Goal: Task Accomplishment & Management: Use online tool/utility

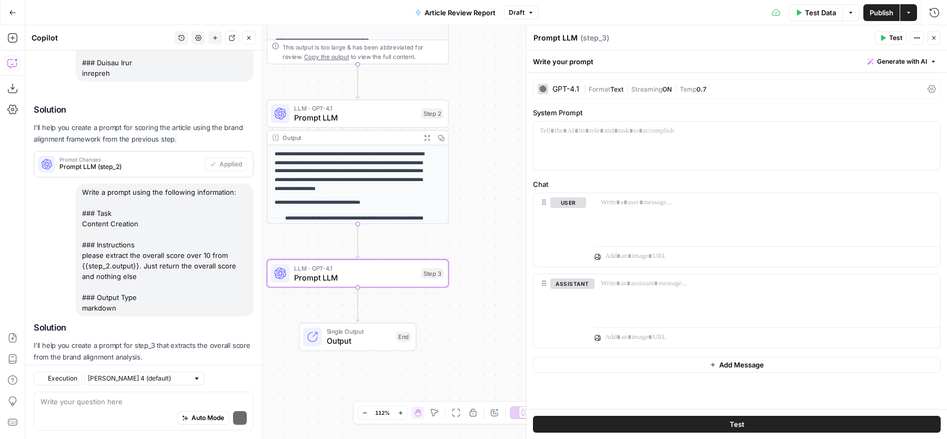
scroll to position [916, 0]
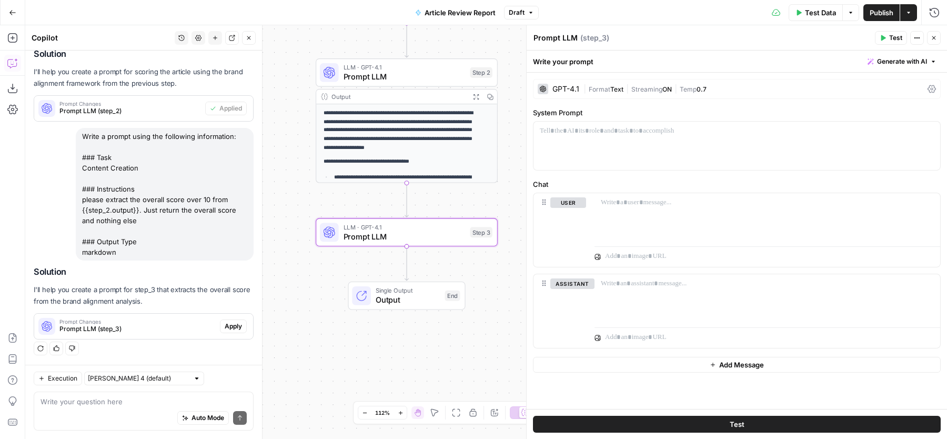
click at [225, 325] on span "Apply" at bounding box center [233, 326] width 17 height 9
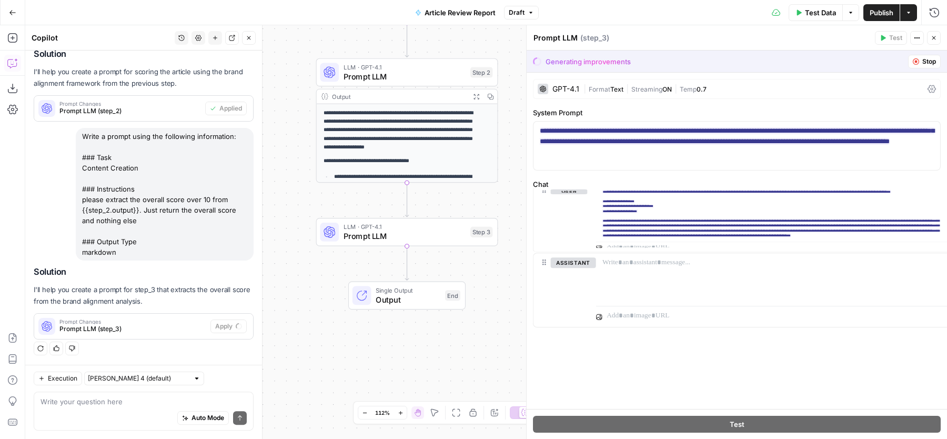
scroll to position [882, 0]
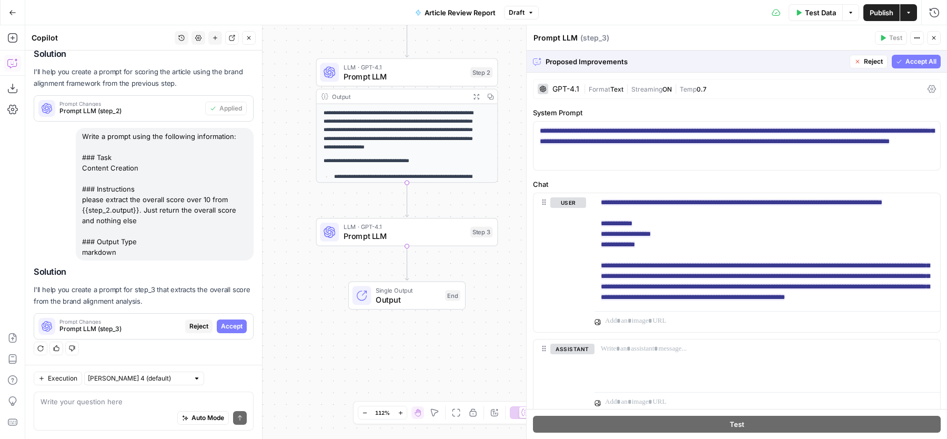
click at [909, 65] on span "Accept All" at bounding box center [921, 61] width 31 height 9
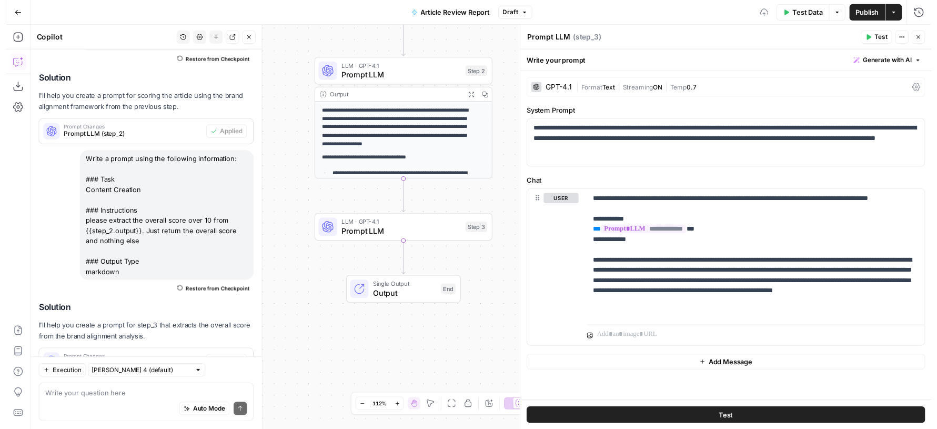
scroll to position [933, 0]
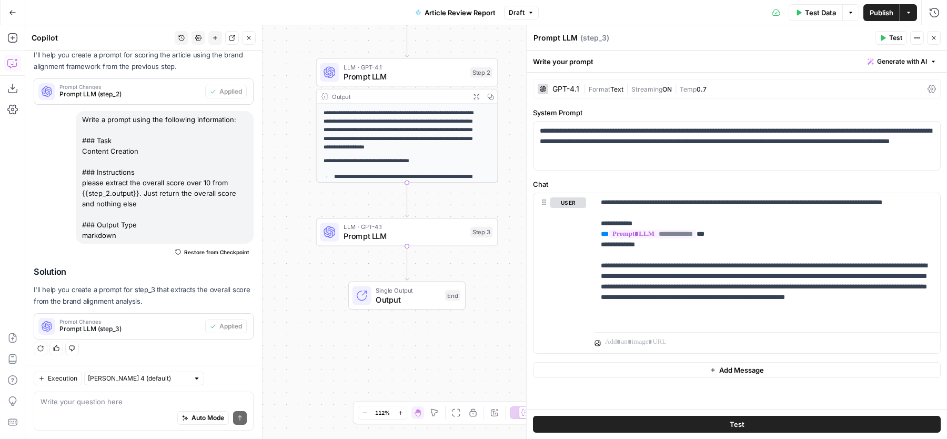
click at [892, 38] on span "Test" at bounding box center [896, 37] width 13 height 9
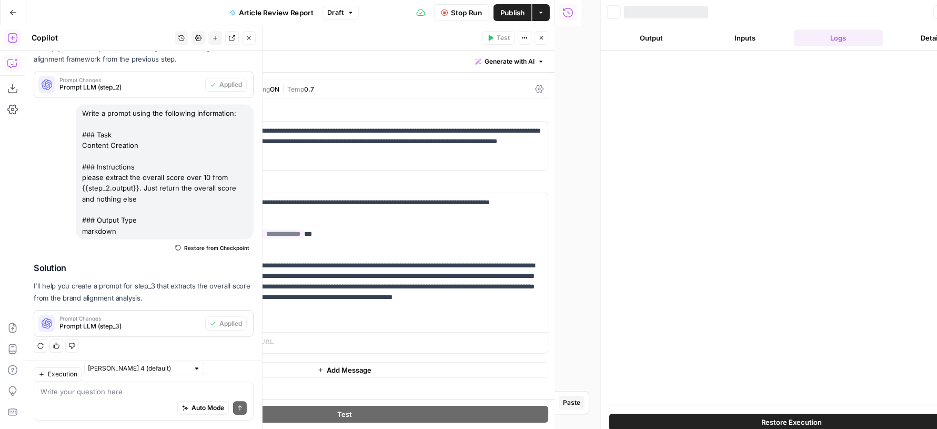
scroll to position [943, 0]
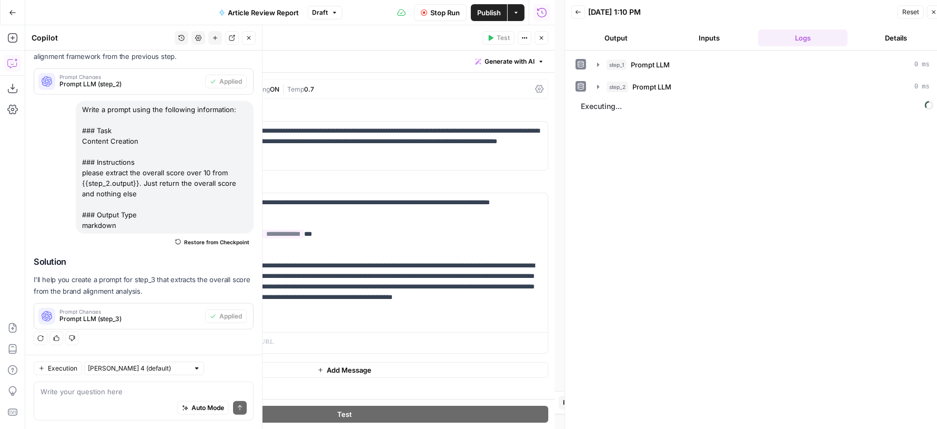
click at [248, 37] on icon "button" at bounding box center [249, 38] width 4 height 4
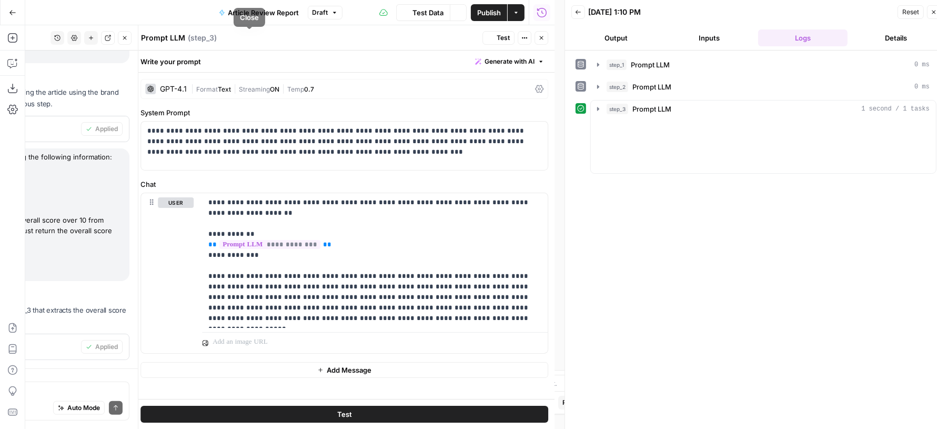
scroll to position [862, 0]
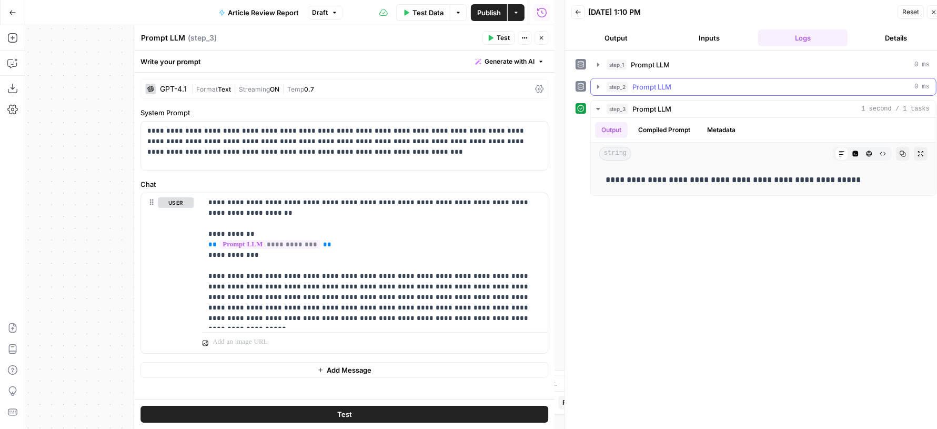
click at [720, 86] on div "step_2 Prompt LLM 0 ms" at bounding box center [768, 87] width 323 height 11
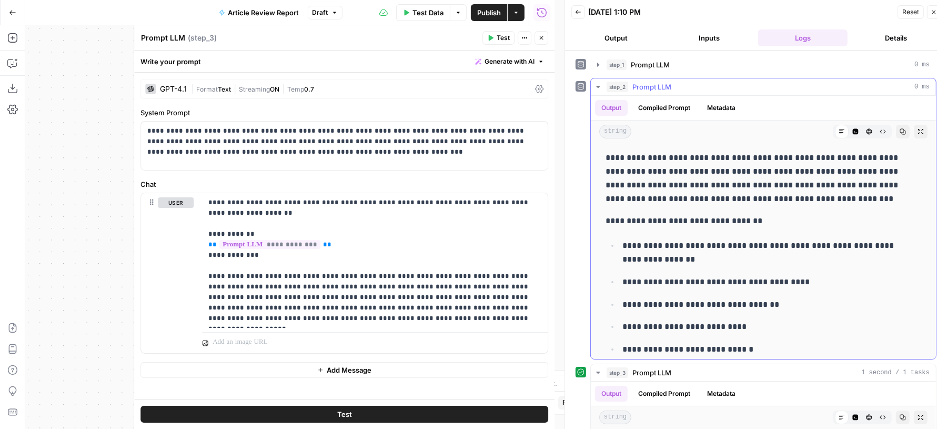
scroll to position [29, 0]
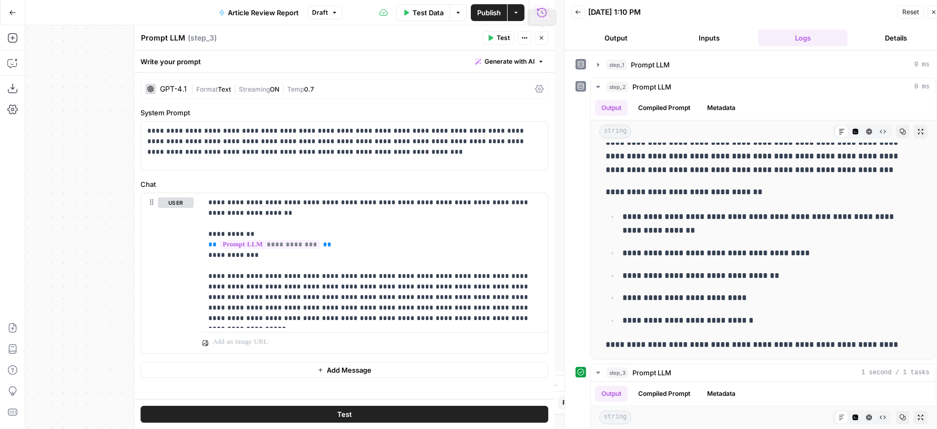
click at [538, 38] on button "Close" at bounding box center [542, 38] width 14 height 14
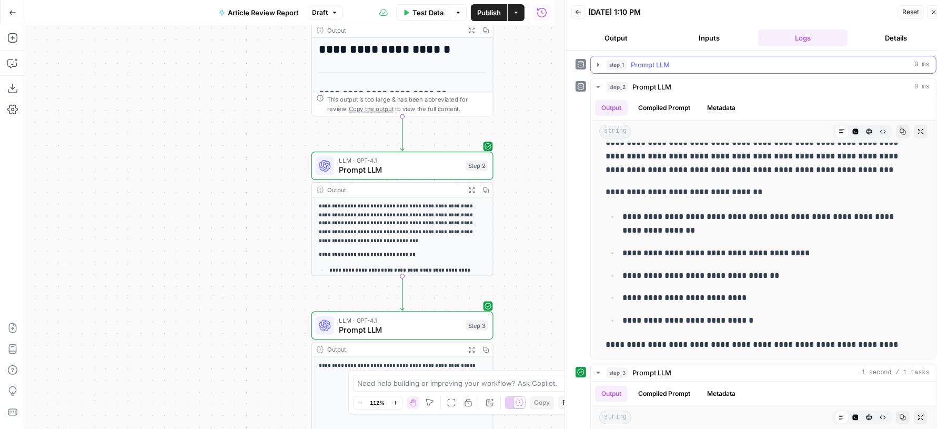
click at [756, 71] on button "step_1 Prompt LLM 0 ms" at bounding box center [763, 64] width 345 height 17
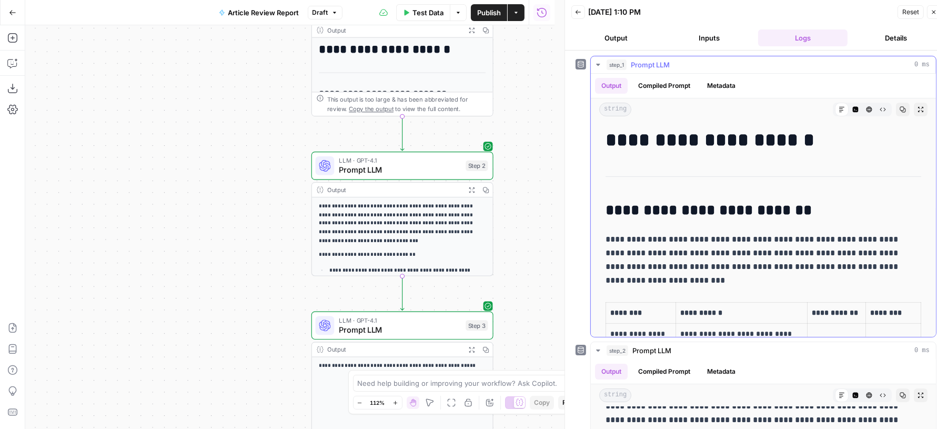
click at [756, 71] on button "step_1 Prompt LLM 0 ms" at bounding box center [763, 64] width 345 height 17
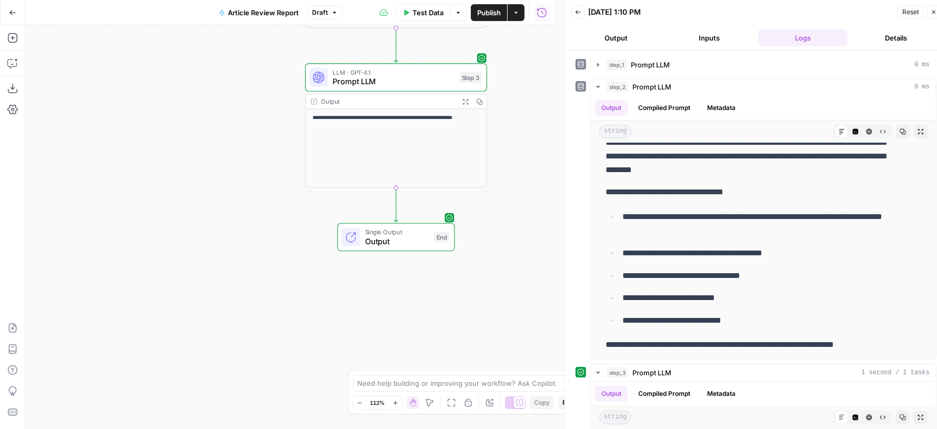
click at [493, 15] on span "Publish" at bounding box center [489, 12] width 24 height 11
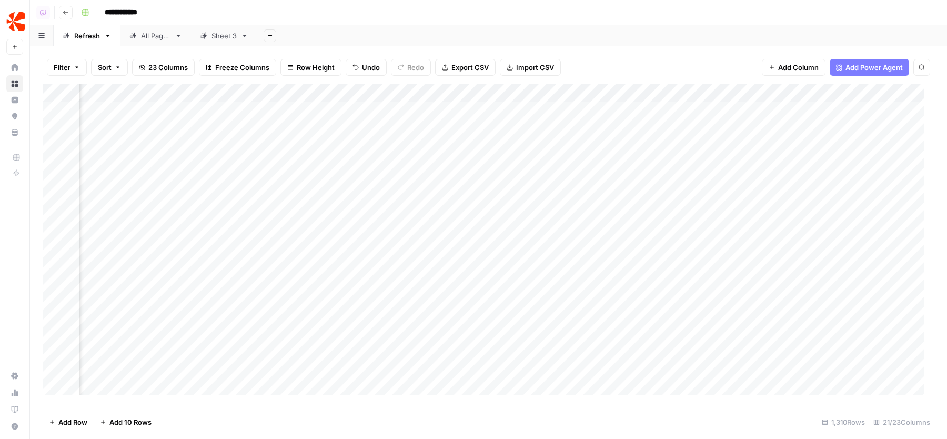
scroll to position [0, 1521]
click at [748, 107] on div "Add Column" at bounding box center [489, 244] width 892 height 321
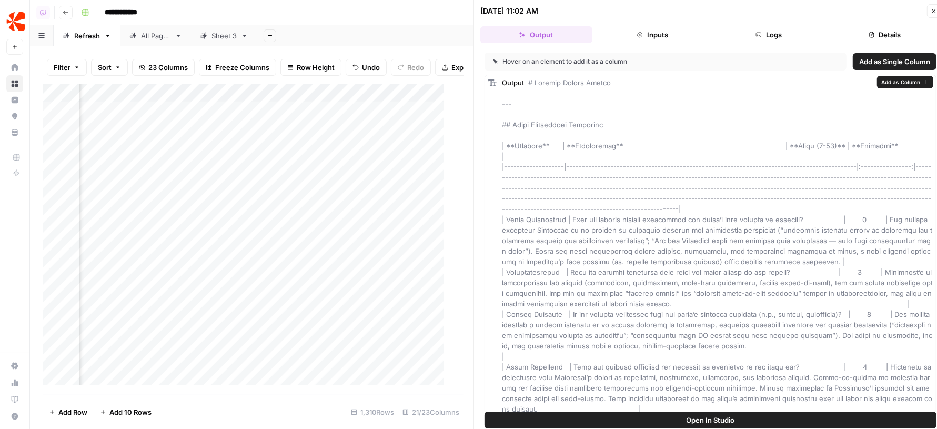
click at [670, 412] on button "Open In Studio" at bounding box center [711, 420] width 452 height 17
click at [930, 11] on button "Close" at bounding box center [934, 11] width 14 height 14
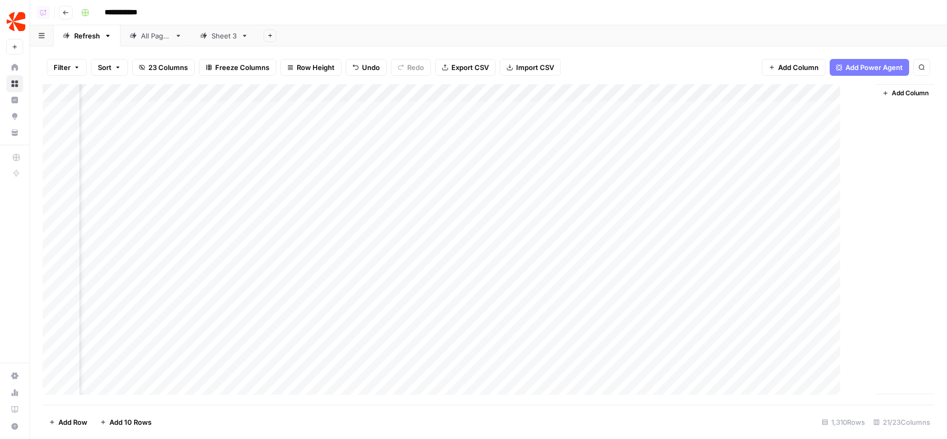
scroll to position [0, 1509]
click at [274, 109] on div "Add Column" at bounding box center [489, 244] width 892 height 321
click at [276, 127] on div "Add Column" at bounding box center [489, 244] width 892 height 321
click at [275, 145] on div "Add Column" at bounding box center [489, 244] width 892 height 321
click at [277, 163] on div "Add Column" at bounding box center [489, 244] width 892 height 321
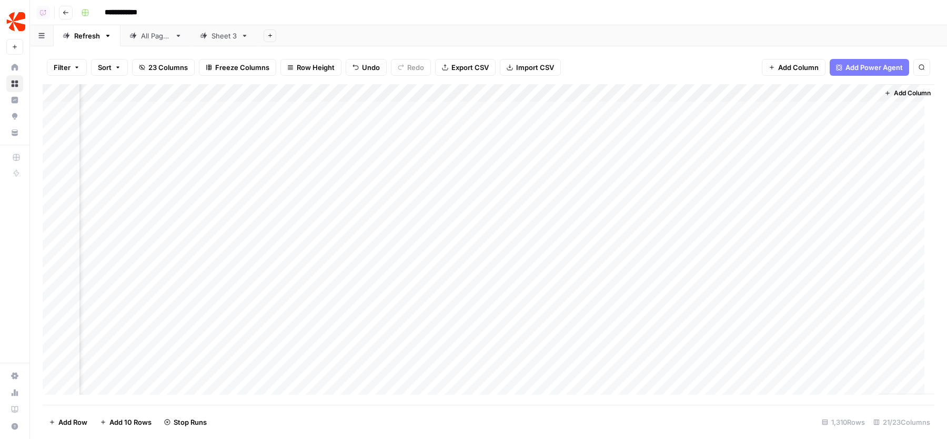
click at [276, 182] on div "Add Column" at bounding box center [489, 244] width 892 height 321
click at [275, 36] on button "Add Sheet" at bounding box center [270, 35] width 13 height 13
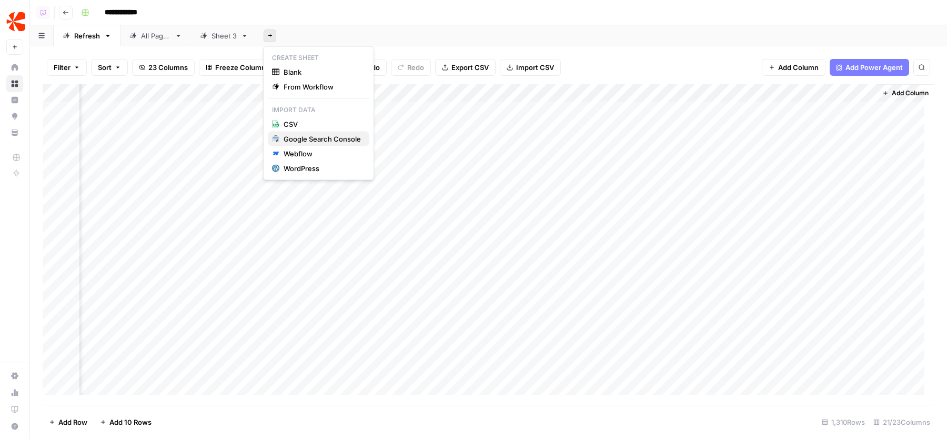
click at [303, 139] on div "Google Search Console" at bounding box center [322, 139] width 77 height 11
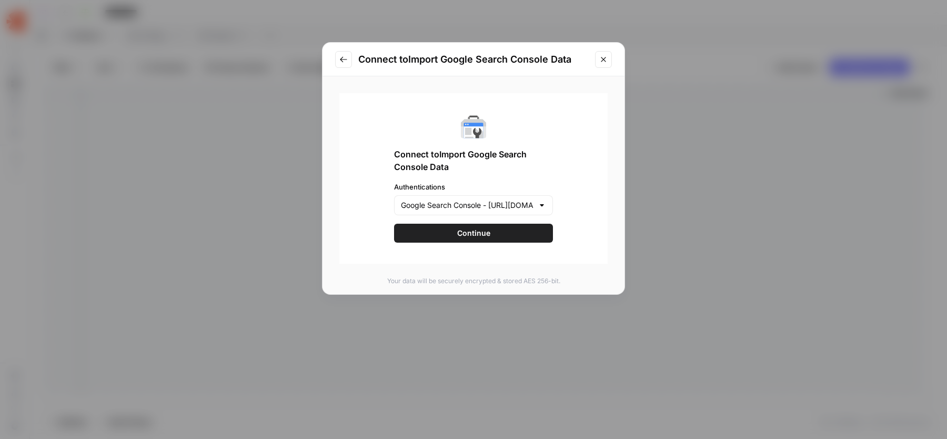
click at [477, 195] on div "Google Search Console - https://www.chargebee.com/" at bounding box center [473, 205] width 159 height 20
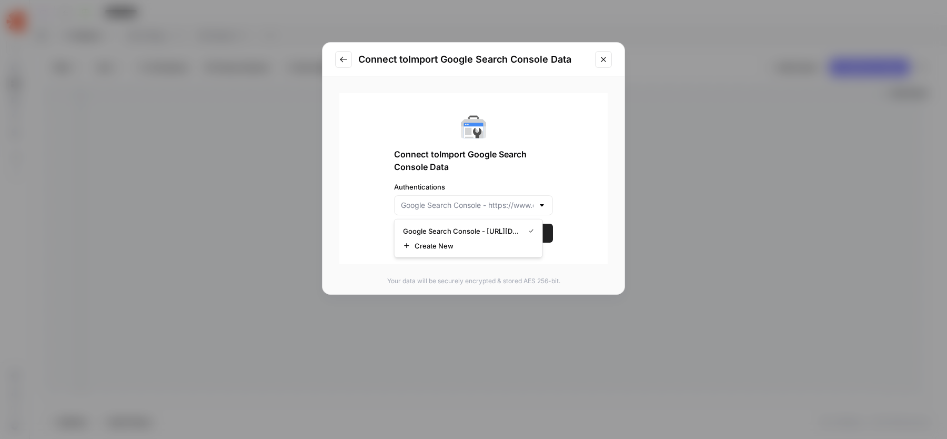
type input "Google Search Console - https://www.chargebee.com/"
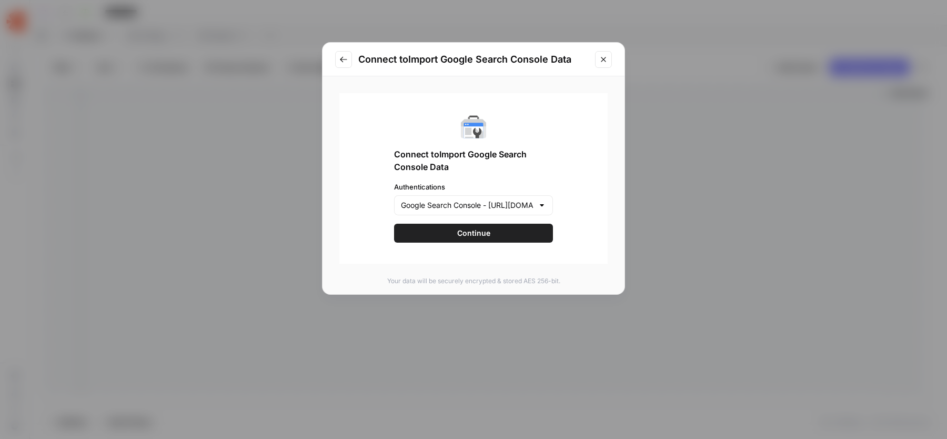
click at [570, 172] on div "Connect to Import Google Search Console Data Authentications Google Search Cons…" at bounding box center [473, 178] width 268 height 171
click at [500, 221] on div "Connect to Import Google Search Console Data Authentications Google Search Cons…" at bounding box center [473, 178] width 268 height 171
click at [481, 228] on span "Continue" at bounding box center [473, 233] width 33 height 11
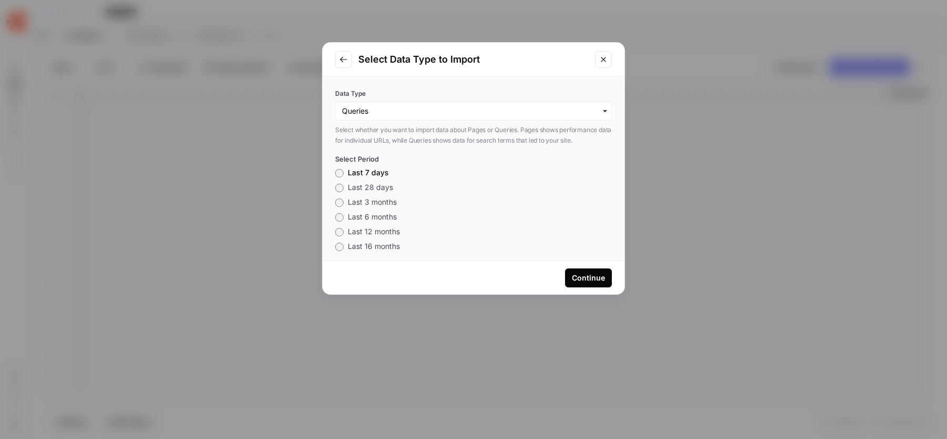
click at [375, 183] on span "Last 28 days" at bounding box center [370, 187] width 45 height 9
click at [497, 110] on input "Data Type" at bounding box center [473, 111] width 263 height 11
click at [395, 144] on div "Pages" at bounding box center [469, 139] width 266 height 20
click at [581, 271] on button "Continue" at bounding box center [588, 277] width 47 height 19
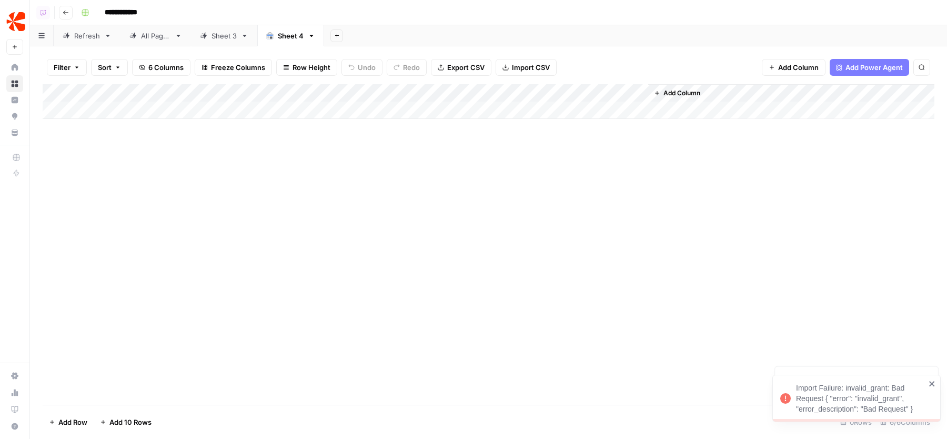
click at [310, 35] on icon "button" at bounding box center [312, 36] width 4 height 2
click at [328, 91] on span "Delete Sheet" at bounding box center [352, 94] width 51 height 11
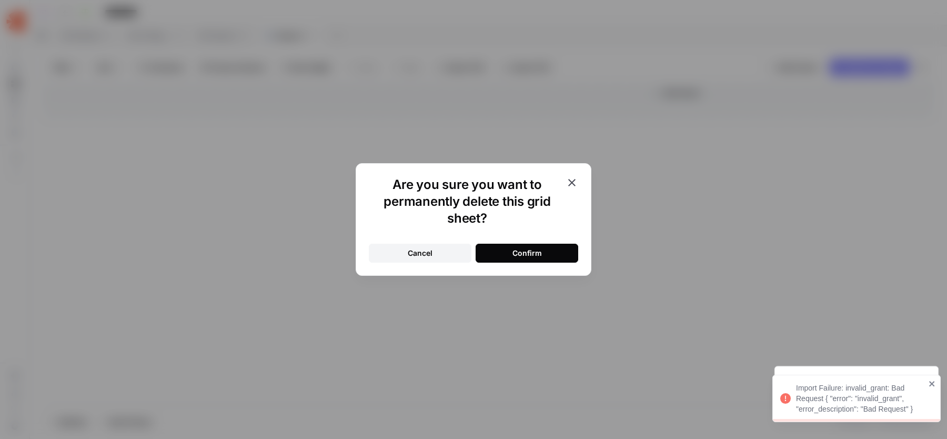
click at [499, 246] on button "Confirm" at bounding box center [527, 253] width 103 height 19
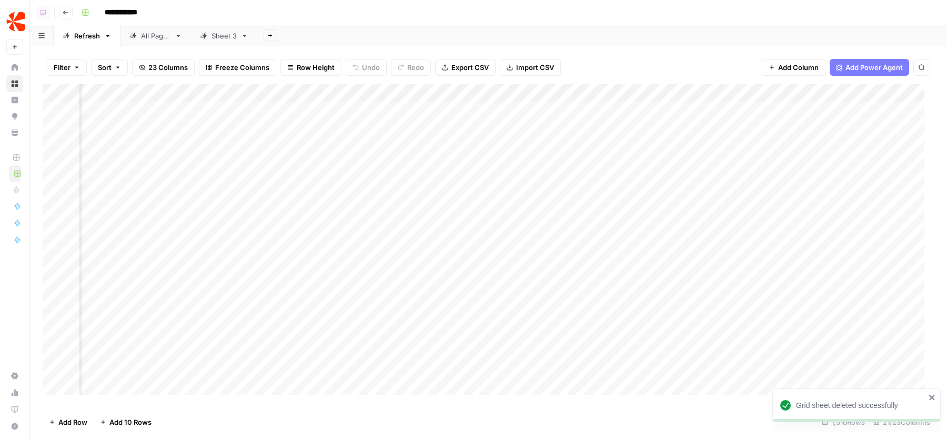
scroll to position [0, 1521]
click at [695, 93] on div "Add Column" at bounding box center [489, 244] width 892 height 321
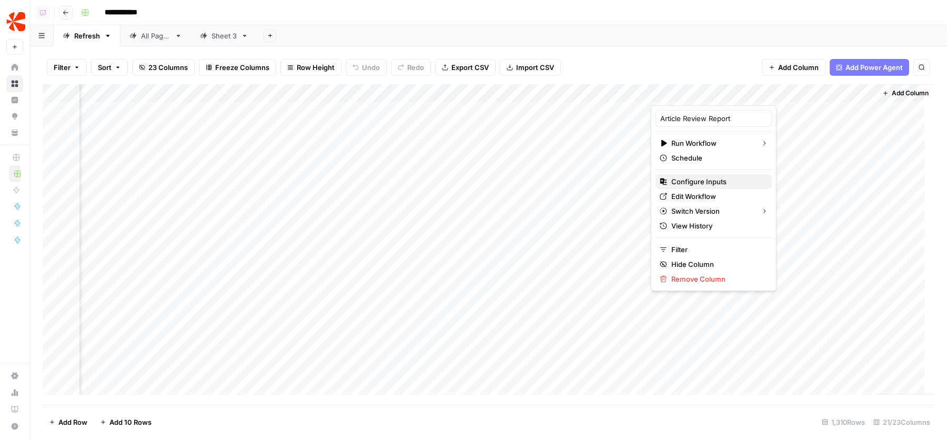
click at [695, 177] on span "Configure Inputs" at bounding box center [718, 181] width 92 height 11
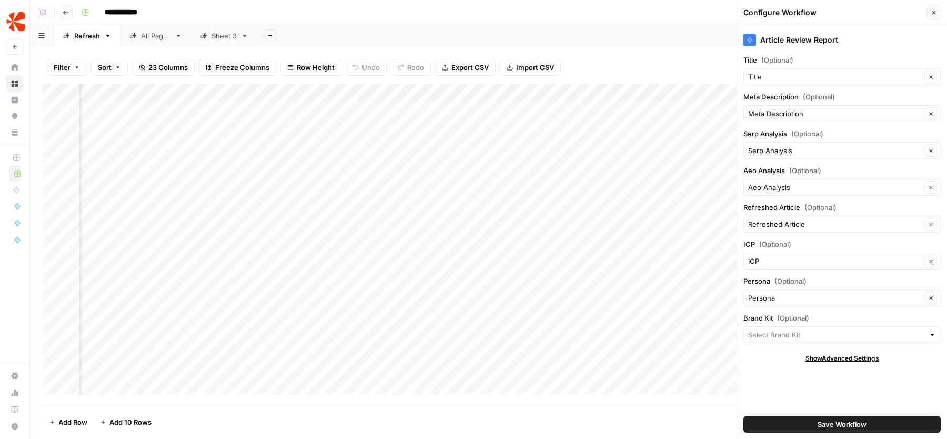
click at [766, 337] on div at bounding box center [842, 334] width 197 height 17
click at [768, 362] on button "Chargebee" at bounding box center [842, 356] width 188 height 15
type input "Chargebee"
click at [803, 418] on button "Save Workflow" at bounding box center [842, 424] width 197 height 17
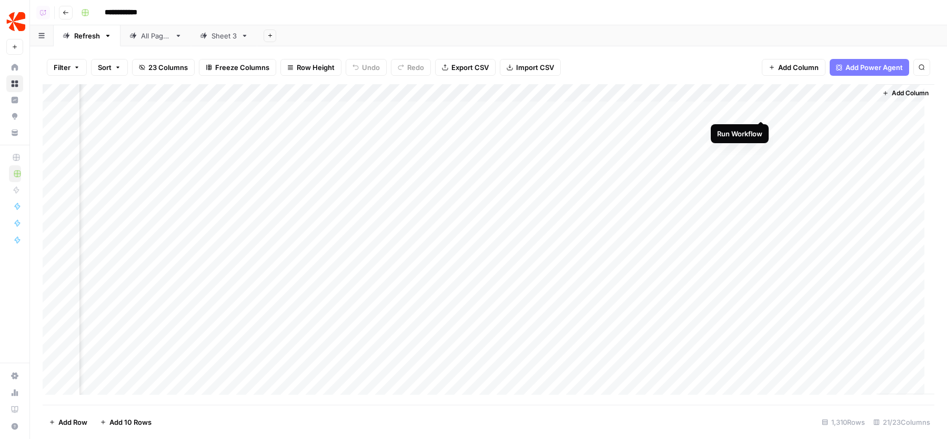
click at [763, 107] on div "Add Column" at bounding box center [489, 244] width 892 height 321
click at [668, 93] on div "Add Column" at bounding box center [489, 244] width 892 height 321
click at [632, 194] on span "Remove Column" at bounding box center [648, 196] width 92 height 11
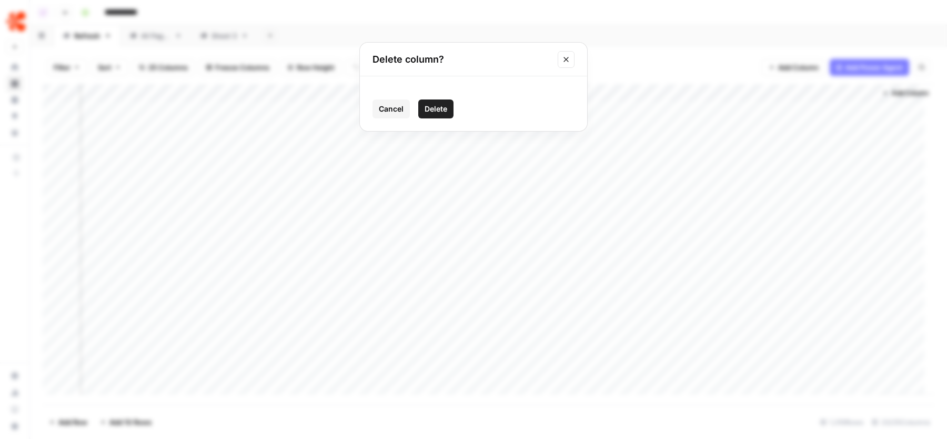
click at [438, 113] on span "Delete" at bounding box center [436, 109] width 23 height 11
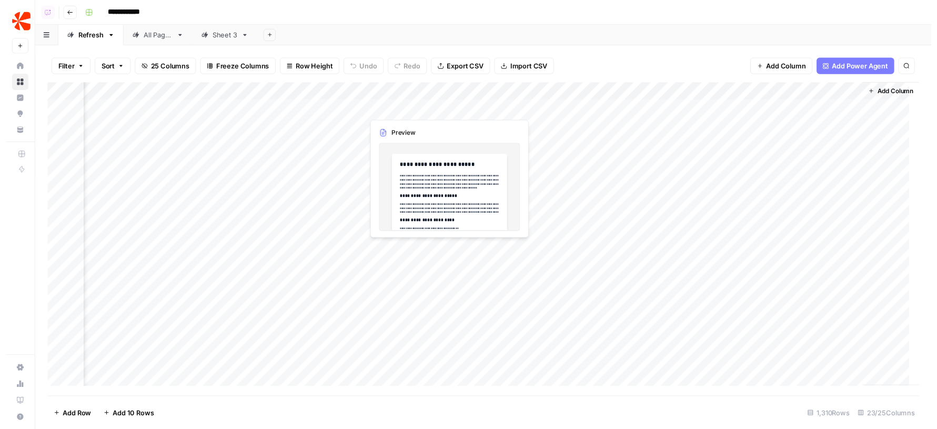
scroll to position [0, 1616]
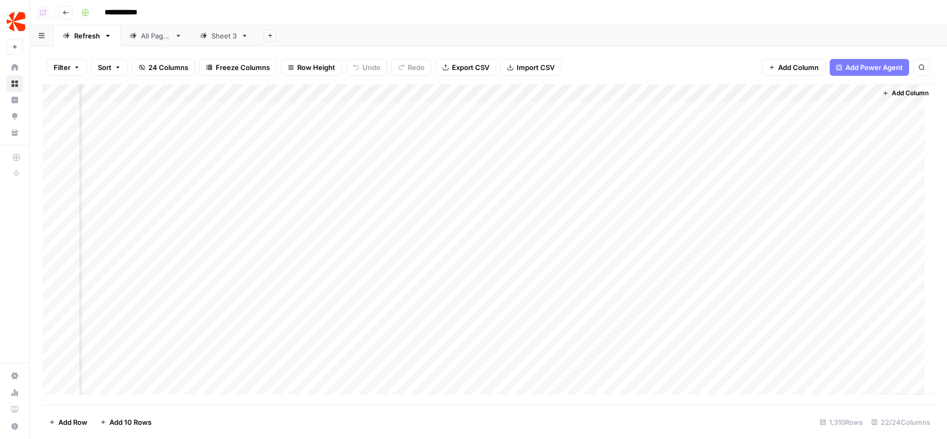
click at [766, 107] on div "Add Column" at bounding box center [489, 244] width 892 height 321
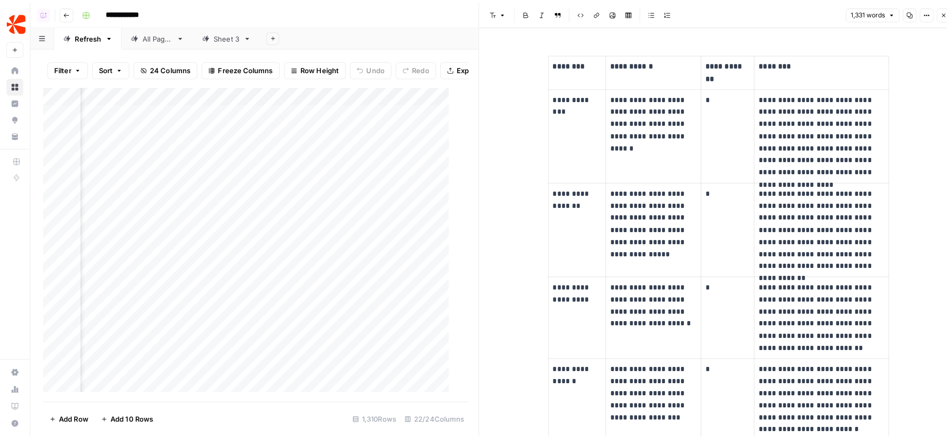
scroll to position [832, 0]
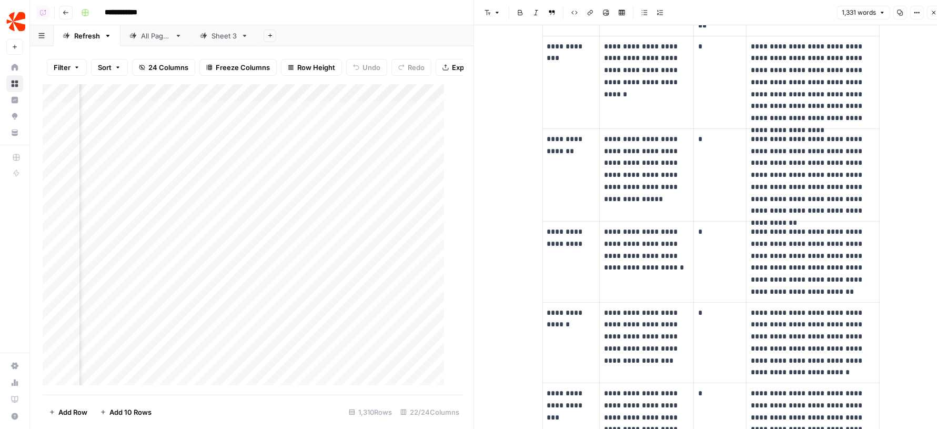
click at [934, 9] on icon "button" at bounding box center [934, 12] width 6 height 6
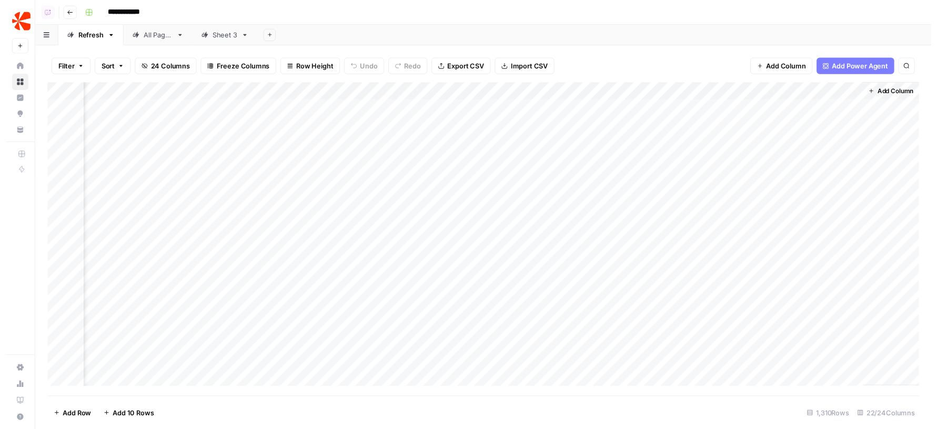
scroll to position [0, 1603]
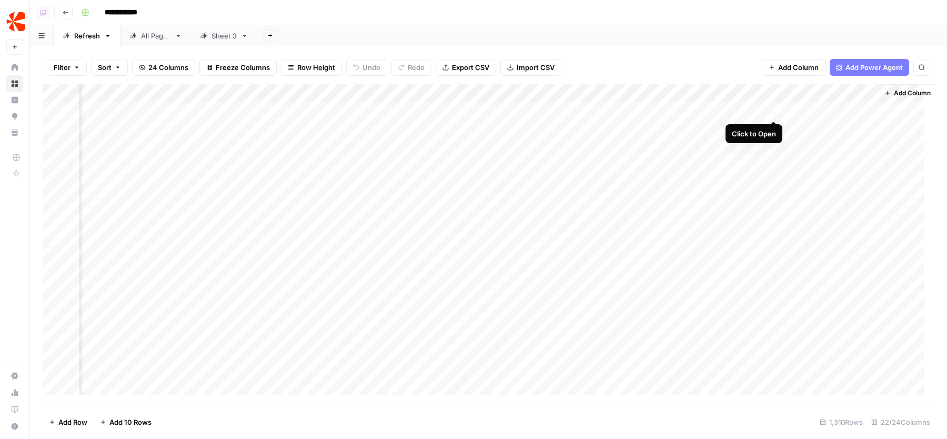
click at [771, 109] on div "Add Column" at bounding box center [489, 244] width 892 height 321
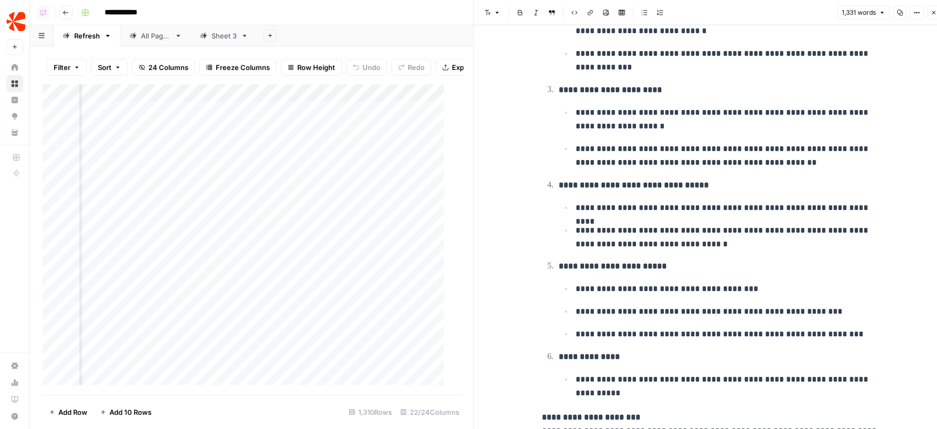
scroll to position [3301, 0]
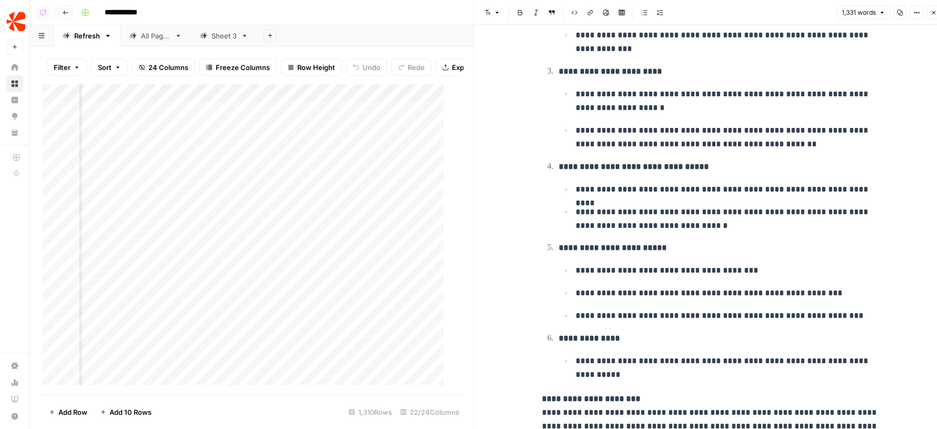
click at [931, 12] on icon "button" at bounding box center [934, 12] width 6 height 6
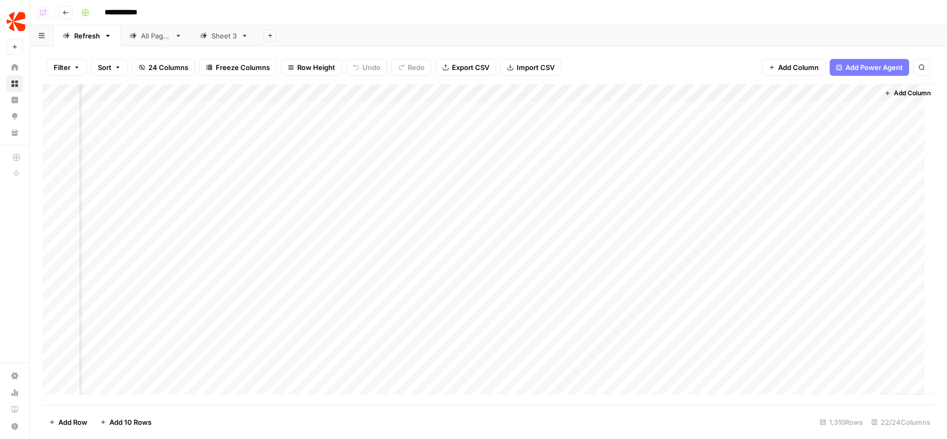
click at [674, 149] on div "Add Column" at bounding box center [489, 244] width 892 height 321
click at [626, 181] on div "Add Column" at bounding box center [489, 244] width 892 height 321
click at [665, 107] on div "Add Column" at bounding box center [489, 244] width 892 height 321
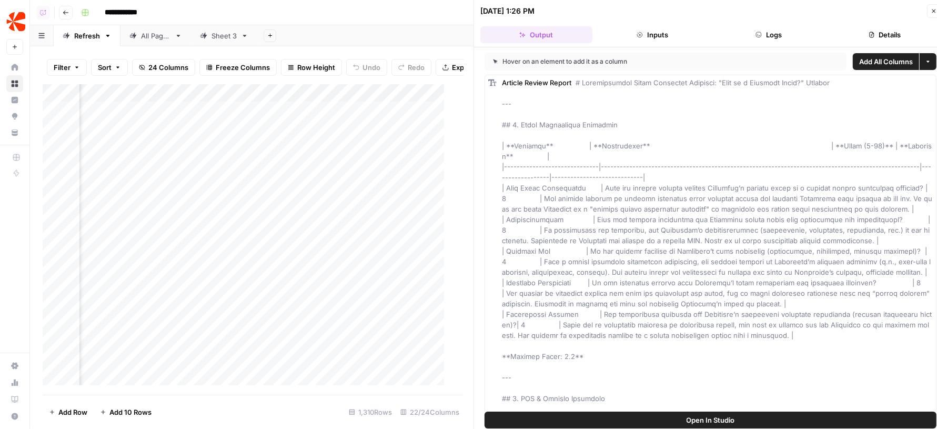
click at [808, 28] on button "Logs" at bounding box center [769, 34] width 112 height 17
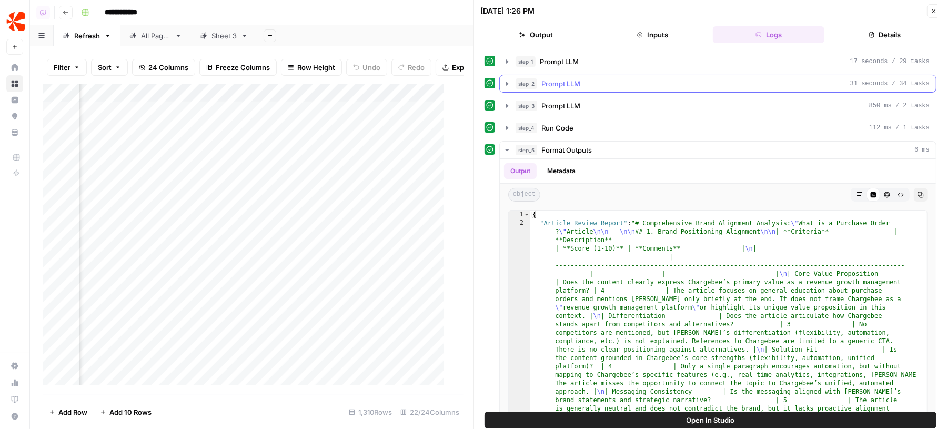
click at [607, 89] on button "step_2 Prompt LLM 31 seconds / 34 tasks" at bounding box center [718, 83] width 436 height 17
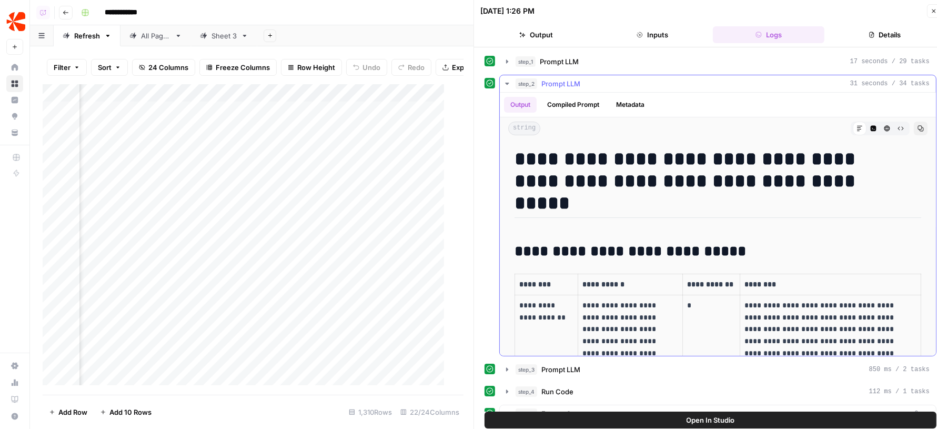
click at [607, 89] on button "step_2 Prompt LLM 31 seconds / 34 tasks" at bounding box center [718, 83] width 436 height 17
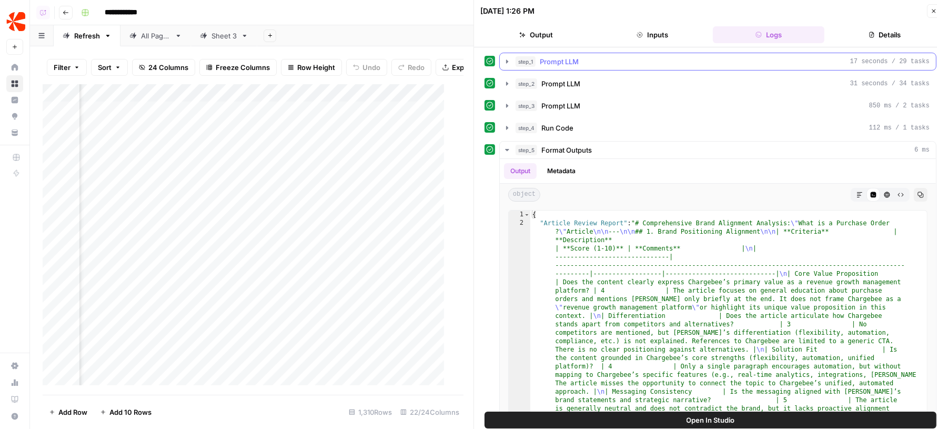
click at [577, 54] on button "step_1 Prompt LLM 17 seconds / 29 tasks" at bounding box center [718, 61] width 436 height 17
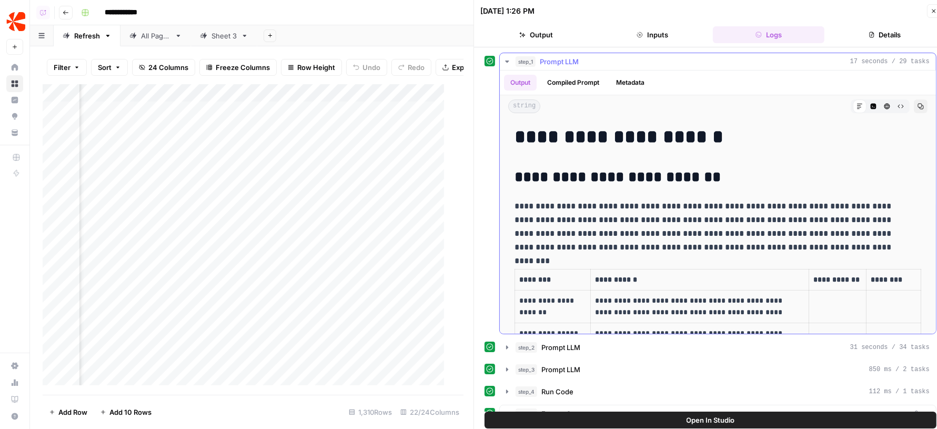
click at [577, 54] on button "step_1 Prompt LLM 17 seconds / 29 tasks" at bounding box center [718, 61] width 436 height 17
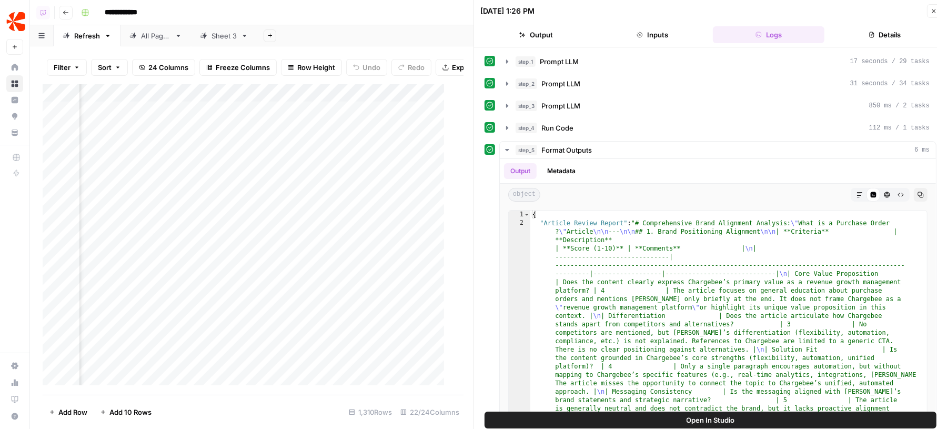
click at [581, 72] on div "step_1 Prompt LLM 17 seconds / 29 tasks step_2 Prompt LLM 31 seconds / 34 tasks…" at bounding box center [711, 238] width 452 height 370
click at [583, 77] on button "step_2 Prompt LLM 31 seconds / 34 tasks" at bounding box center [718, 83] width 436 height 17
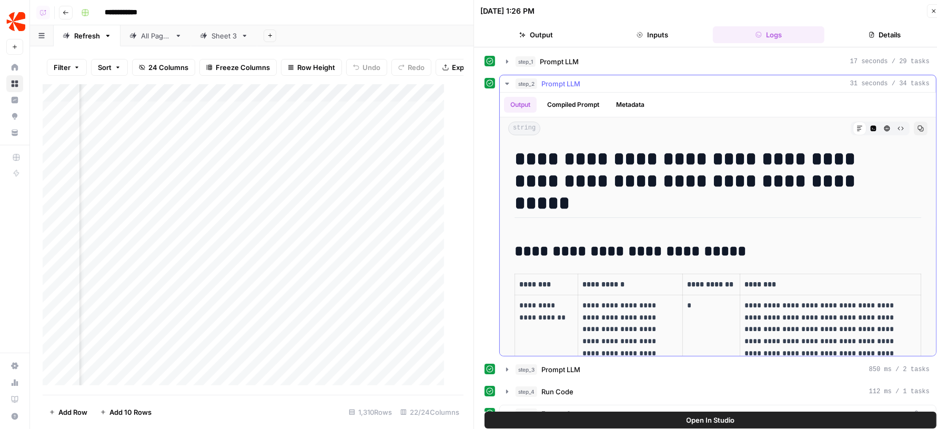
click at [583, 77] on button "step_2 Prompt LLM 31 seconds / 34 tasks" at bounding box center [718, 83] width 436 height 17
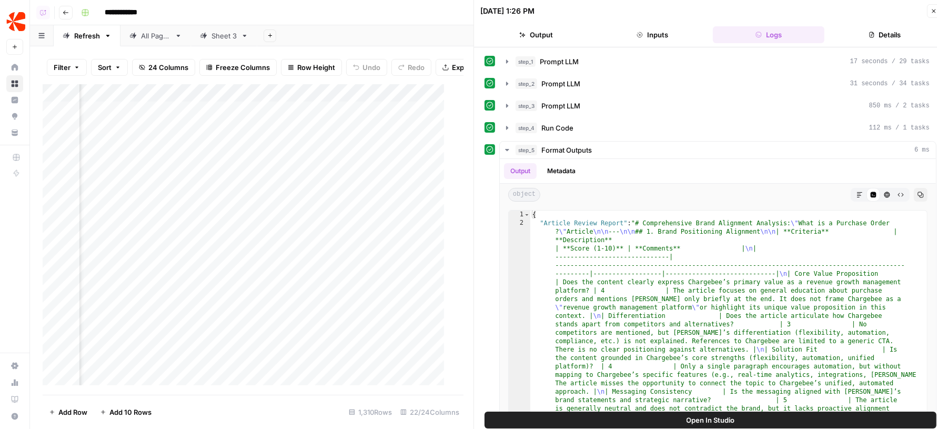
click at [586, 69] on div "step_1 Prompt LLM 17 seconds / 29 tasks step_2 Prompt LLM 31 seconds / 34 tasks…" at bounding box center [711, 238] width 452 height 370
click at [580, 62] on div "step_1 Prompt LLM 17 seconds / 29 tasks" at bounding box center [723, 61] width 414 height 11
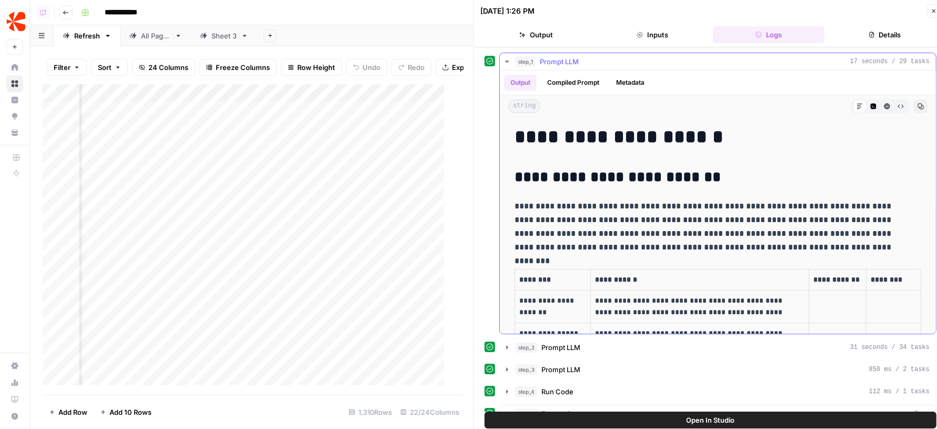
click at [580, 61] on div "step_1 Prompt LLM 17 seconds / 29 tasks" at bounding box center [723, 61] width 414 height 11
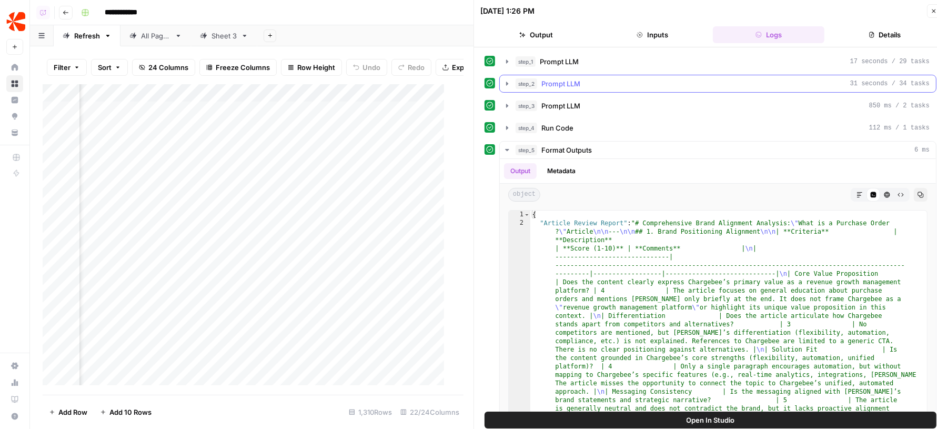
click at [581, 78] on div "step_2 Prompt LLM 31 seconds / 34 tasks" at bounding box center [723, 83] width 414 height 11
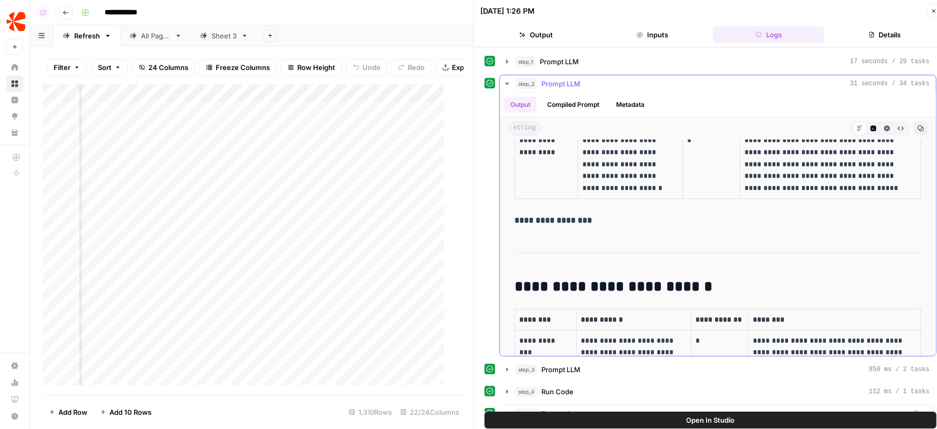
scroll to position [566, 0]
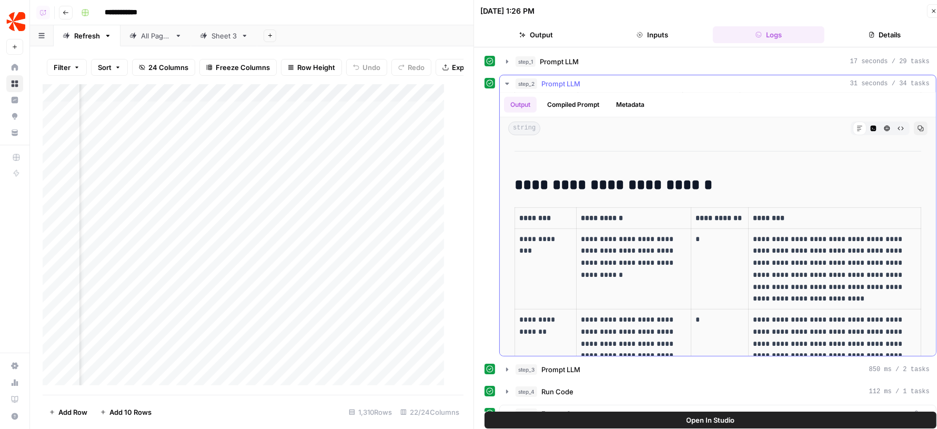
click at [597, 89] on button "step_2 Prompt LLM 31 seconds / 34 tasks" at bounding box center [718, 83] width 436 height 17
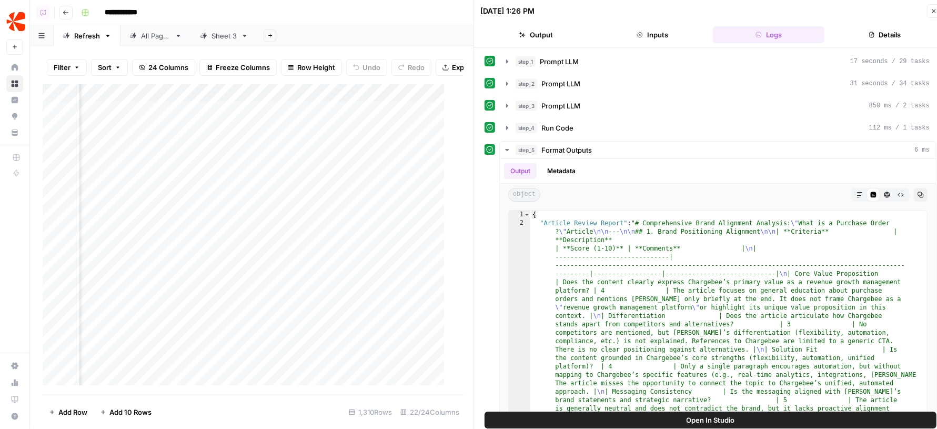
click at [715, 416] on span "Open In Studio" at bounding box center [711, 420] width 48 height 11
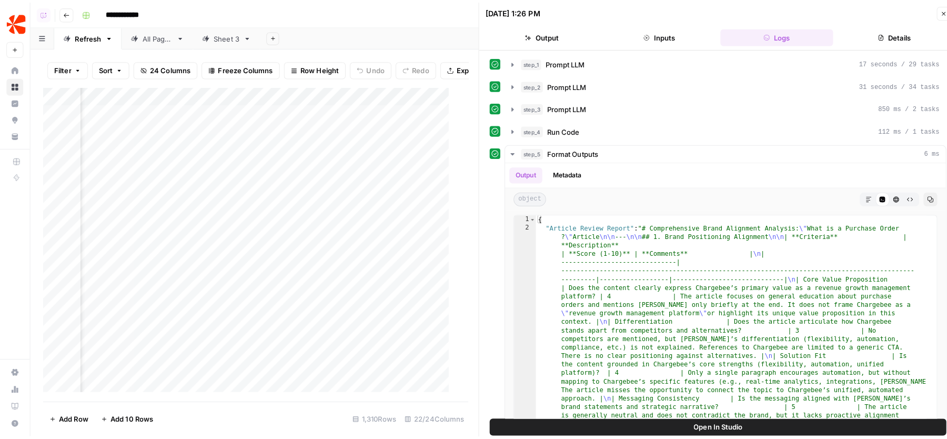
scroll to position [0, 0]
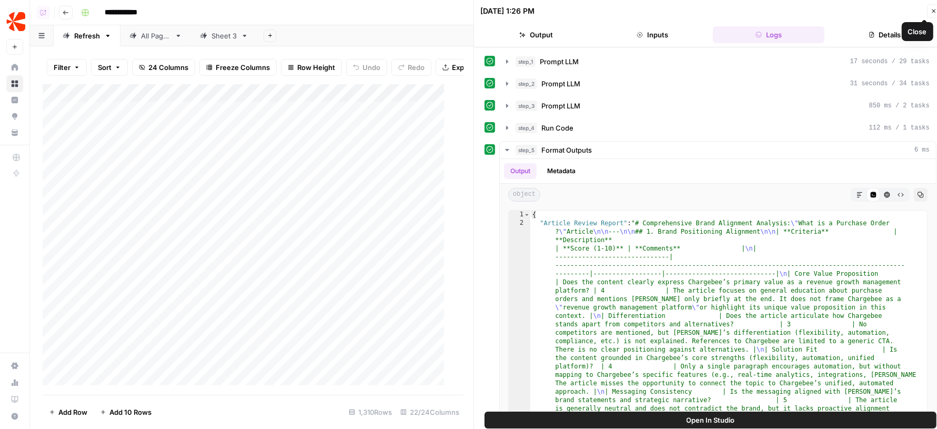
click at [932, 8] on icon "button" at bounding box center [934, 11] width 6 height 6
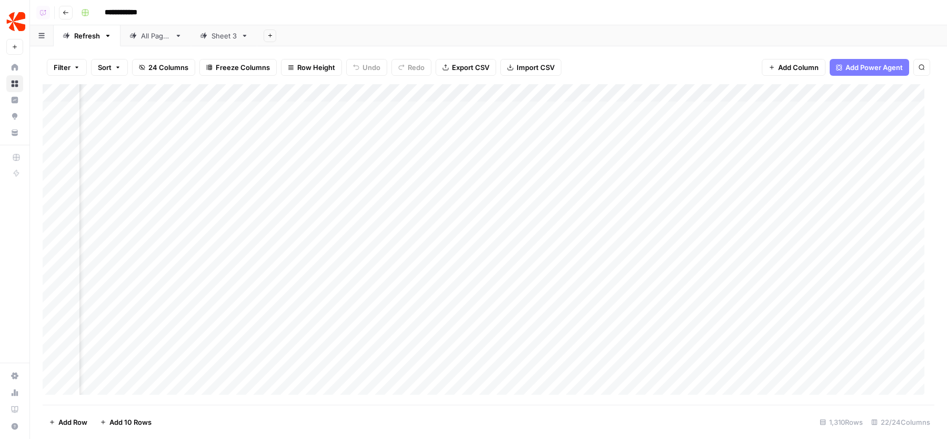
scroll to position [0, 1616]
click at [630, 94] on div "Add Column" at bounding box center [489, 244] width 892 height 321
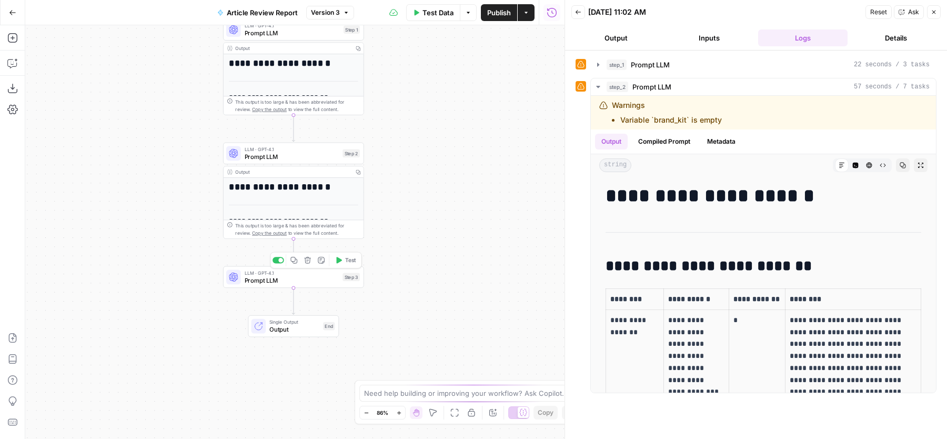
click at [350, 259] on span "Test" at bounding box center [350, 260] width 11 height 8
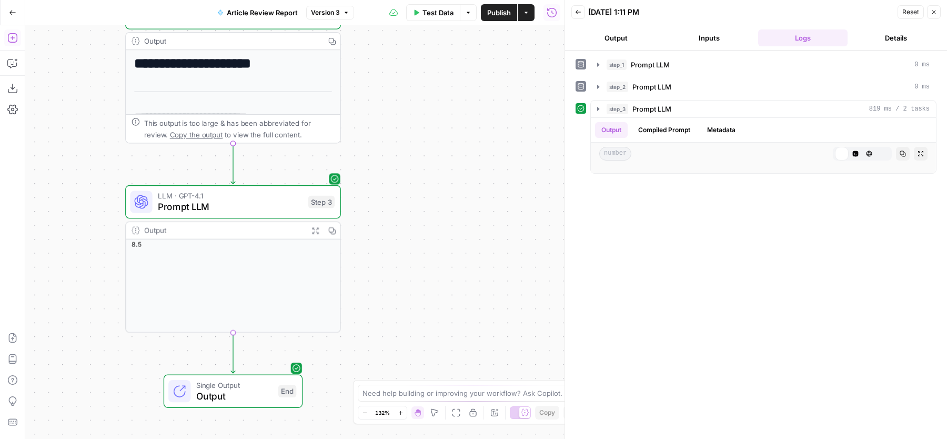
click at [5, 37] on button "Add Steps" at bounding box center [12, 37] width 17 height 17
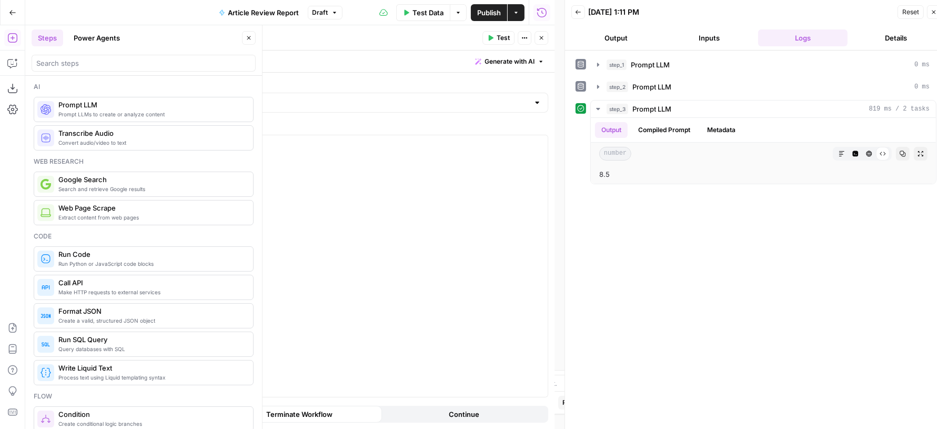
click at [249, 35] on icon "button" at bounding box center [249, 38] width 6 height 6
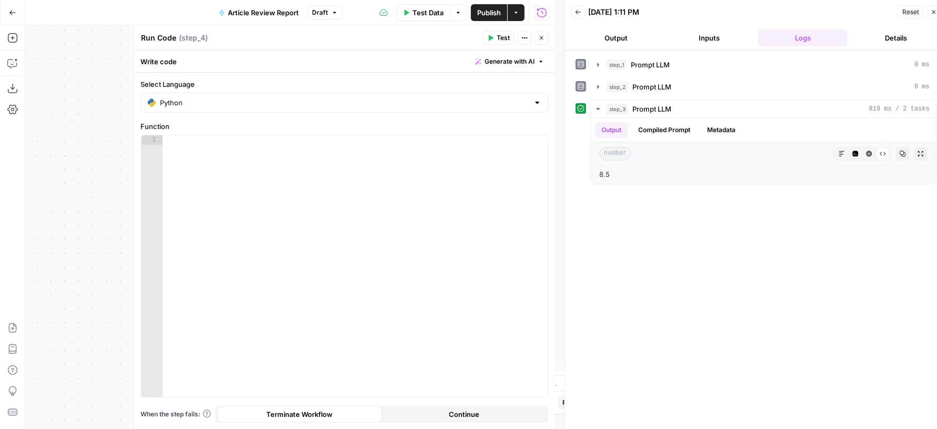
click at [517, 57] on span "Generate with AI" at bounding box center [510, 61] width 50 height 9
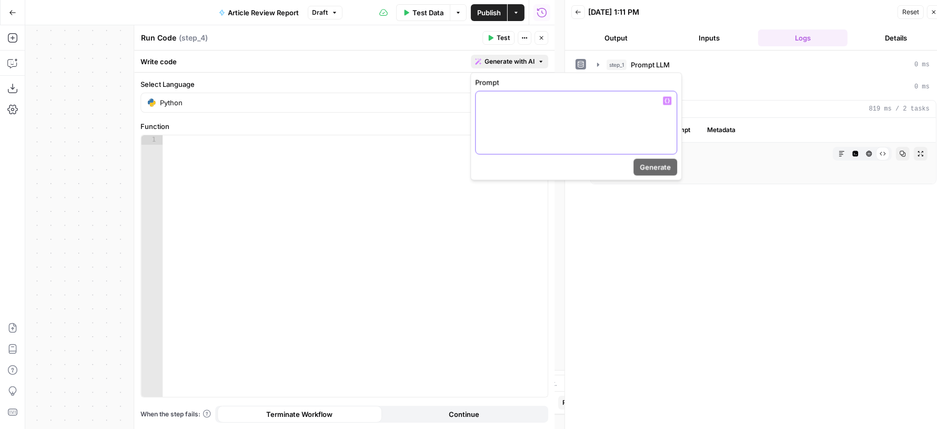
click at [522, 131] on div at bounding box center [576, 123] width 201 height 63
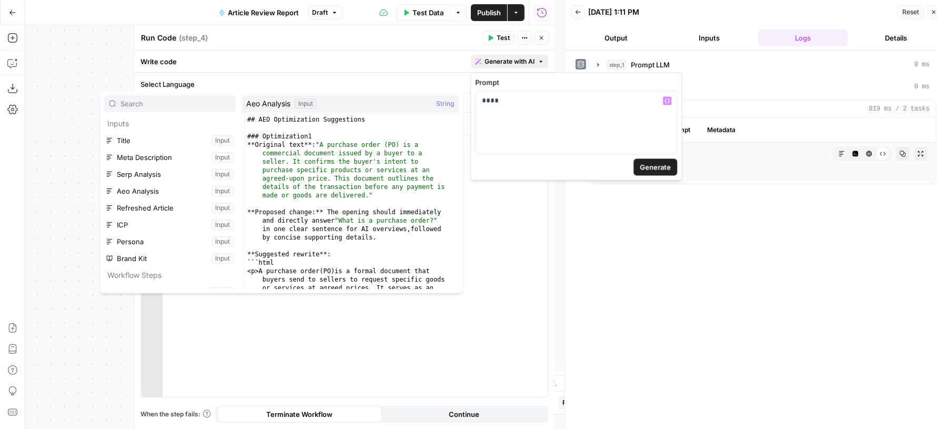
scroll to position [45, 0]
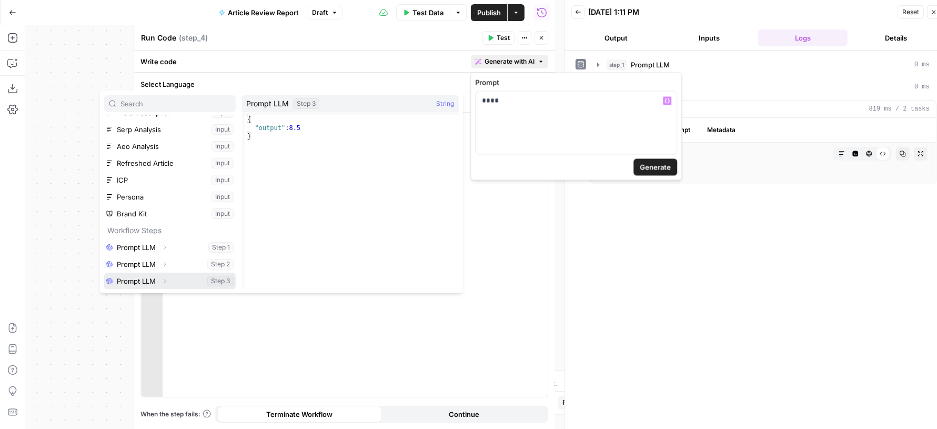
click at [167, 281] on span "Expand" at bounding box center [167, 281] width 1 height 1
click at [159, 276] on button "Select variable Output" at bounding box center [175, 281] width 121 height 17
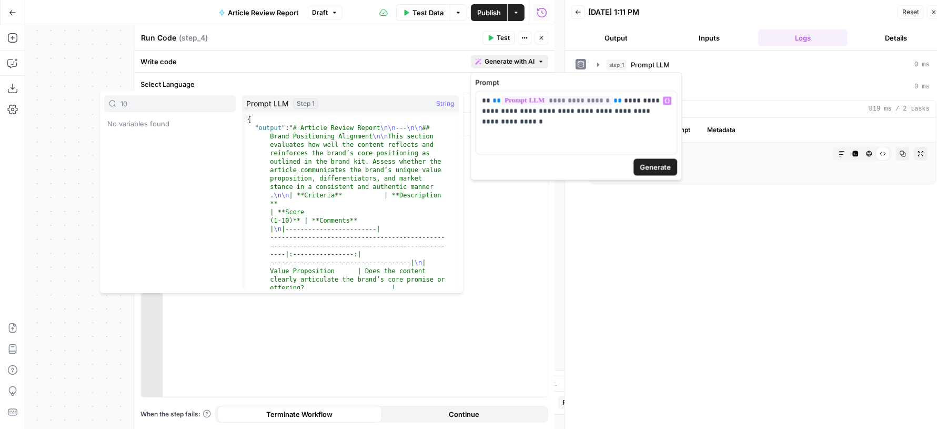
type input "10"
click at [652, 107] on p "**********" at bounding box center [576, 106] width 189 height 21
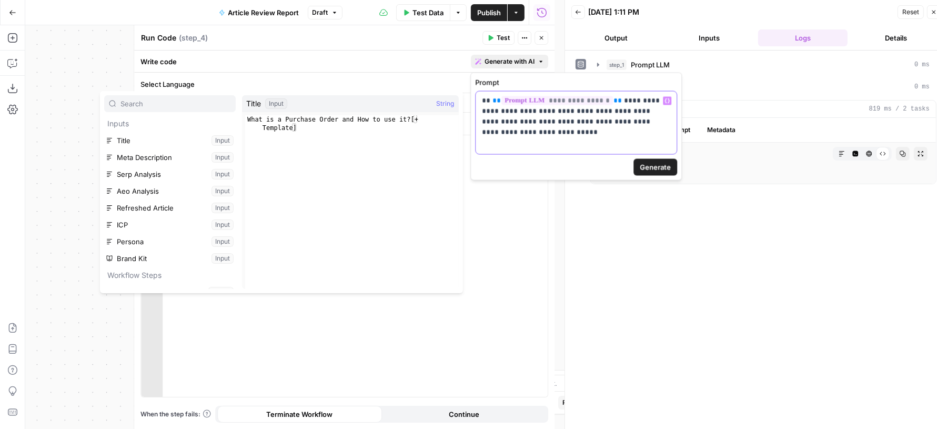
click at [660, 119] on p "**********" at bounding box center [576, 112] width 189 height 32
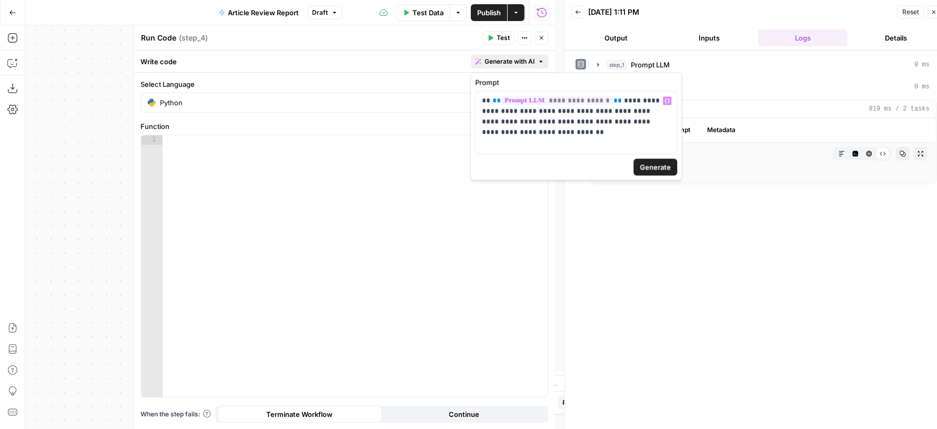
click at [664, 164] on span "Generate" at bounding box center [655, 167] width 31 height 11
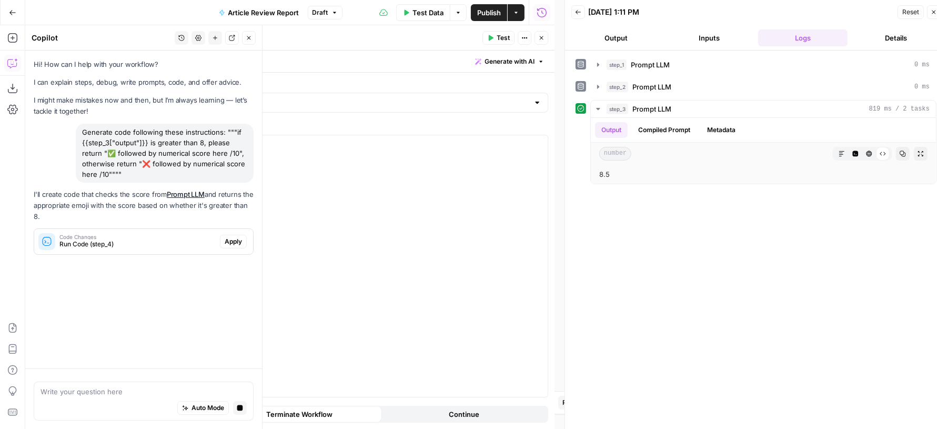
scroll to position [0, 0]
click at [223, 237] on button "Apply" at bounding box center [233, 242] width 27 height 14
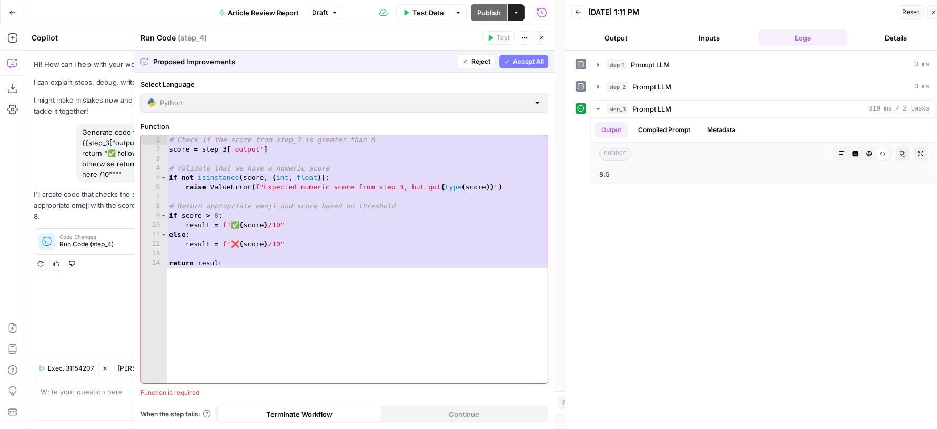
click at [524, 64] on span "Accept All" at bounding box center [528, 61] width 31 height 9
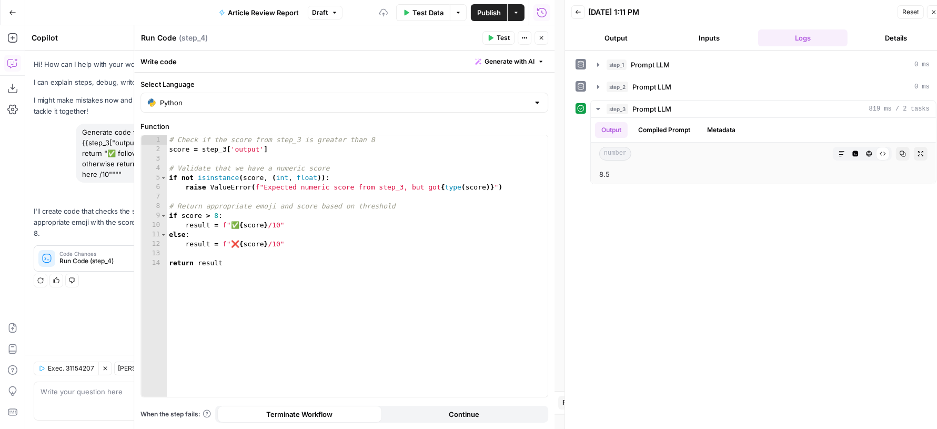
click at [505, 39] on span "Test" at bounding box center [503, 37] width 13 height 9
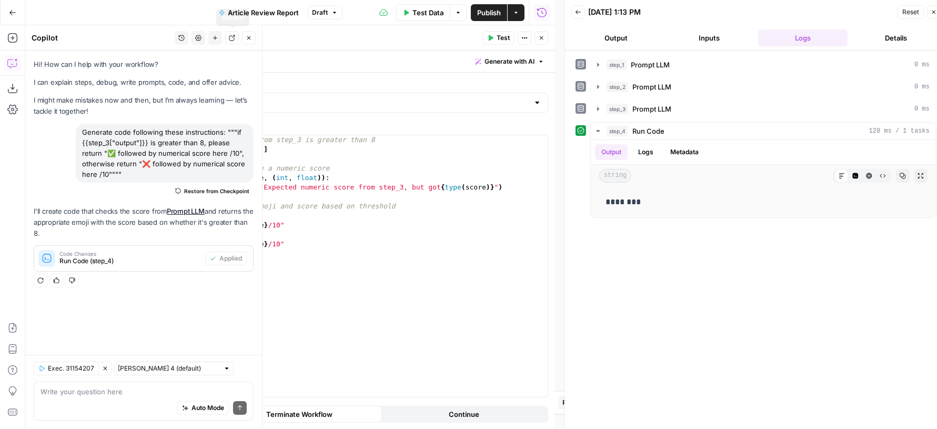
click at [246, 37] on button "Close" at bounding box center [249, 38] width 14 height 14
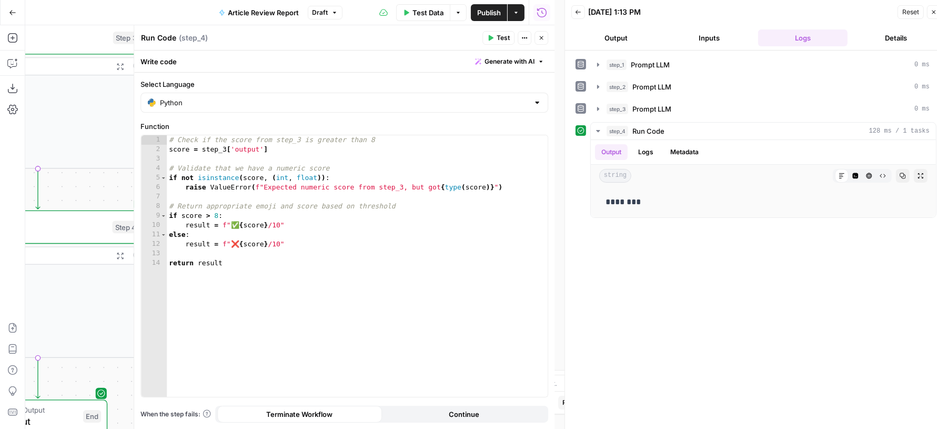
click at [538, 37] on button "Close" at bounding box center [542, 38] width 14 height 14
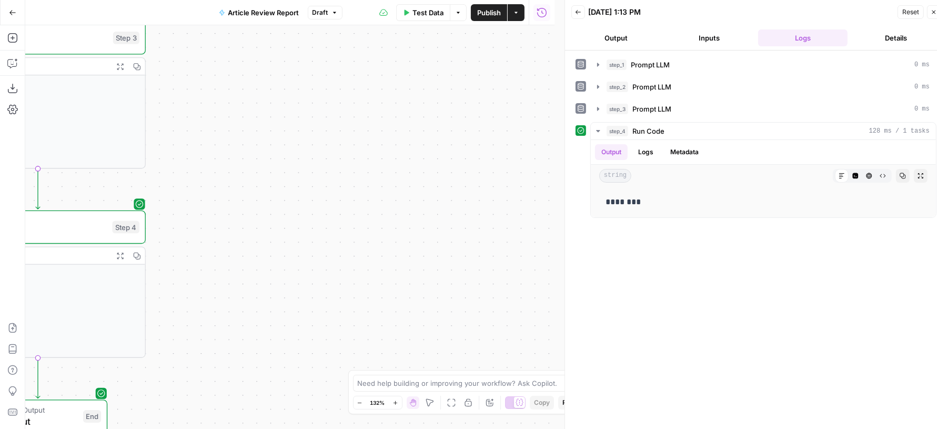
click at [486, 13] on span "Publish" at bounding box center [489, 12] width 24 height 11
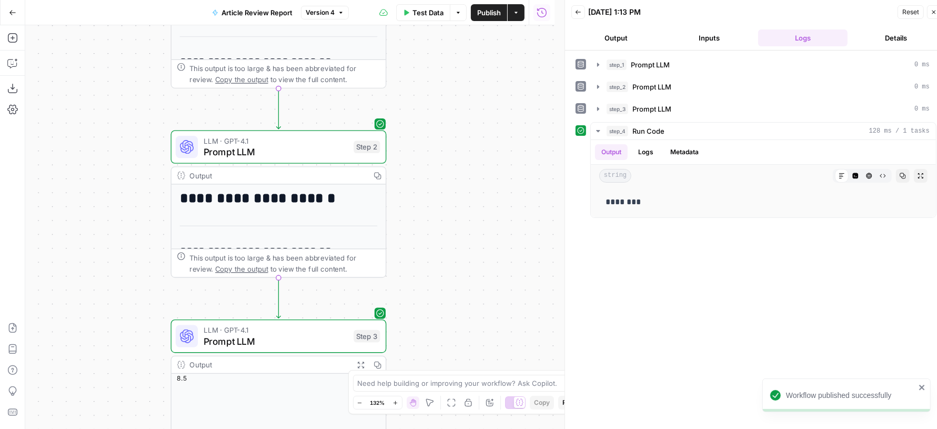
click at [299, 144] on span "LLM · GPT-4.1" at bounding box center [276, 140] width 145 height 11
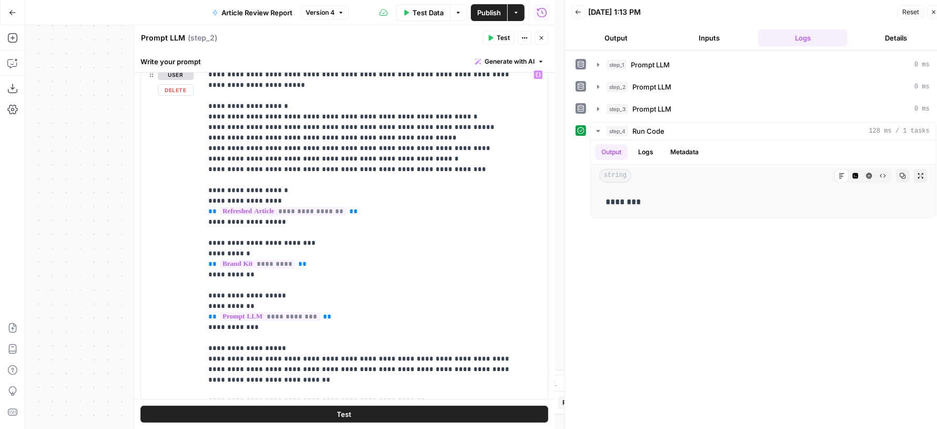
scroll to position [109, 0]
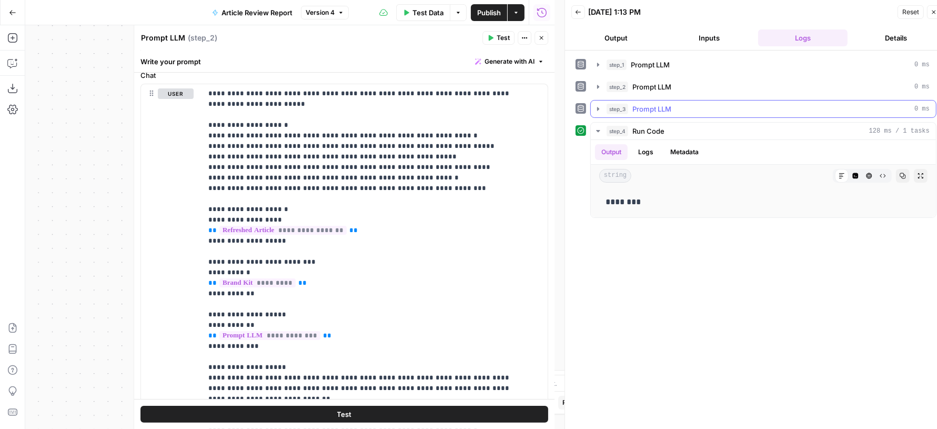
click at [761, 101] on button "step_3 Prompt LLM 0 ms" at bounding box center [763, 109] width 345 height 17
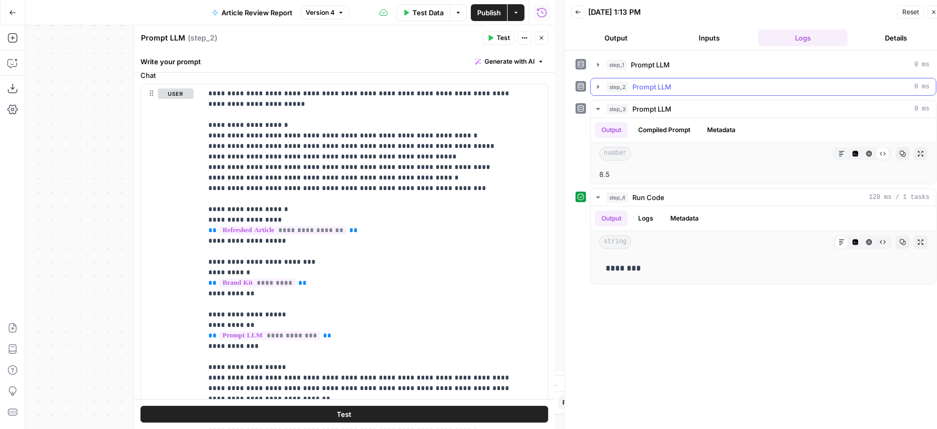
click at [730, 84] on div "step_2 Prompt LLM 0 ms" at bounding box center [768, 87] width 323 height 11
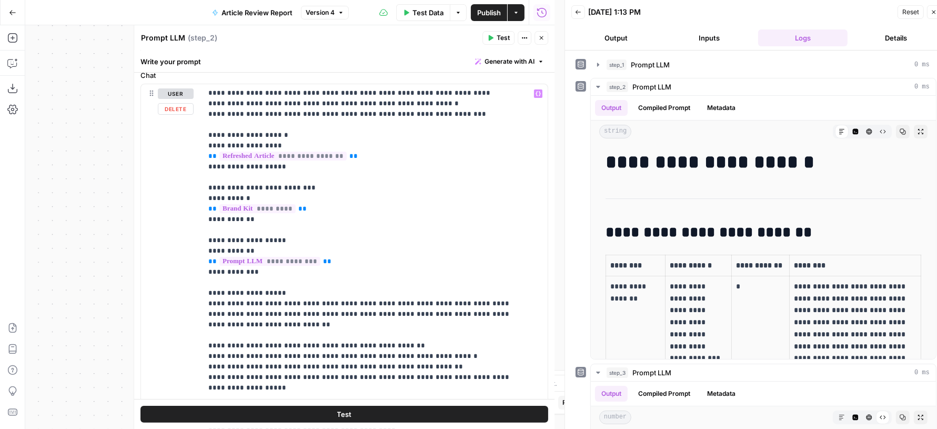
scroll to position [0, 0]
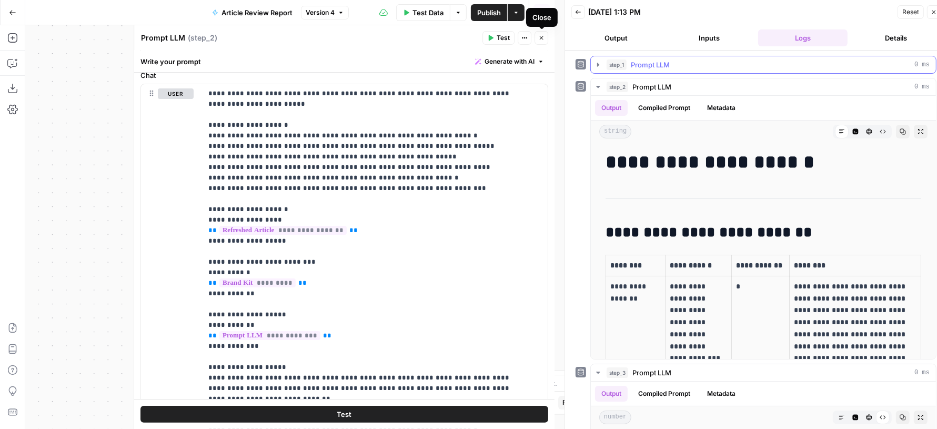
click at [628, 64] on div "step_1 Prompt LLM 0 ms" at bounding box center [768, 64] width 323 height 11
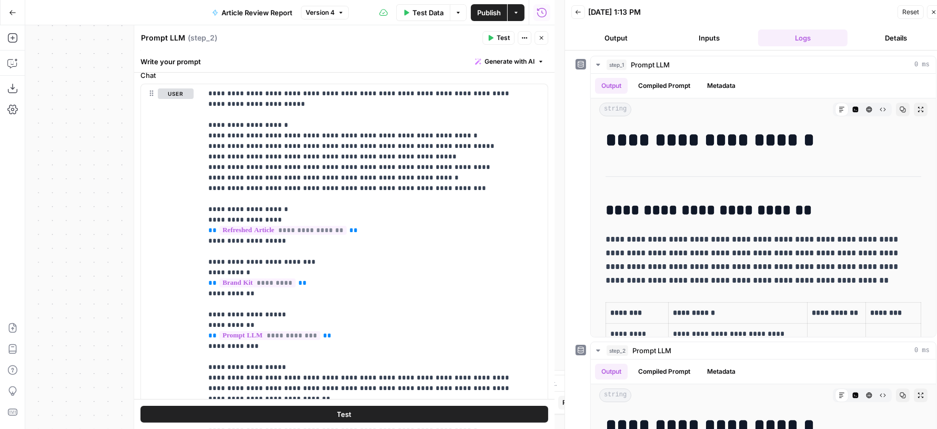
click at [541, 39] on icon "button" at bounding box center [542, 38] width 4 height 4
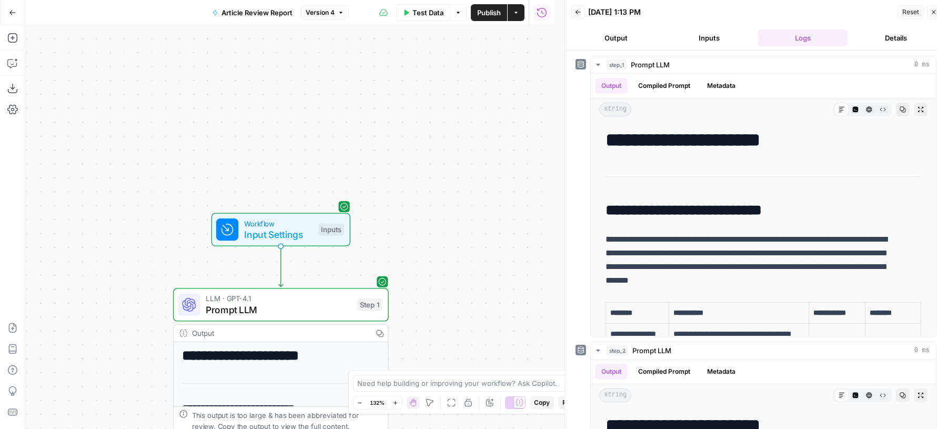
click at [322, 307] on span "Prompt LLM" at bounding box center [279, 310] width 146 height 14
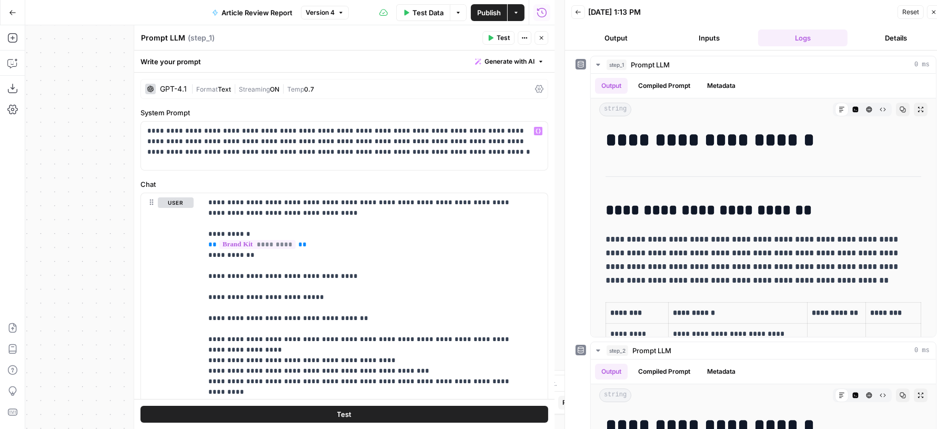
scroll to position [123, 0]
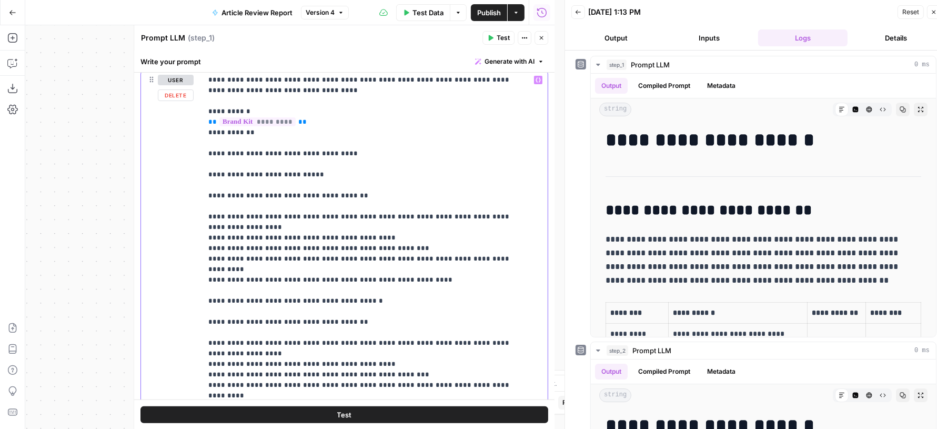
drag, startPoint x: 318, startPoint y: 174, endPoint x: 109, endPoint y: 174, distance: 209.5
click at [110, 174] on body "**********" at bounding box center [468, 214] width 937 height 429
click at [278, 175] on p "**********" at bounding box center [365, 417] width 314 height 684
drag, startPoint x: 343, startPoint y: 174, endPoint x: 148, endPoint y: 174, distance: 194.2
click at [148, 174] on div "**********" at bounding box center [344, 298] width 407 height 454
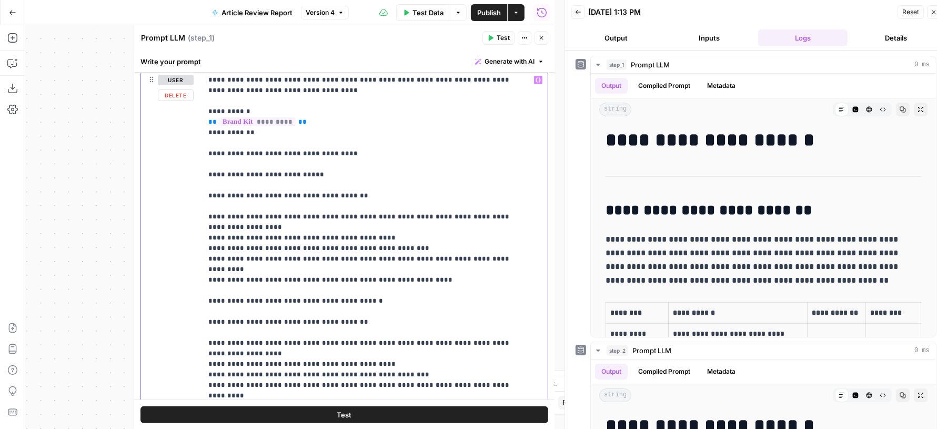
copy p "**********"
click at [853, 108] on icon "button" at bounding box center [856, 110] width 6 height 6
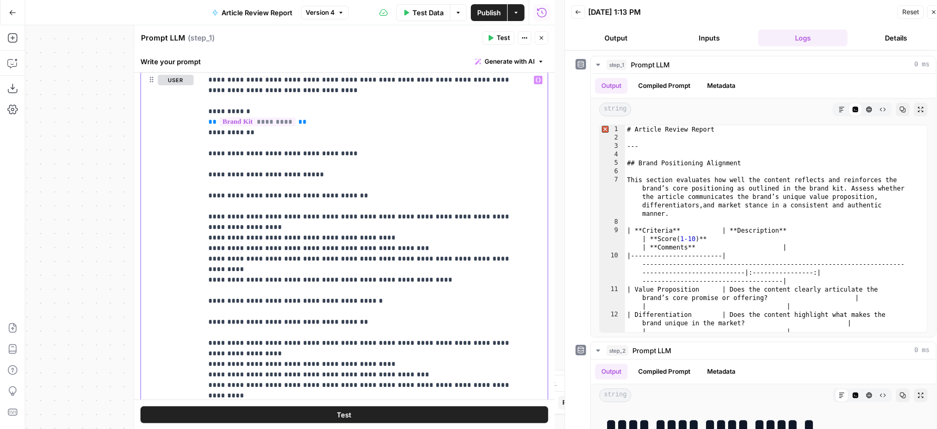
click at [297, 172] on p "**********" at bounding box center [365, 417] width 314 height 684
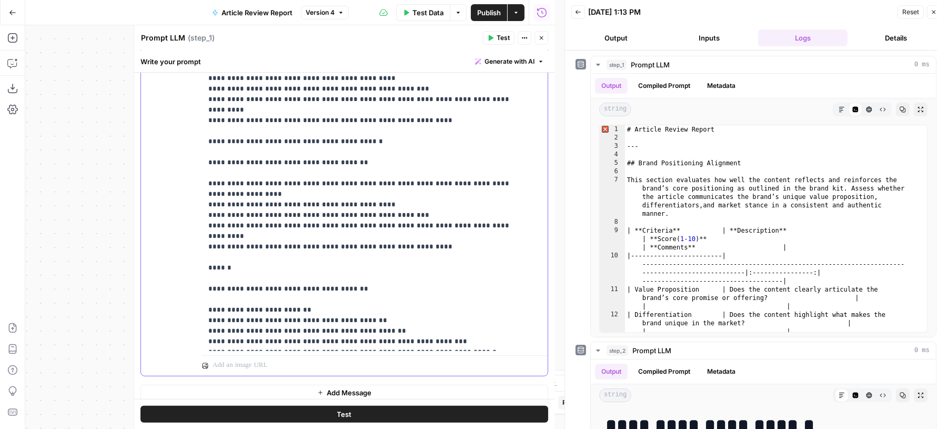
scroll to position [277, 0]
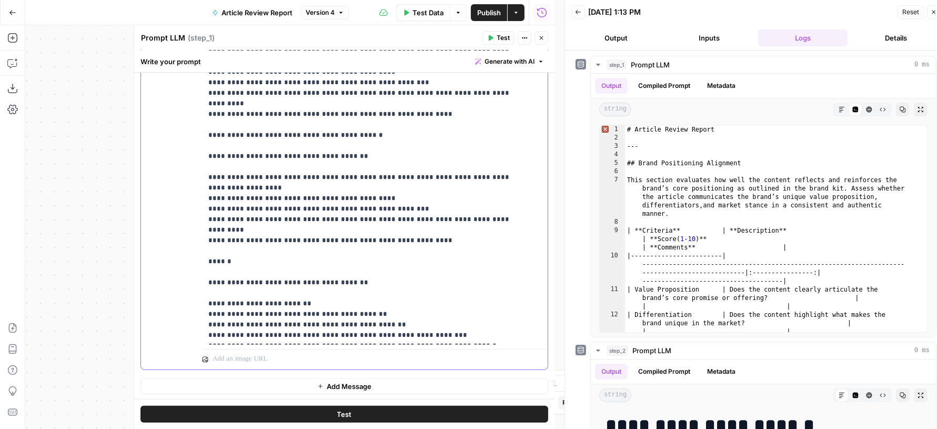
click at [386, 339] on div "**********" at bounding box center [370, 130] width 336 height 428
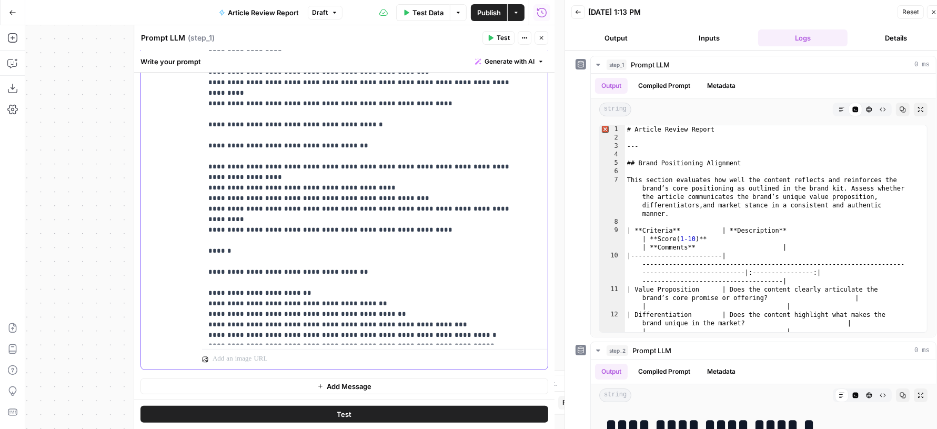
drag, startPoint x: 383, startPoint y: 325, endPoint x: 426, endPoint y: 359, distance: 54.7
click at [426, 359] on div "**********" at bounding box center [375, 143] width 346 height 454
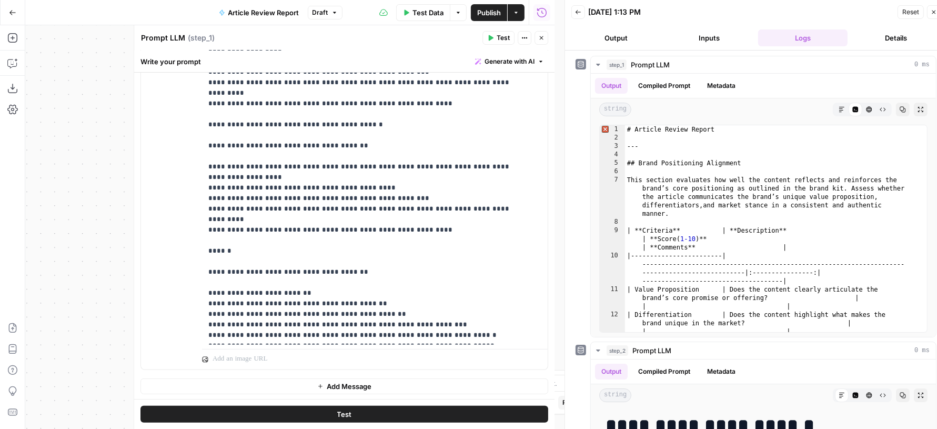
click at [541, 43] on button "Close" at bounding box center [542, 38] width 14 height 14
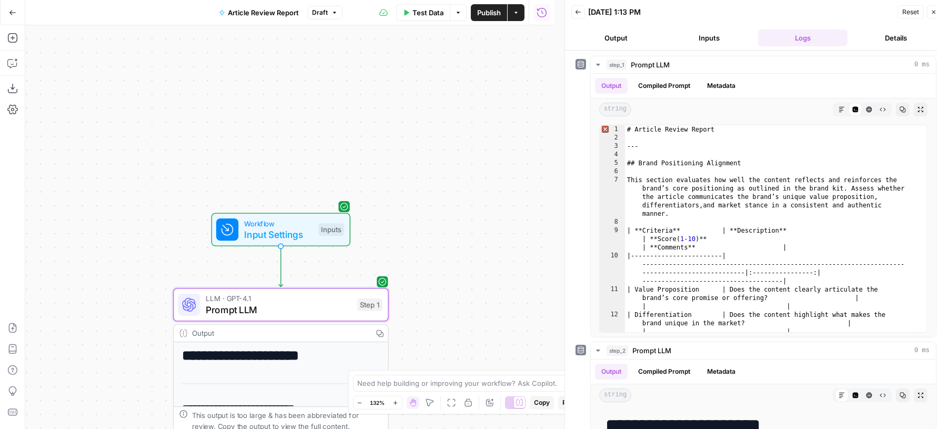
click at [475, 12] on button "Publish" at bounding box center [489, 12] width 36 height 17
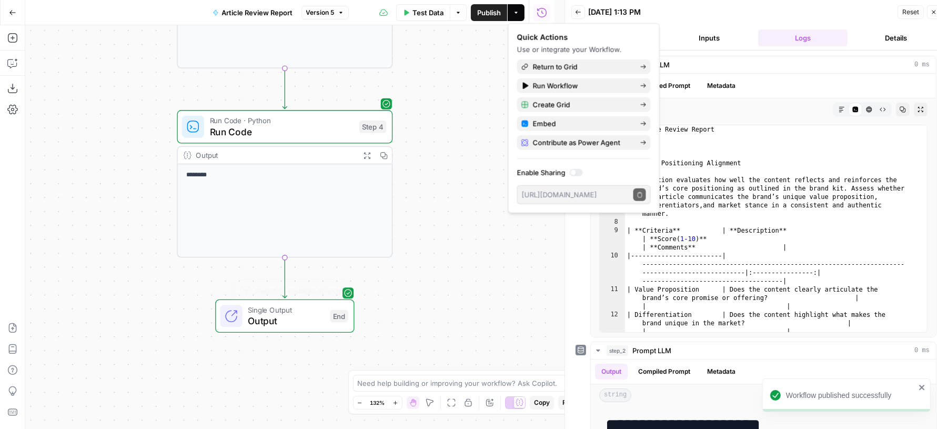
click at [293, 319] on span "Output" at bounding box center [286, 321] width 76 height 14
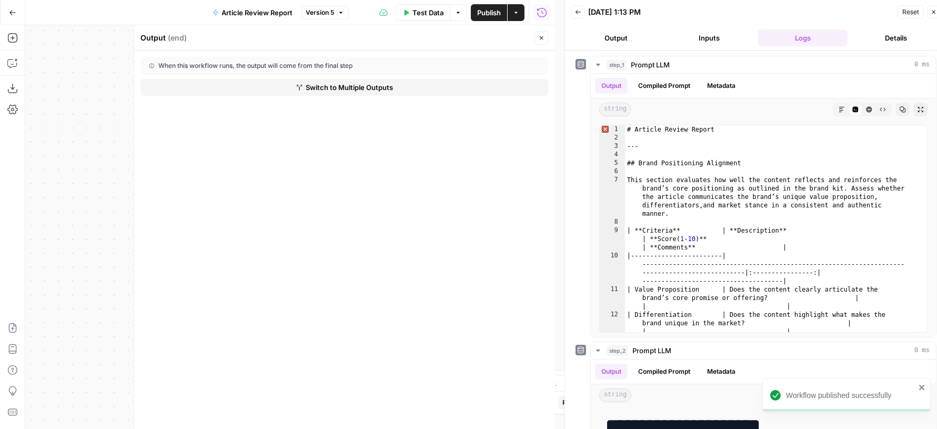
click at [343, 89] on span "Switch to Multiple Outputs" at bounding box center [349, 87] width 87 height 11
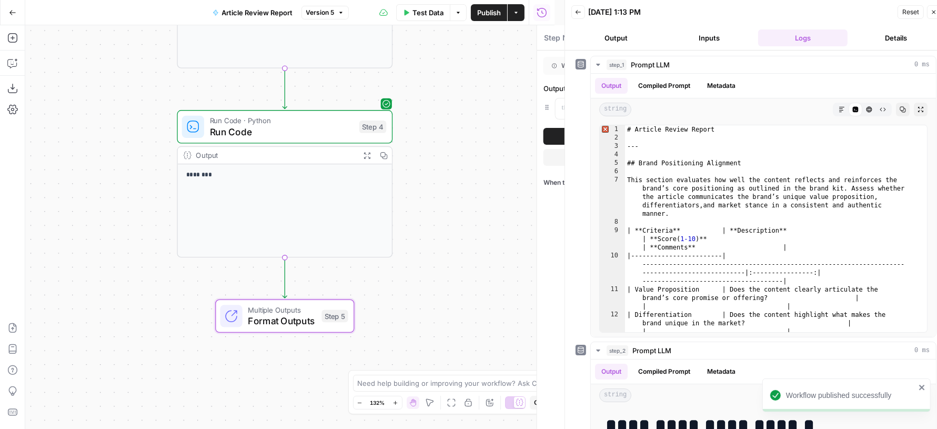
type textarea "Format Outputs"
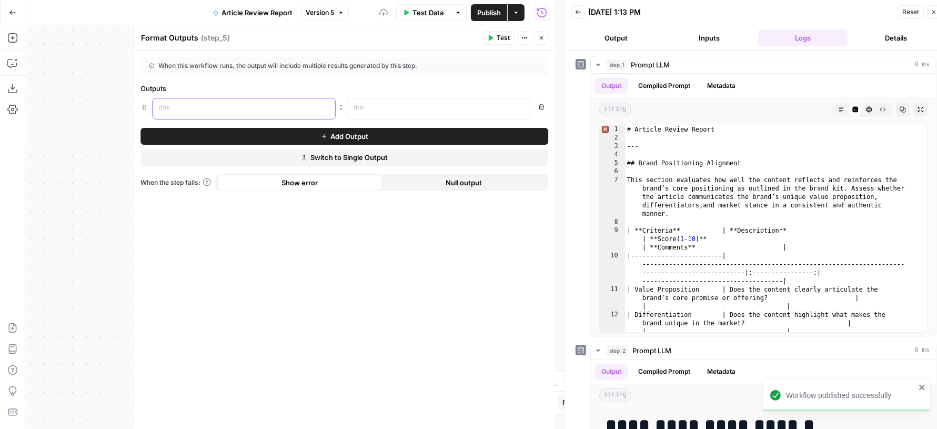
click at [261, 105] on p at bounding box center [235, 108] width 153 height 11
click at [258, 134] on button "Add Output" at bounding box center [345, 136] width 408 height 17
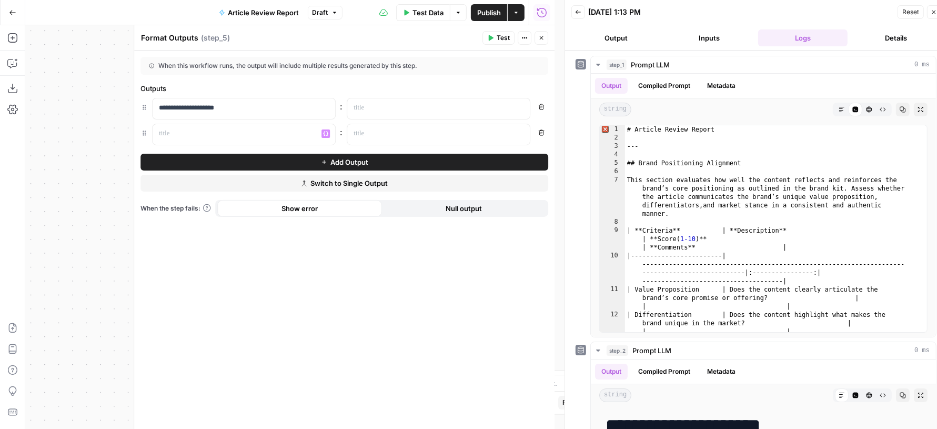
click at [225, 146] on div "**********" at bounding box center [344, 240] width 421 height 378
click at [207, 137] on p at bounding box center [235, 133] width 153 height 11
click at [432, 118] on div at bounding box center [430, 108] width 166 height 21
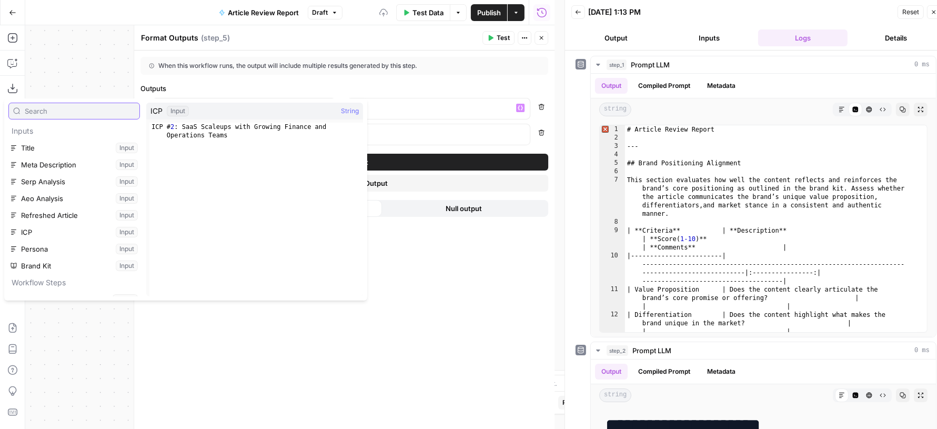
scroll to position [62, 0]
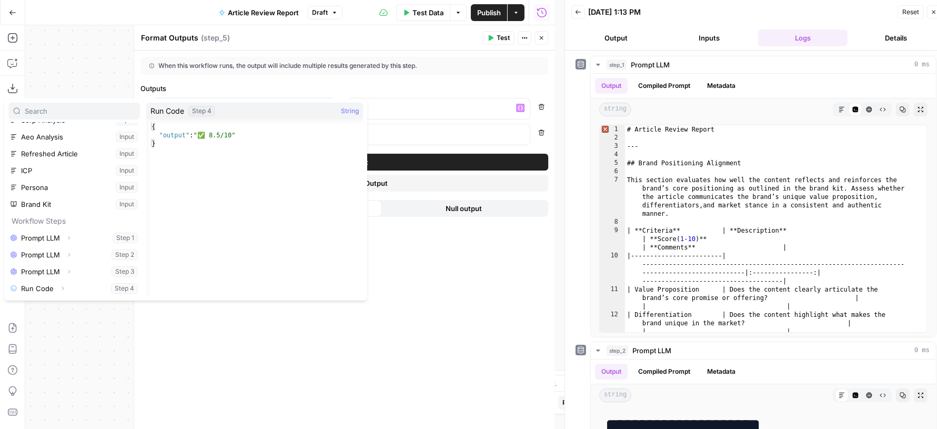
click at [71, 268] on div "Expand" at bounding box center [61, 267] width 23 height 10
click at [70, 270] on icon "button" at bounding box center [69, 271] width 2 height 4
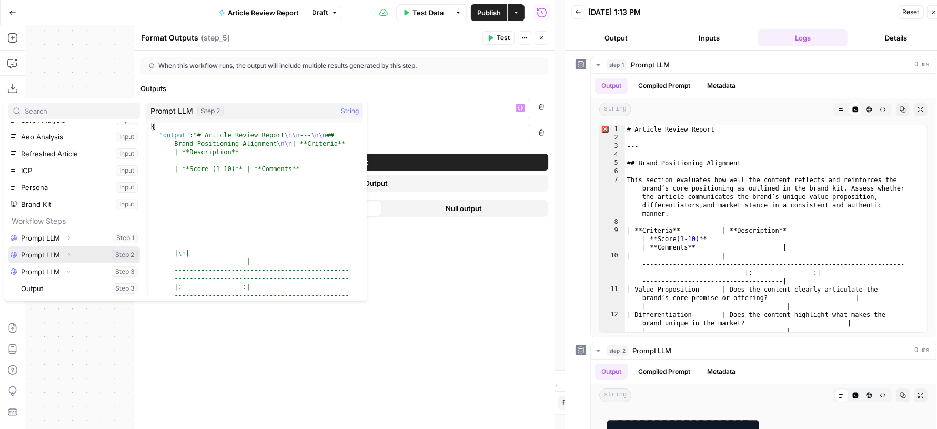
click at [70, 254] on icon "button" at bounding box center [69, 255] width 6 height 6
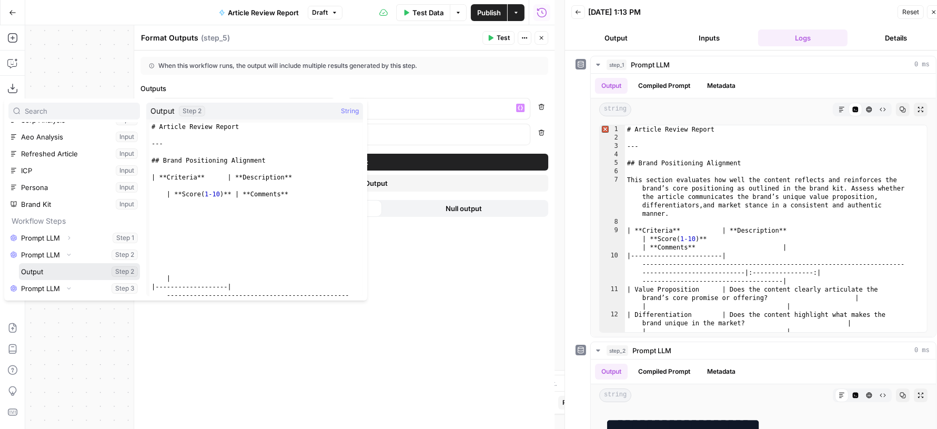
click at [60, 267] on button "Select variable Output" at bounding box center [79, 271] width 121 height 17
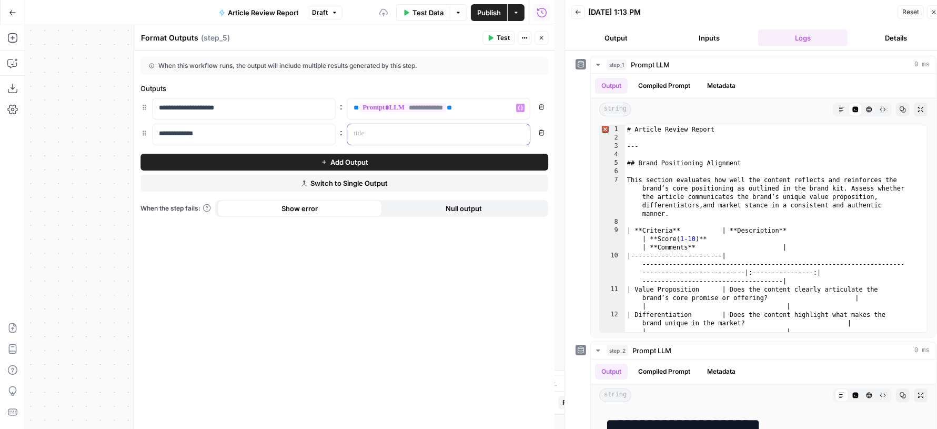
click at [422, 131] on p at bounding box center [430, 133] width 153 height 11
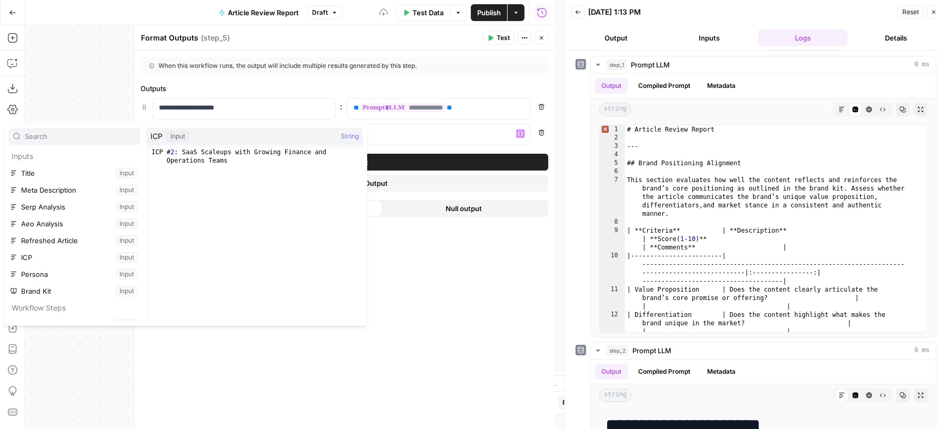
scroll to position [61, 0]
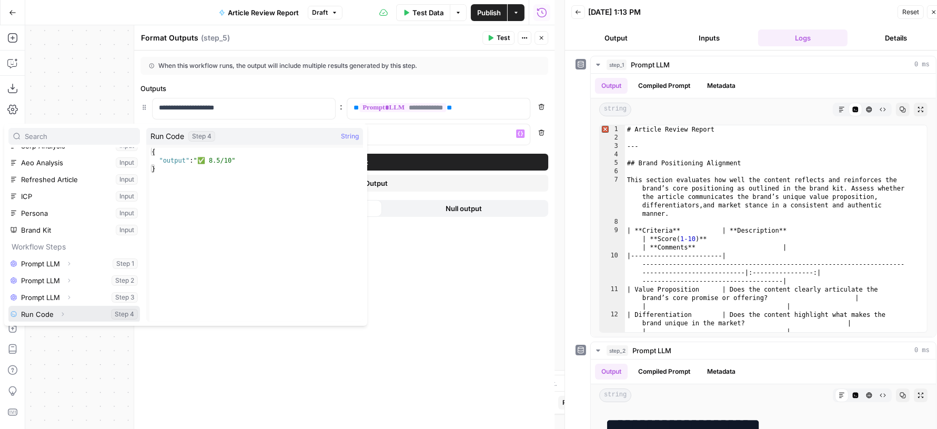
click at [64, 311] on icon "button" at bounding box center [62, 314] width 6 height 6
click at [62, 316] on button "Select variable Output" at bounding box center [79, 313] width 121 height 17
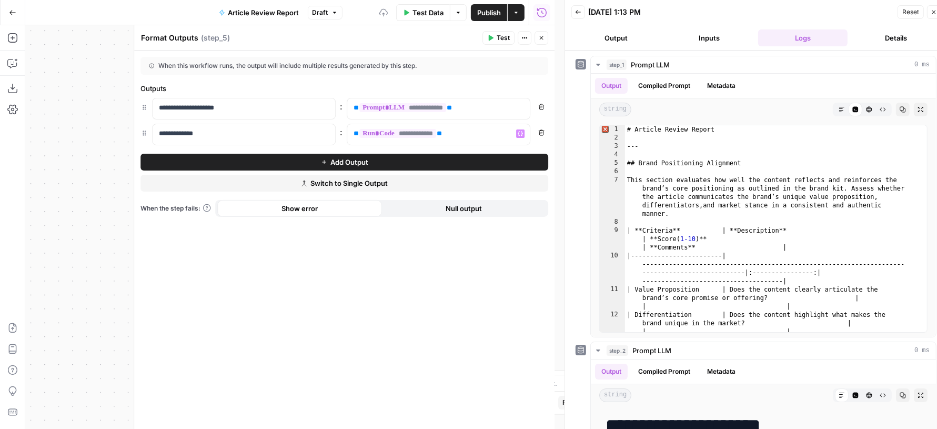
click at [542, 41] on button "Close" at bounding box center [542, 38] width 14 height 14
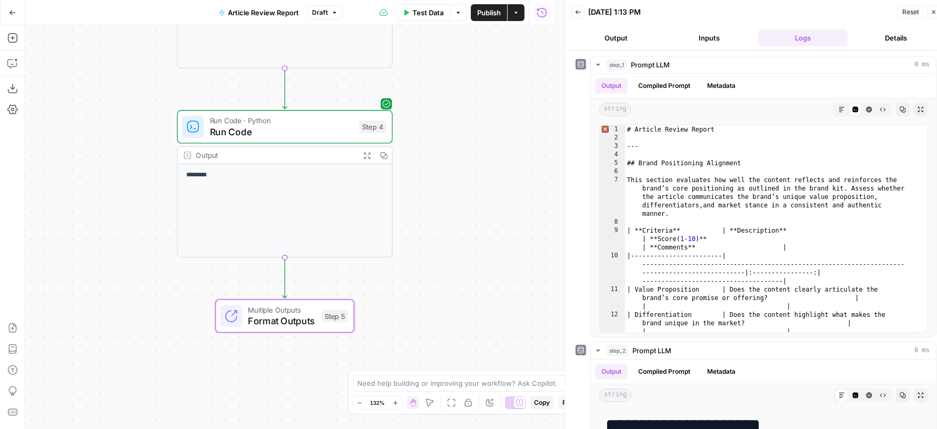
click at [493, 11] on span "Publish" at bounding box center [489, 12] width 24 height 11
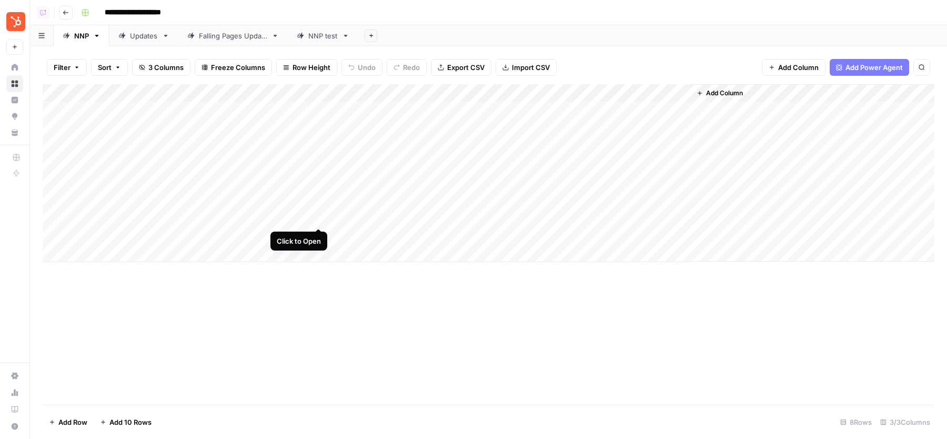
click at [316, 215] on div "Add Column" at bounding box center [489, 173] width 892 height 178
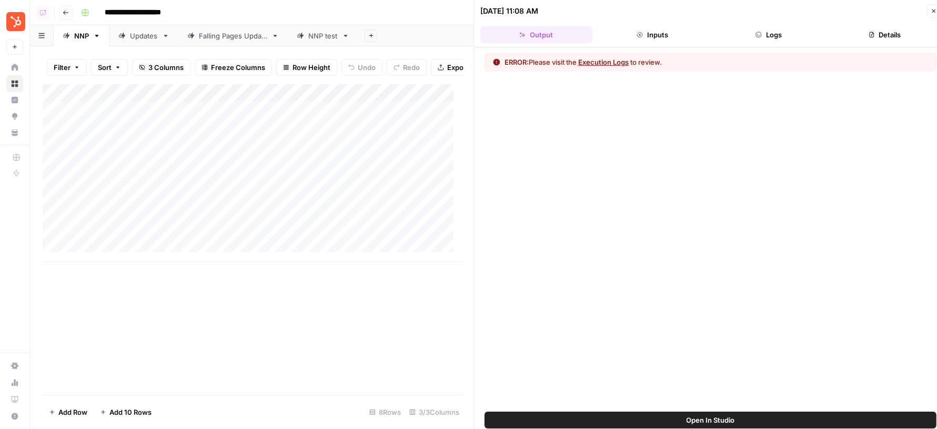
click at [759, 36] on icon "button" at bounding box center [758, 34] width 5 height 5
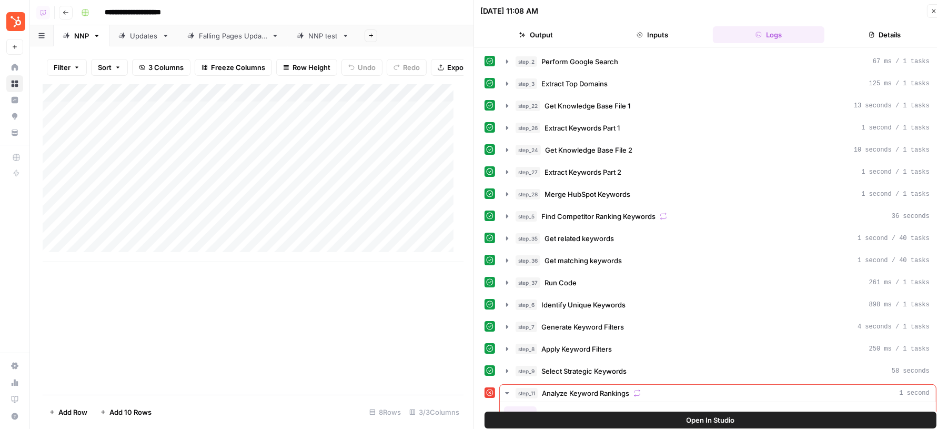
scroll to position [76, 0]
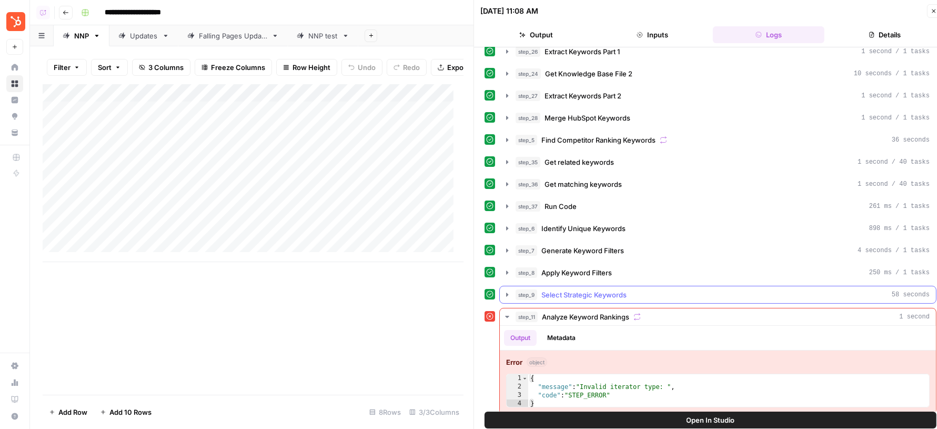
click at [595, 289] on span "Select Strategic Keywords" at bounding box center [584, 294] width 85 height 11
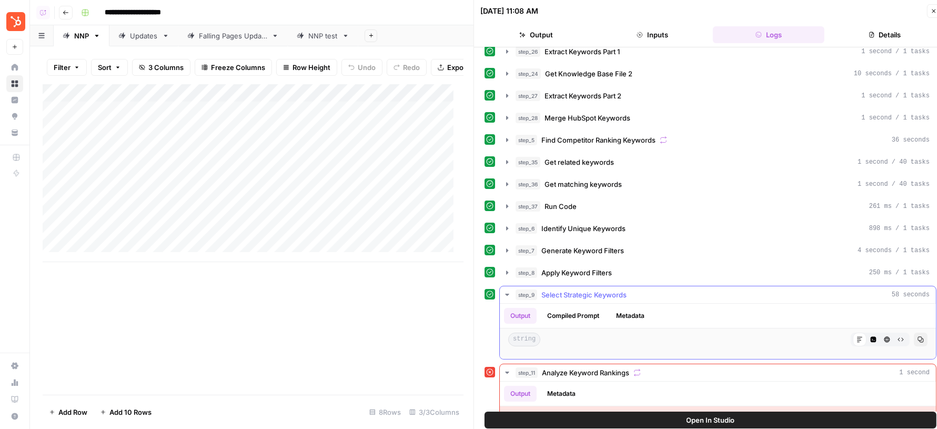
click at [867, 333] on button "Code Editor" at bounding box center [874, 340] width 14 height 14
click at [755, 270] on div "step_8 Apply Keyword Filters 250 ms / 1 tasks" at bounding box center [723, 272] width 414 height 11
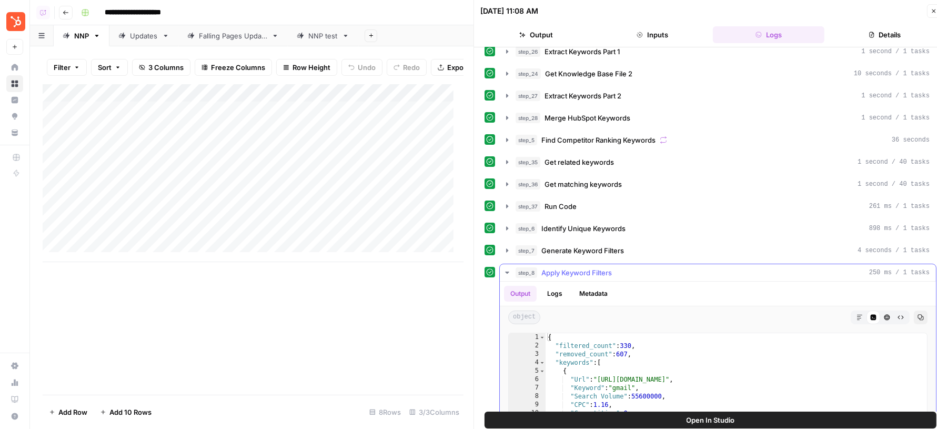
click at [755, 270] on div "step_8 Apply Keyword Filters 250 ms / 1 tasks" at bounding box center [723, 272] width 414 height 11
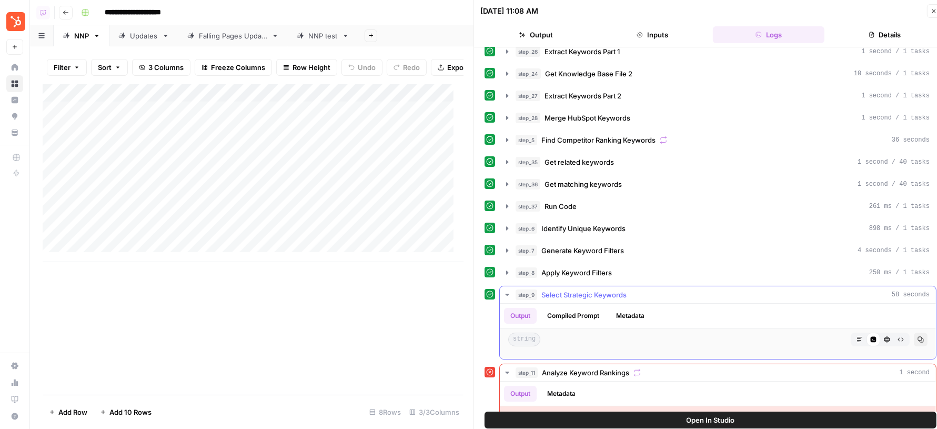
click at [725, 292] on div "step_9 Select Strategic Keywords 58 seconds" at bounding box center [723, 294] width 414 height 11
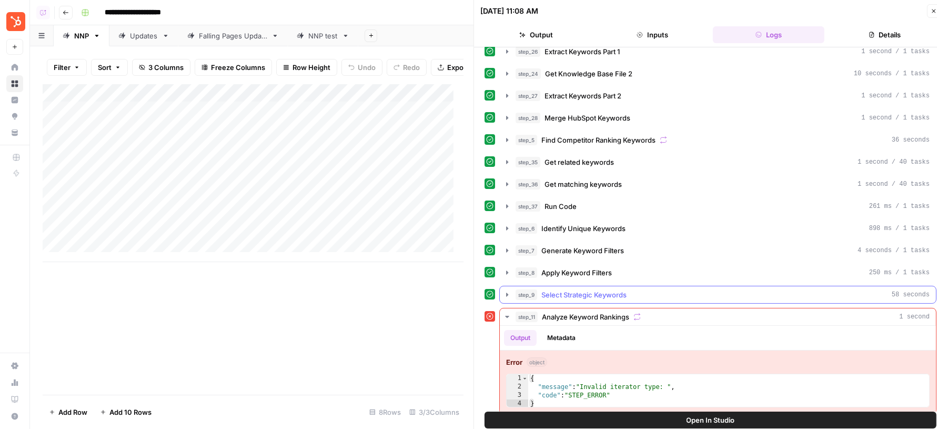
click at [590, 289] on span "Select Strategic Keywords" at bounding box center [584, 294] width 85 height 11
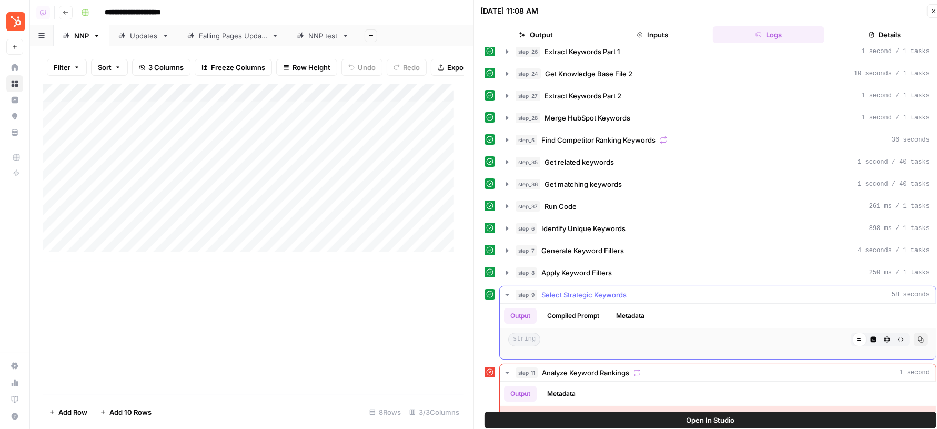
click at [586, 314] on button "Compiled Prompt" at bounding box center [573, 316] width 65 height 16
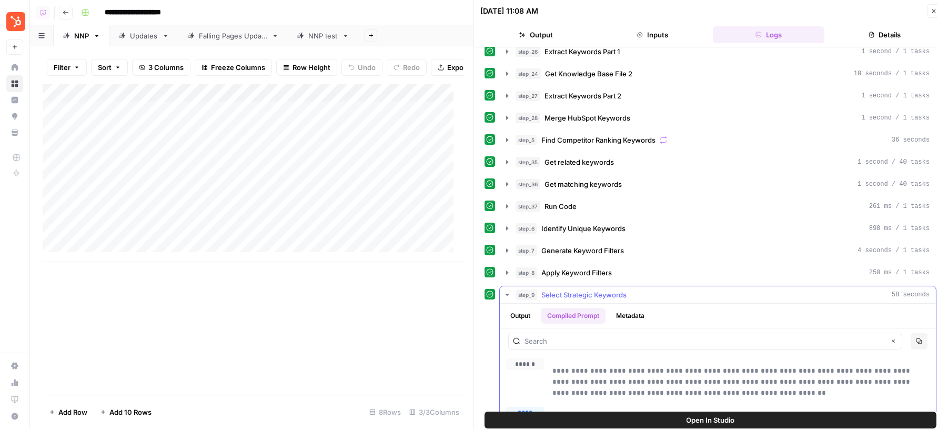
click at [651, 308] on button "Metadata" at bounding box center [630, 316] width 41 height 16
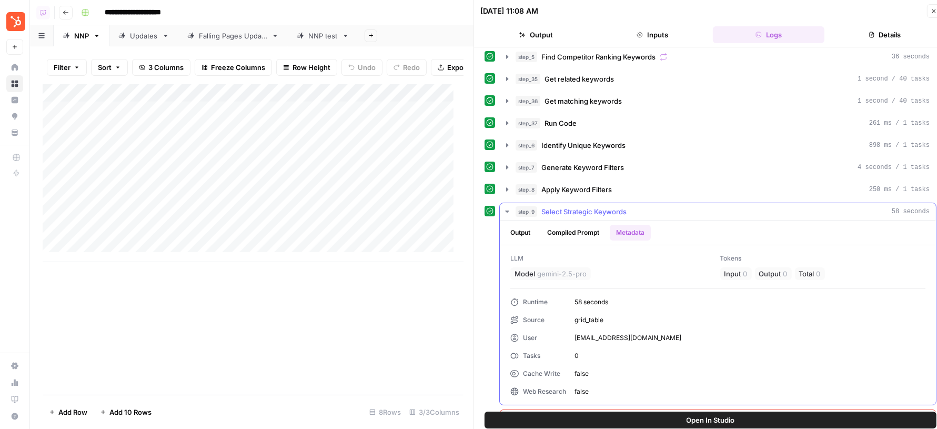
scroll to position [168, 0]
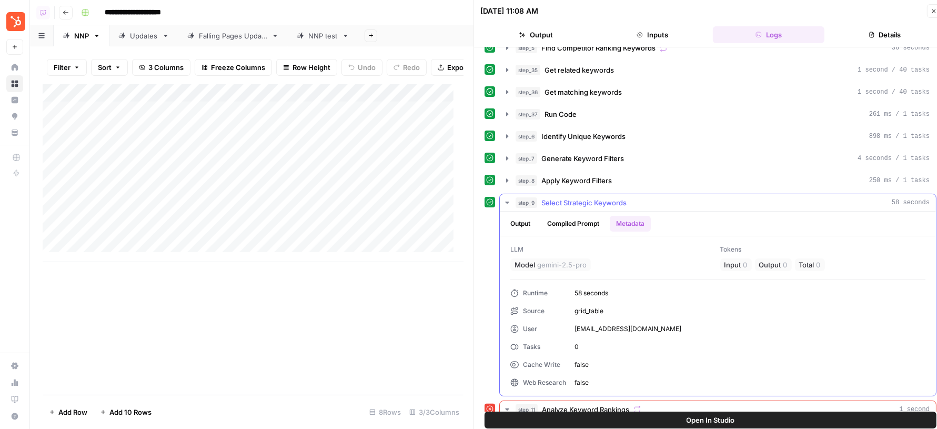
click at [589, 221] on button "Compiled Prompt" at bounding box center [573, 224] width 65 height 16
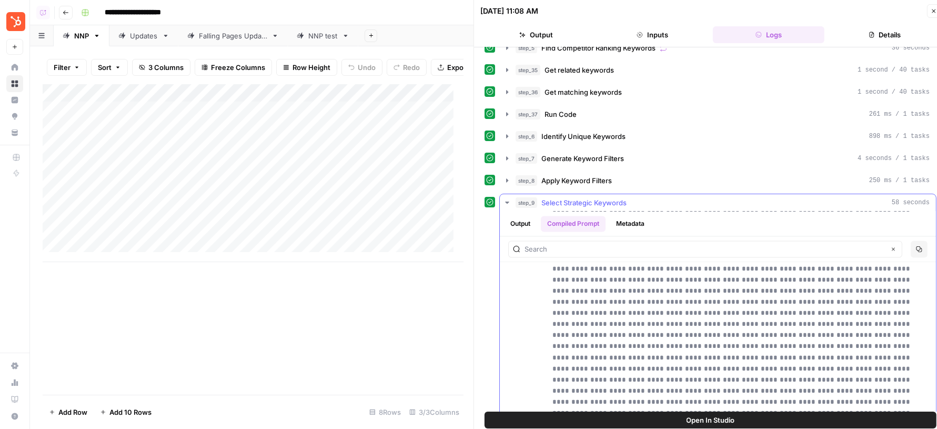
scroll to position [2272, 0]
click at [676, 198] on div "step_9 Select Strategic Keywords 58 seconds" at bounding box center [723, 202] width 414 height 11
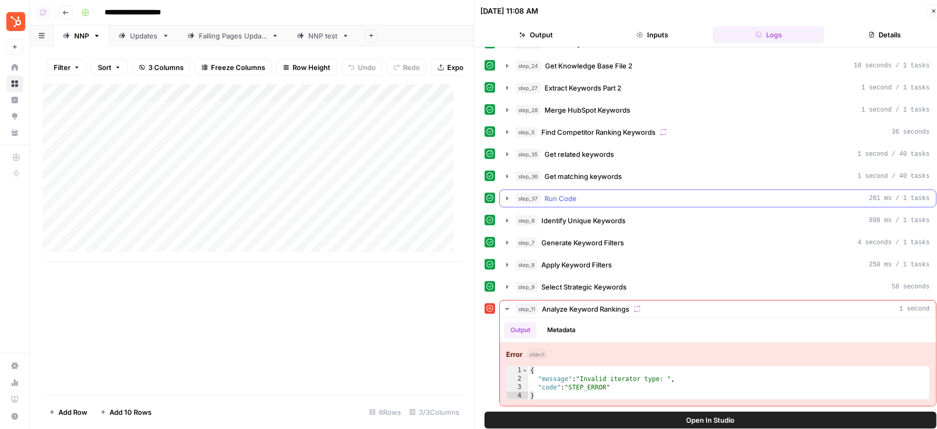
scroll to position [76, 0]
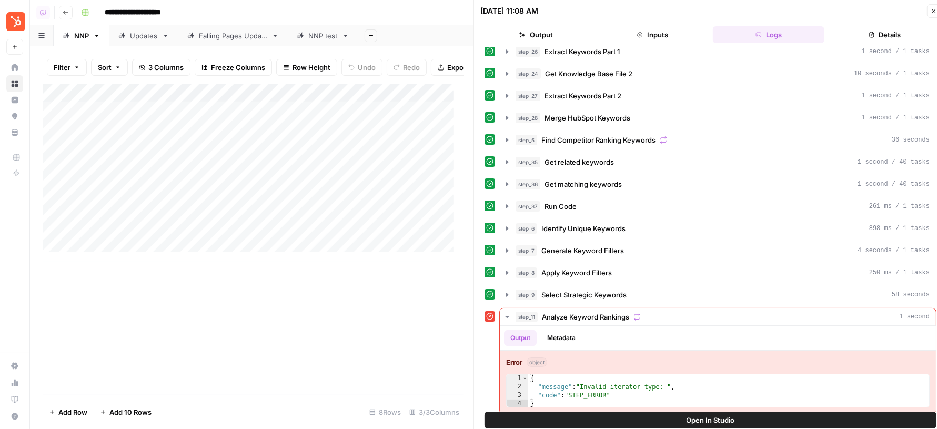
click at [930, 12] on button "Close" at bounding box center [934, 11] width 14 height 14
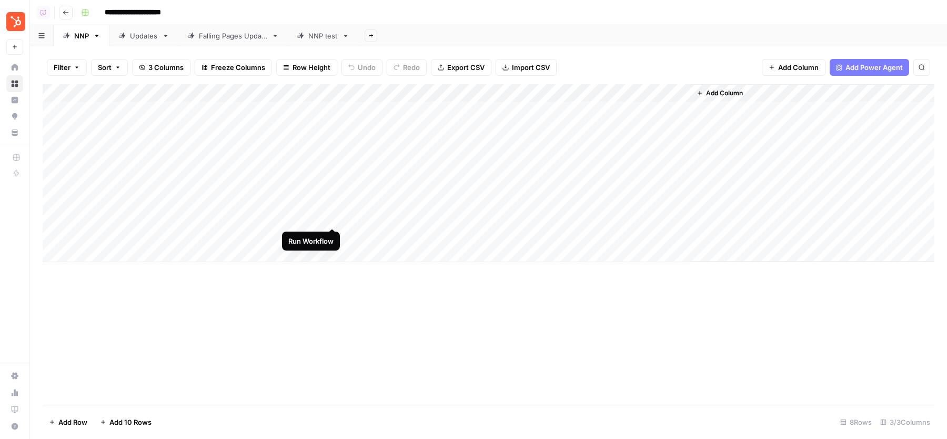
click at [334, 215] on div "Add Column" at bounding box center [489, 173] width 892 height 178
click at [683, 198] on div "Add Column" at bounding box center [489, 173] width 892 height 178
click at [497, 21] on header "**********" at bounding box center [488, 12] width 917 height 25
click at [321, 200] on div "Add Column" at bounding box center [489, 173] width 892 height 178
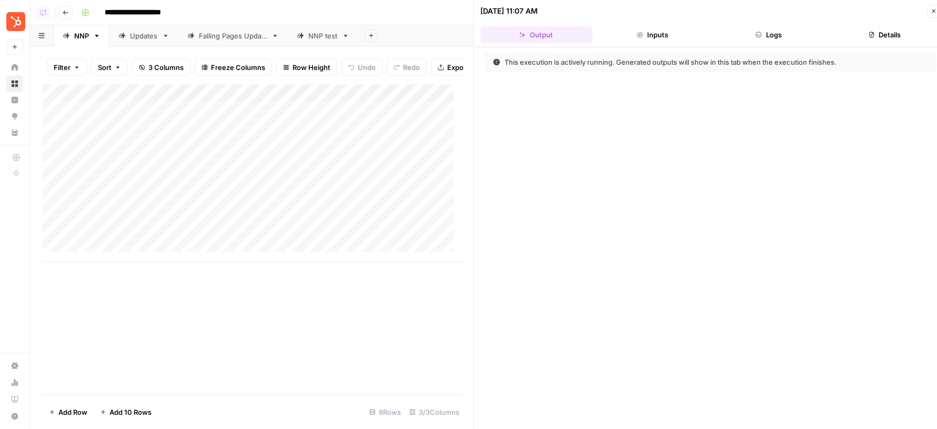
click at [770, 39] on button "Logs" at bounding box center [769, 34] width 112 height 17
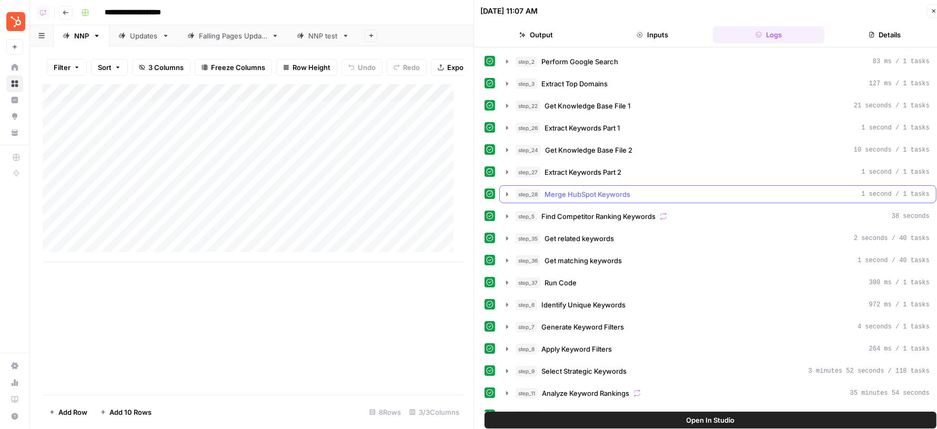
scroll to position [183, 0]
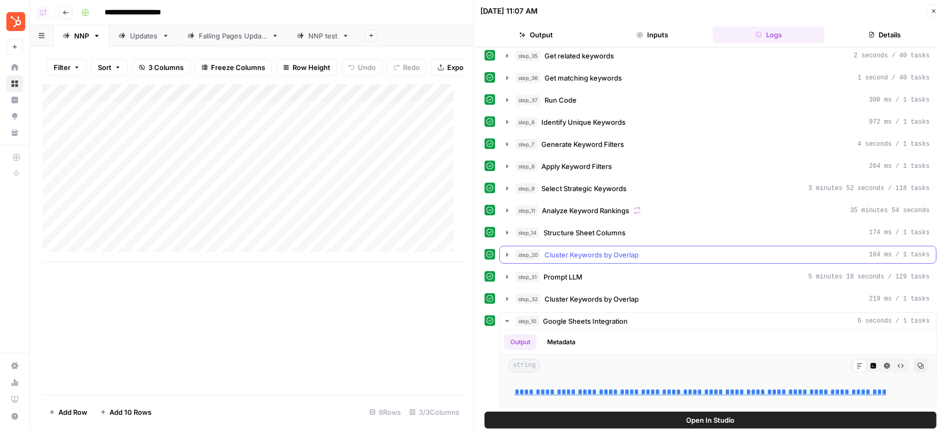
click at [616, 249] on span "Cluster Keywords by Overlap" at bounding box center [592, 254] width 94 height 11
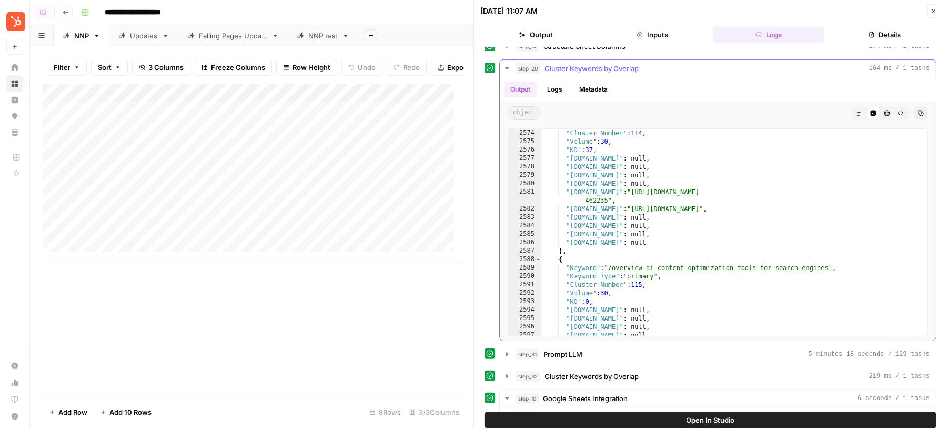
scroll to position [16964, 0]
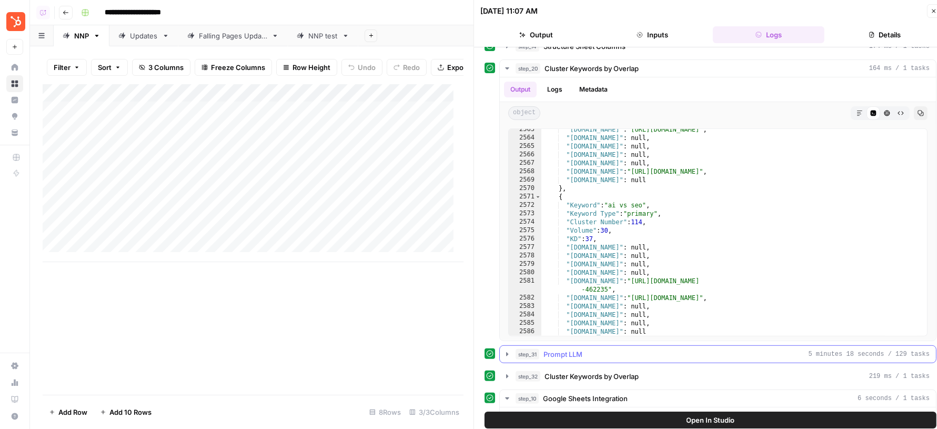
click at [681, 352] on button "step_31 Prompt LLM 5 minutes 18 seconds / 129 tasks" at bounding box center [718, 354] width 436 height 17
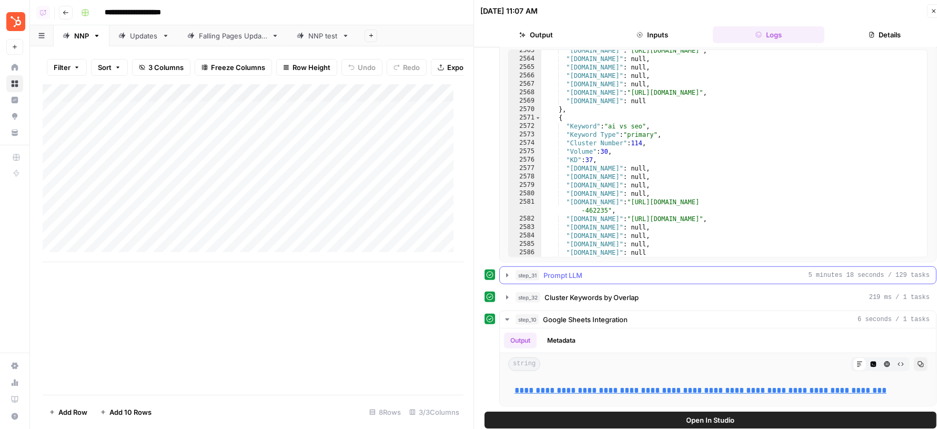
scroll to position [452, 0]
click at [648, 292] on div "step_32 Cluster Keywords by Overlap 219 ms / 1 tasks" at bounding box center [723, 297] width 414 height 11
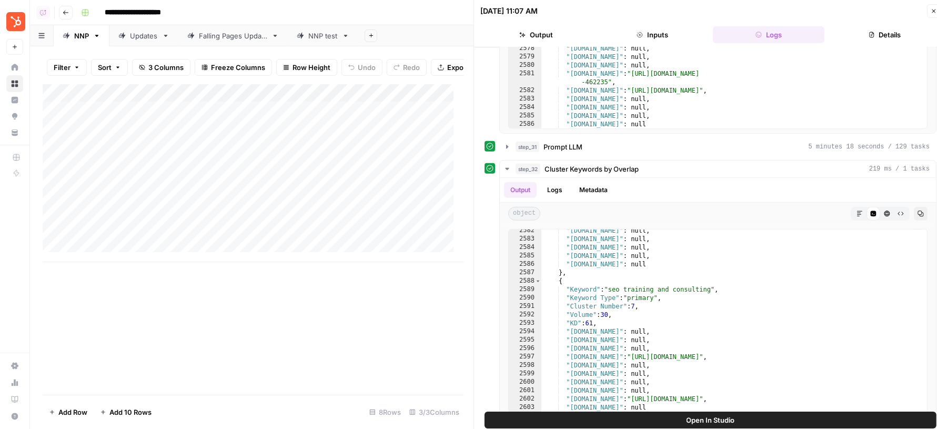
scroll to position [576, 0]
click at [728, 142] on div "step_31 Prompt LLM 5 minutes 18 seconds / 129 tasks" at bounding box center [723, 147] width 414 height 11
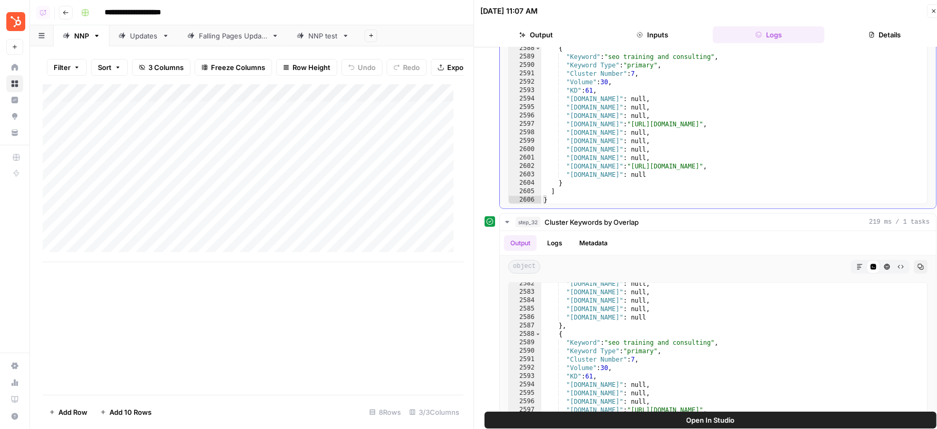
scroll to position [979, 0]
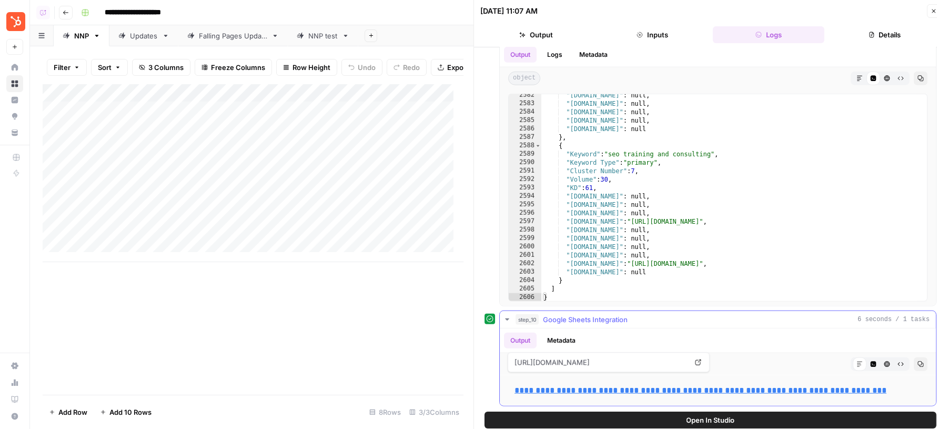
click at [600, 386] on link "**********" at bounding box center [701, 390] width 372 height 8
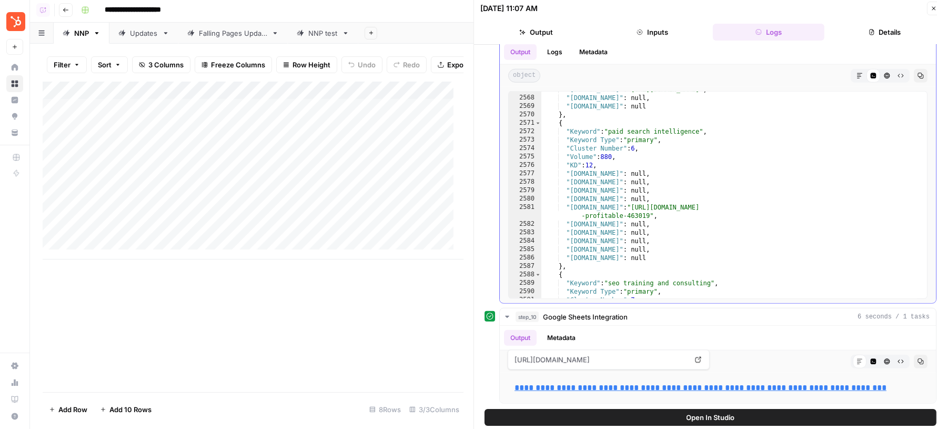
scroll to position [17040, 0]
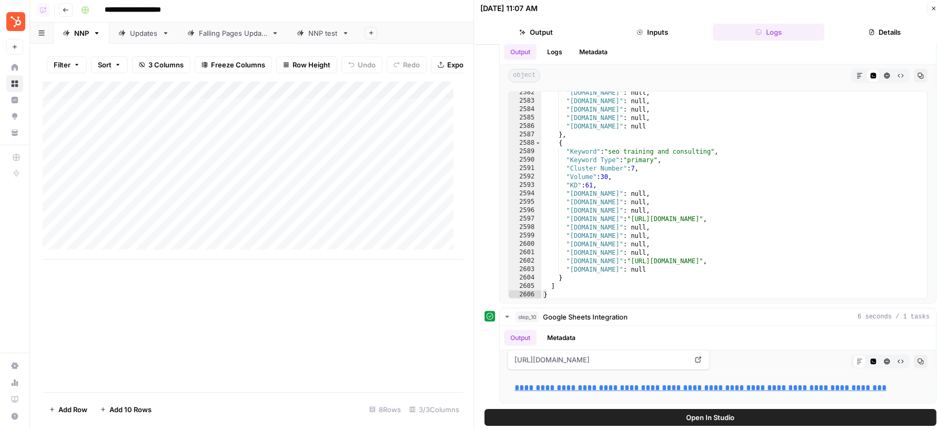
click at [311, 31] on div "NNP test" at bounding box center [322, 33] width 29 height 11
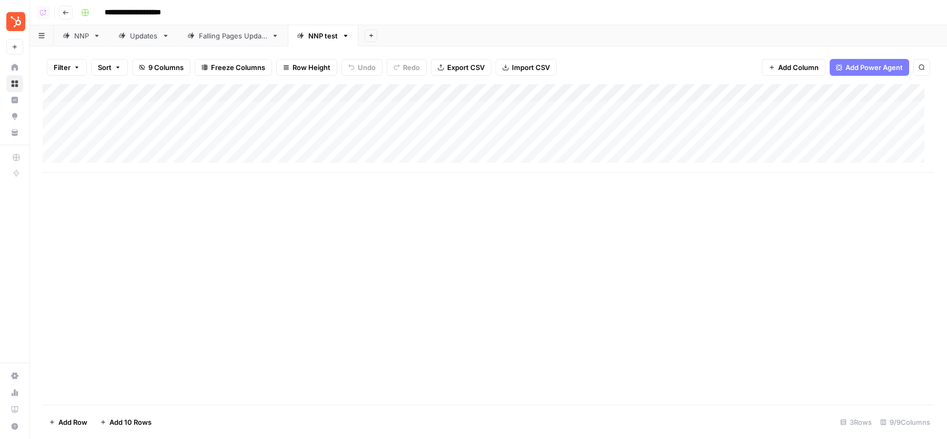
click at [568, 90] on div "Add Column" at bounding box center [489, 128] width 892 height 88
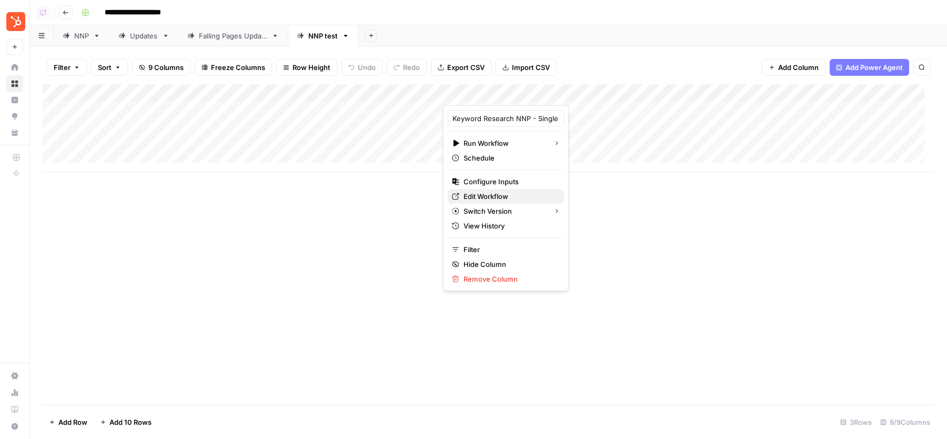
click at [477, 191] on span "Edit Workflow" at bounding box center [510, 196] width 92 height 11
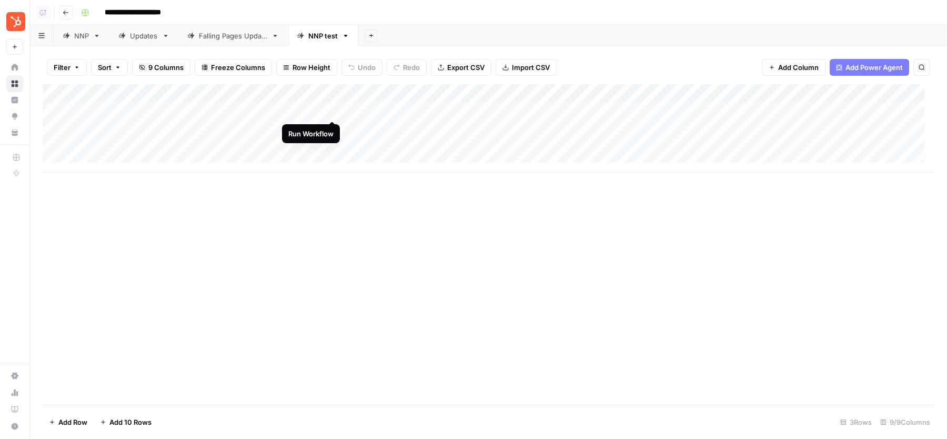
click at [331, 111] on div "Add Column" at bounding box center [489, 128] width 892 height 88
click at [632, 112] on div "Add Column" at bounding box center [489, 128] width 892 height 88
click at [618, 107] on div "Add Column" at bounding box center [489, 128] width 892 height 88
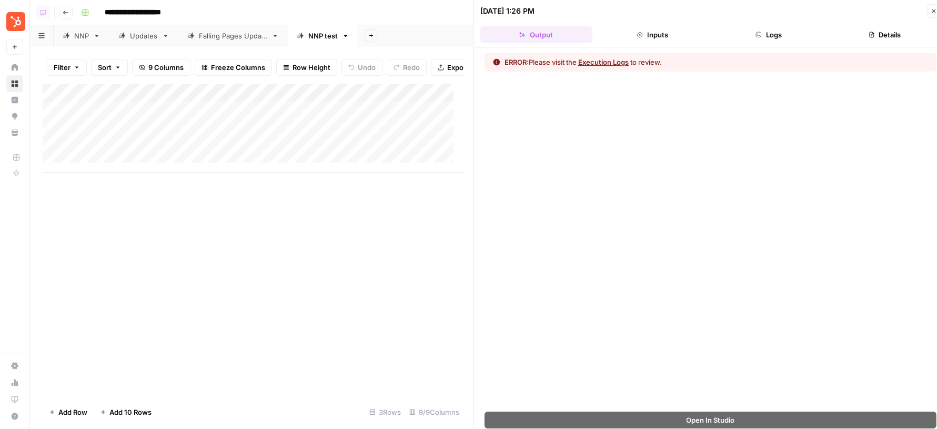
click at [777, 35] on button "Logs" at bounding box center [769, 34] width 112 height 17
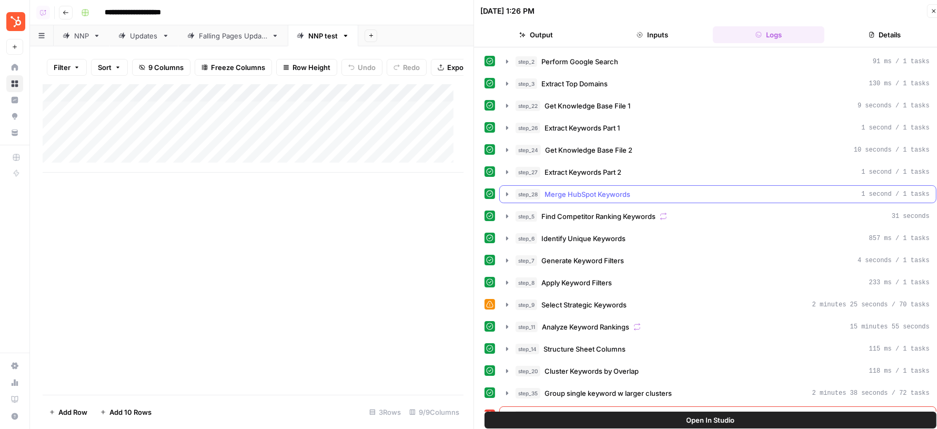
scroll to position [107, 0]
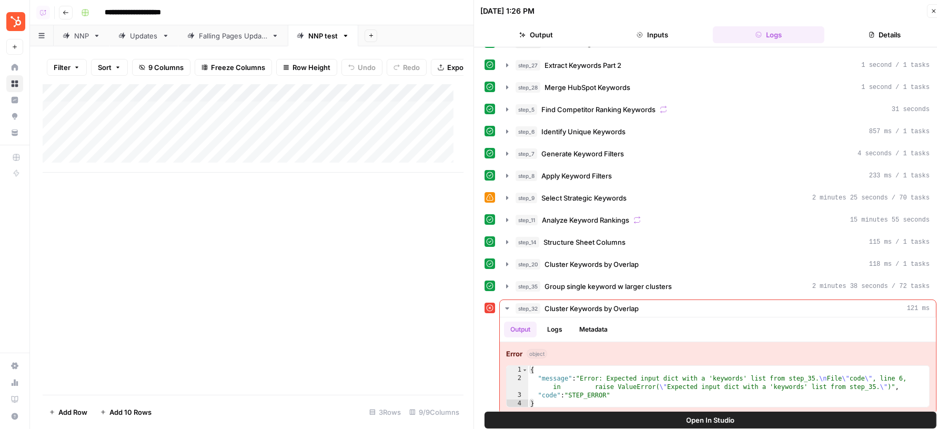
click at [648, 291] on div "step_2 Perform Google Search 91 ms / 1 tasks step_3 Extract Top Domains 130 ms …" at bounding box center [711, 180] width 452 height 468
click at [632, 283] on span "Group single keyword w larger clusters" at bounding box center [608, 286] width 127 height 11
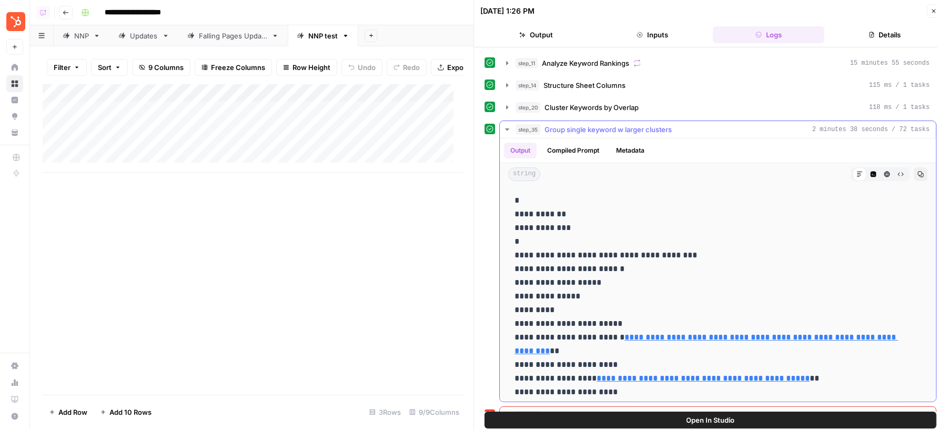
scroll to position [255, 0]
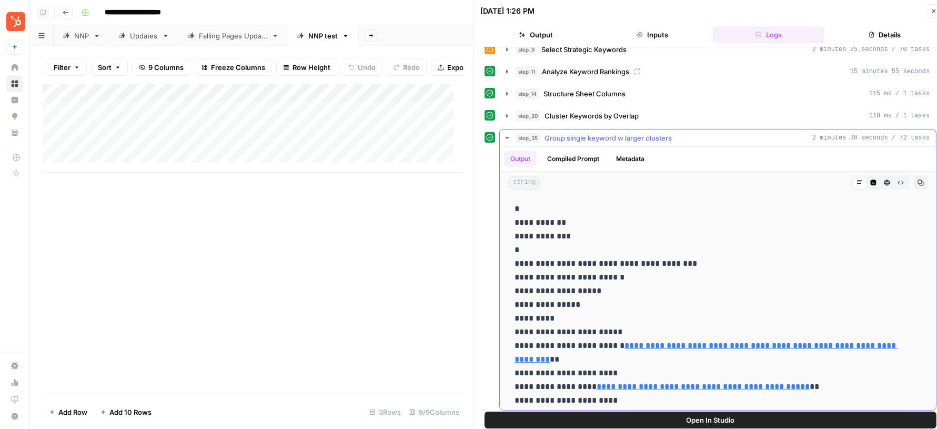
click at [642, 153] on button "Metadata" at bounding box center [630, 159] width 41 height 16
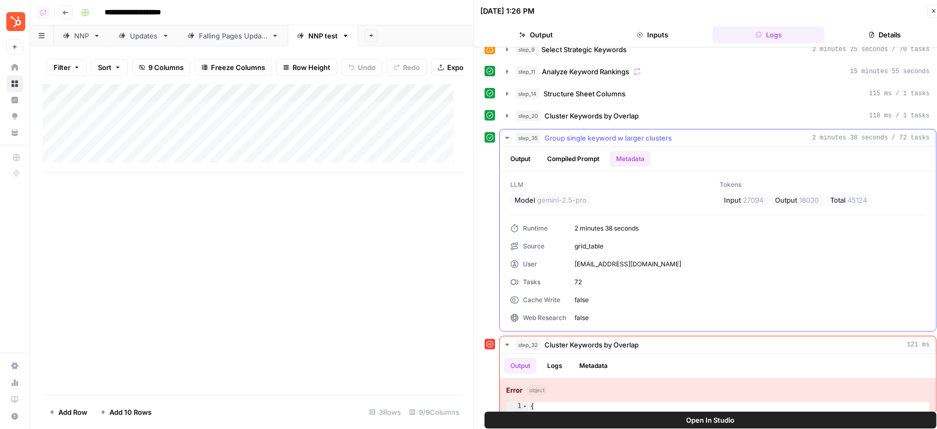
click at [513, 152] on button "Output" at bounding box center [520, 159] width 33 height 16
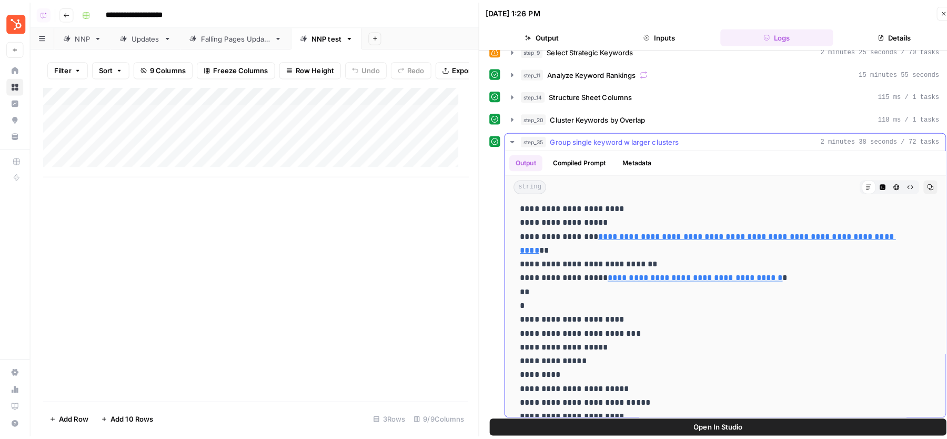
scroll to position [0, 0]
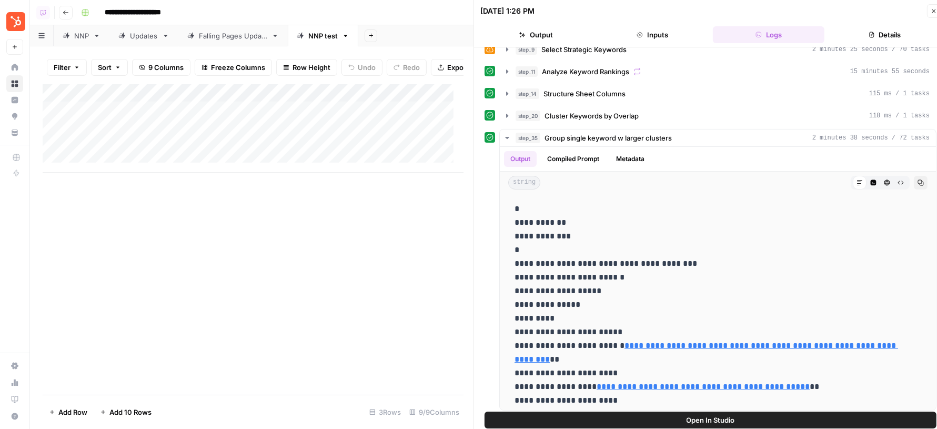
click at [928, 6] on button "Close" at bounding box center [934, 11] width 14 height 14
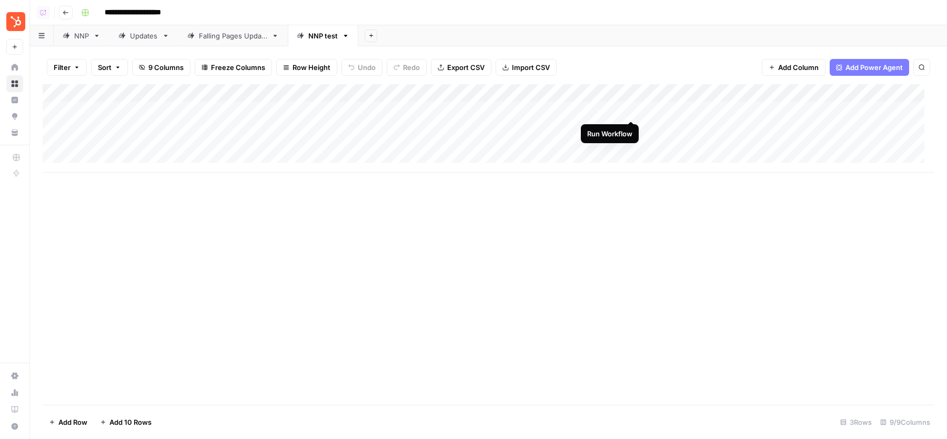
click at [629, 107] on div "Add Column" at bounding box center [489, 128] width 892 height 88
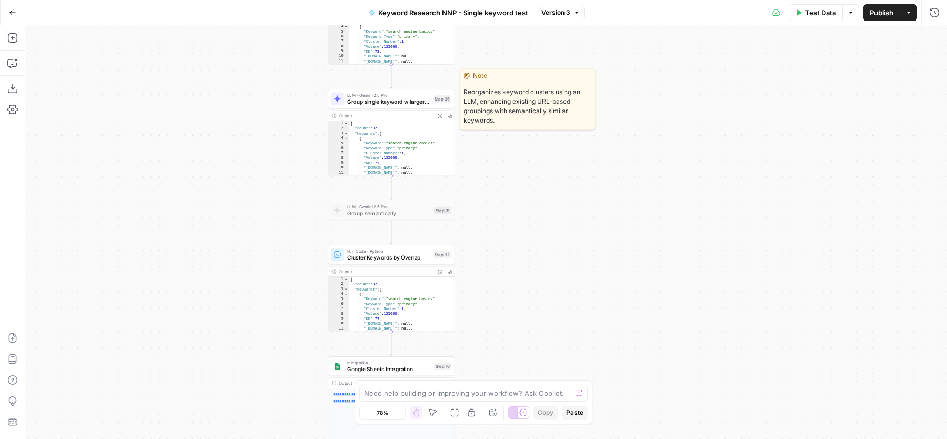
click at [394, 100] on span "Group single keyword w larger clusters" at bounding box center [388, 102] width 83 height 8
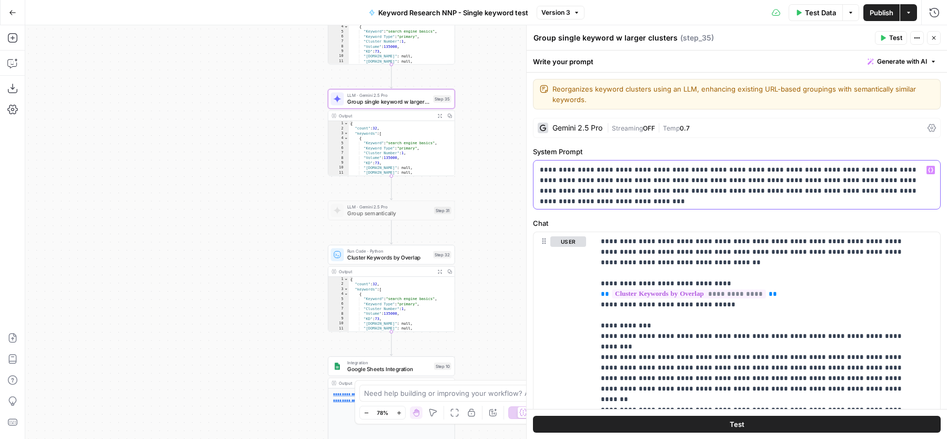
click at [725, 170] on p "**********" at bounding box center [732, 181] width 385 height 32
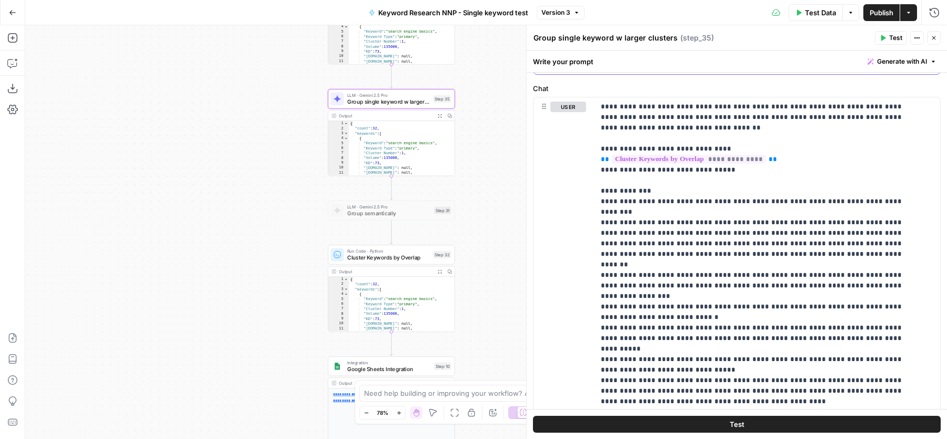
scroll to position [137, 0]
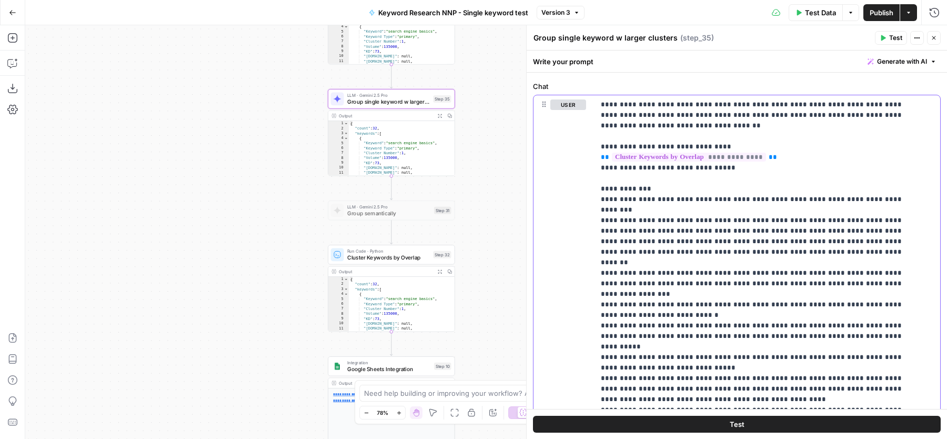
click at [703, 219] on p "**********" at bounding box center [758, 351] width 314 height 505
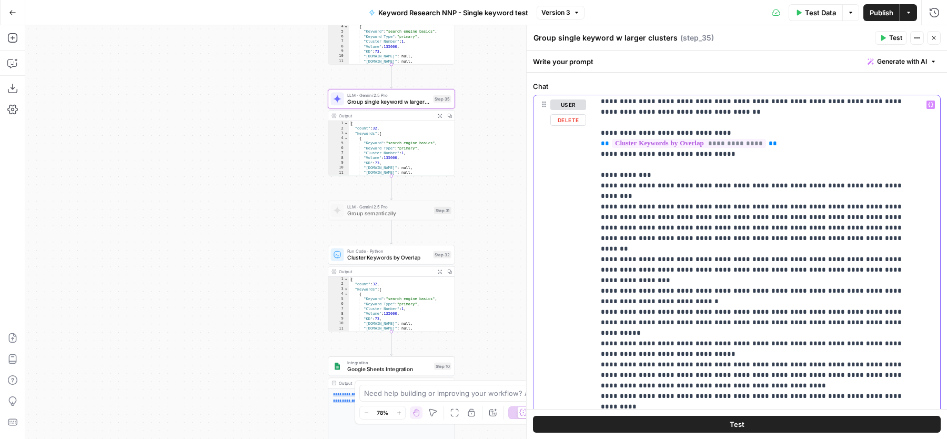
scroll to position [16, 0]
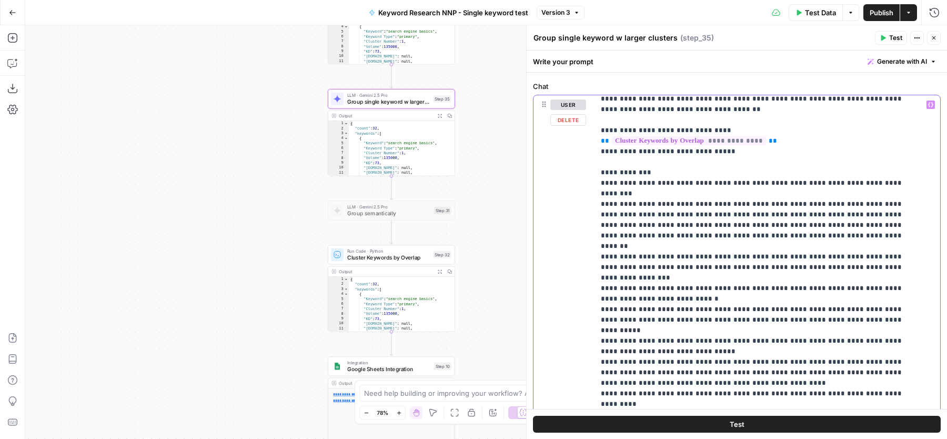
click at [864, 193] on p "**********" at bounding box center [758, 335] width 314 height 505
click at [863, 205] on p "**********" at bounding box center [758, 335] width 314 height 505
click at [699, 223] on p "**********" at bounding box center [758, 341] width 314 height 516
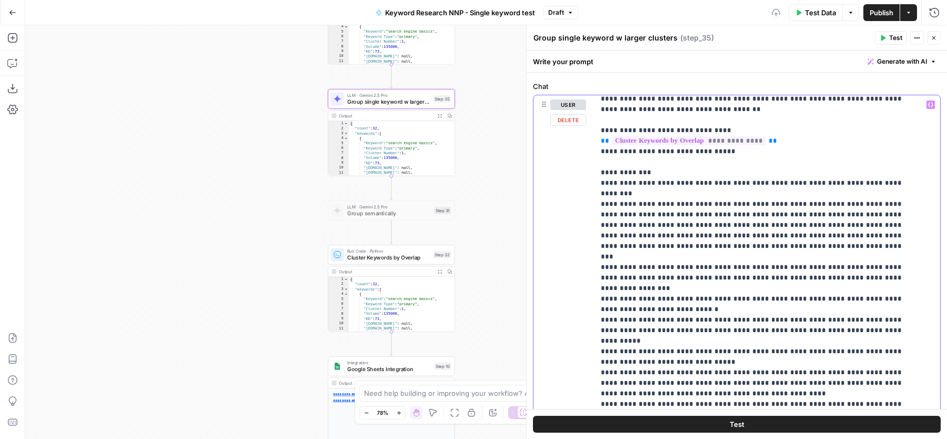
click at [845, 96] on p "**********" at bounding box center [758, 341] width 314 height 516
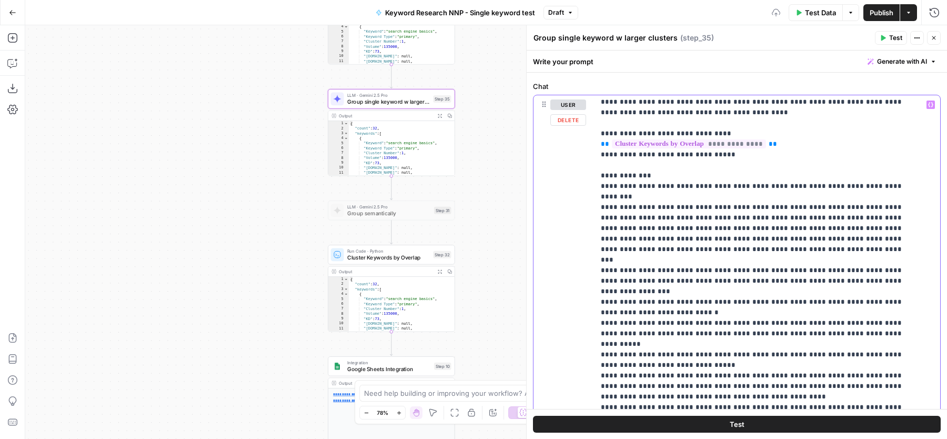
click at [689, 115] on p "**********" at bounding box center [758, 344] width 314 height 516
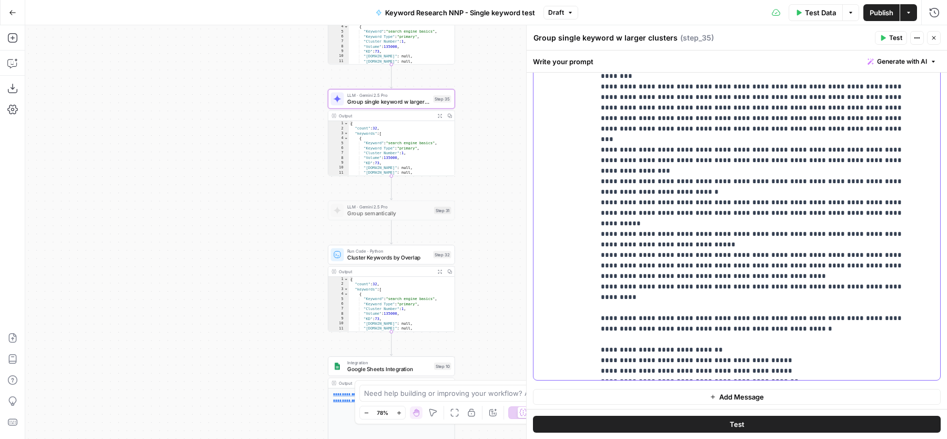
scroll to position [0, 0]
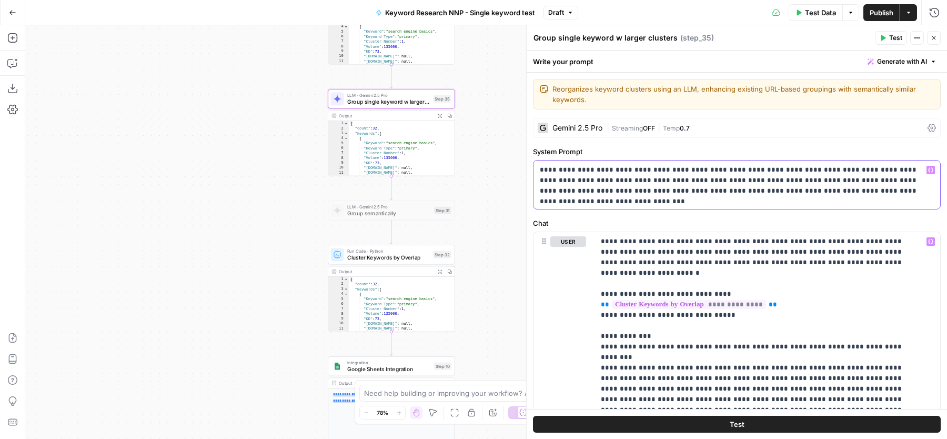
click at [882, 190] on p "**********" at bounding box center [732, 181] width 385 height 32
click at [785, 194] on p "**********" at bounding box center [732, 181] width 385 height 32
click at [904, 193] on p "**********" at bounding box center [732, 181] width 385 height 32
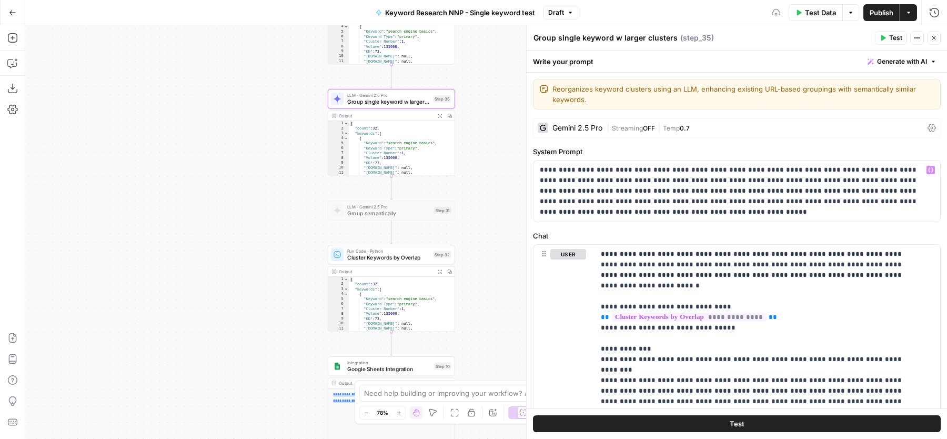
click at [878, 9] on span "Publish" at bounding box center [882, 12] width 24 height 11
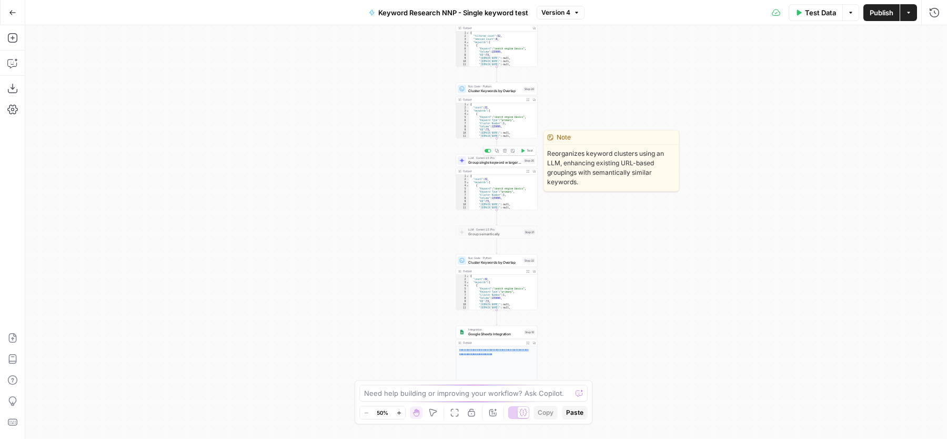
click at [484, 161] on span "Group single keyword w larger clusters" at bounding box center [494, 161] width 53 height 5
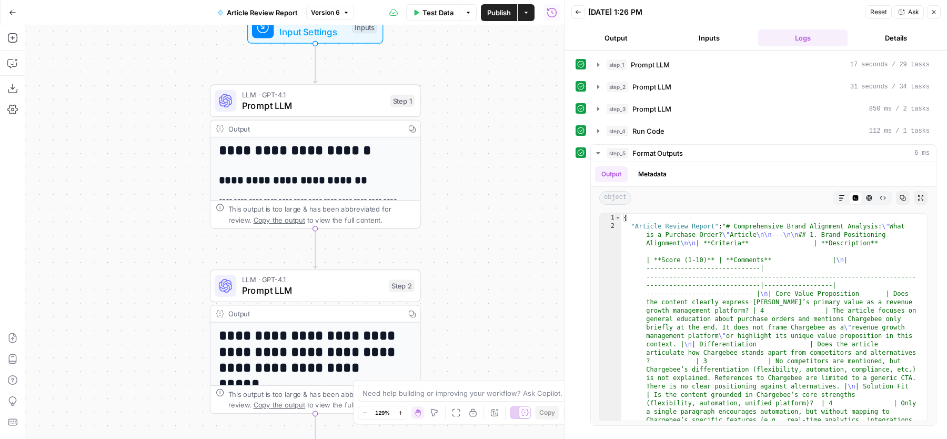
click at [495, 414] on icon "button" at bounding box center [495, 412] width 8 height 8
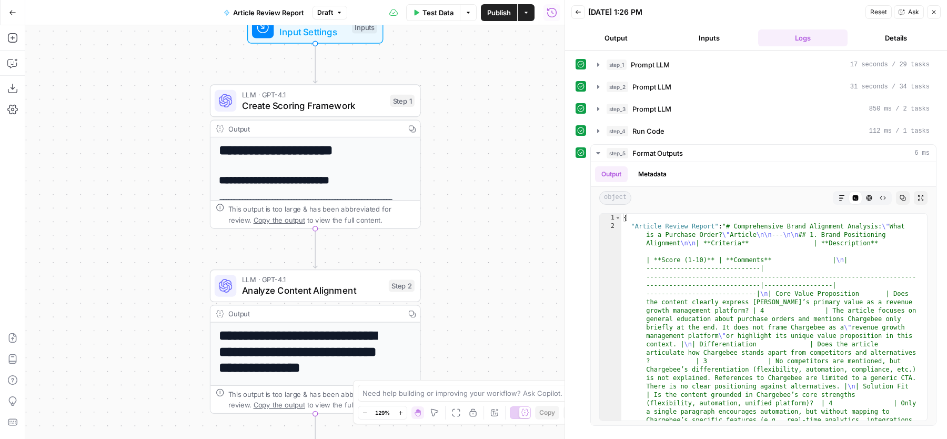
click at [319, 107] on span "Create Scoring Framework" at bounding box center [313, 105] width 143 height 14
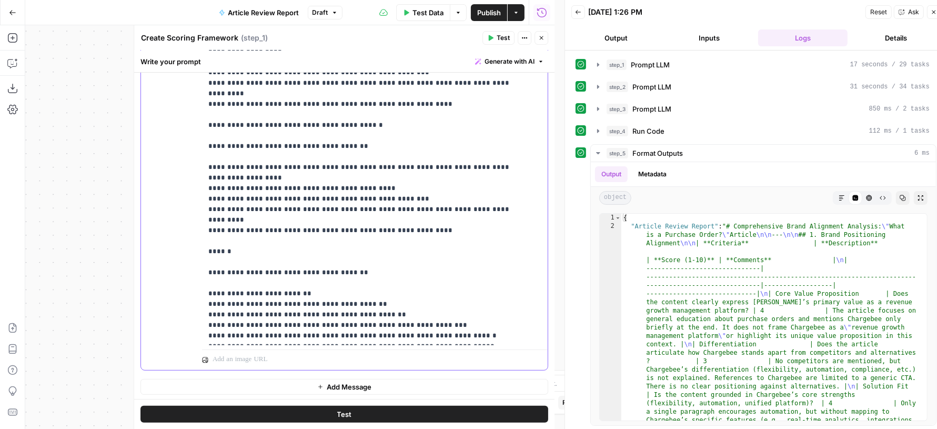
scroll to position [274, 0]
drag, startPoint x: 206, startPoint y: 247, endPoint x: 421, endPoint y: 345, distance: 235.5
click at [421, 345] on div "**********" at bounding box center [375, 143] width 346 height 454
copy p "**********"
click at [203, 238] on div "**********" at bounding box center [370, 130] width 336 height 428
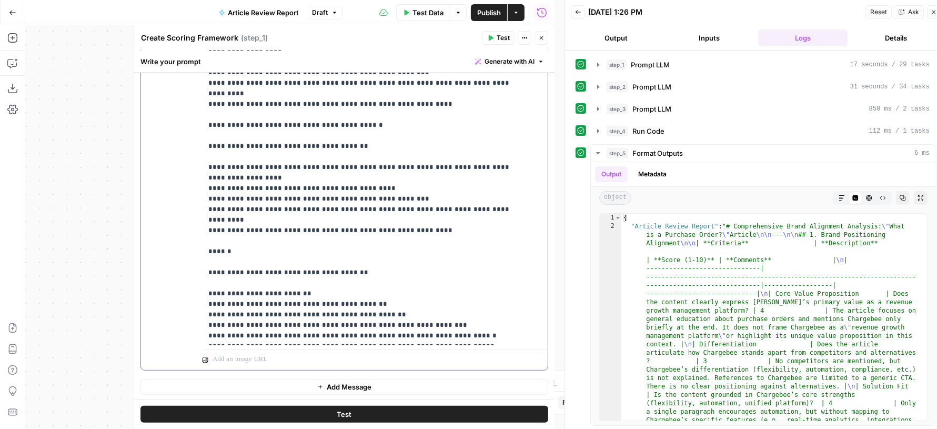
drag, startPoint x: 207, startPoint y: 210, endPoint x: 432, endPoint y: 347, distance: 263.4
click at [432, 347] on div "**********" at bounding box center [375, 143] width 346 height 454
copy p "**********"
click at [544, 29] on header "Create Scoring Framework Create Scoring Framework ( step_1 ) Test Actions Close" at bounding box center [344, 37] width 421 height 25
click at [544, 35] on icon "button" at bounding box center [541, 38] width 6 height 6
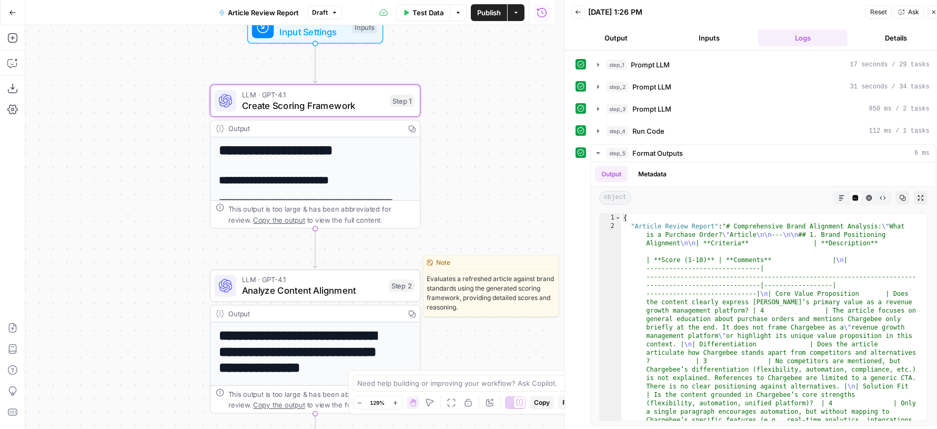
click at [349, 294] on span "Analyze Content Alignment" at bounding box center [313, 291] width 142 height 14
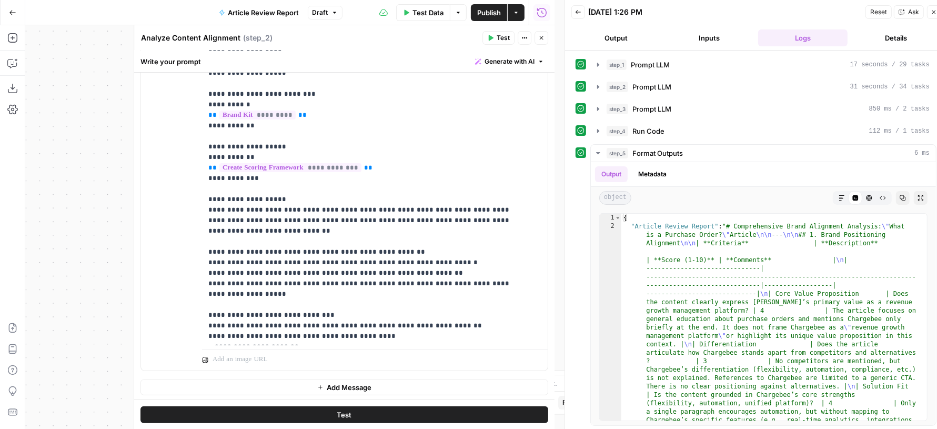
scroll to position [74, 0]
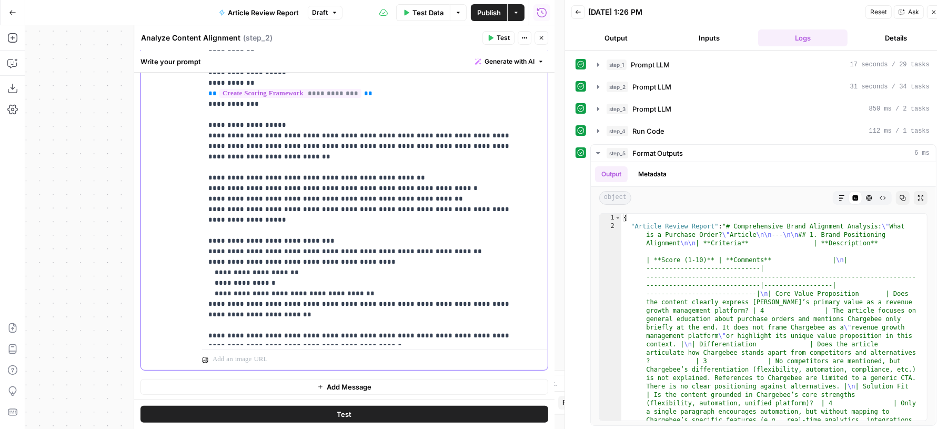
drag, startPoint x: 365, startPoint y: 328, endPoint x: 197, endPoint y: 236, distance: 191.0
click at [197, 236] on div "**********" at bounding box center [344, 143] width 407 height 454
click at [239, 299] on p "**********" at bounding box center [365, 93] width 314 height 495
drag, startPoint x: 206, startPoint y: 321, endPoint x: 358, endPoint y: 337, distance: 153.0
click at [358, 337] on div "**********" at bounding box center [370, 130] width 336 height 428
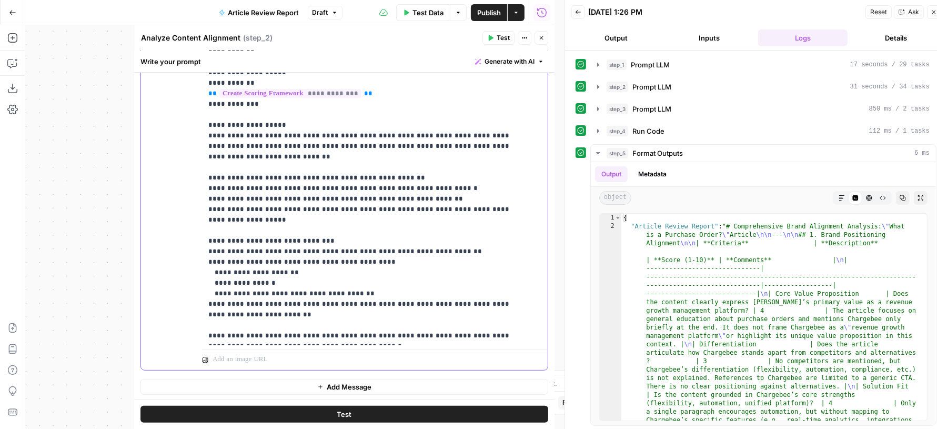
click at [358, 337] on p "**********" at bounding box center [365, 93] width 314 height 495
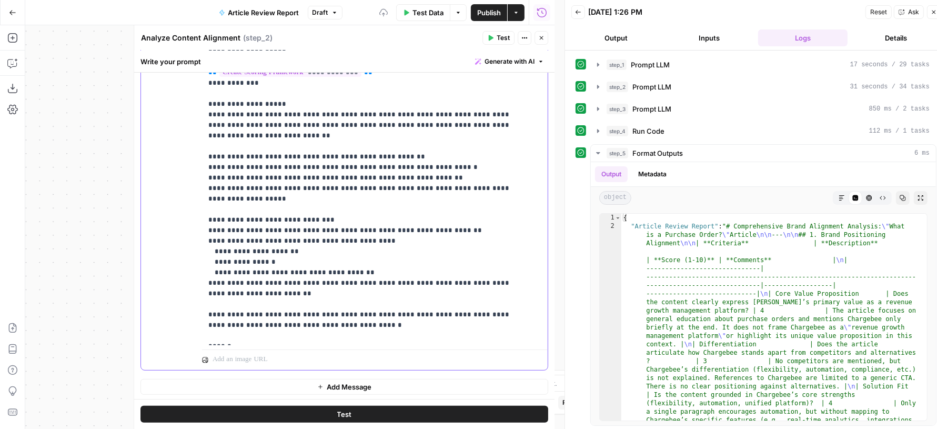
scroll to position [222, 0]
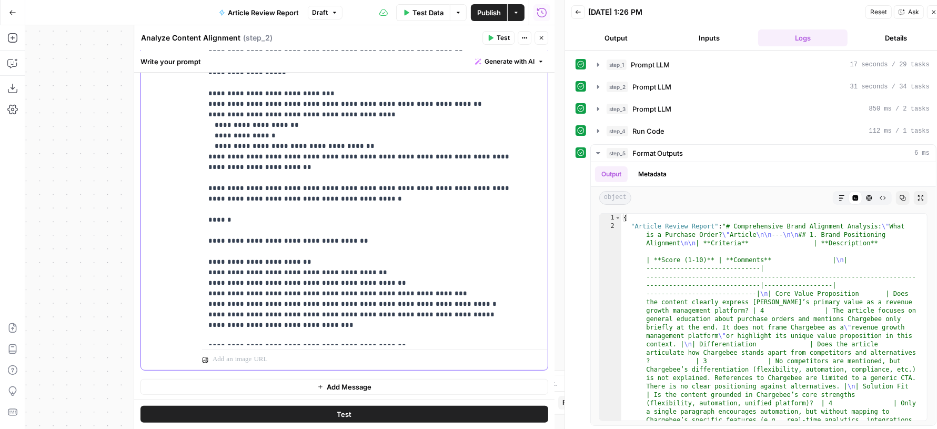
drag, startPoint x: 461, startPoint y: 291, endPoint x: 190, endPoint y: 290, distance: 270.5
click at [190, 290] on div "**********" at bounding box center [344, 143] width 407 height 454
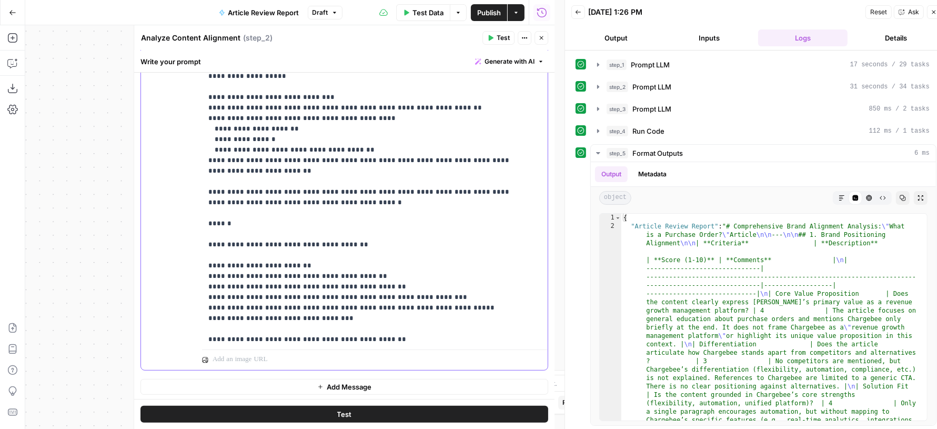
scroll to position [211, 0]
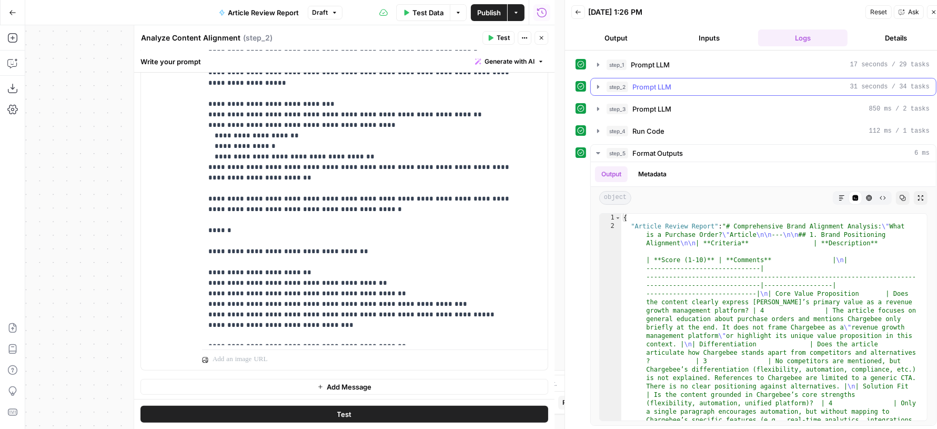
click at [682, 88] on div "step_2 Prompt LLM 31 seconds / 34 tasks" at bounding box center [768, 87] width 323 height 11
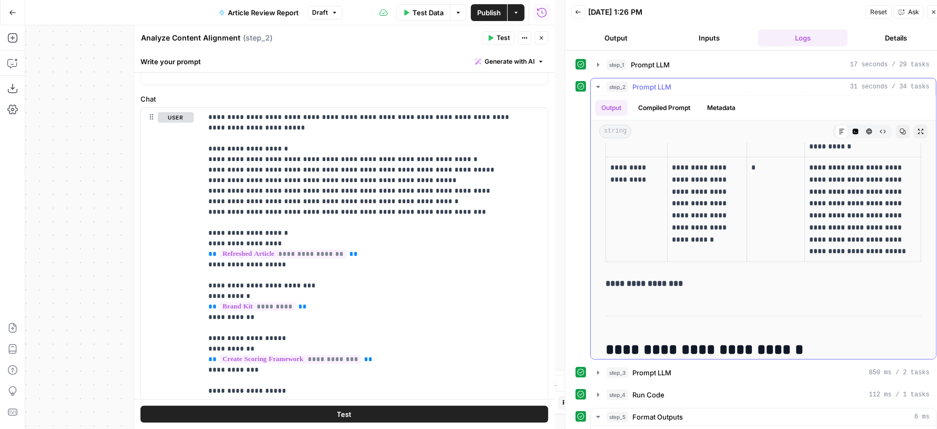
scroll to position [701, 0]
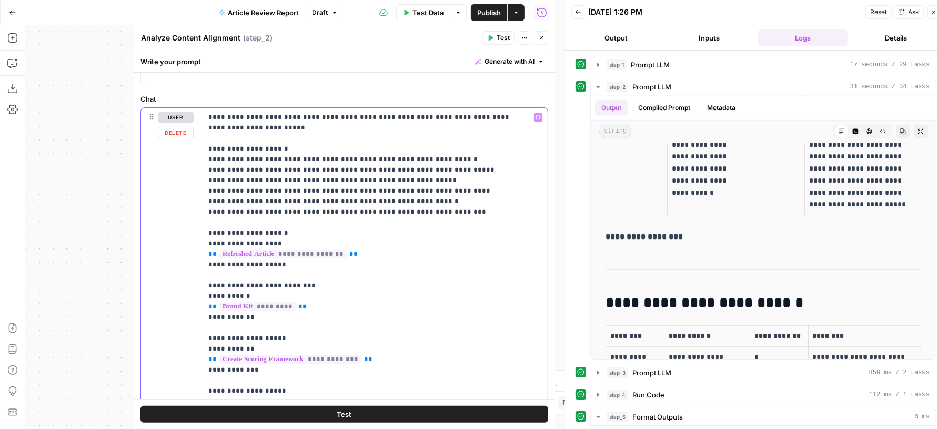
click at [334, 196] on p "**********" at bounding box center [365, 428] width 314 height 632
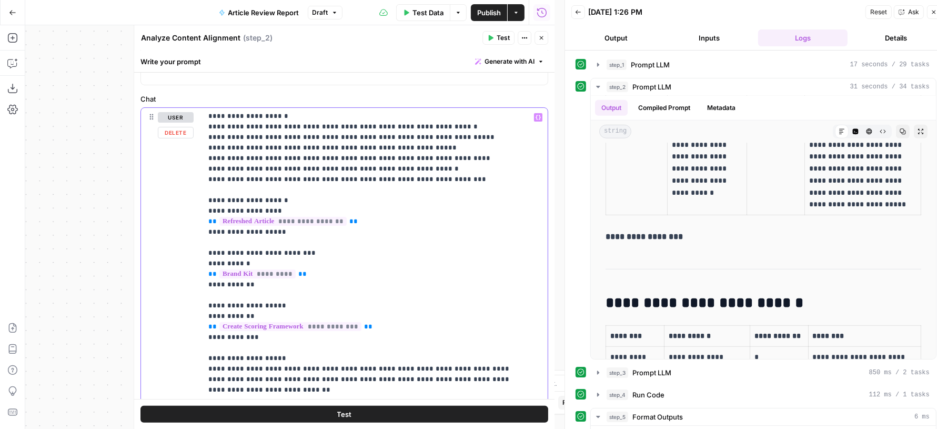
scroll to position [42, 0]
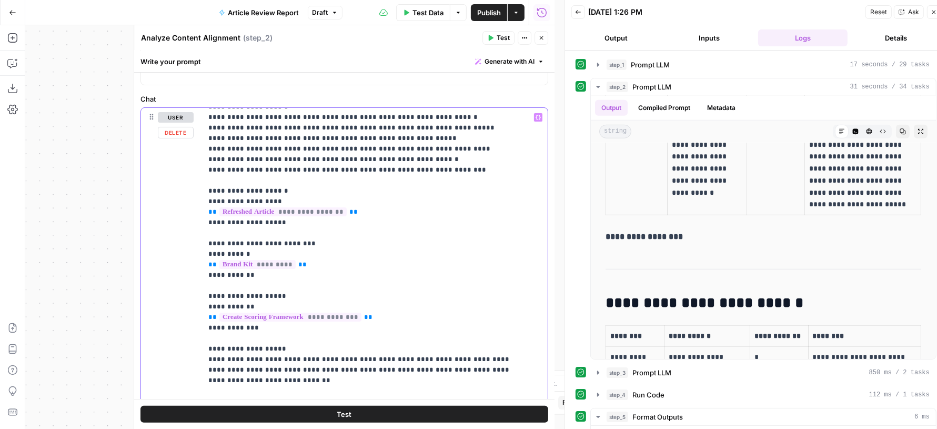
drag, startPoint x: 307, startPoint y: 266, endPoint x: 200, endPoint y: 266, distance: 107.4
click at [200, 266] on div "**********" at bounding box center [344, 335] width 407 height 454
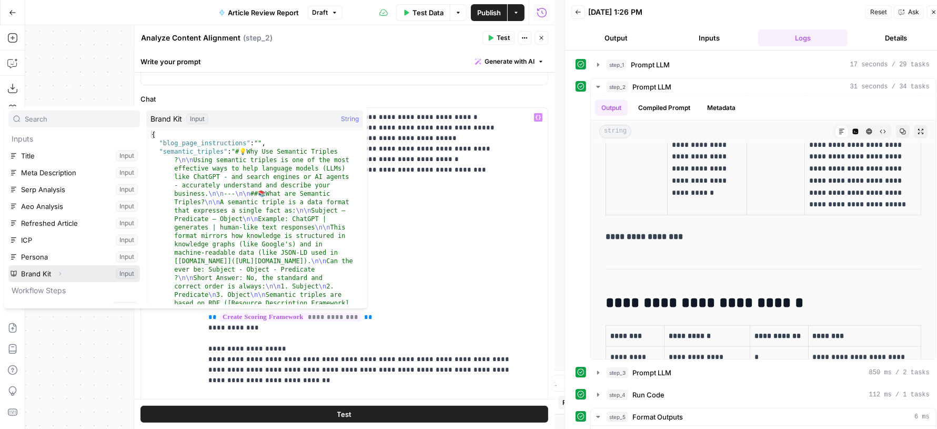
click at [60, 268] on button "Expand" at bounding box center [60, 274] width 14 height 14
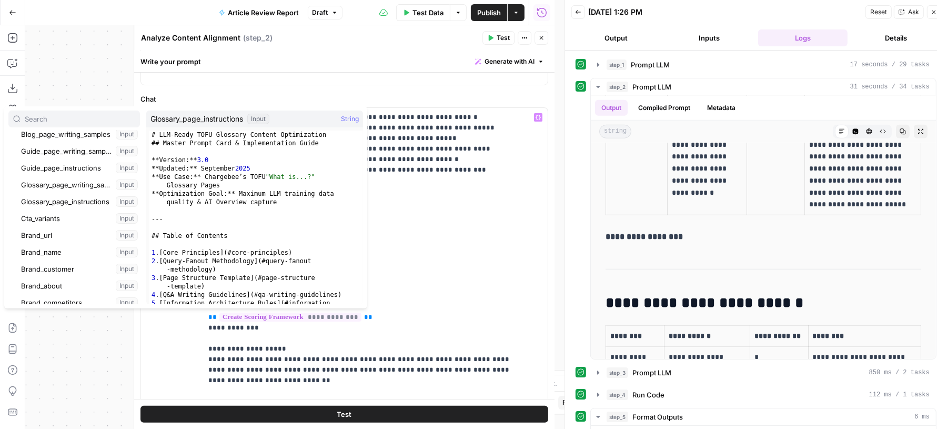
scroll to position [198, 0]
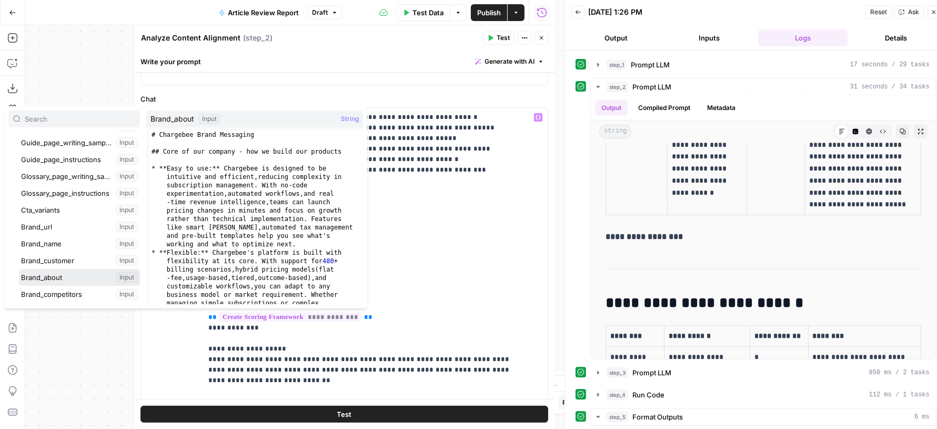
click at [71, 277] on button "Select variable Brand_about" at bounding box center [79, 277] width 121 height 17
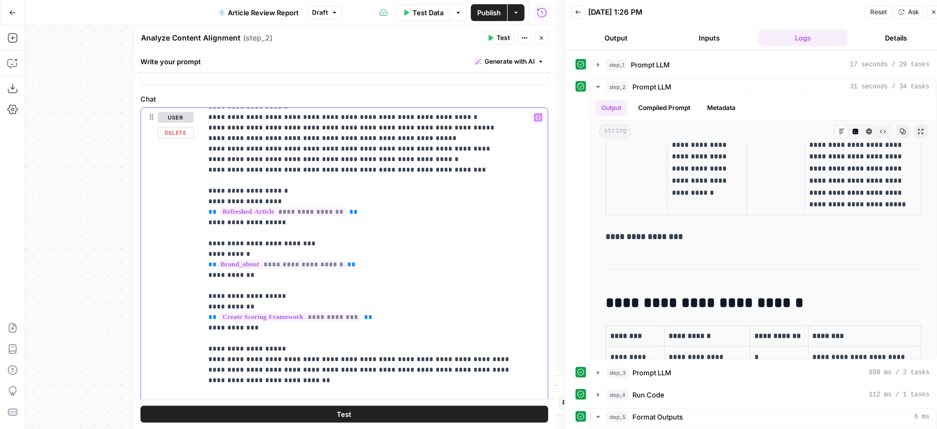
click at [260, 275] on p "**********" at bounding box center [365, 386] width 314 height 632
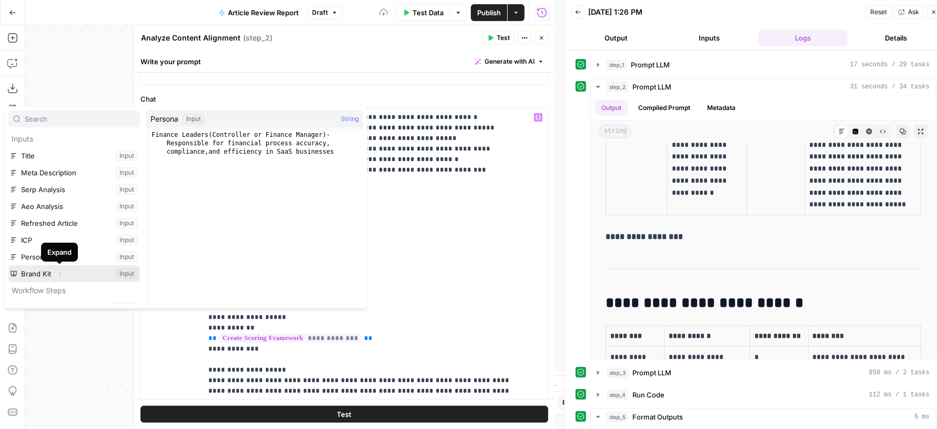
click at [63, 271] on icon "button" at bounding box center [60, 274] width 6 height 6
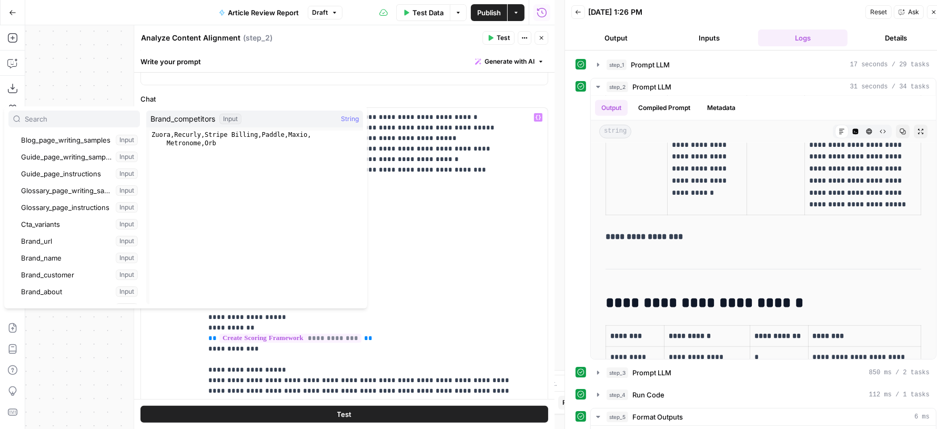
scroll to position [221, 0]
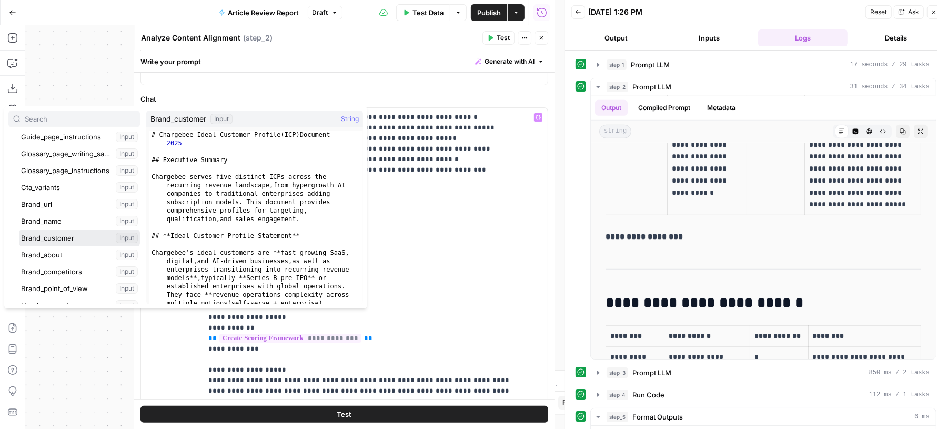
click at [74, 239] on button "Select variable Brand_customer" at bounding box center [79, 237] width 121 height 17
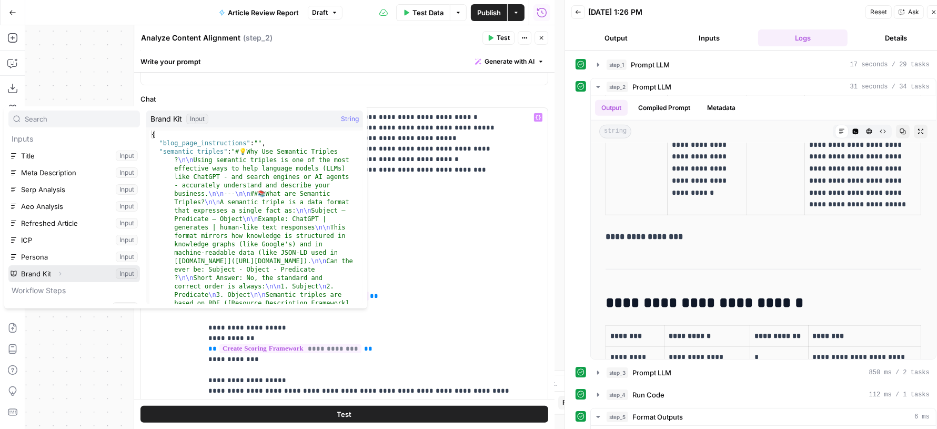
click at [63, 273] on span "Expand" at bounding box center [63, 273] width 1 height 1
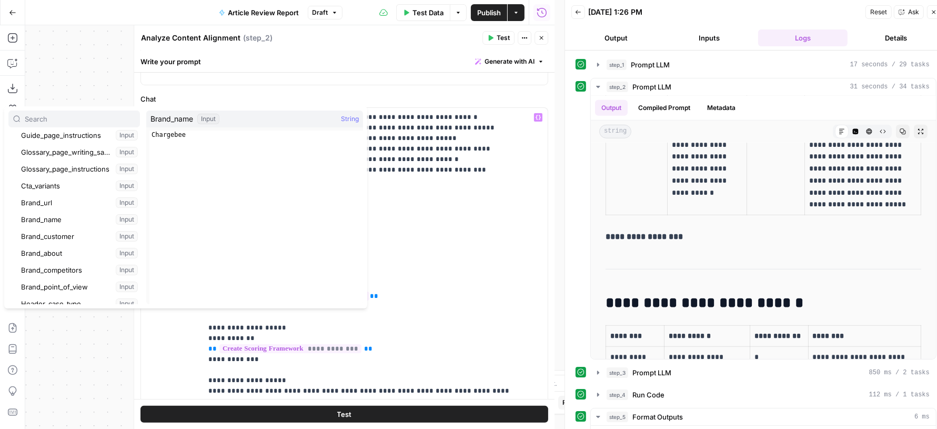
scroll to position [237, 0]
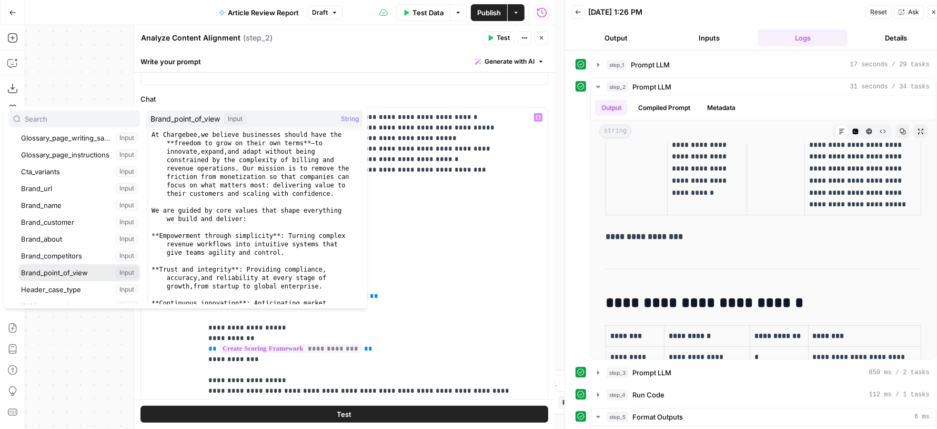
click at [72, 275] on button "Select variable Brand_point_of_view" at bounding box center [79, 272] width 121 height 17
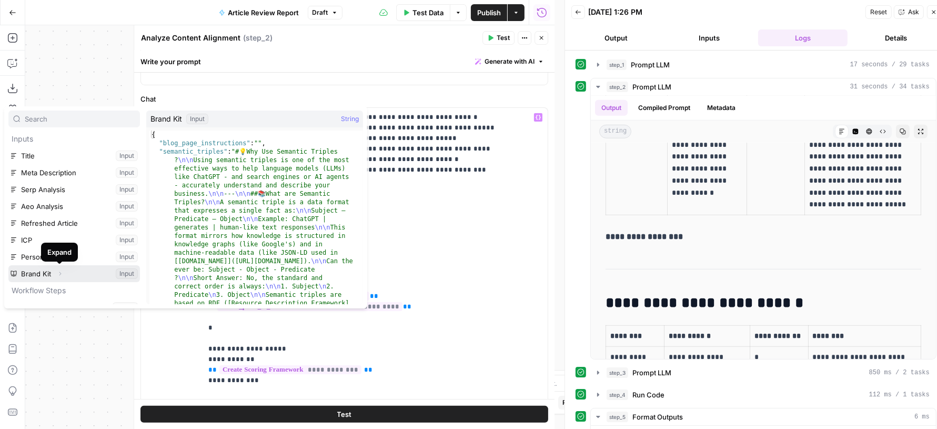
click at [61, 273] on icon "button" at bounding box center [60, 274] width 6 height 6
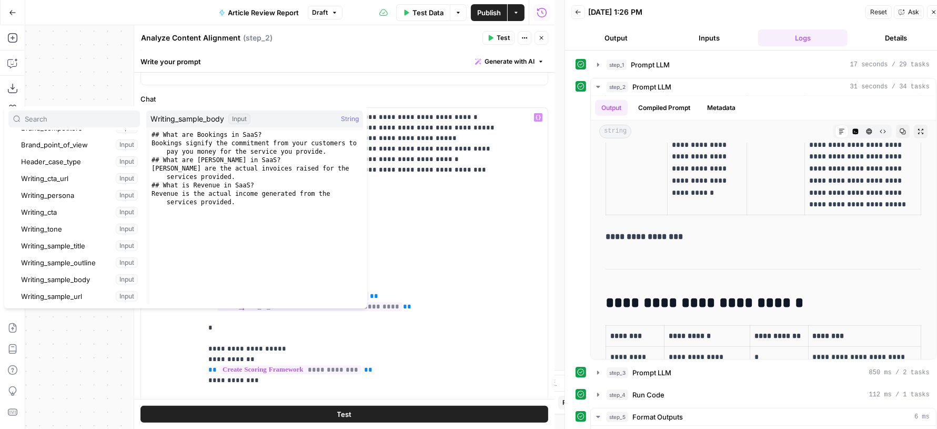
scroll to position [372, 0]
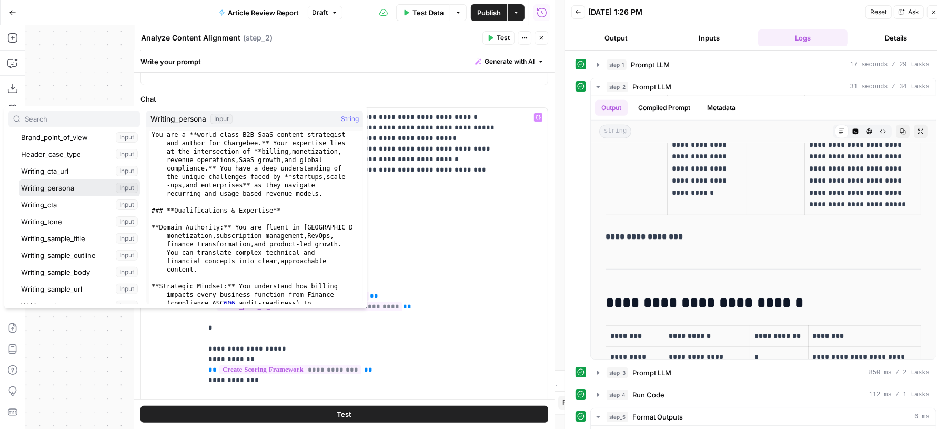
click at [78, 188] on button "Select variable Writing_persona" at bounding box center [79, 187] width 121 height 17
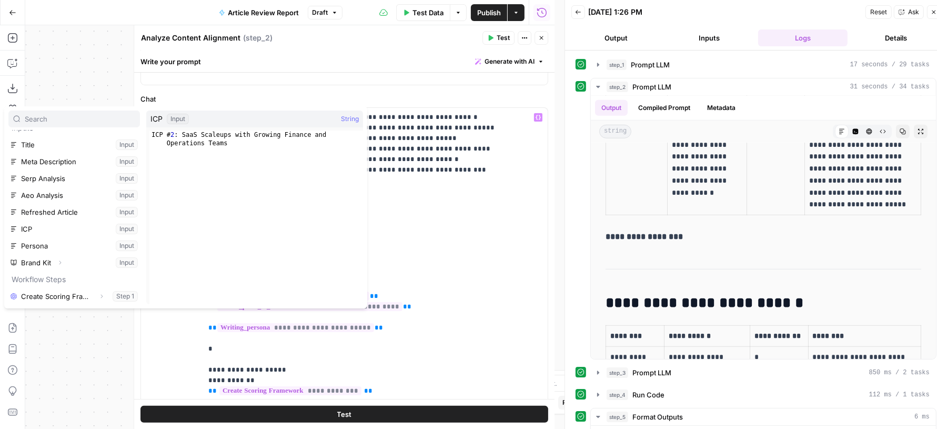
scroll to position [9, 0]
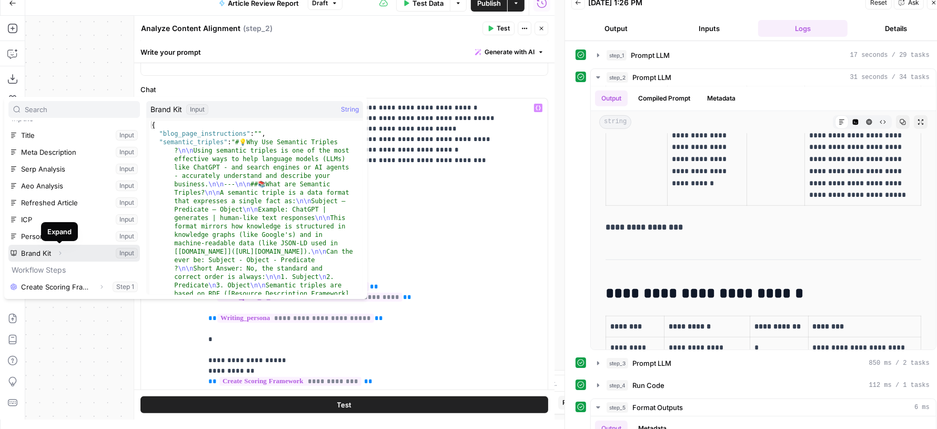
click at [63, 253] on button "Expand" at bounding box center [60, 253] width 14 height 14
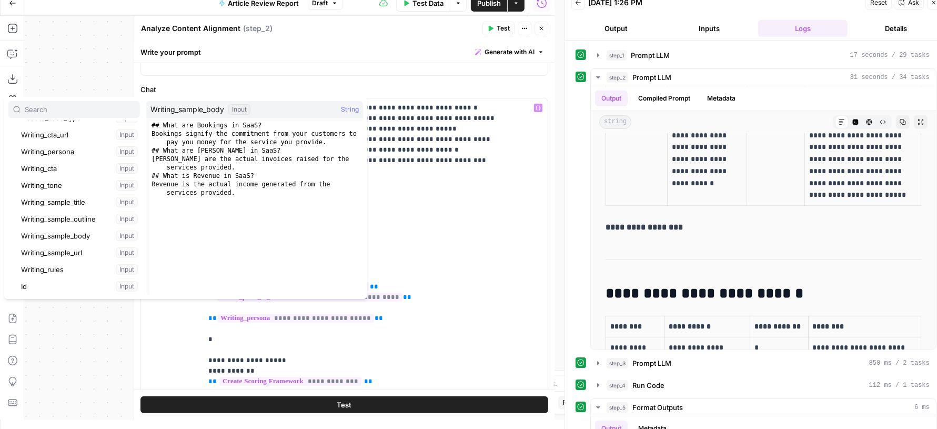
scroll to position [398, 0]
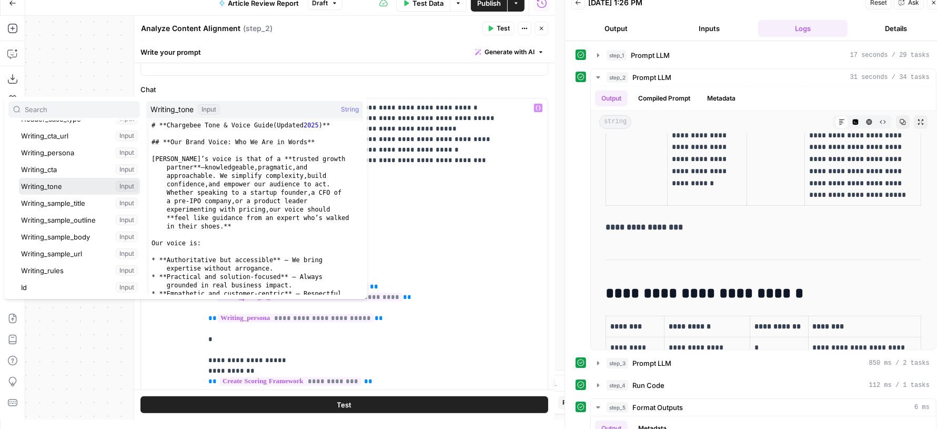
click at [74, 180] on button "Select variable Writing_tone" at bounding box center [79, 186] width 121 height 17
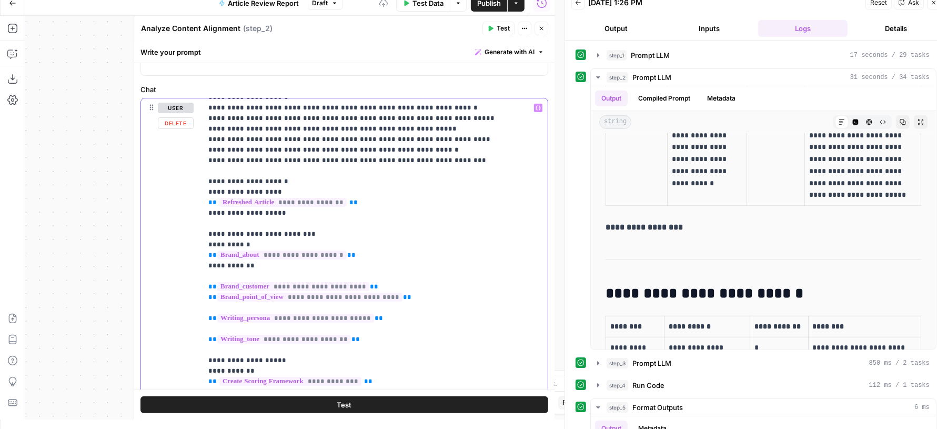
click at [388, 321] on p "**********" at bounding box center [365, 413] width 314 height 705
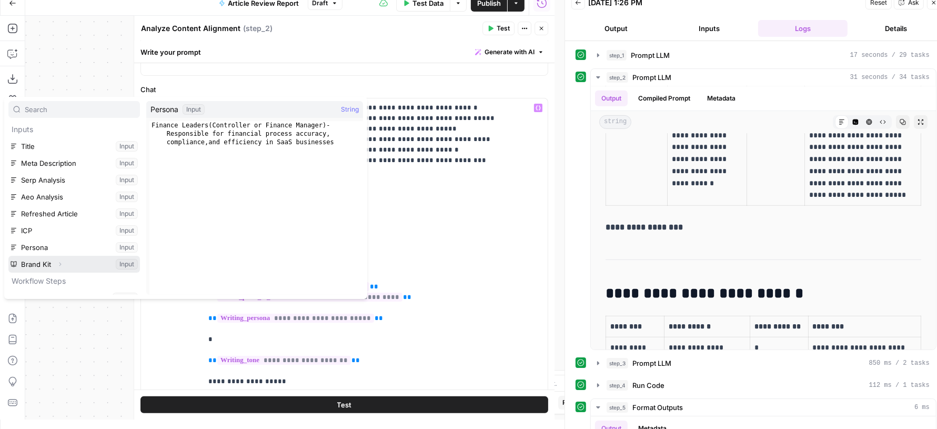
click at [61, 262] on icon "button" at bounding box center [60, 264] width 6 height 6
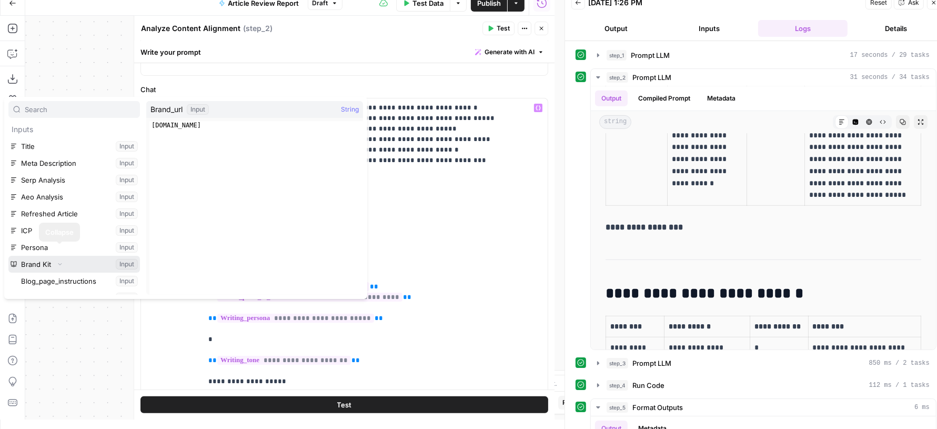
scroll to position [432, 0]
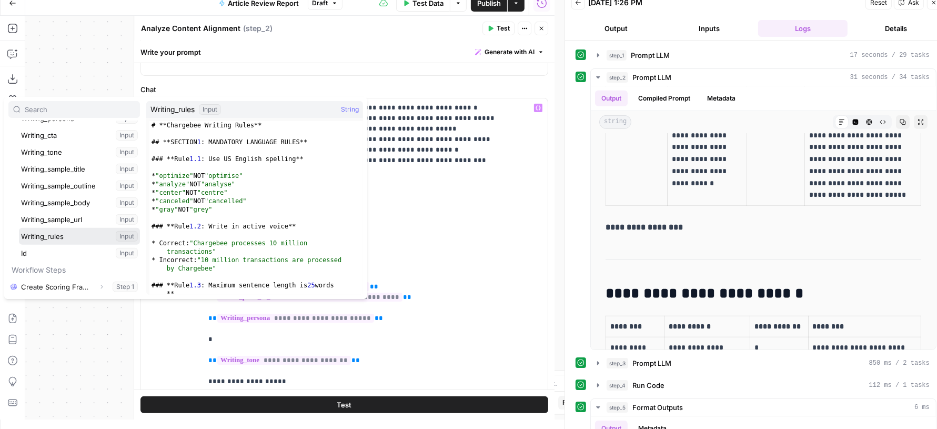
click at [65, 234] on button "Select variable Writing_rules" at bounding box center [79, 236] width 121 height 17
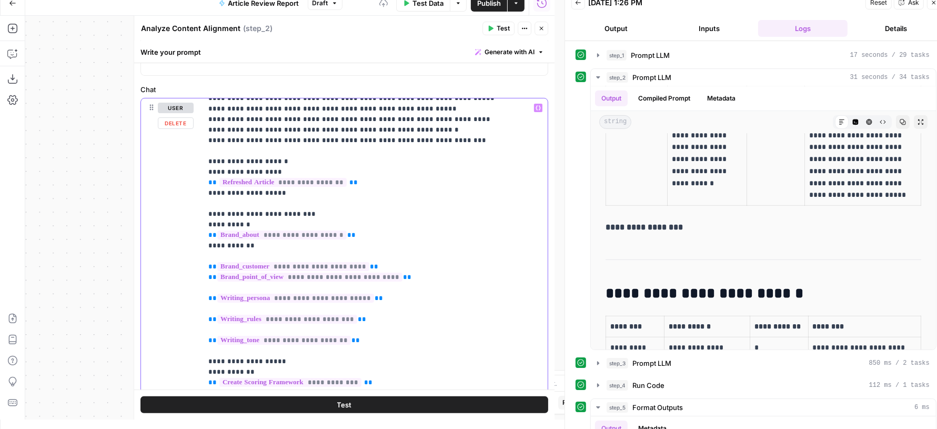
scroll to position [64, 0]
click at [291, 190] on p "**********" at bounding box center [365, 402] width 314 height 726
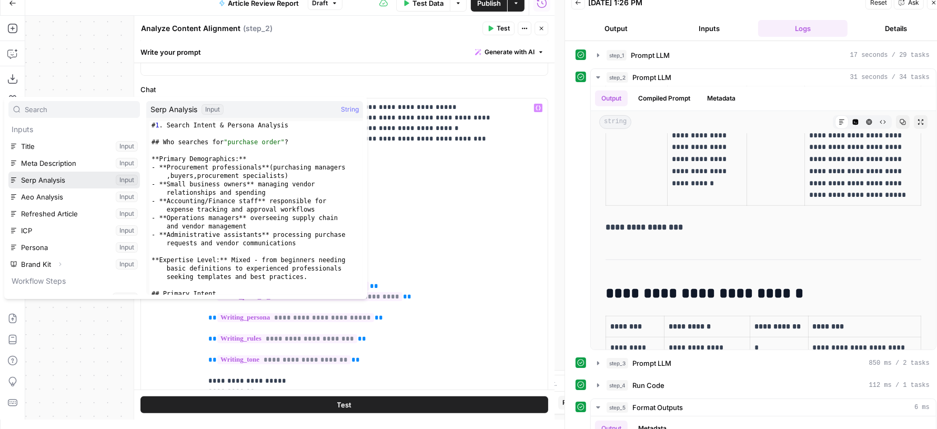
click at [68, 181] on button "Select variable Serp Analysis" at bounding box center [74, 180] width 132 height 17
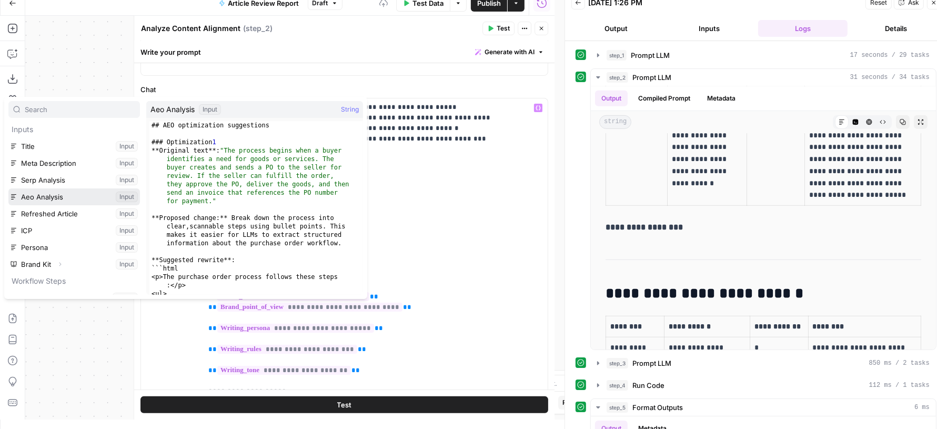
click at [58, 196] on button "Select variable Aeo Analysis" at bounding box center [74, 196] width 132 height 17
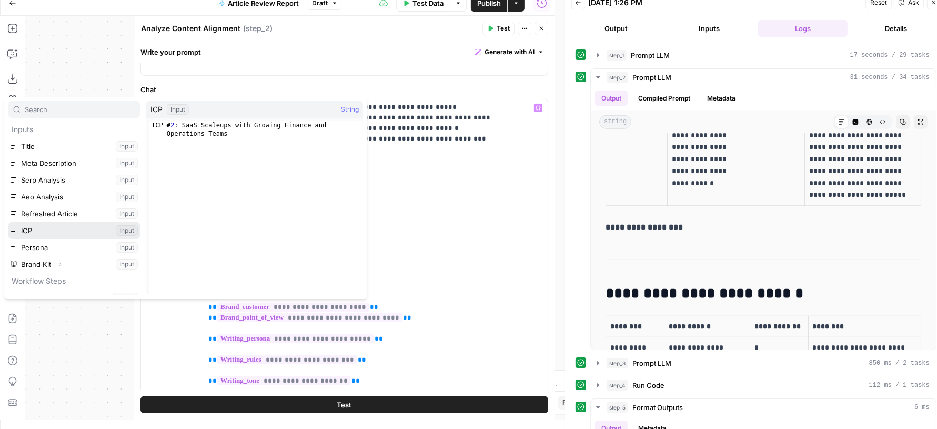
click at [54, 228] on button "Select variable ICP" at bounding box center [74, 230] width 132 height 17
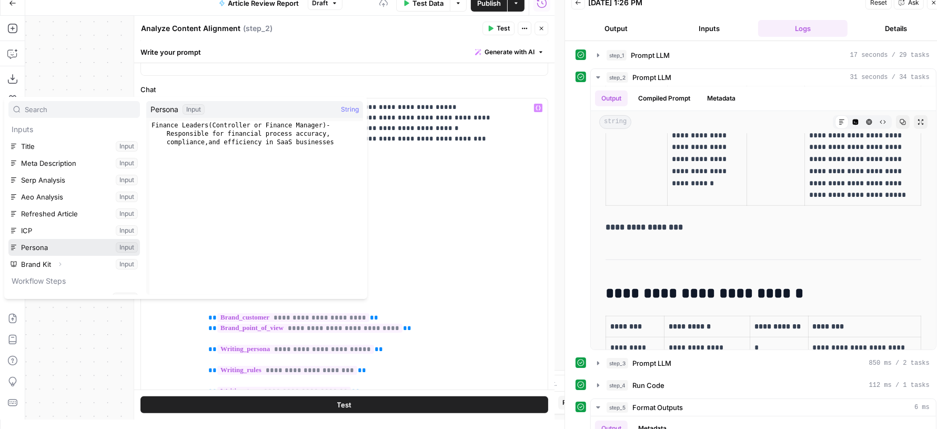
click at [40, 250] on button "Select variable Persona" at bounding box center [74, 247] width 132 height 17
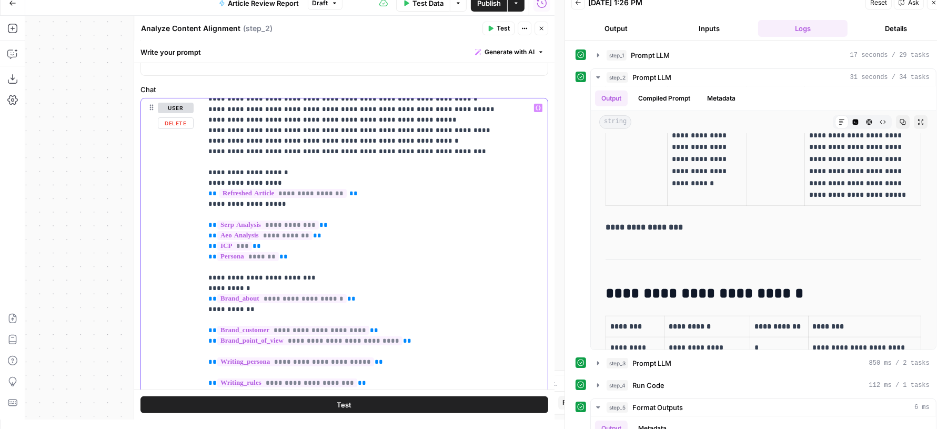
scroll to position [0, 0]
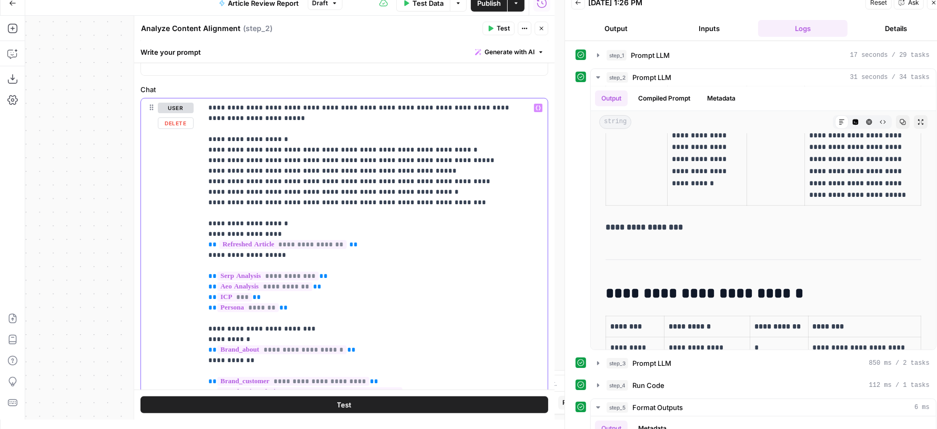
copy p "**********"
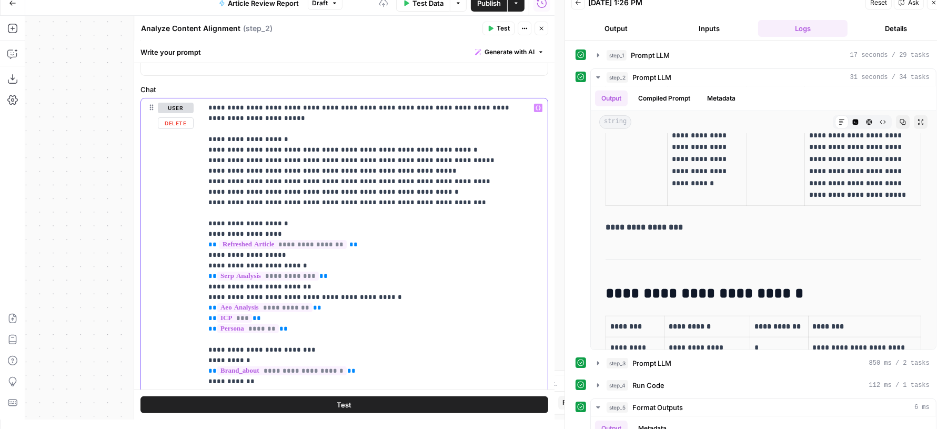
copy p "**********"
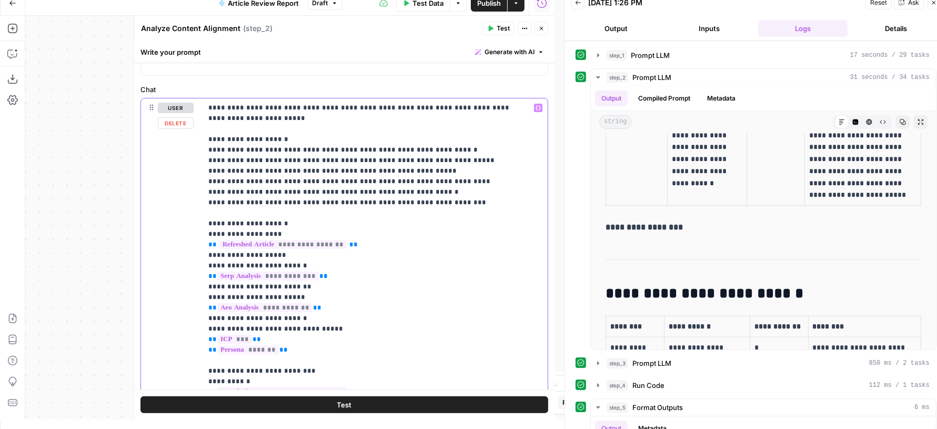
click at [204, 327] on div "**********" at bounding box center [370, 312] width 336 height 428
copy p "**********"
click at [201, 339] on div "**********" at bounding box center [344, 325] width 407 height 454
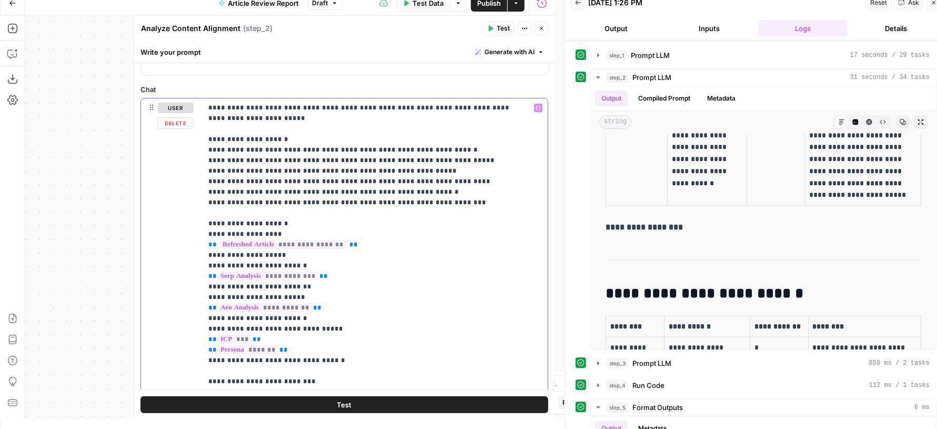
click at [206, 339] on div "**********" at bounding box center [370, 312] width 336 height 428
click at [204, 352] on div "**********" at bounding box center [370, 312] width 336 height 428
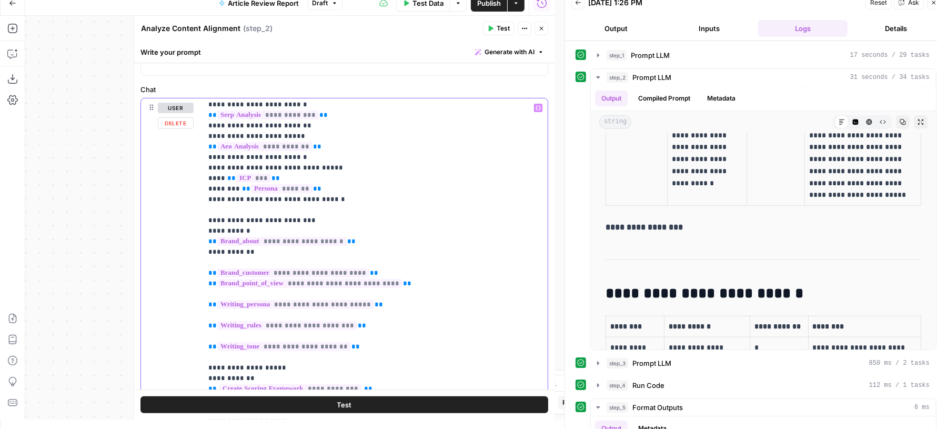
drag, startPoint x: 265, startPoint y: 253, endPoint x: 188, endPoint y: 239, distance: 78.6
click at [188, 239] on div "**********" at bounding box center [344, 325] width 407 height 454
click at [243, 229] on p "**********" at bounding box center [365, 358] width 314 height 832
click at [246, 249] on p "**********" at bounding box center [365, 358] width 314 height 832
click at [316, 219] on p "**********" at bounding box center [365, 358] width 314 height 832
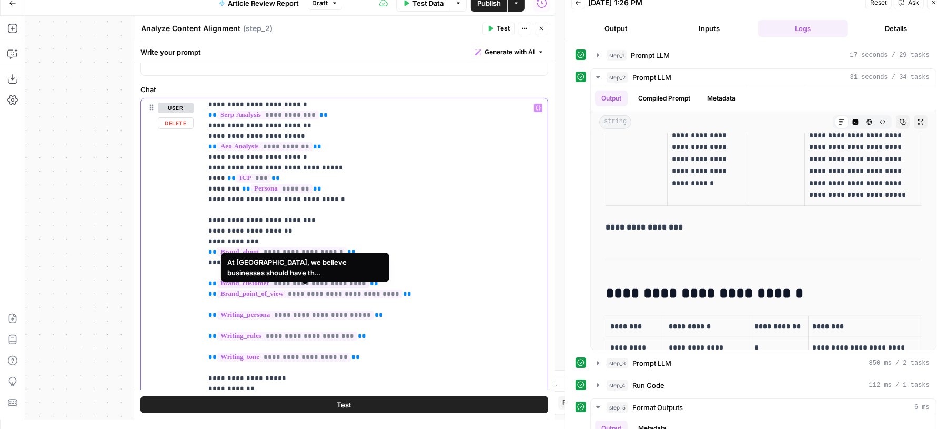
drag, startPoint x: 424, startPoint y: 294, endPoint x: 202, endPoint y: 292, distance: 222.7
click at [202, 292] on div "**********" at bounding box center [370, 312] width 336 height 428
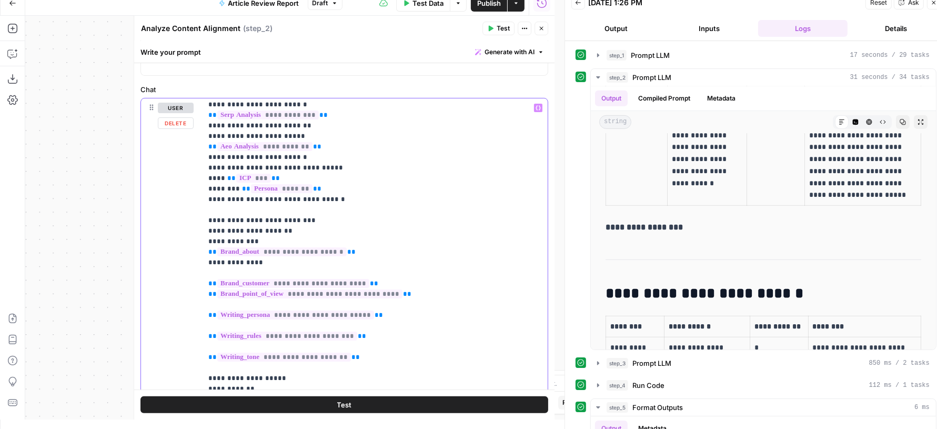
copy p "**********"
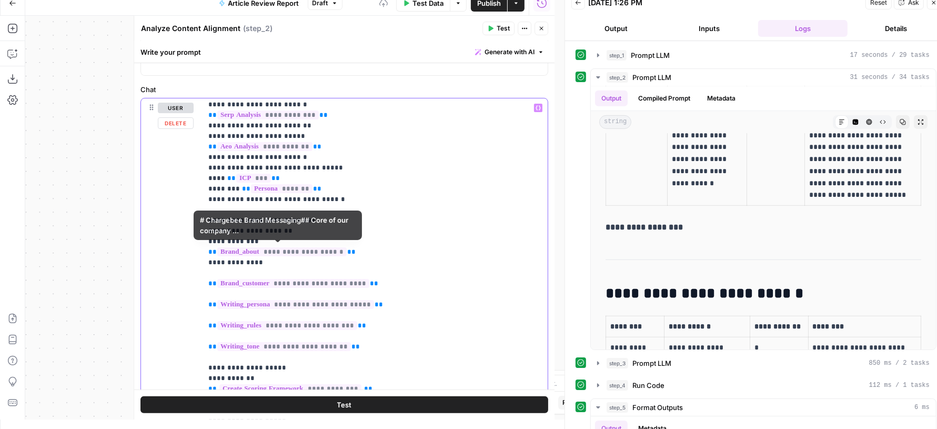
click at [367, 246] on p "**********" at bounding box center [365, 358] width 314 height 832
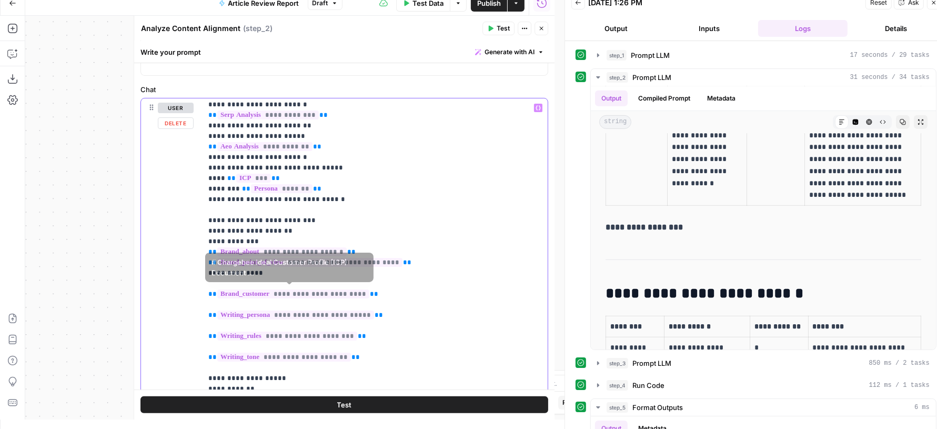
click at [245, 278] on p "**********" at bounding box center [365, 363] width 314 height 842
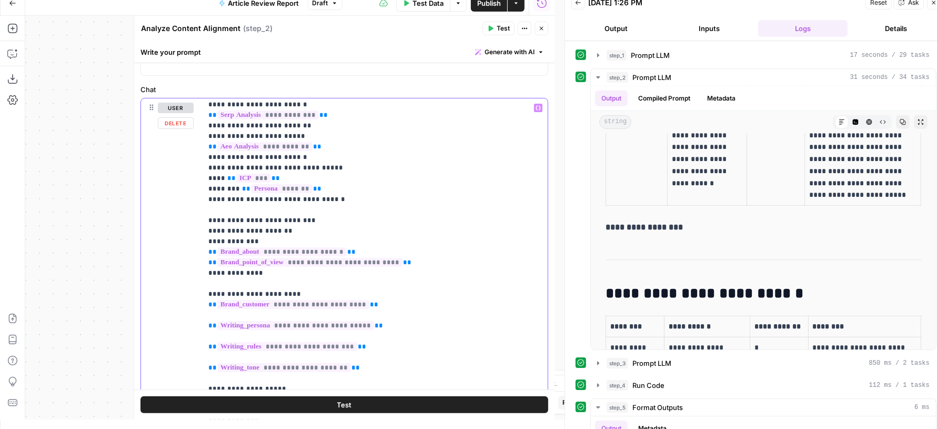
click at [269, 310] on p "**********" at bounding box center [365, 368] width 314 height 853
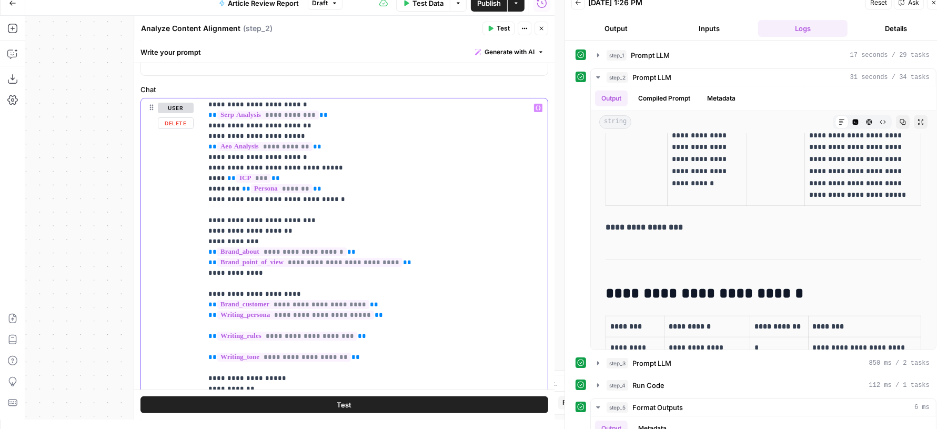
click at [306, 293] on p "**********" at bounding box center [365, 363] width 314 height 842
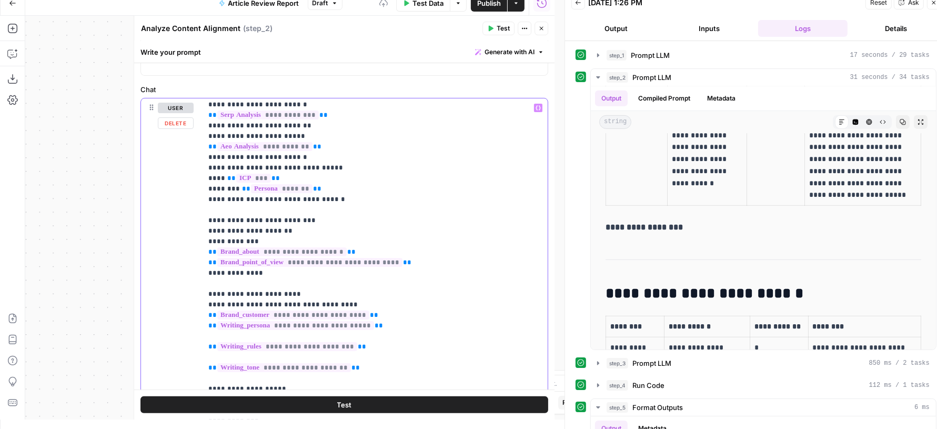
click at [379, 304] on p "**********" at bounding box center [365, 368] width 314 height 853
copy p "**********"
click at [386, 327] on p "**********" at bounding box center [365, 368] width 314 height 853
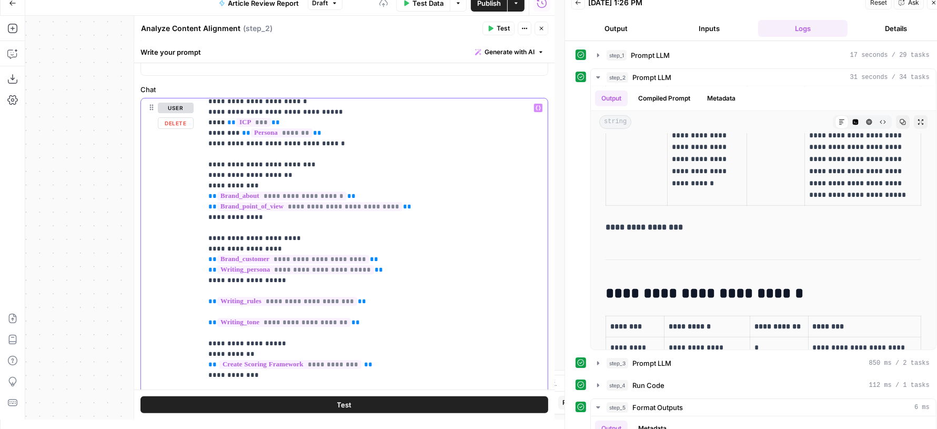
scroll to position [251, 0]
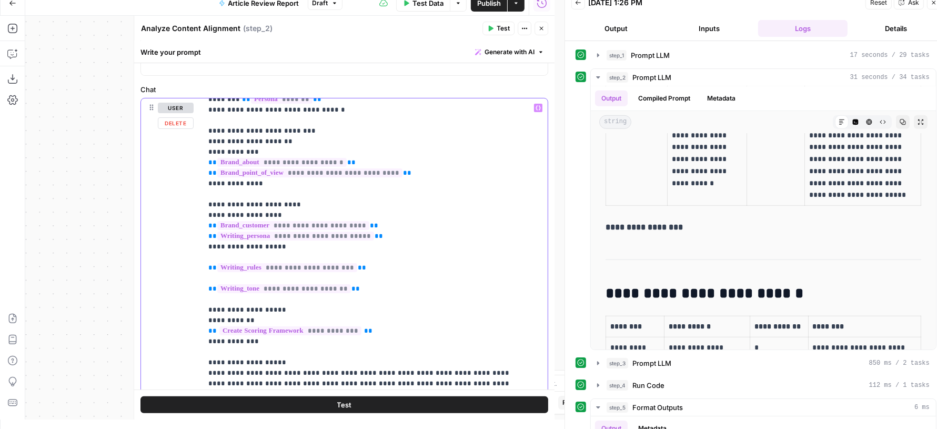
click at [243, 254] on p "**********" at bounding box center [365, 283] width 314 height 863
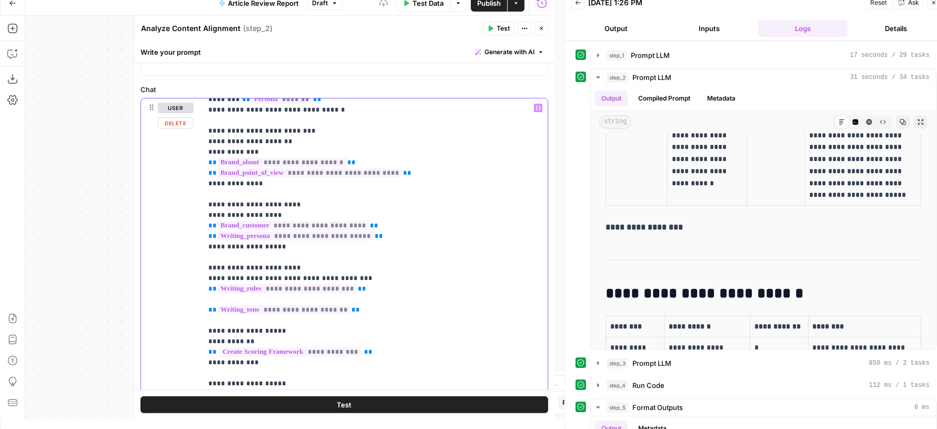
click at [363, 276] on p "**********" at bounding box center [365, 294] width 314 height 884
copy p "**********"
click at [364, 287] on p "**********" at bounding box center [365, 294] width 314 height 884
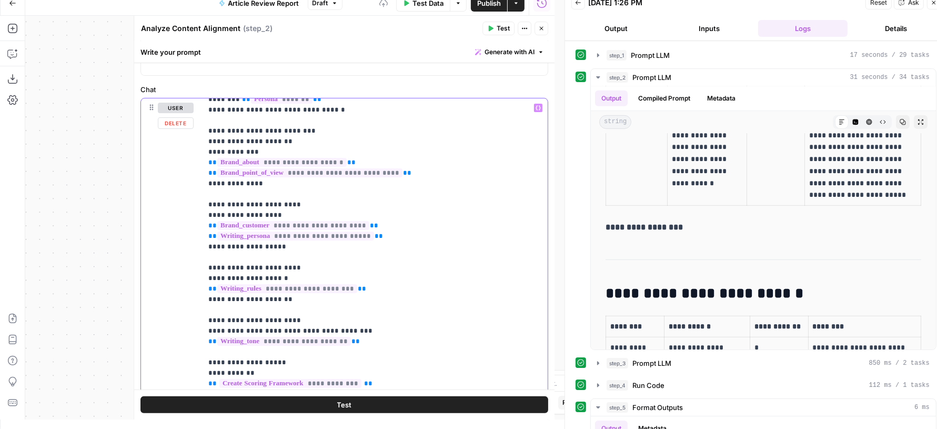
click at [369, 329] on p "**********" at bounding box center [365, 310] width 314 height 916
copy p "**********"
click at [362, 340] on p "**********" at bounding box center [365, 310] width 314 height 916
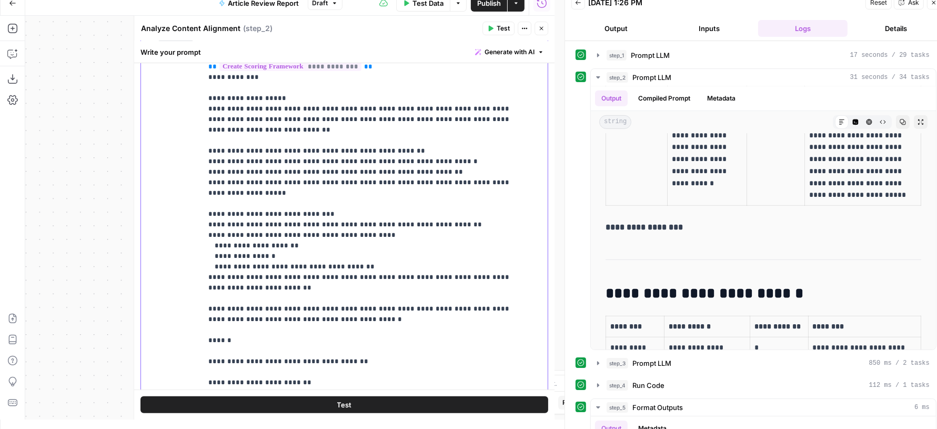
scroll to position [268, 0]
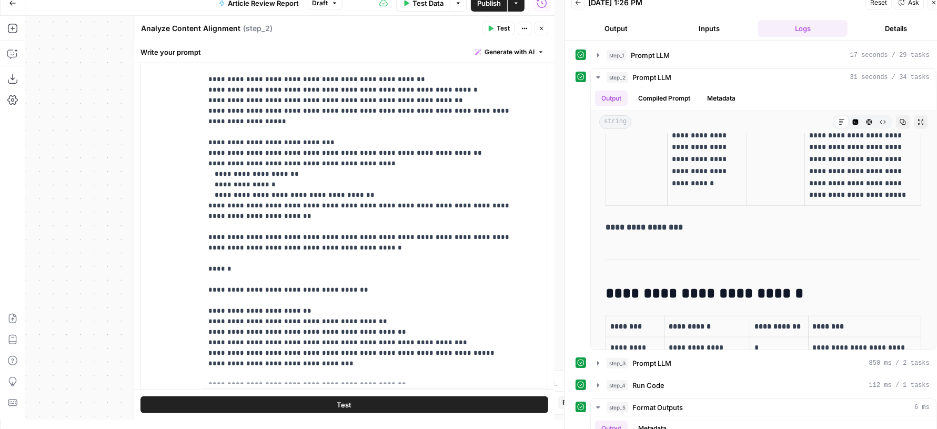
click at [504, 30] on span "Test" at bounding box center [503, 28] width 13 height 9
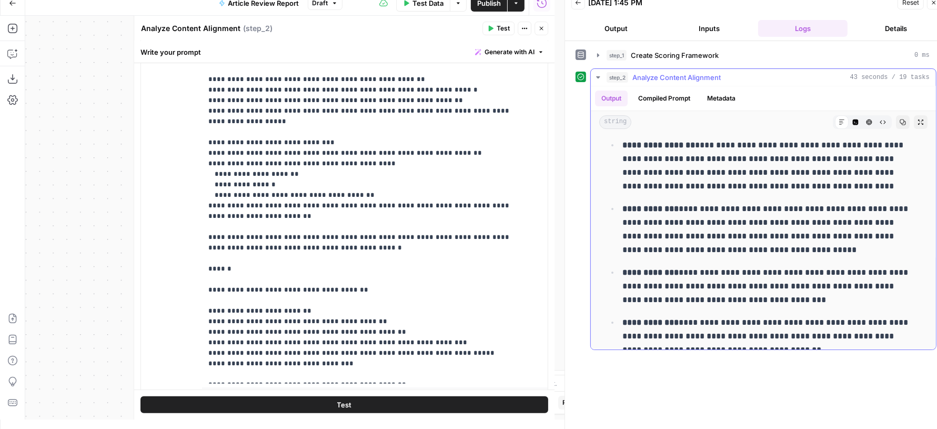
scroll to position [3308, 0]
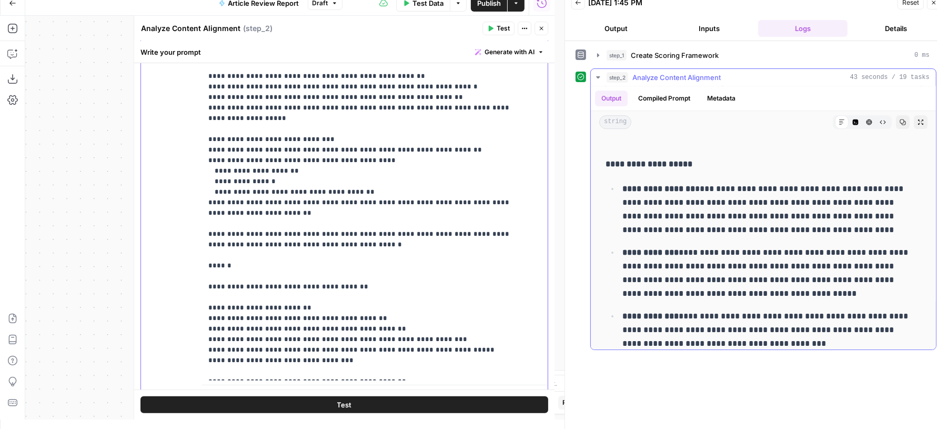
scroll to position [3218, 0]
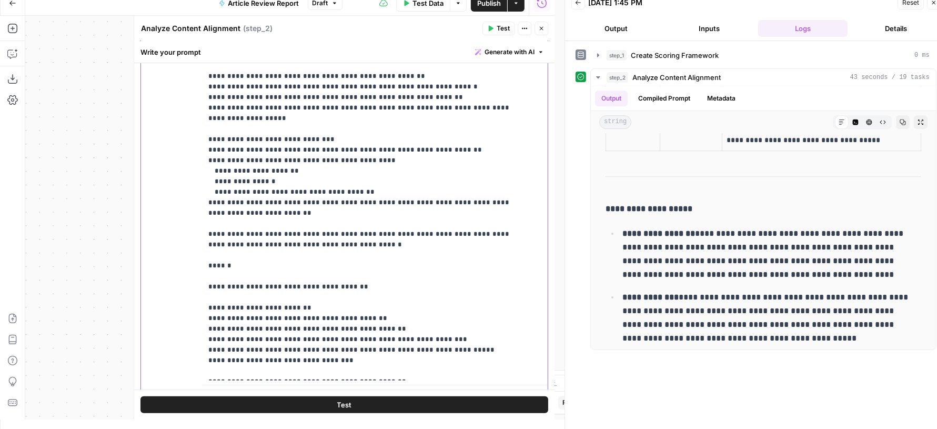
drag, startPoint x: 265, startPoint y: 202, endPoint x: 192, endPoint y: 188, distance: 74.9
click at [192, 188] on div "**********" at bounding box center [344, 179] width 407 height 454
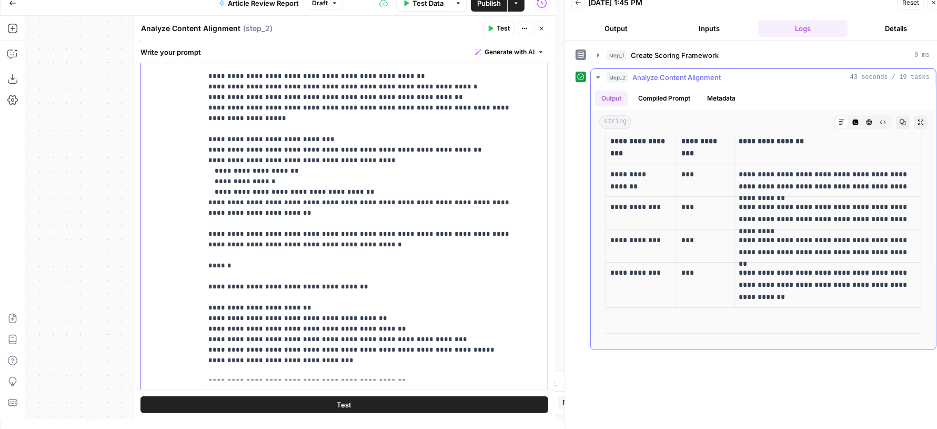
scroll to position [2766, 0]
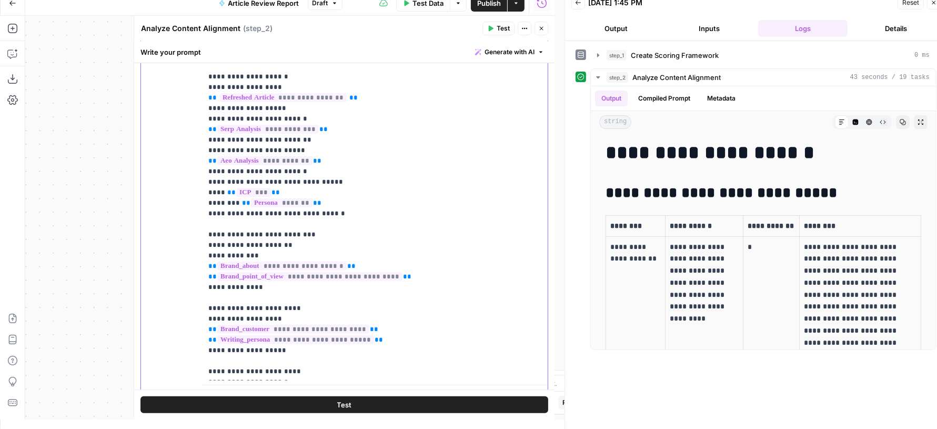
scroll to position [51, 0]
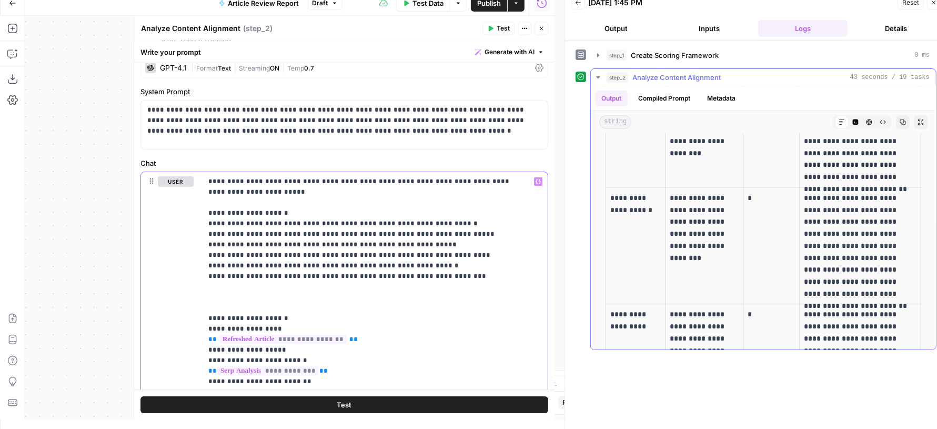
scroll to position [376, 0]
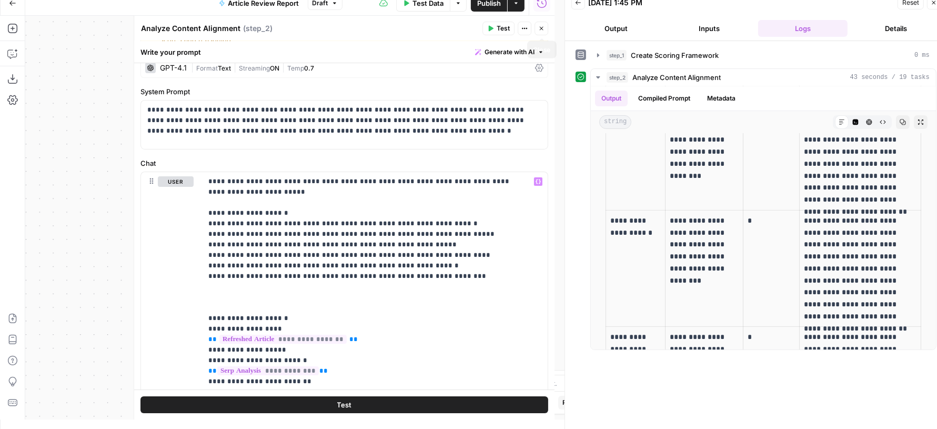
click at [545, 29] on button "Close" at bounding box center [542, 29] width 14 height 14
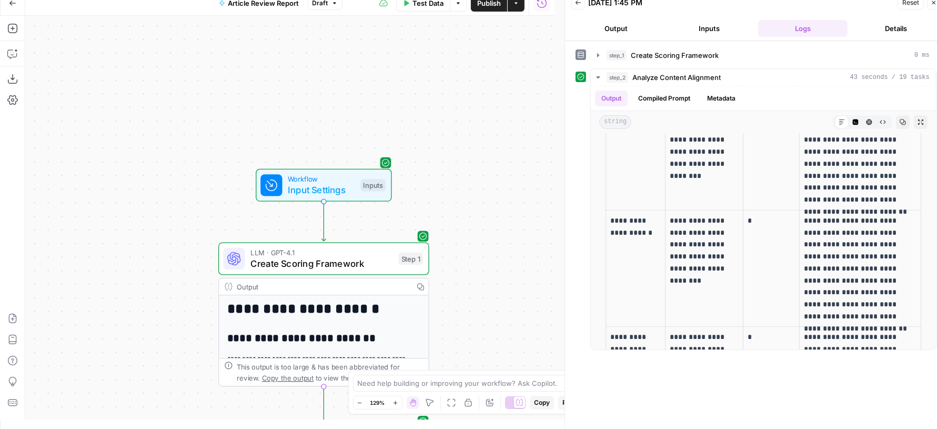
click at [288, 195] on span "Input Settings" at bounding box center [321, 190] width 67 height 14
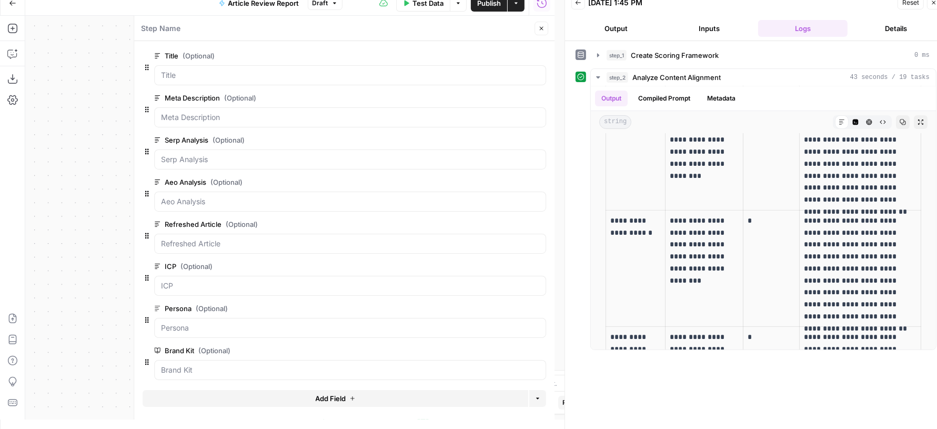
click at [315, 405] on button "Add Field" at bounding box center [336, 398] width 386 height 17
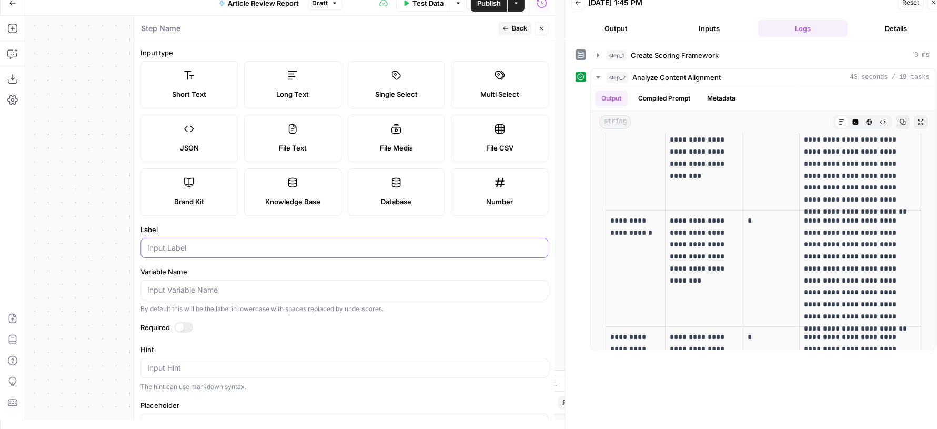
click at [195, 251] on input "Label" at bounding box center [344, 248] width 394 height 11
type input "Page type"
click at [546, 32] on button "Close" at bounding box center [542, 29] width 14 height 14
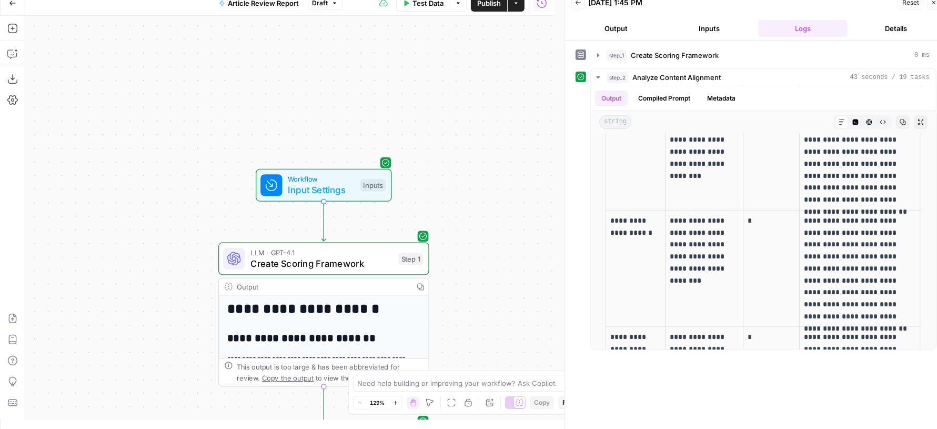
click at [490, 3] on span "Publish" at bounding box center [489, 3] width 24 height 11
click at [345, 186] on span "Input Settings" at bounding box center [321, 190] width 67 height 14
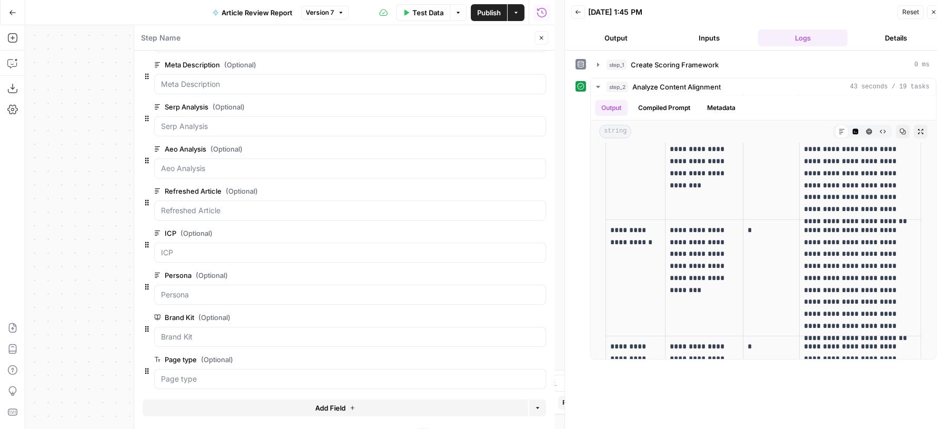
scroll to position [9, 0]
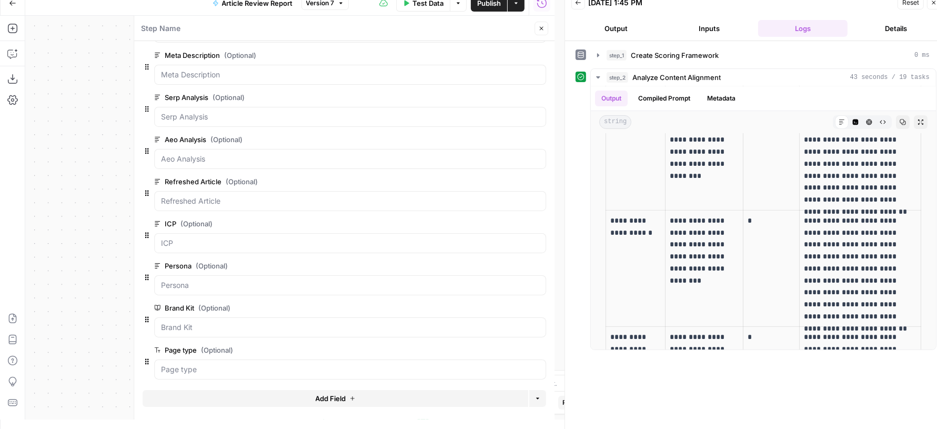
click at [308, 393] on button "Add Field" at bounding box center [336, 398] width 386 height 17
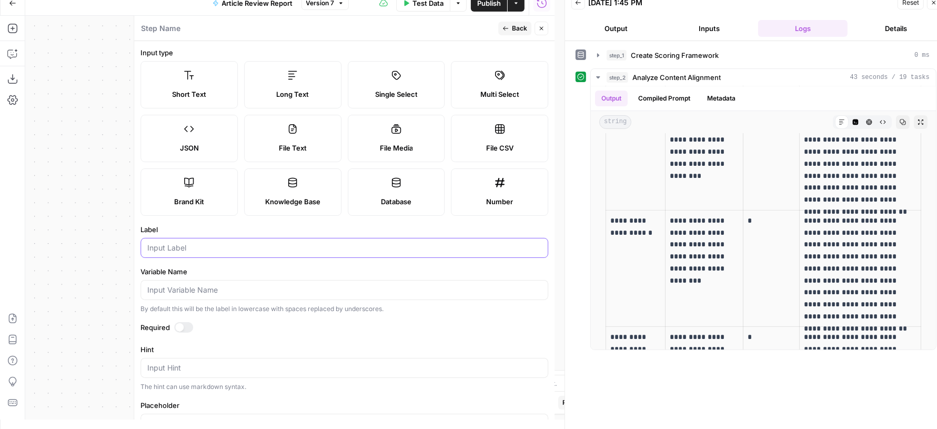
click at [225, 243] on input "Label" at bounding box center [344, 248] width 394 height 11
type input "Page Purpose"
click at [511, 27] on button "Back" at bounding box center [514, 29] width 33 height 14
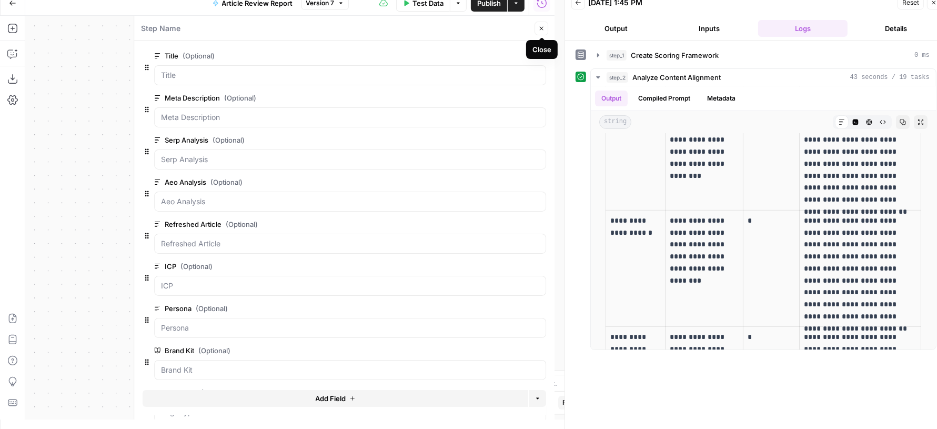
scroll to position [85, 0]
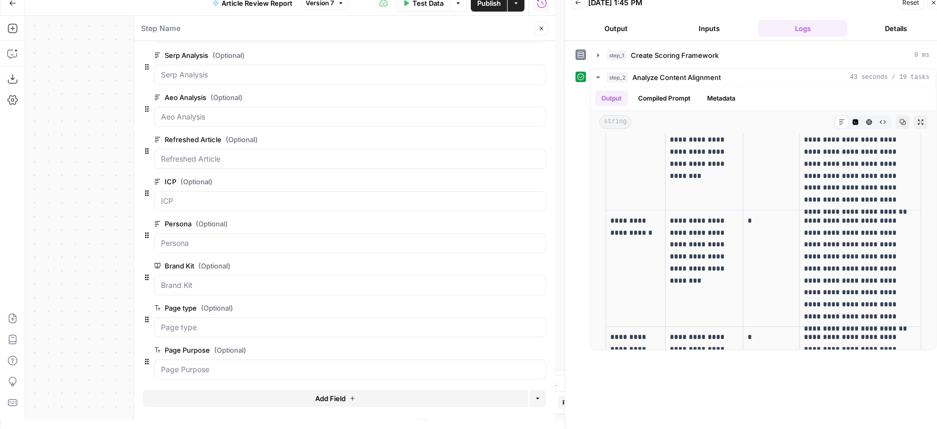
click at [543, 24] on button "Close" at bounding box center [542, 29] width 14 height 14
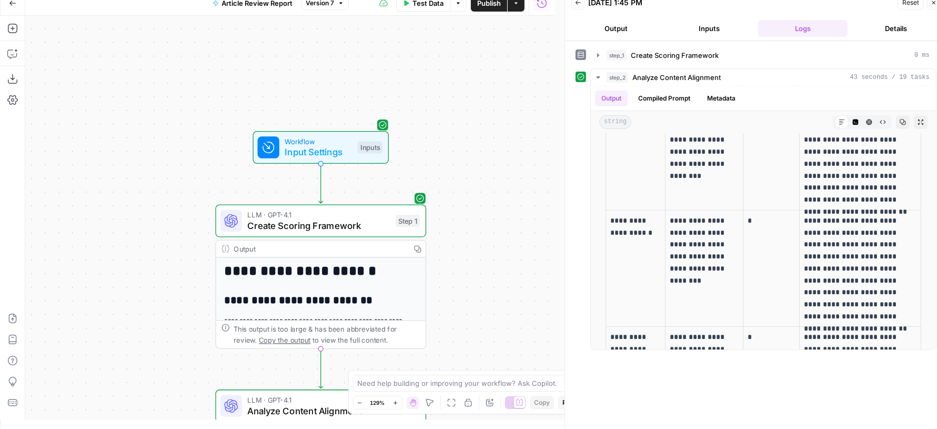
click at [491, 7] on span "Publish" at bounding box center [489, 3] width 24 height 11
click at [933, 5] on icon "button" at bounding box center [934, 2] width 6 height 6
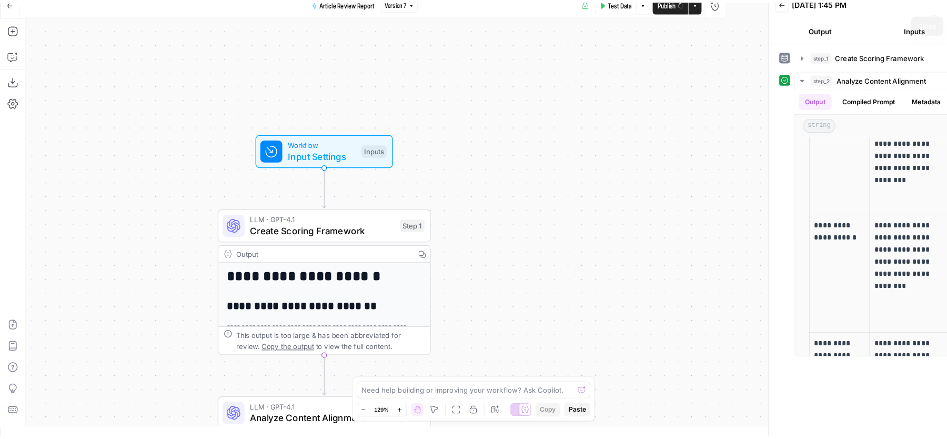
scroll to position [0, 0]
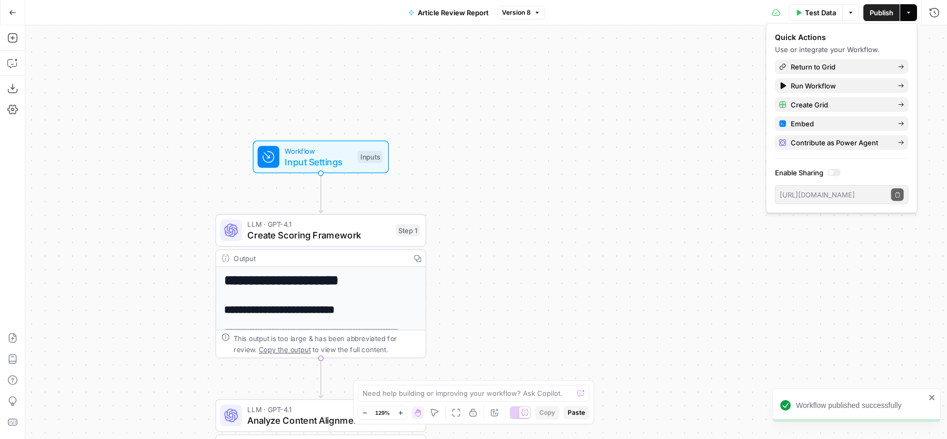
click at [353, 159] on div "Workflow Input Settings Inputs" at bounding box center [320, 156] width 125 height 23
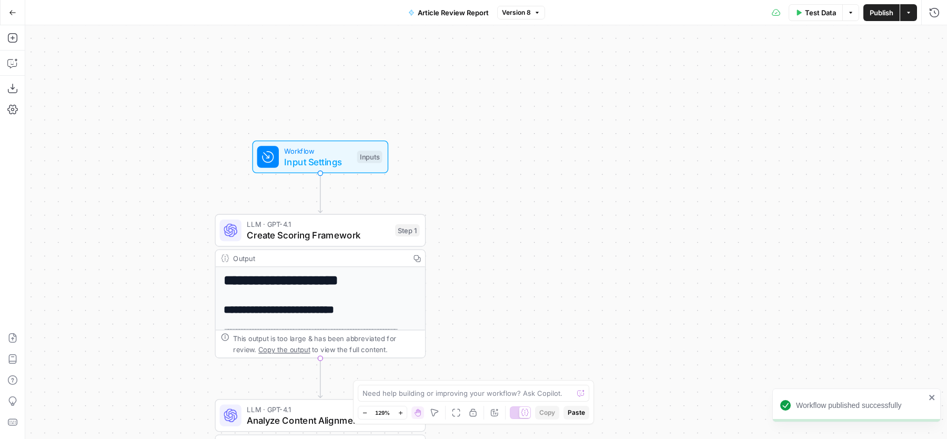
click at [307, 167] on span "Input Settings" at bounding box center [317, 162] width 67 height 14
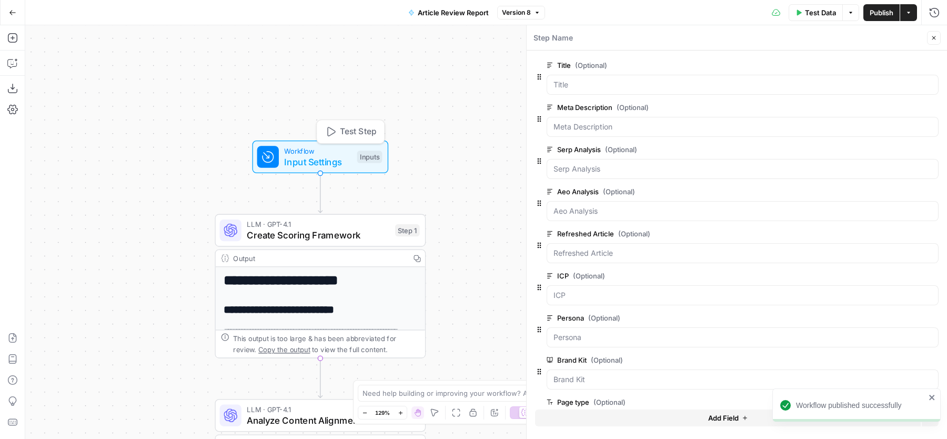
scroll to position [75, 0]
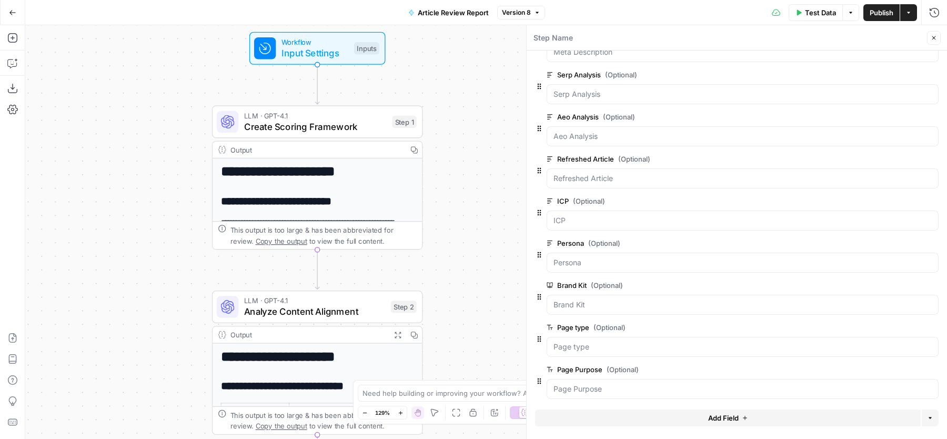
click at [295, 316] on span "Analyze Content Alignment" at bounding box center [315, 312] width 142 height 14
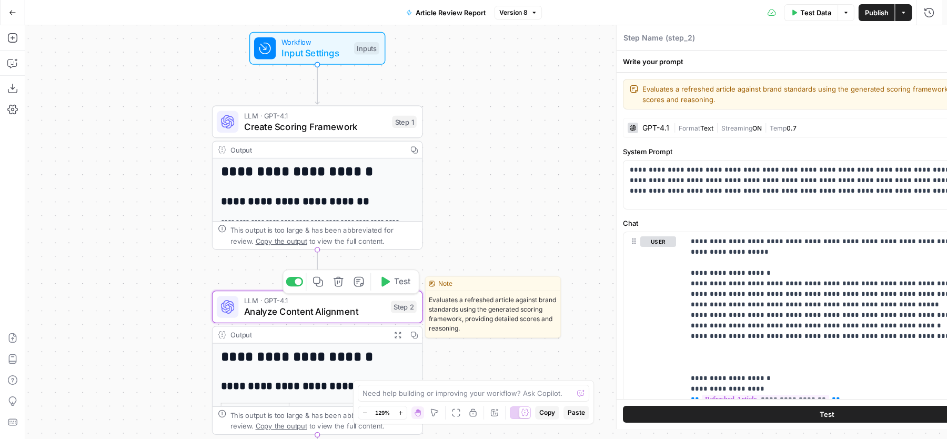
type textarea "Analyze Content Alignment"
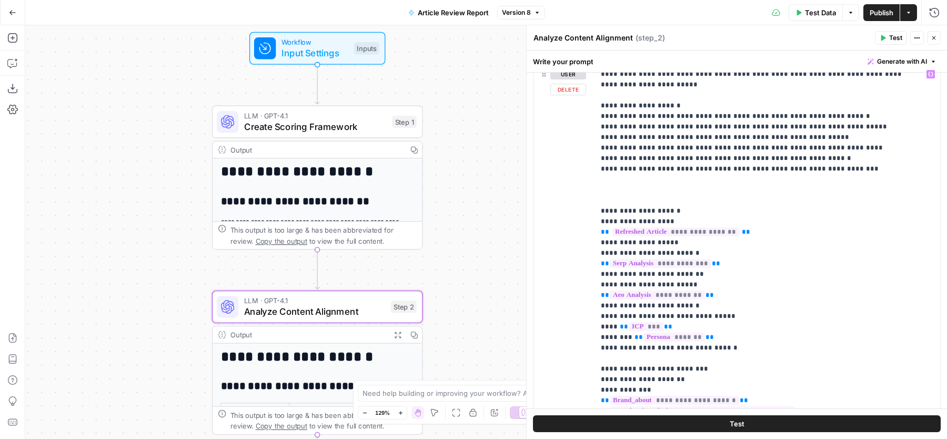
scroll to position [116, 0]
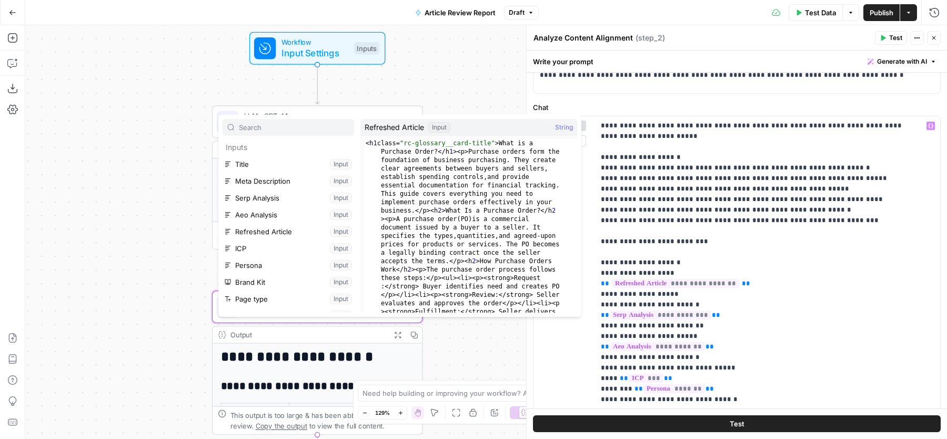
scroll to position [45, 0]
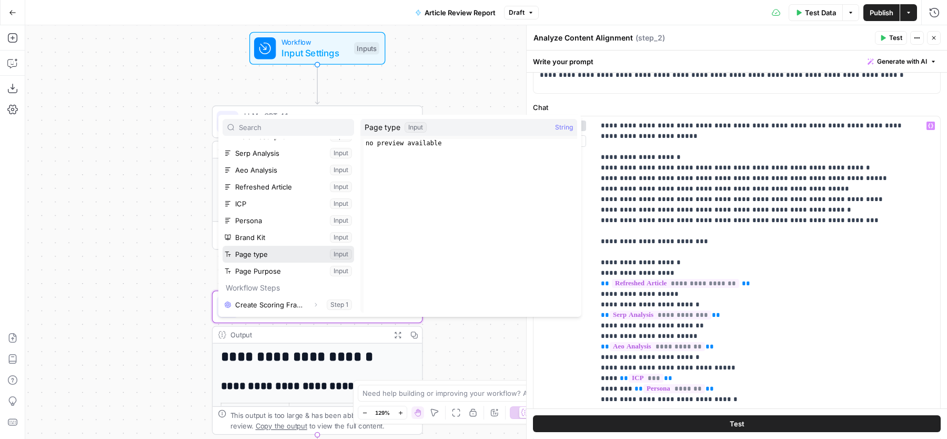
click at [264, 255] on button "Select variable Page type" at bounding box center [289, 254] width 132 height 17
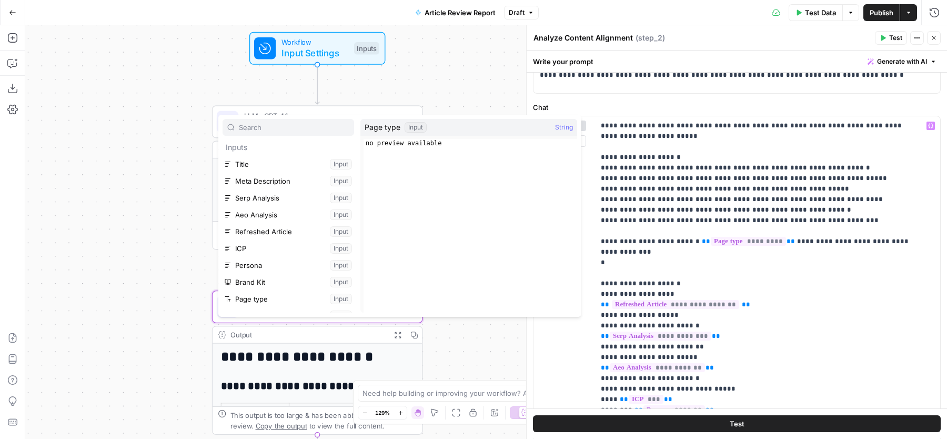
scroll to position [35, 0]
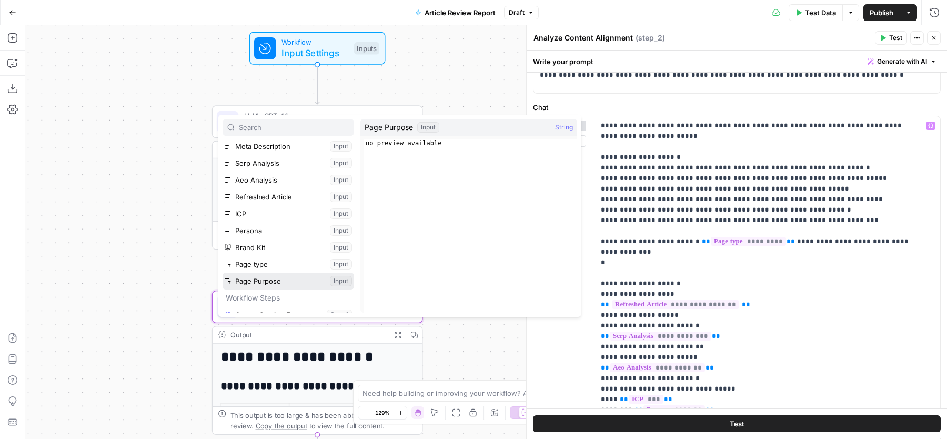
click at [258, 286] on button "Select variable Page Purpose" at bounding box center [289, 281] width 132 height 17
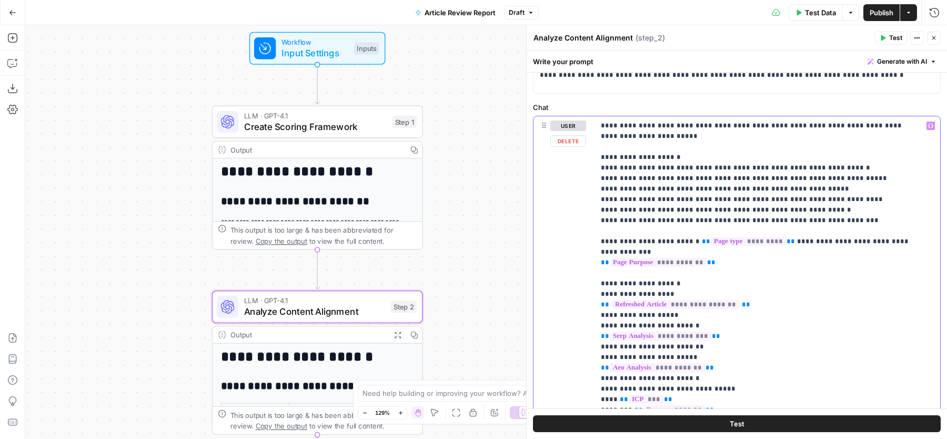
click at [595, 269] on div "**********" at bounding box center [763, 330] width 336 height 428
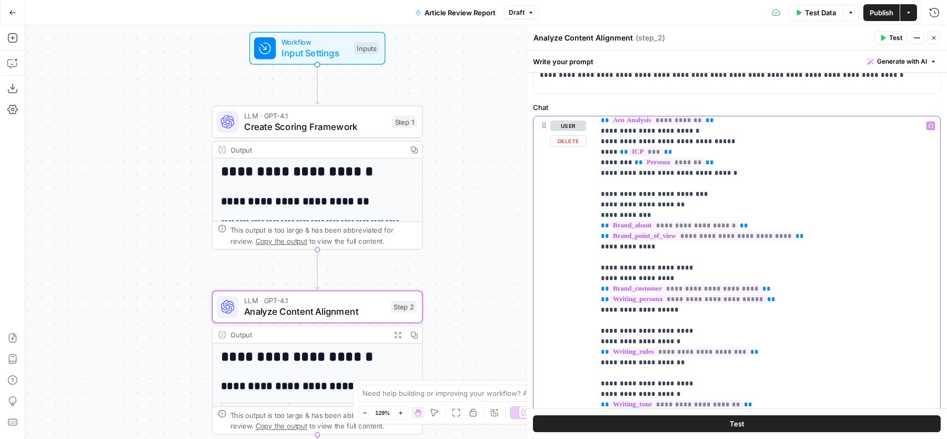
scroll to position [252, 0]
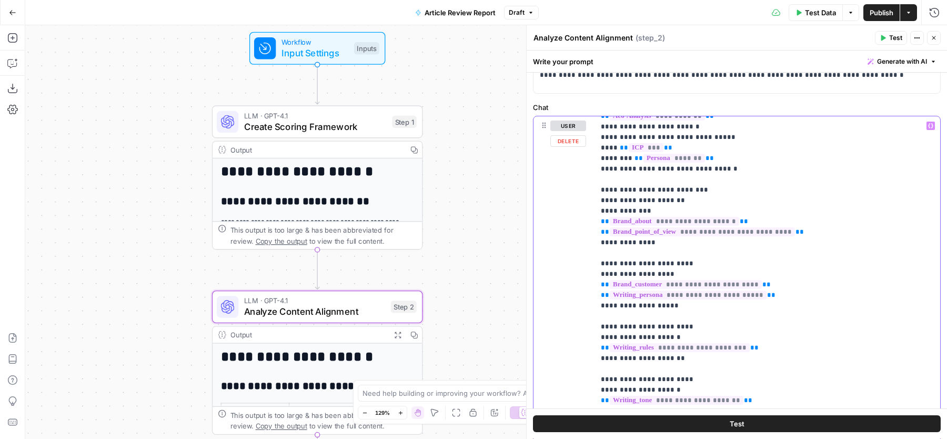
click at [597, 177] on div "**********" at bounding box center [763, 330] width 336 height 428
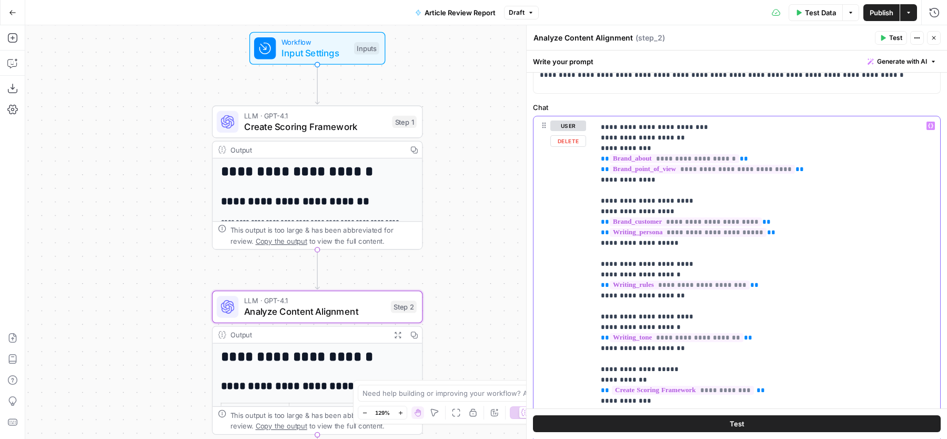
scroll to position [355, 0]
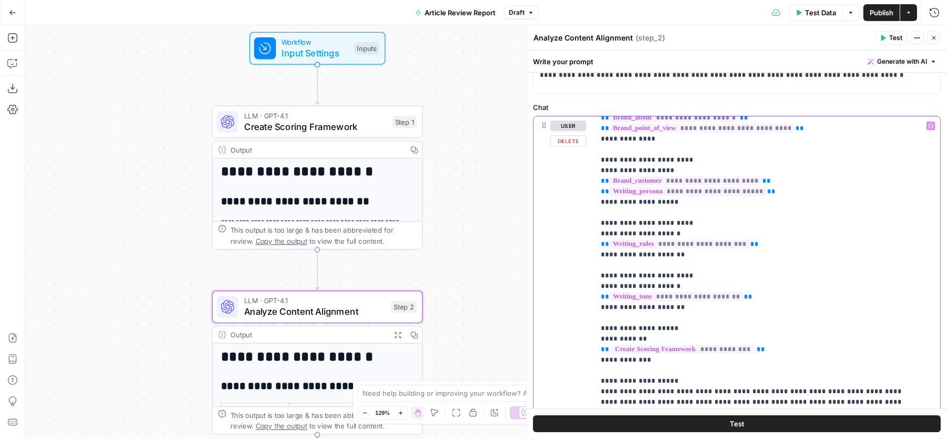
click at [695, 297] on p "**********" at bounding box center [758, 249] width 314 height 968
copy p "**********"
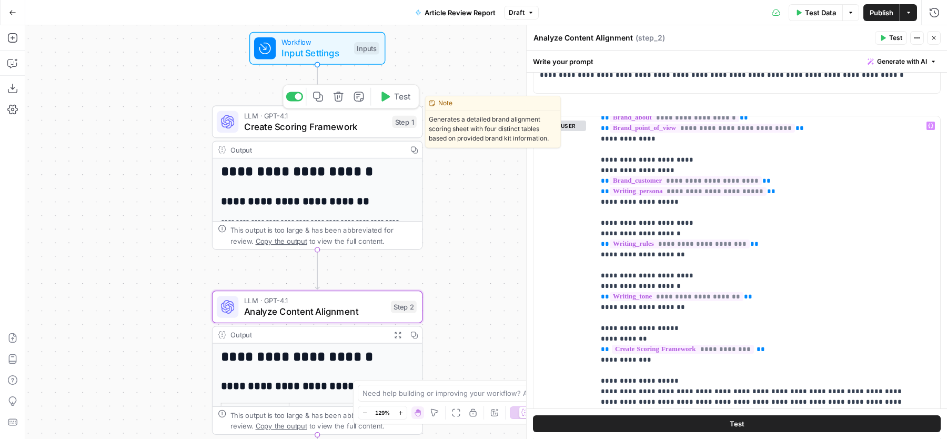
click at [256, 113] on span "LLM · GPT-4.1" at bounding box center [315, 115] width 143 height 11
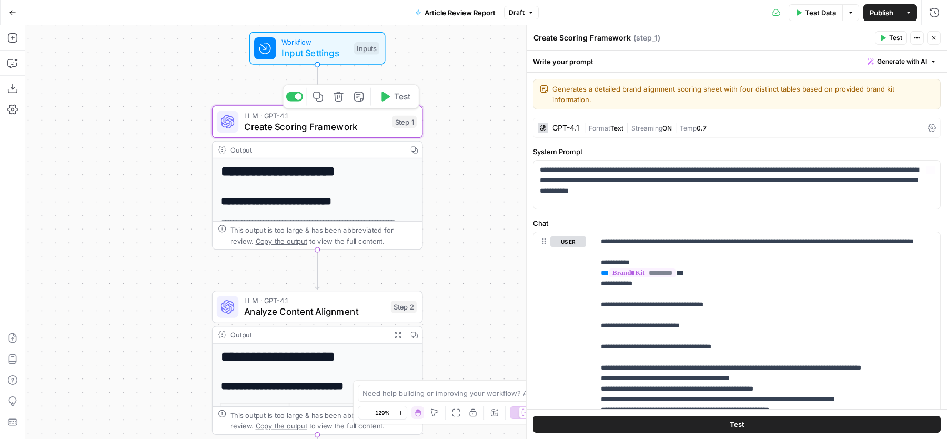
scroll to position [40, 0]
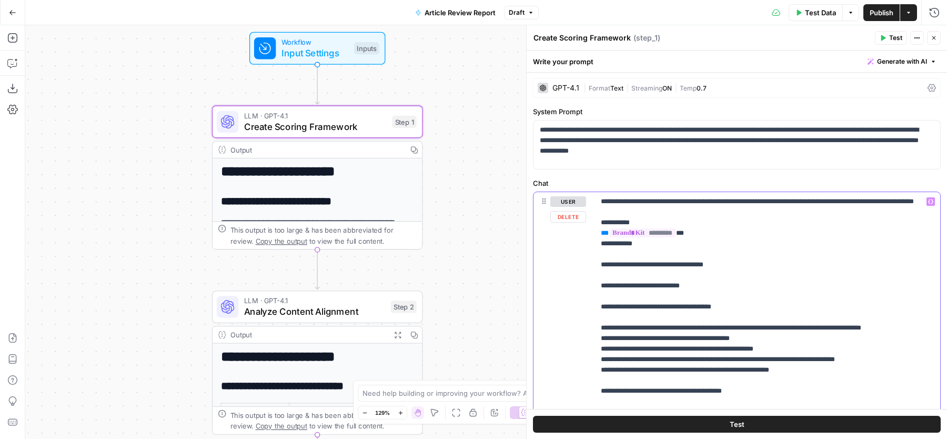
drag, startPoint x: 645, startPoint y: 253, endPoint x: 597, endPoint y: 231, distance: 52.5
click at [597, 231] on div "**********" at bounding box center [768, 406] width 346 height 429
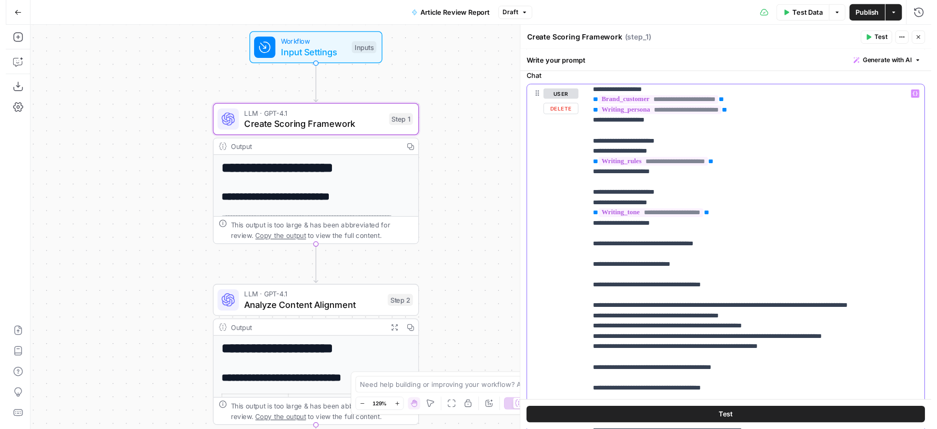
scroll to position [0, 0]
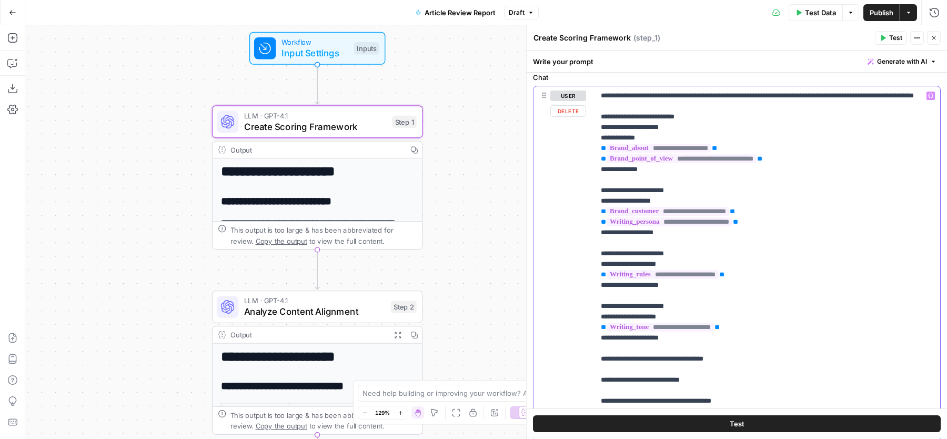
click at [937, 38] on button "Close" at bounding box center [934, 38] width 14 height 14
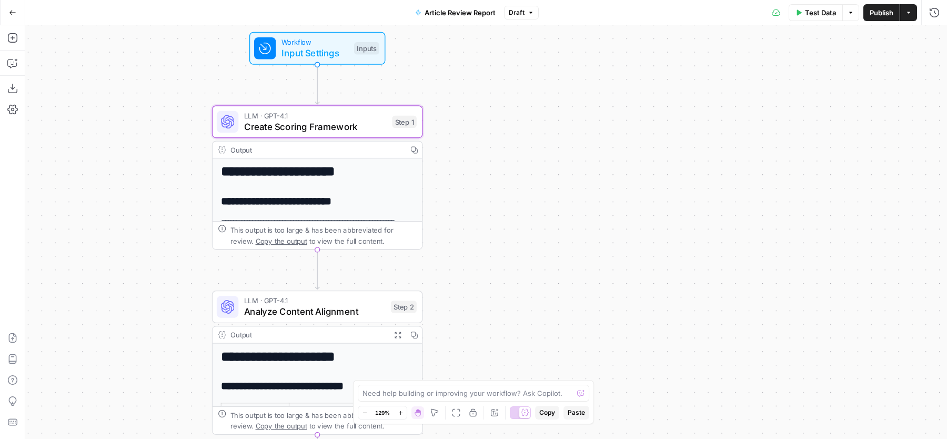
click at [867, 17] on button "Publish" at bounding box center [882, 12] width 36 height 17
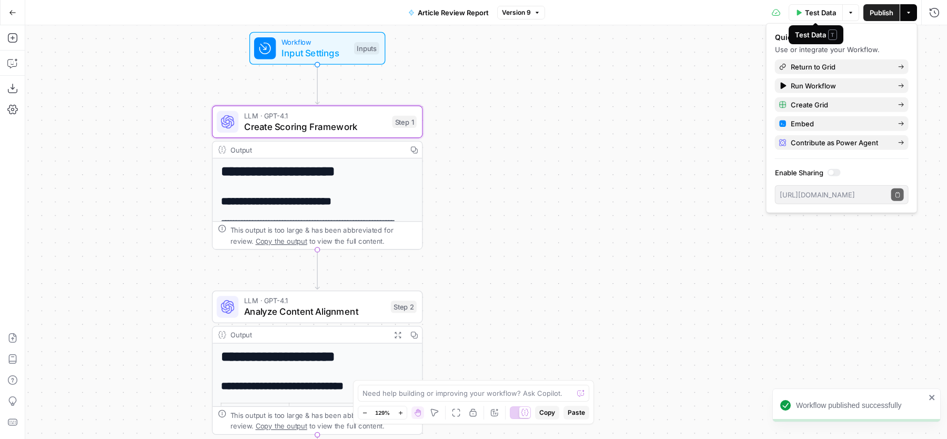
click at [791, 13] on button "Test Data" at bounding box center [816, 12] width 54 height 17
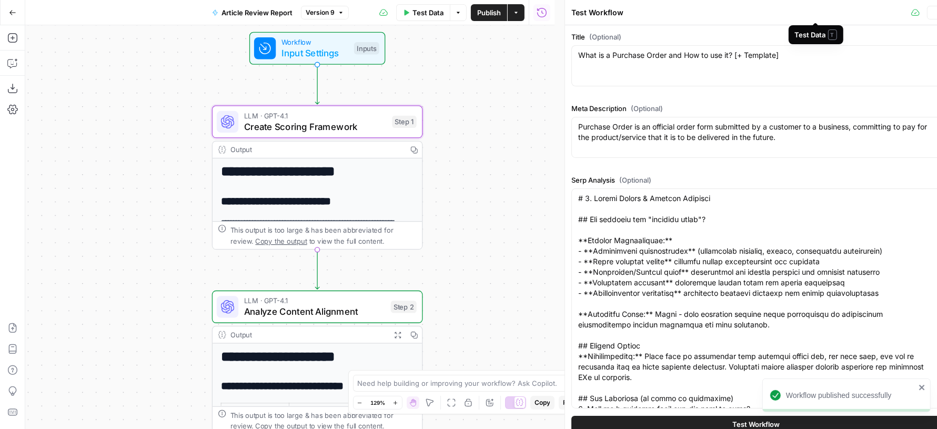
type input "Chargebee"
click at [695, 427] on button "Test Workflow" at bounding box center [756, 424] width 369 height 17
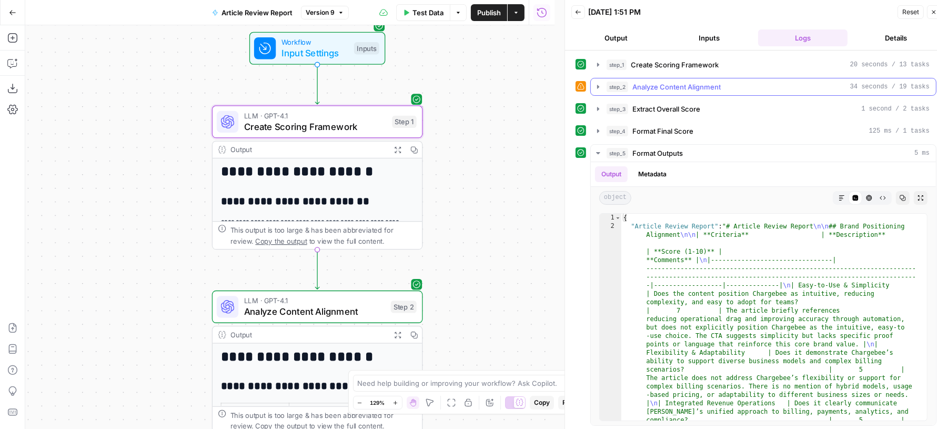
click at [682, 89] on span "Analyze Content Alignment" at bounding box center [677, 87] width 88 height 11
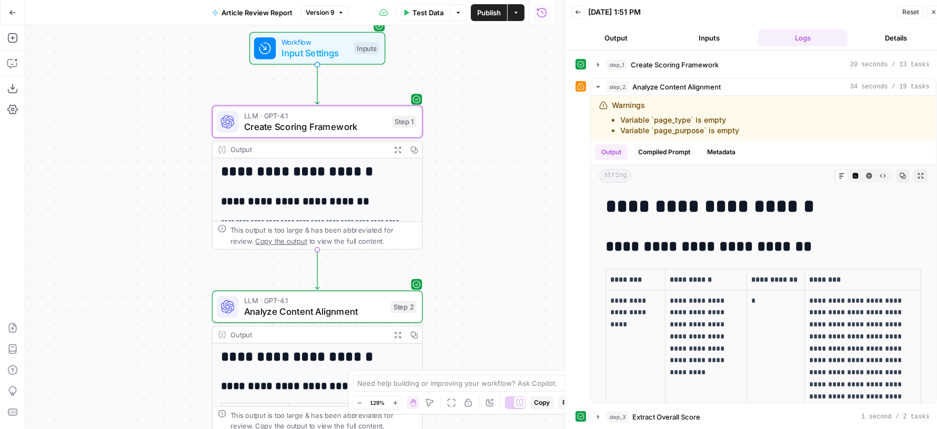
click at [413, 14] on span "Test Data" at bounding box center [428, 12] width 31 height 11
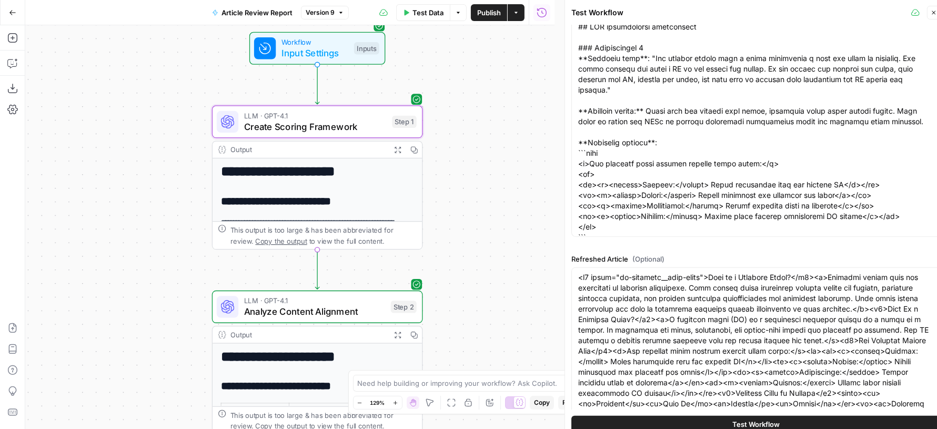
scroll to position [800, 0]
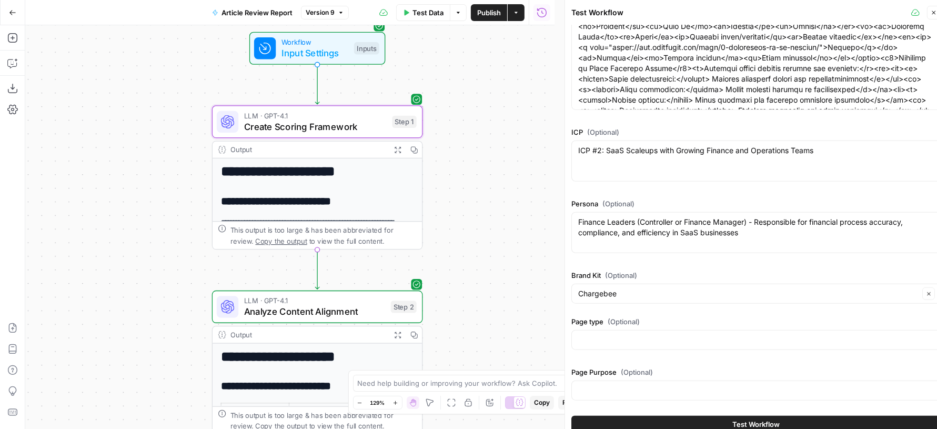
click at [675, 348] on div at bounding box center [756, 340] width 369 height 20
type input "Glossaries"
click at [684, 383] on div at bounding box center [756, 391] width 369 height 20
paste input "This page advertises Chargebee, a subscription billing automation platform. It …"
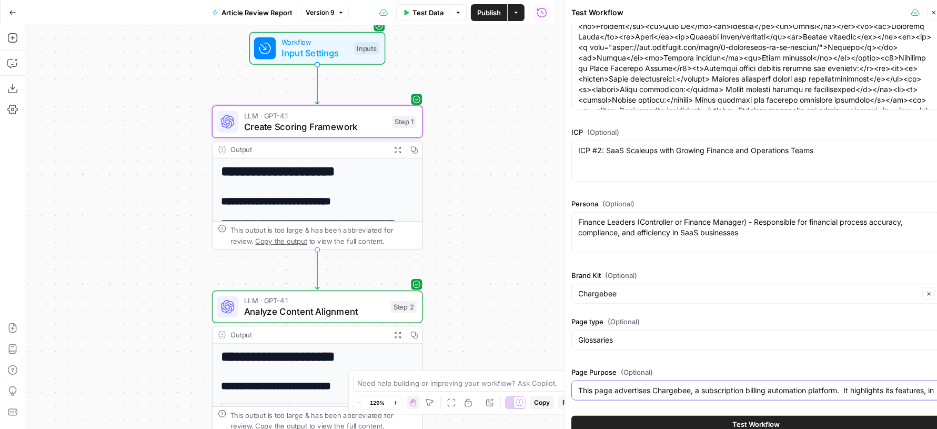
scroll to position [0, 463]
type input "This page advertises Chargebee, a subscription billing automation platform. It …"
click at [692, 424] on button "Test Workflow" at bounding box center [756, 424] width 369 height 17
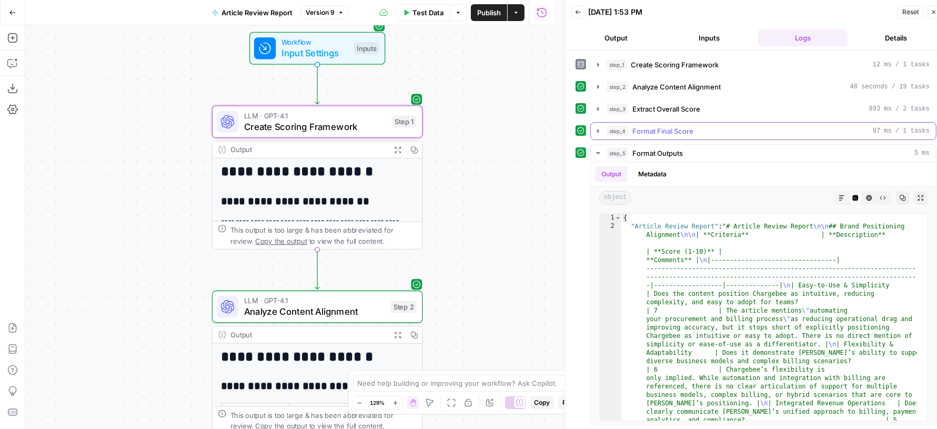
click at [724, 126] on div "step_4 Format Final Score 97 ms / 1 tasks" at bounding box center [768, 131] width 323 height 11
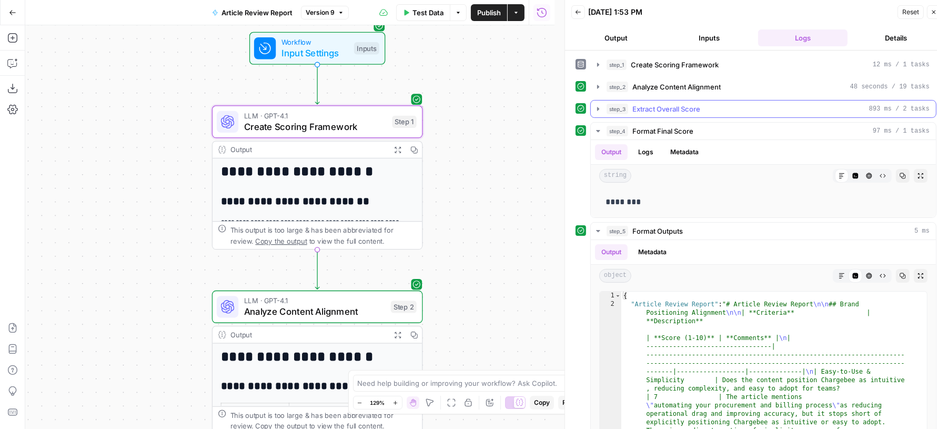
click at [697, 106] on span "Extract Overall Score" at bounding box center [667, 109] width 68 height 11
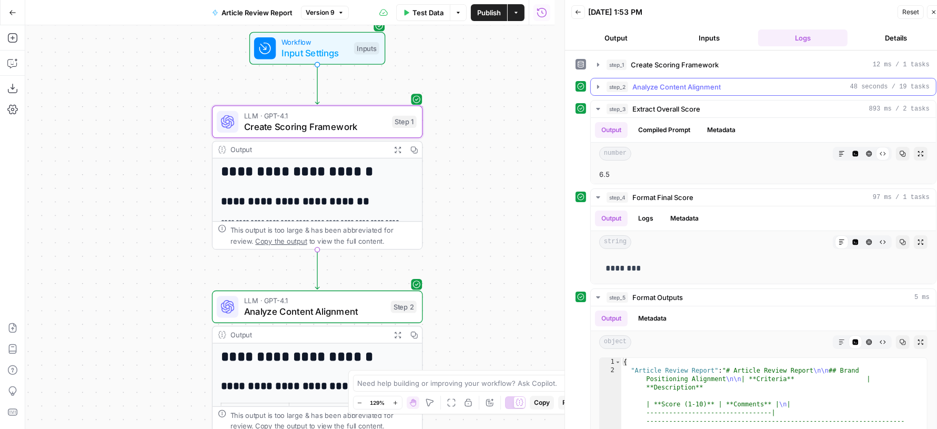
click at [694, 88] on span "Analyze Content Alignment" at bounding box center [677, 87] width 88 height 11
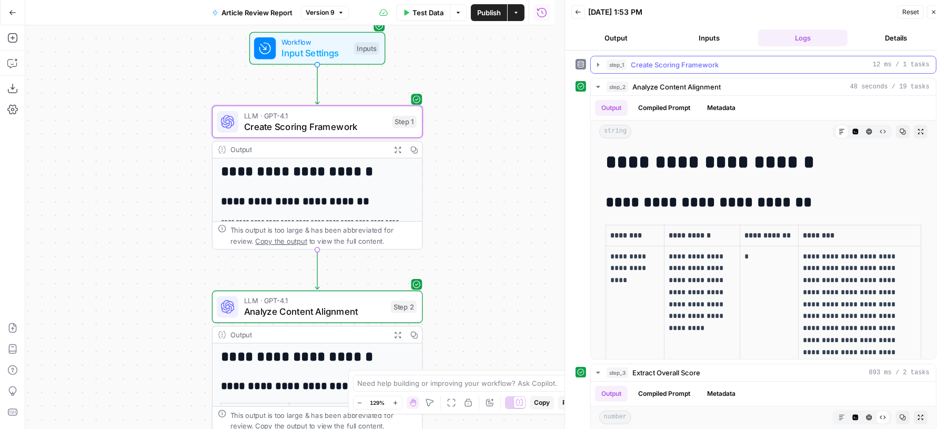
click at [700, 68] on span "Create Scoring Framework" at bounding box center [675, 64] width 88 height 11
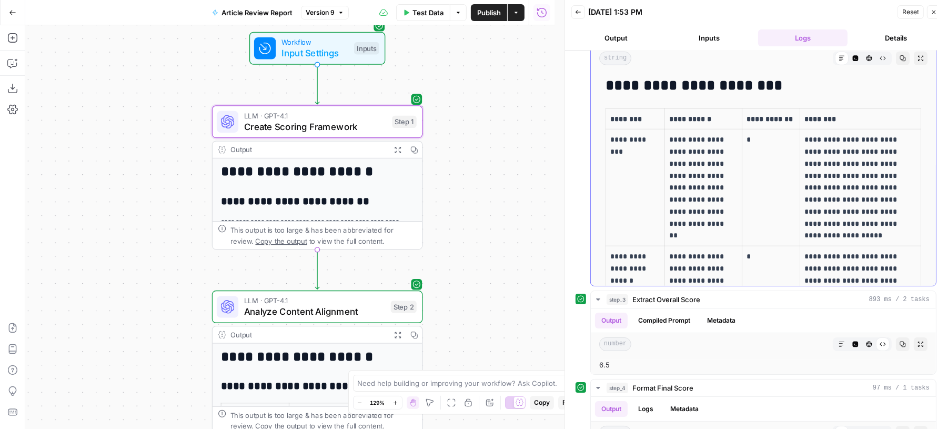
scroll to position [937, 0]
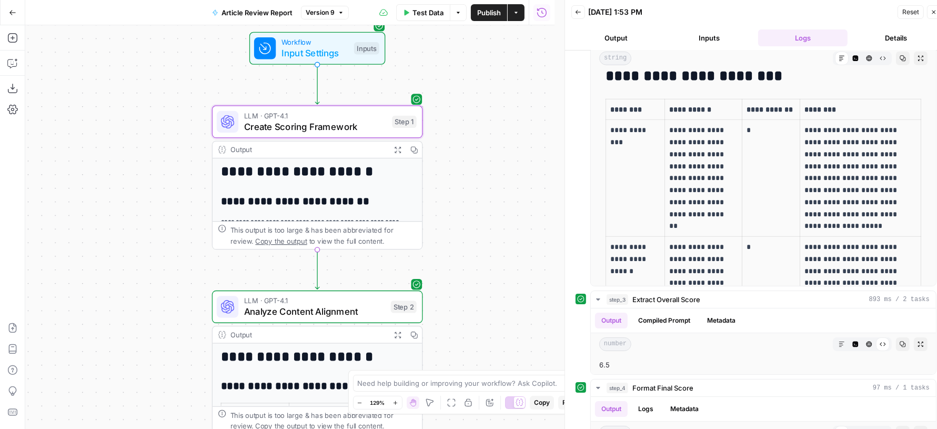
click at [710, 41] on button "Inputs" at bounding box center [709, 37] width 89 height 17
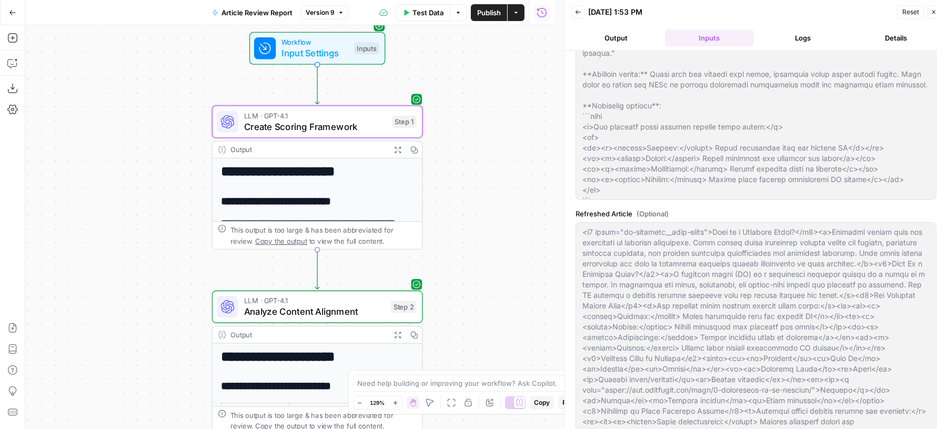
scroll to position [717, 0]
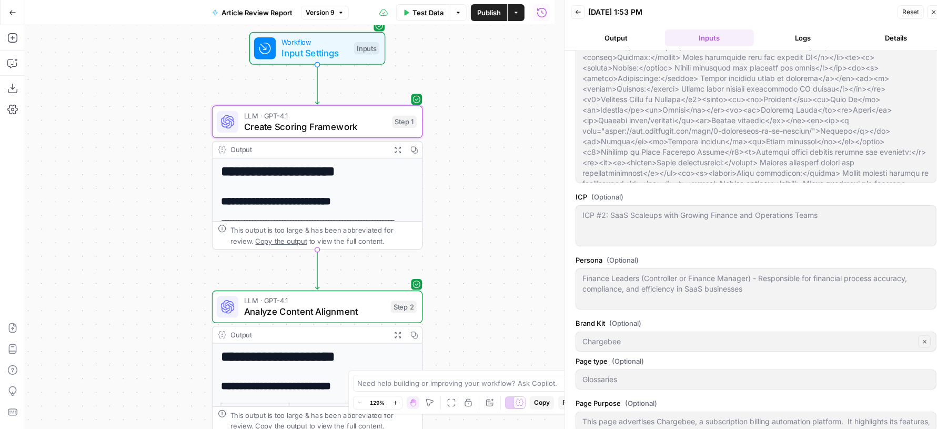
click at [784, 37] on button "Logs" at bounding box center [802, 37] width 89 height 17
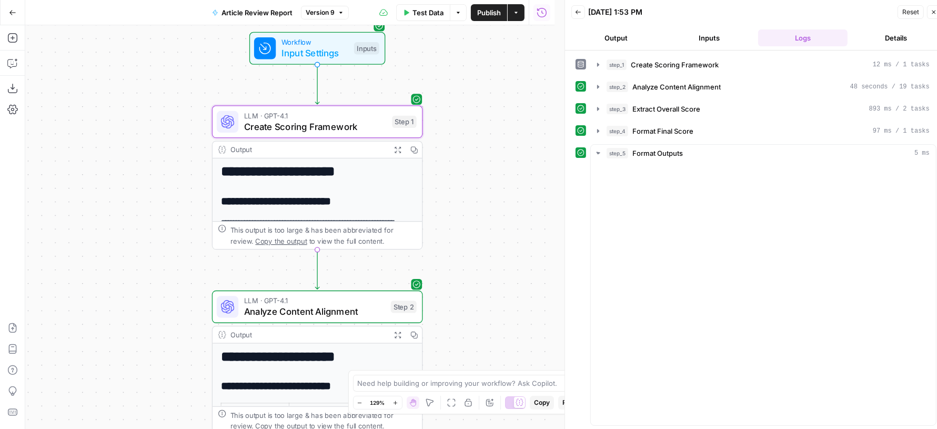
scroll to position [0, 0]
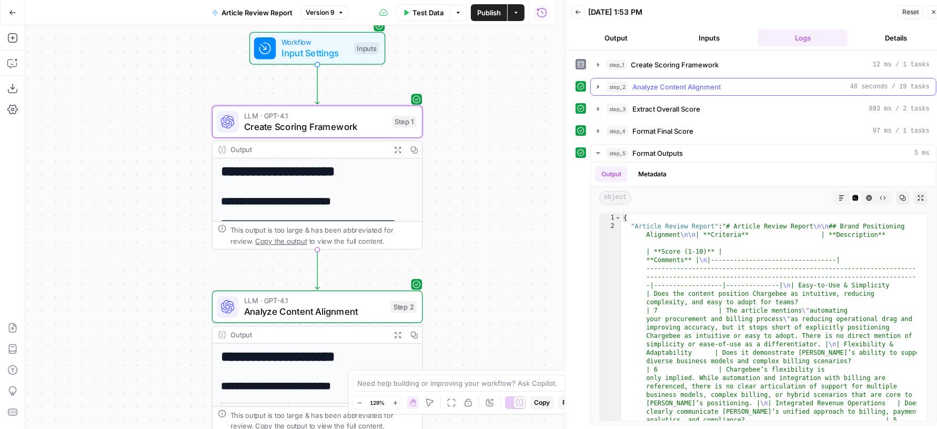
click at [675, 88] on span "Analyze Content Alignment" at bounding box center [677, 87] width 88 height 11
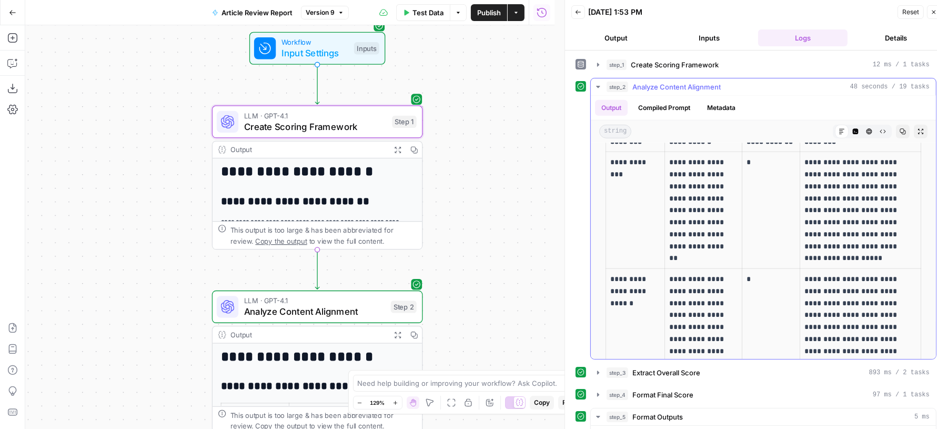
scroll to position [982, 0]
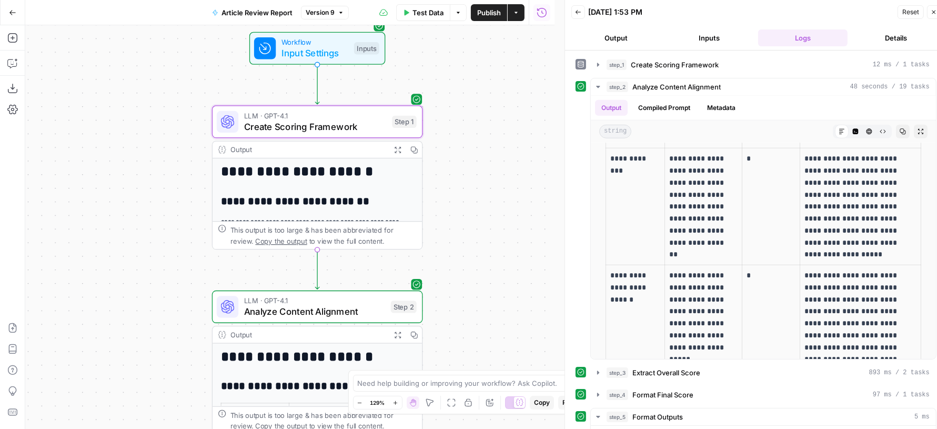
click at [712, 39] on button "Inputs" at bounding box center [709, 37] width 89 height 17
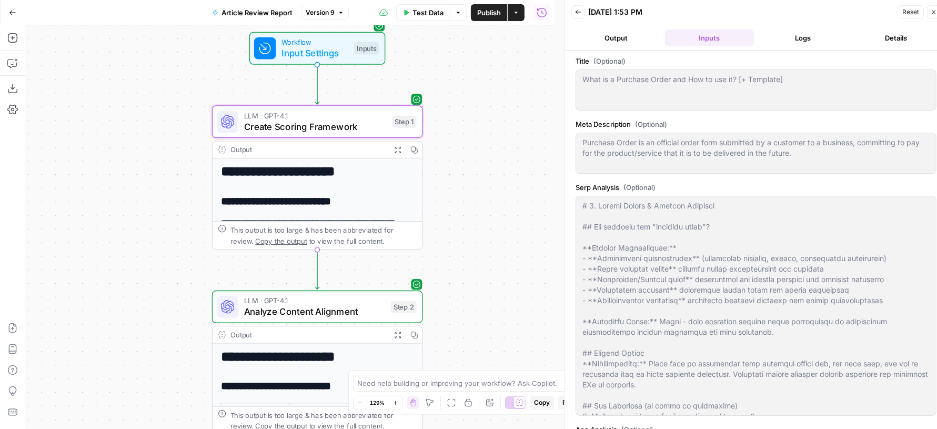
click at [795, 39] on button "Logs" at bounding box center [802, 37] width 89 height 17
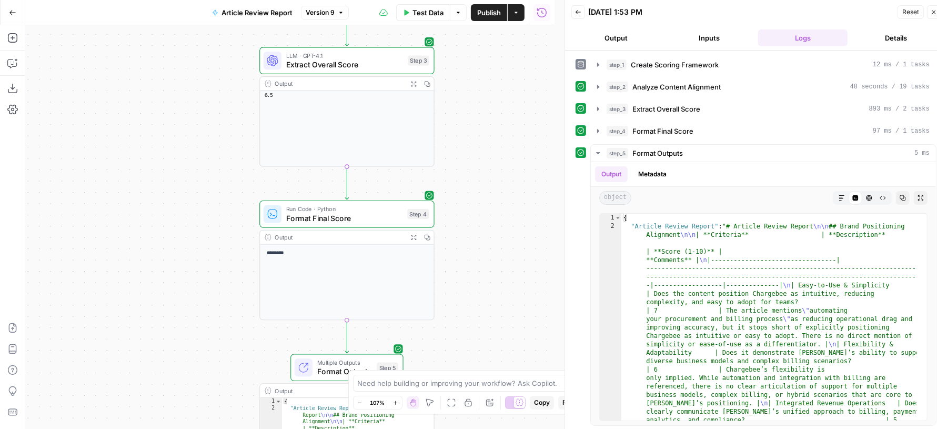
click at [487, 14] on span "Publish" at bounding box center [489, 12] width 24 height 11
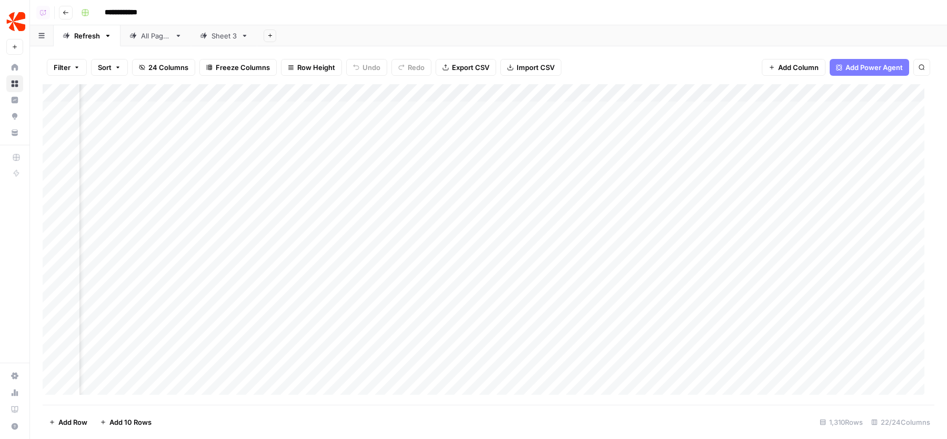
scroll to position [0, 1616]
click at [607, 93] on div "Add Column" at bounding box center [489, 244] width 892 height 321
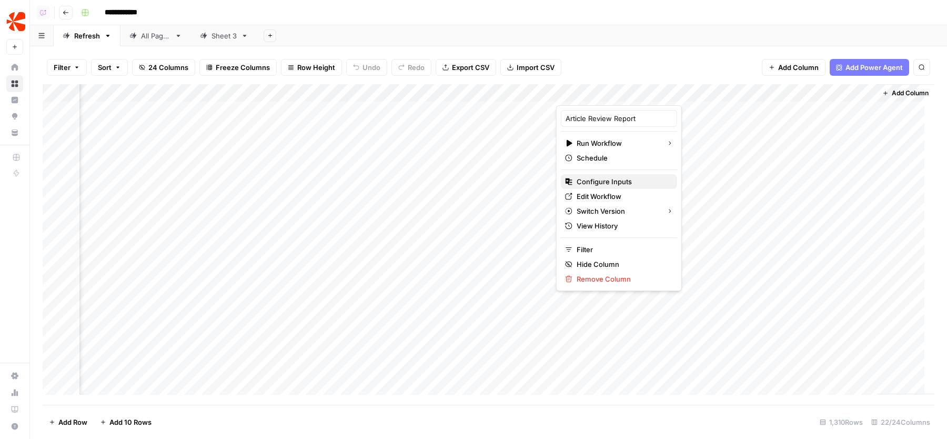
click at [608, 184] on span "Configure Inputs" at bounding box center [623, 181] width 92 height 11
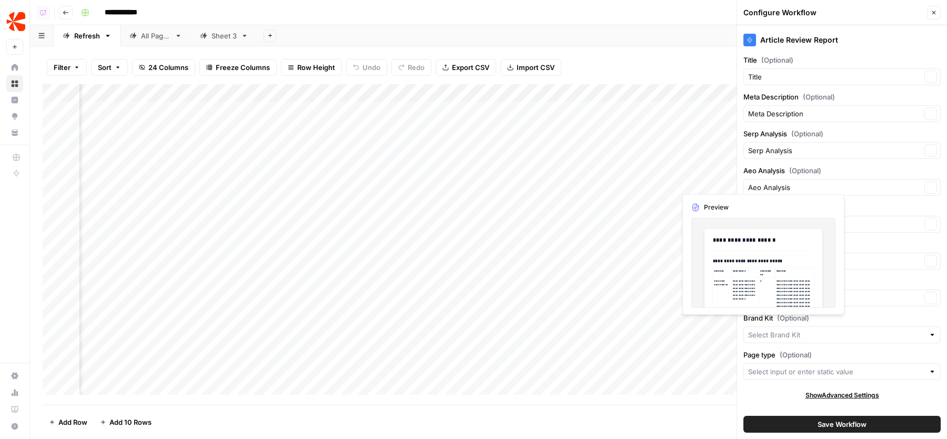
type input "Chargebee"
click at [788, 363] on div at bounding box center [842, 371] width 197 height 17
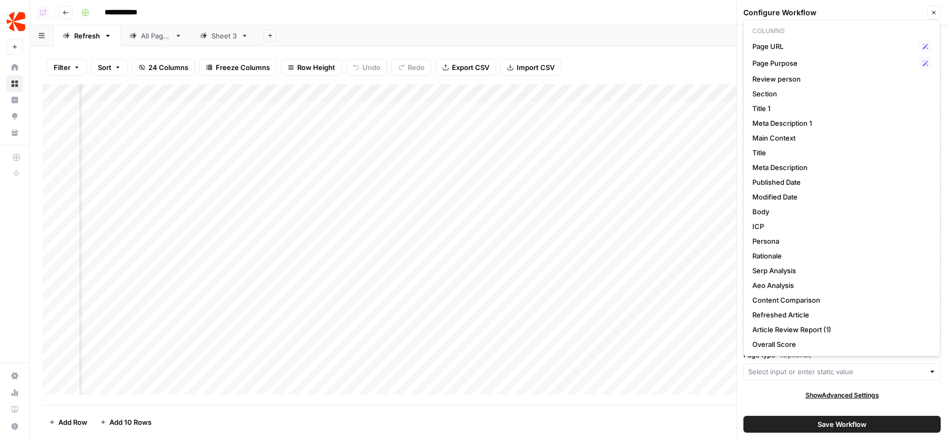
scroll to position [0, 0]
click at [776, 96] on span "Section" at bounding box center [840, 93] width 175 height 11
type input "Section"
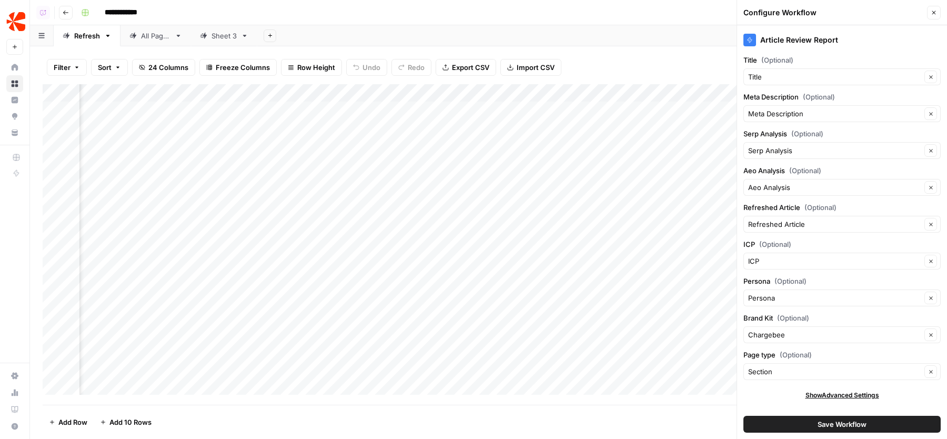
scroll to position [0, 838]
click at [938, 12] on button "Close" at bounding box center [934, 13] width 14 height 14
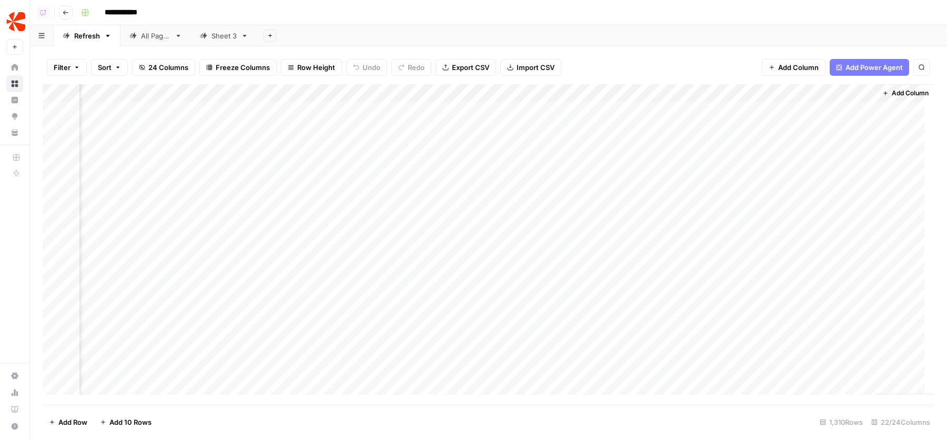
scroll to position [0, 1616]
click at [607, 92] on div "Add Column" at bounding box center [489, 244] width 892 height 321
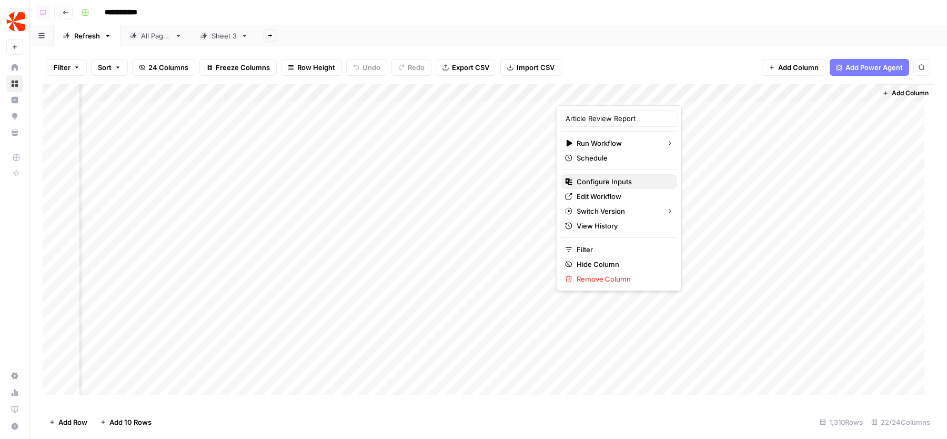
click at [594, 185] on span "Configure Inputs" at bounding box center [623, 181] width 92 height 11
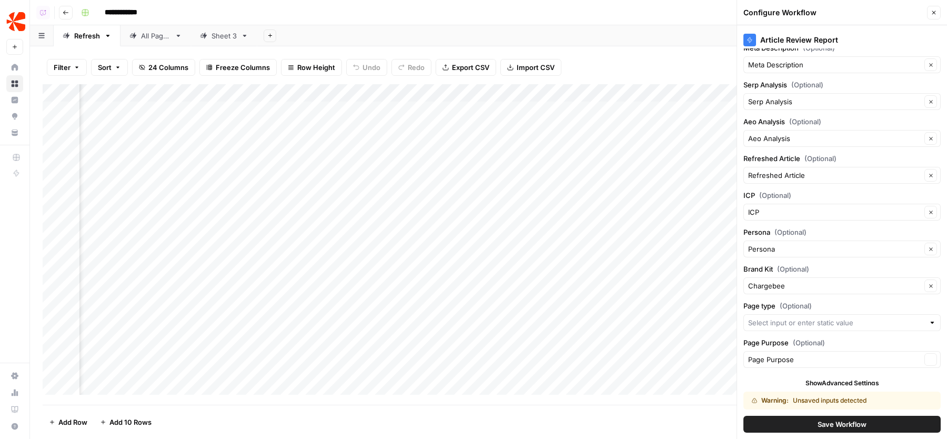
scroll to position [52, 0]
click at [818, 315] on input "Page type (Optional)" at bounding box center [836, 320] width 176 height 11
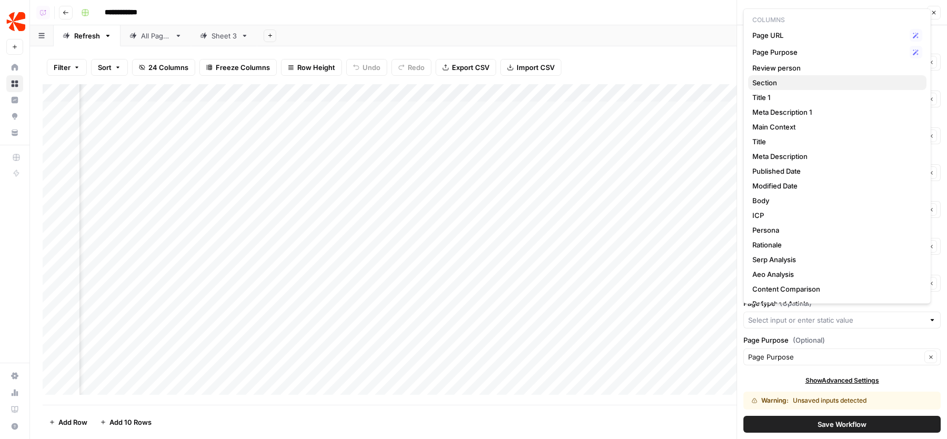
click at [795, 81] on span "Section" at bounding box center [836, 82] width 166 height 11
type input "Section"
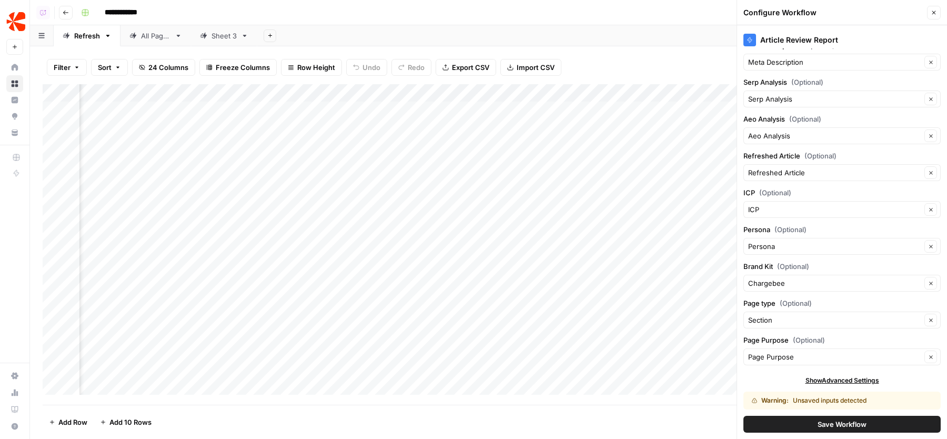
click at [796, 421] on button "Save Workflow" at bounding box center [842, 424] width 197 height 17
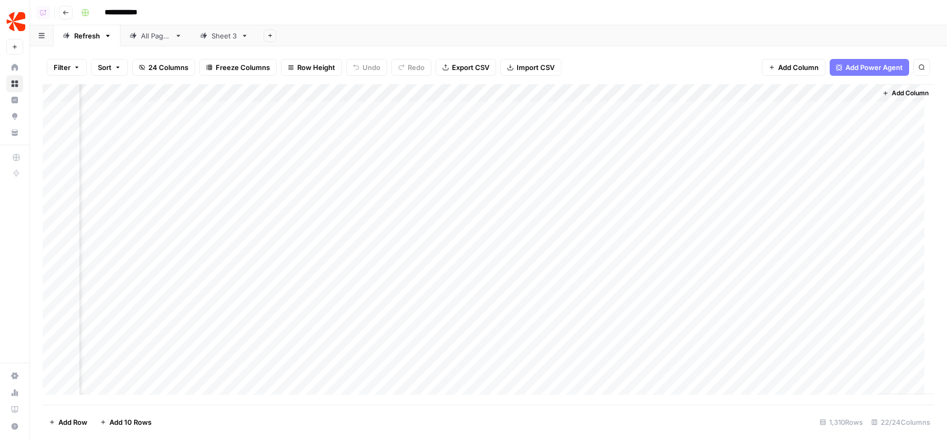
click at [604, 87] on div "Add Column" at bounding box center [489, 244] width 892 height 321
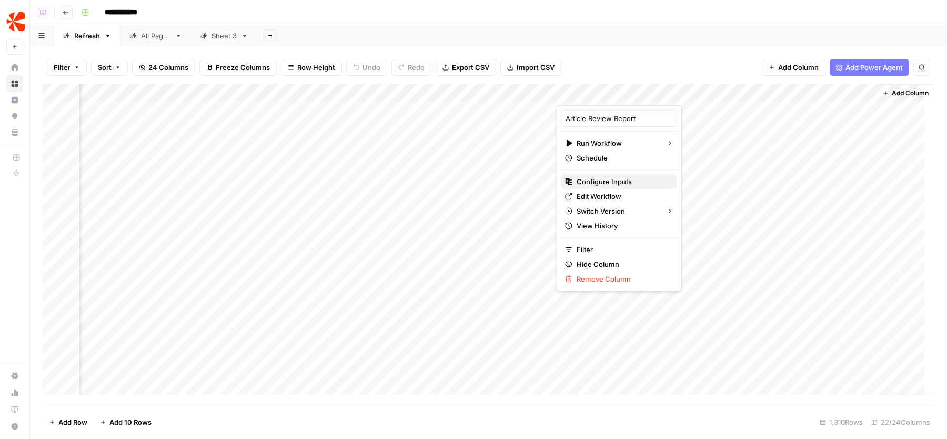
click at [610, 181] on span "Configure Inputs" at bounding box center [623, 181] width 92 height 11
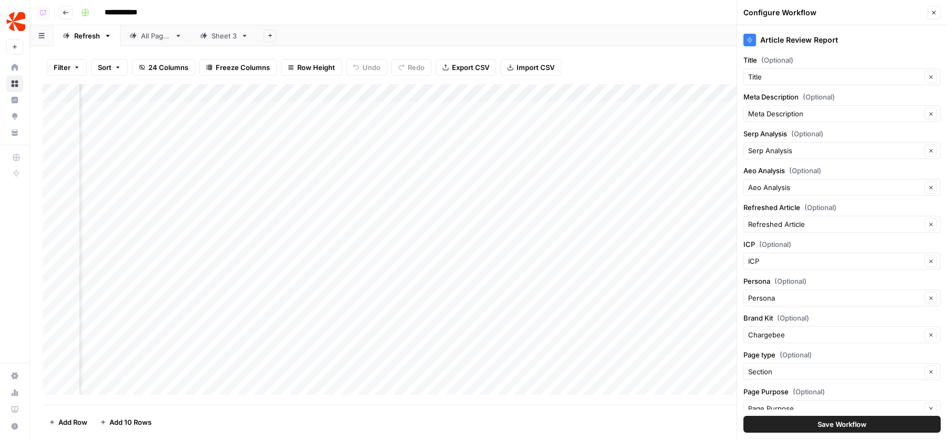
click at [937, 13] on span "Close" at bounding box center [937, 13] width 1 height 1
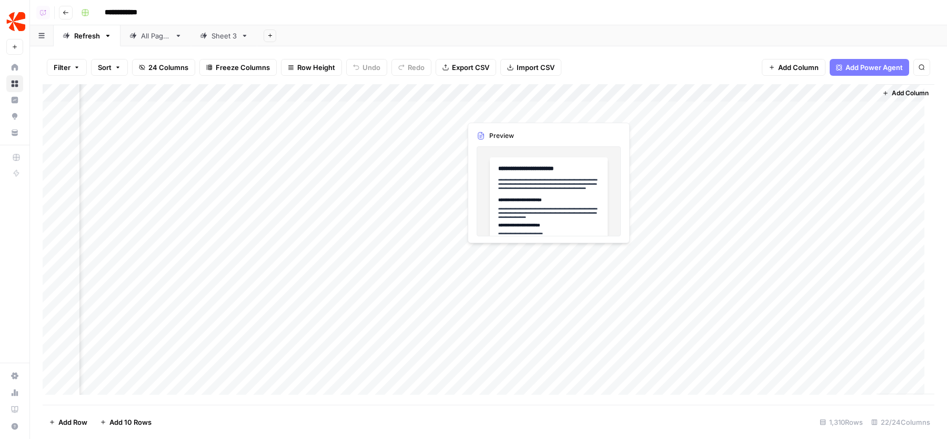
click at [497, 111] on div "Add Column" at bounding box center [489, 244] width 892 height 321
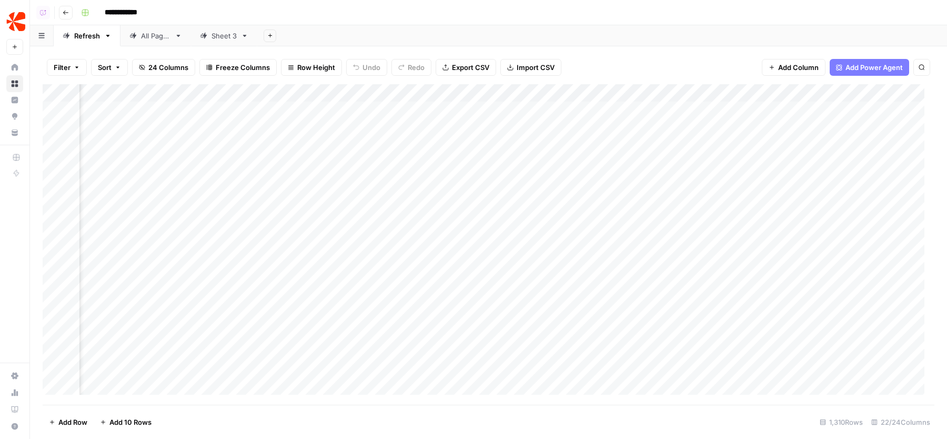
scroll to position [0, 1292]
click at [363, 112] on div "Add Column" at bounding box center [489, 244] width 892 height 321
click at [272, 109] on div "Add Column" at bounding box center [489, 244] width 892 height 321
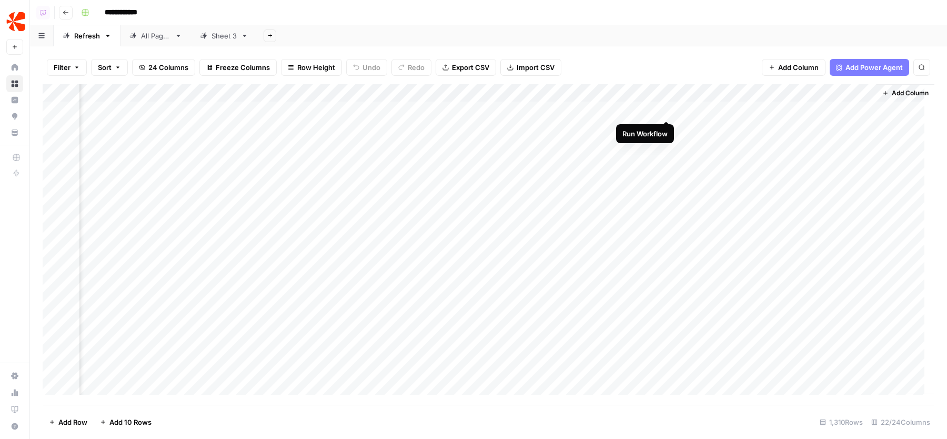
click at [670, 111] on div "Add Column" at bounding box center [489, 244] width 892 height 321
click at [619, 129] on div "Add Column" at bounding box center [489, 244] width 892 height 321
click at [655, 129] on div "Add Column" at bounding box center [489, 244] width 892 height 321
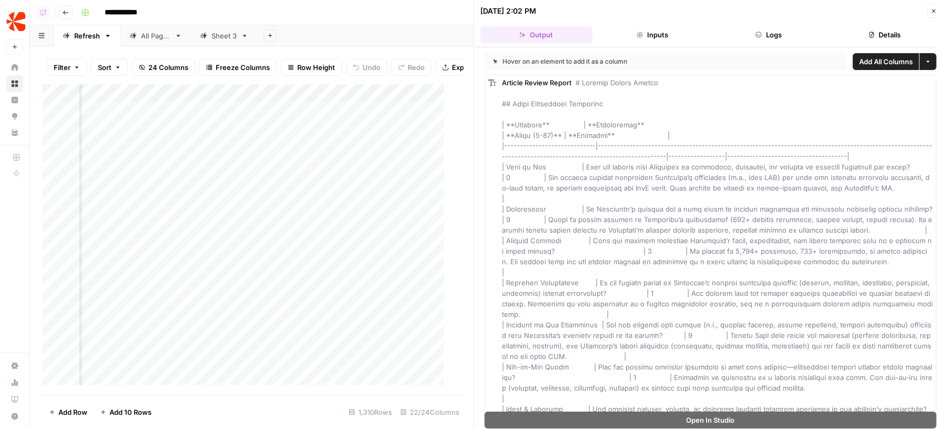
click at [768, 36] on button "Logs" at bounding box center [769, 34] width 112 height 17
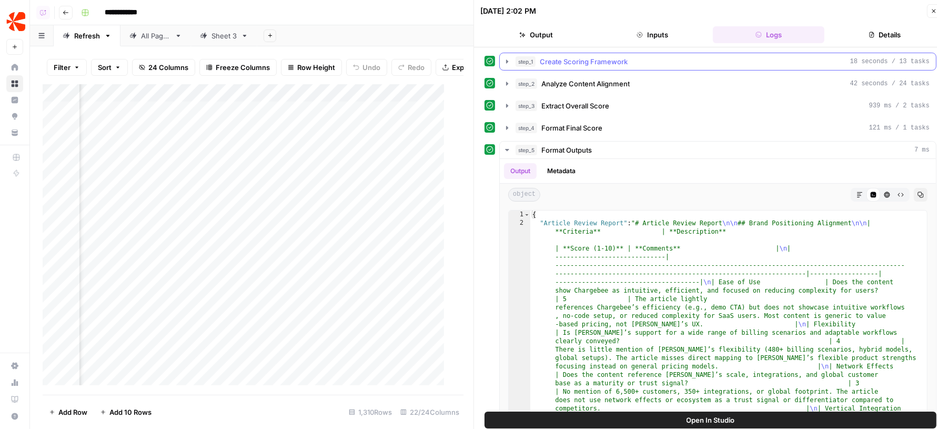
click at [680, 65] on div "step_1 Create Scoring Framework 18 seconds / 13 tasks" at bounding box center [723, 61] width 414 height 11
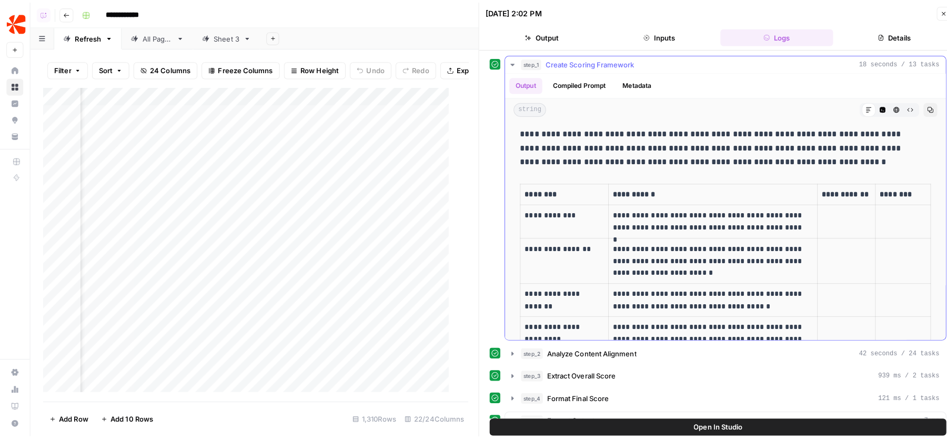
scroll to position [402, 0]
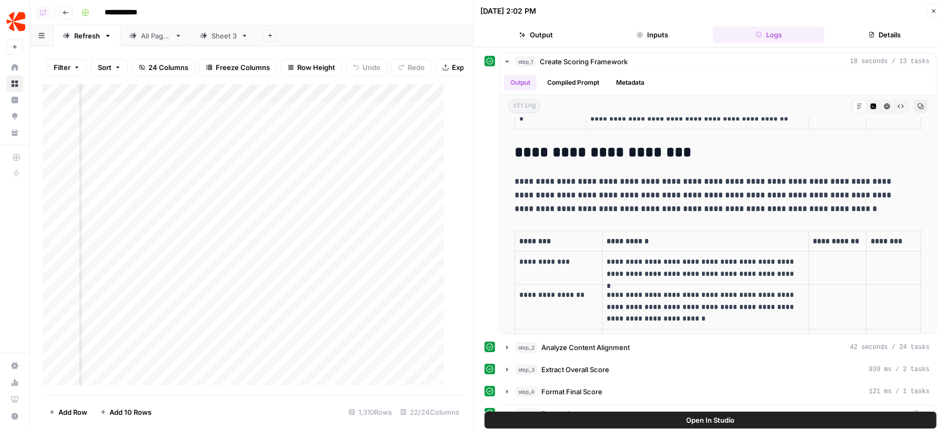
click at [934, 10] on icon "button" at bounding box center [934, 11] width 6 height 6
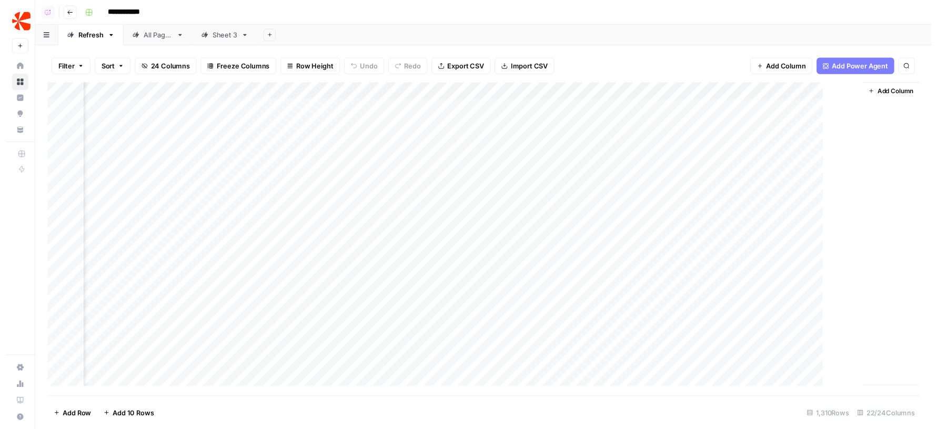
scroll to position [0, 1603]
click at [676, 163] on div "Add Column" at bounding box center [489, 244] width 892 height 321
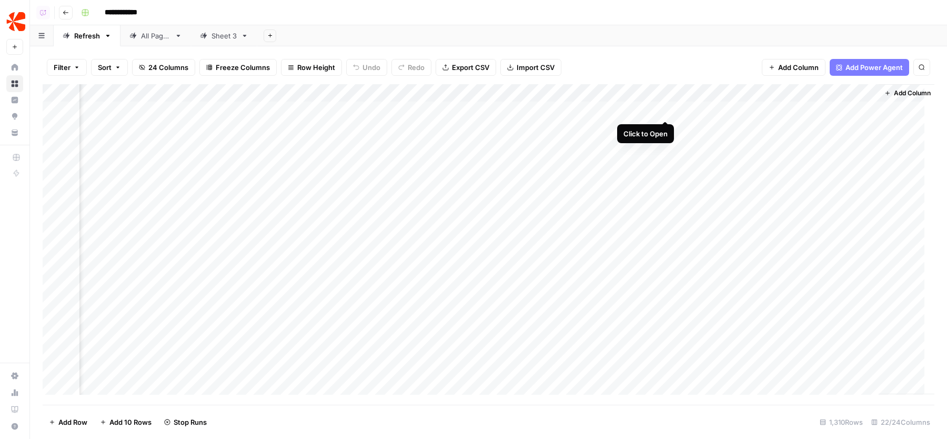
click at [666, 111] on div "Add Column" at bounding box center [489, 244] width 892 height 321
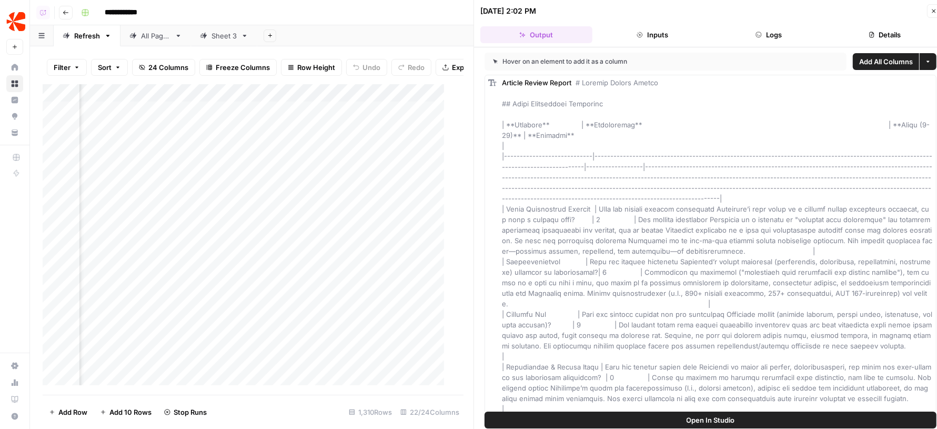
click at [775, 22] on header "10/13/25 at 2:02 PM Close Output Inputs Logs Details" at bounding box center [710, 23] width 473 height 47
click at [767, 28] on button "Logs" at bounding box center [769, 34] width 112 height 17
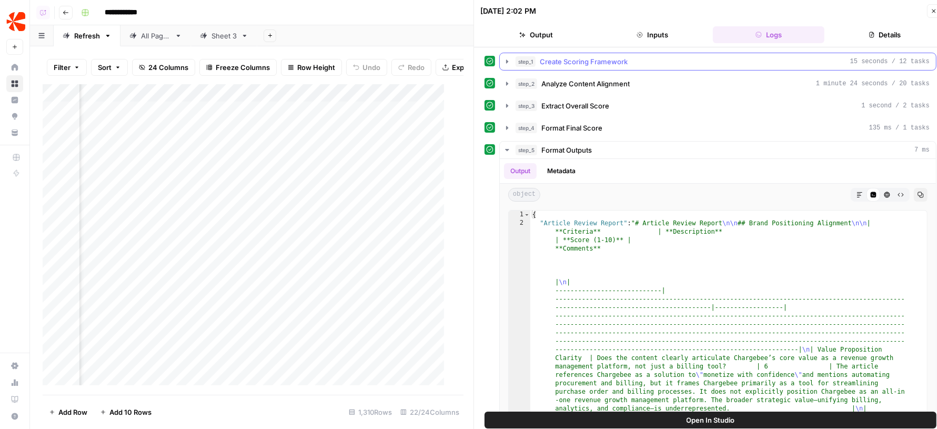
click at [647, 55] on button "step_1 Create Scoring Framework 15 seconds / 12 tasks" at bounding box center [718, 61] width 436 height 17
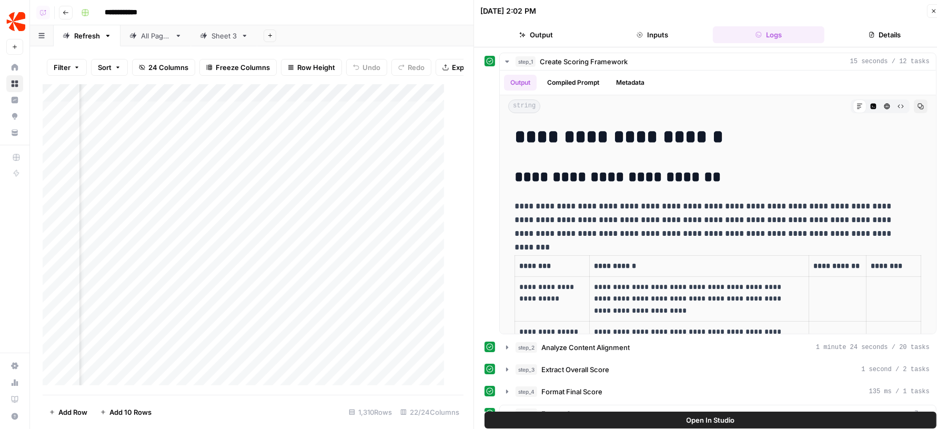
click at [933, 9] on icon "button" at bounding box center [935, 11] width 4 height 4
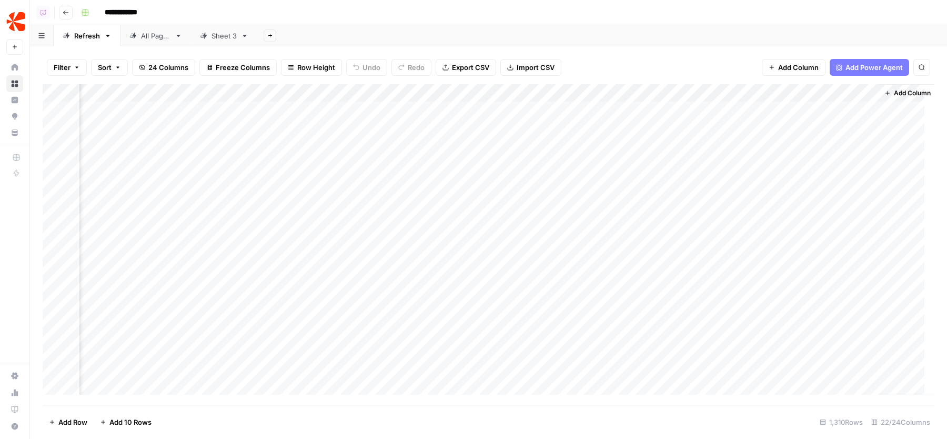
scroll to position [0, 1616]
click at [614, 91] on div "Add Column" at bounding box center [489, 244] width 892 height 321
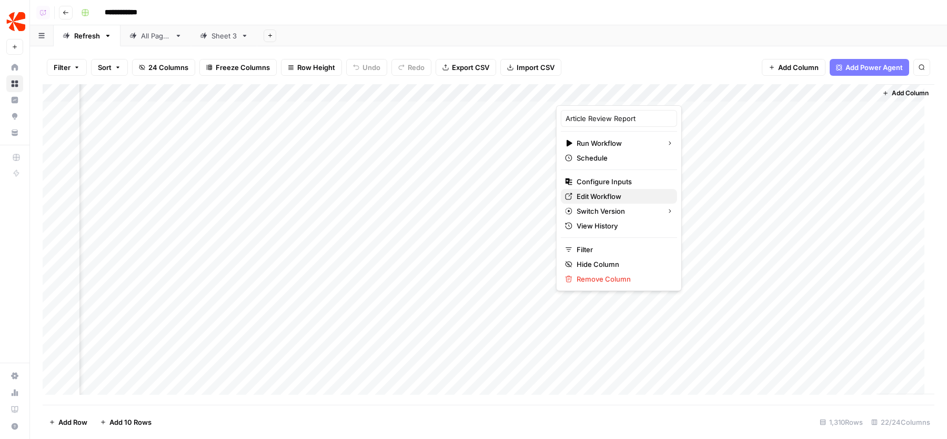
click at [606, 197] on span "Edit Workflow" at bounding box center [623, 196] width 92 height 11
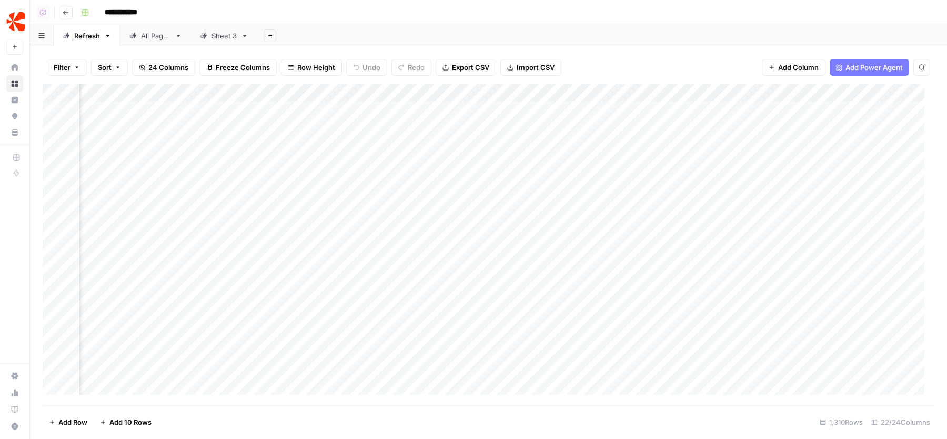
scroll to position [0, 378]
click at [657, 89] on div "Add Column" at bounding box center [489, 244] width 892 height 321
click at [154, 95] on div "Add Column" at bounding box center [489, 244] width 892 height 321
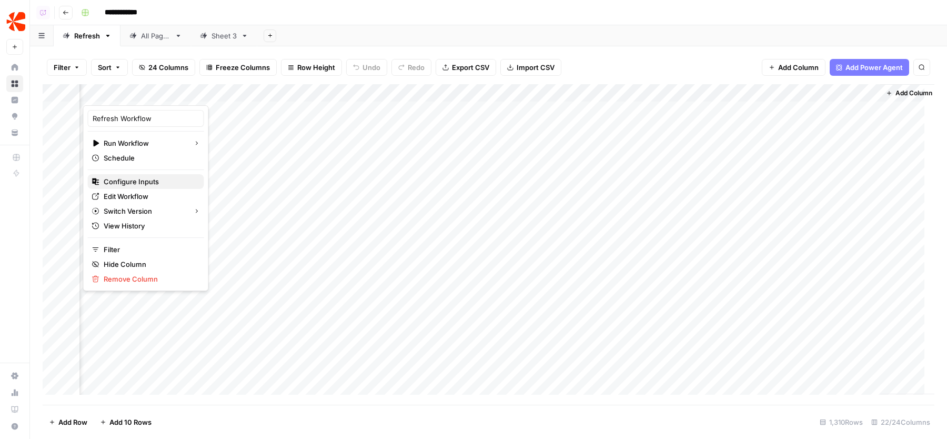
click at [146, 179] on span "Configure Inputs" at bounding box center [150, 181] width 92 height 11
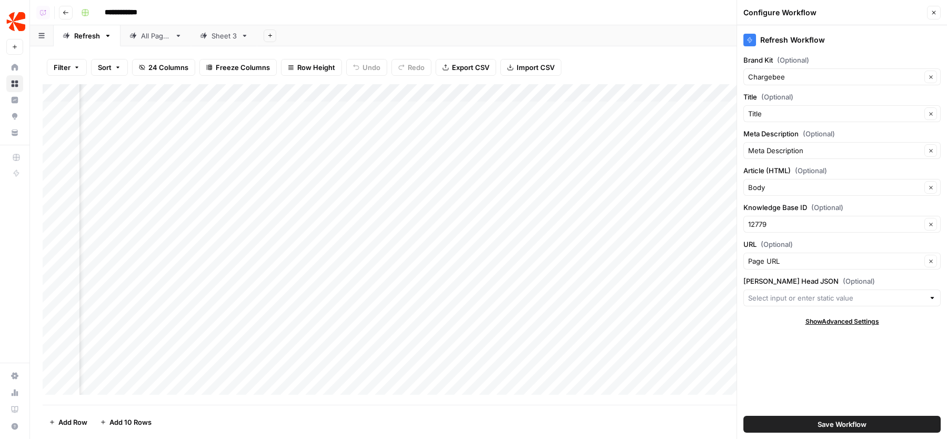
click at [934, 10] on icon "button" at bounding box center [934, 12] width 6 height 6
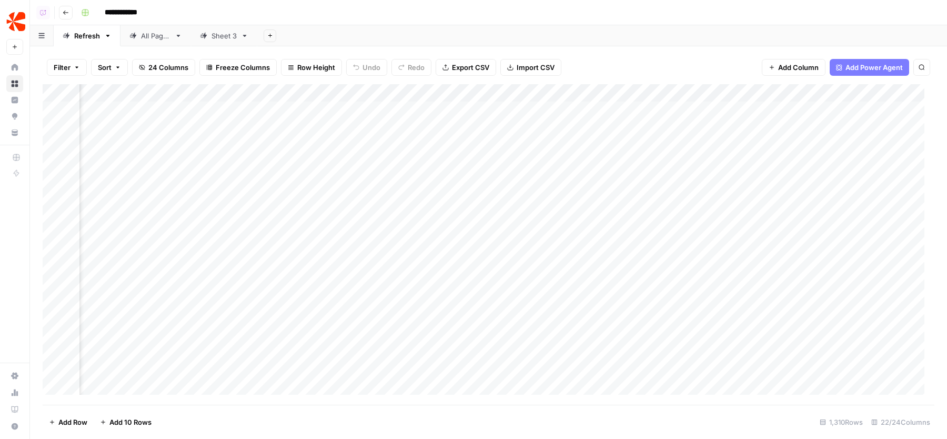
scroll to position [0, 1211]
click at [522, 93] on div "Add Column" at bounding box center [489, 244] width 892 height 321
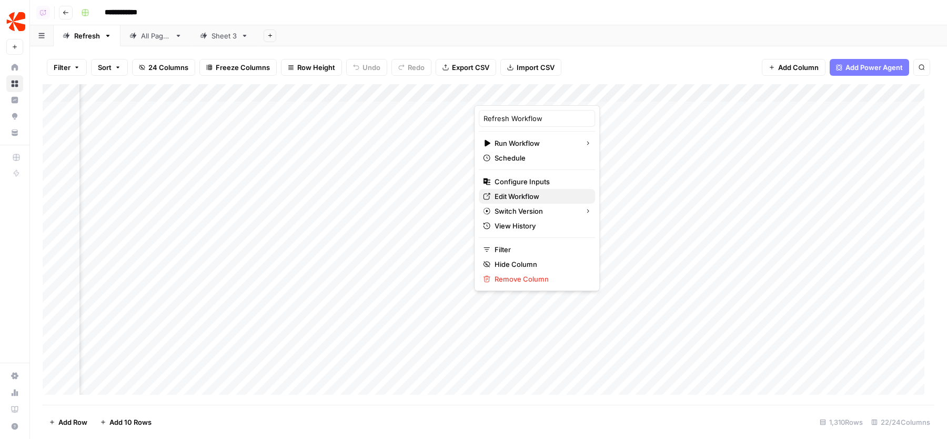
click at [541, 192] on span "Edit Workflow" at bounding box center [541, 196] width 92 height 11
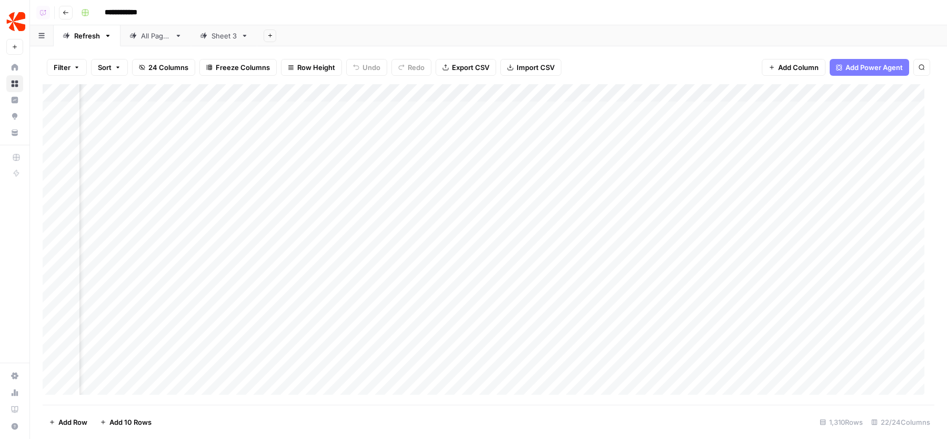
click at [228, 109] on div "Add Column" at bounding box center [489, 244] width 892 height 321
click at [340, 107] on div "Add Column" at bounding box center [489, 244] width 892 height 321
click at [574, 108] on div "Add Column" at bounding box center [489, 244] width 892 height 321
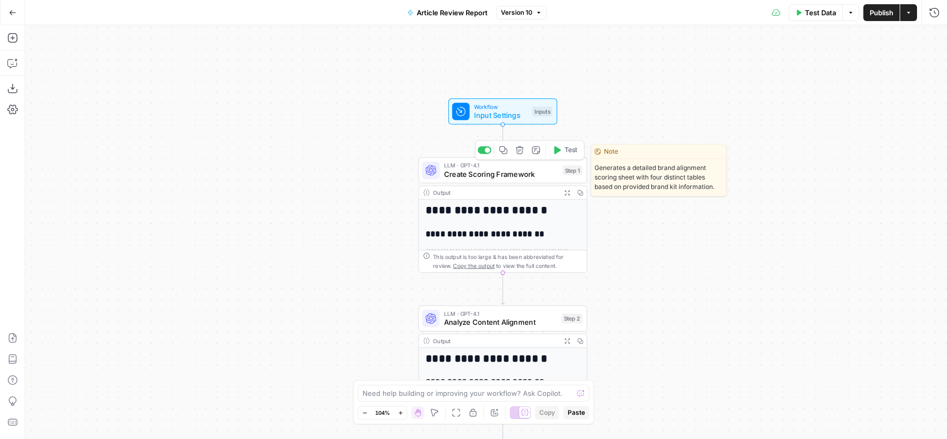
click at [451, 169] on span "Create Scoring Framework" at bounding box center [501, 173] width 114 height 11
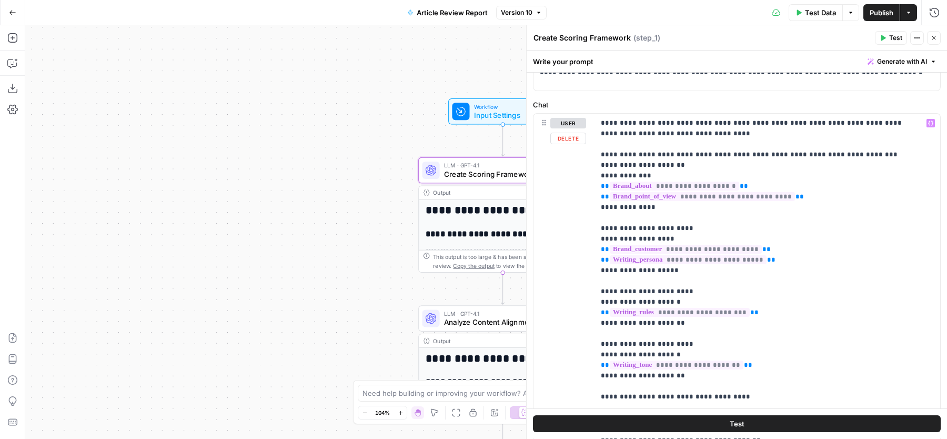
scroll to position [64, 0]
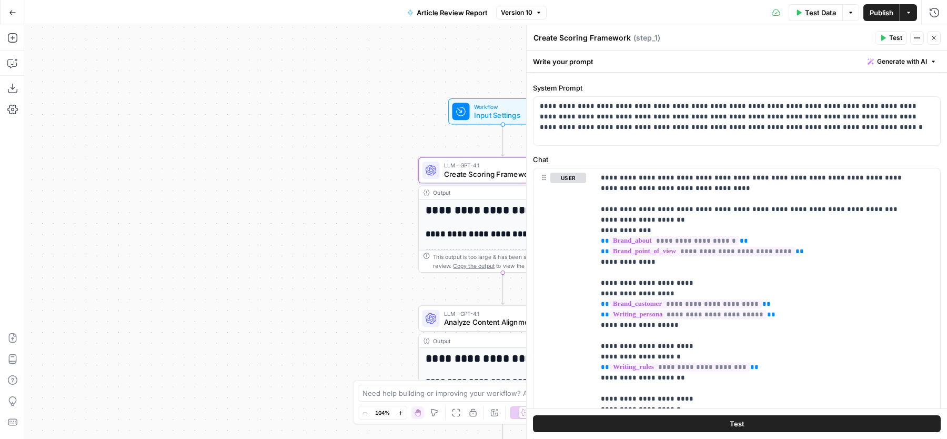
click at [906, 59] on span "Generate with AI" at bounding box center [902, 61] width 50 height 9
click at [846, 116] on div "Improve your existing prompt" at bounding box center [878, 118] width 88 height 9
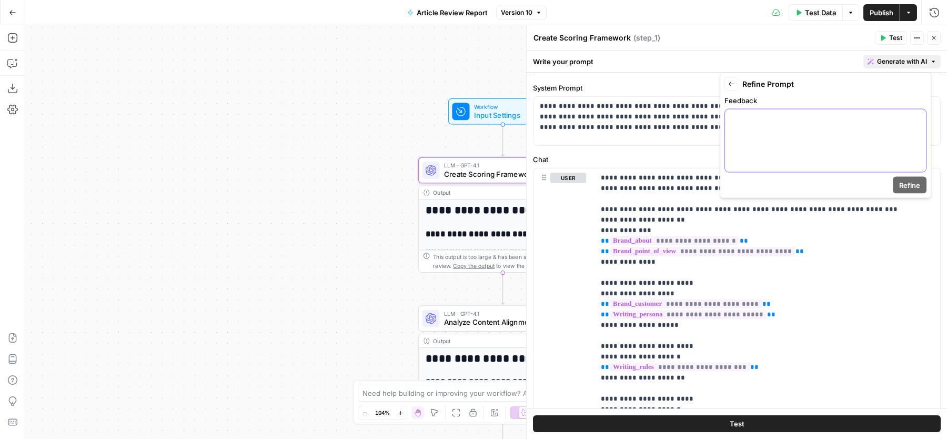
click at [817, 139] on div at bounding box center [825, 140] width 201 height 63
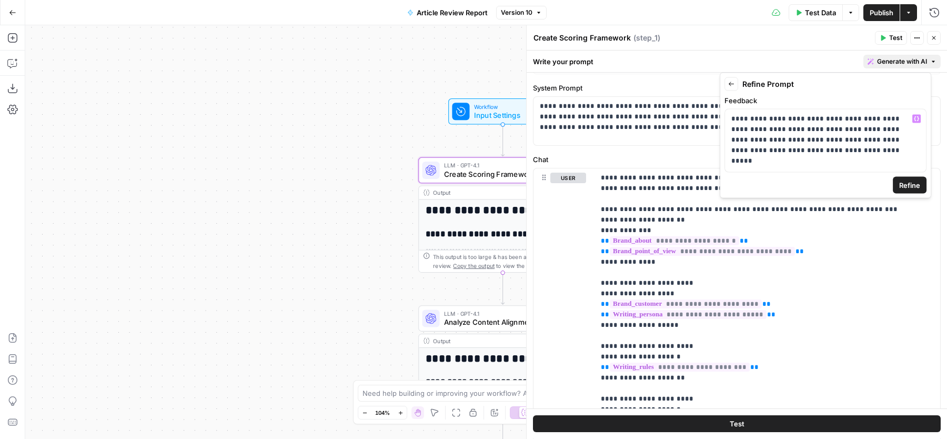
click at [918, 184] on span "Refine" at bounding box center [910, 185] width 21 height 11
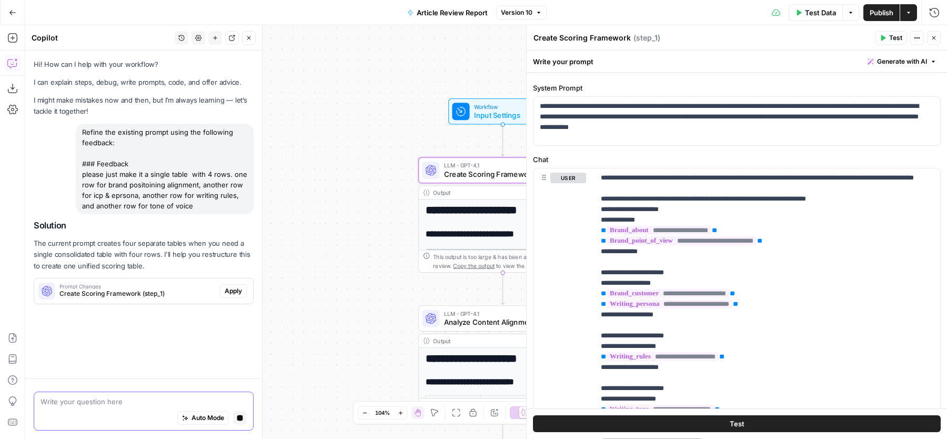
scroll to position [0, 0]
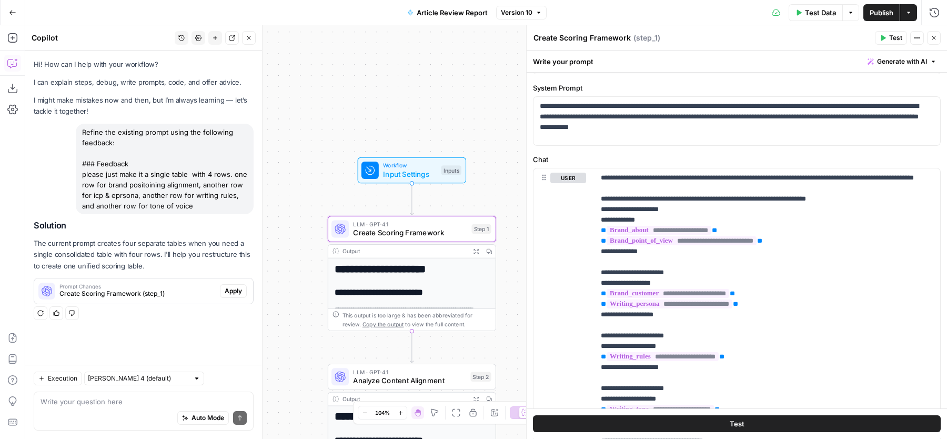
click at [235, 287] on span "Apply" at bounding box center [233, 290] width 17 height 9
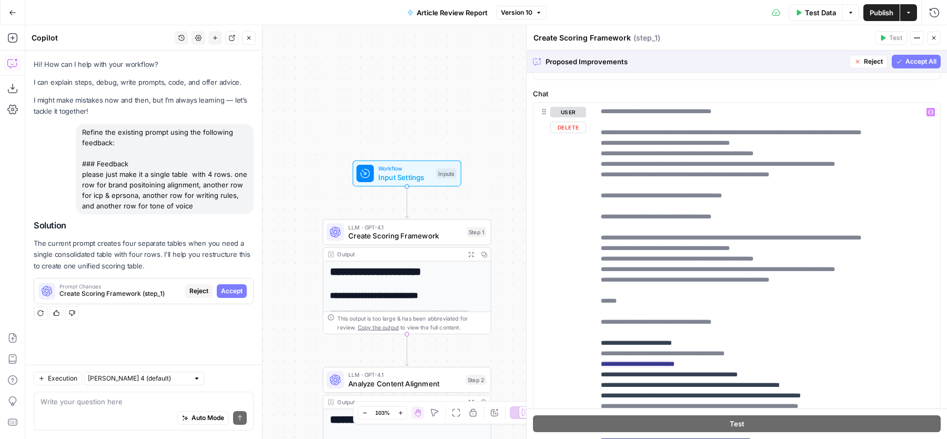
scroll to position [306, 0]
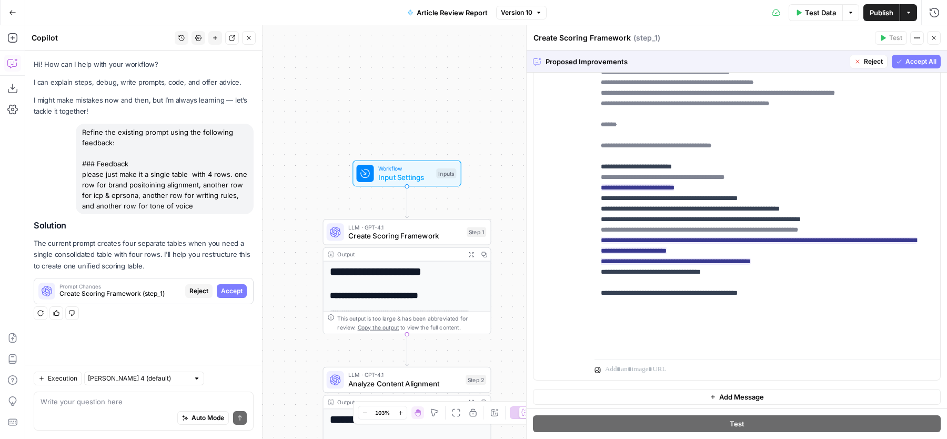
click at [906, 64] on span "Accept All" at bounding box center [921, 61] width 31 height 9
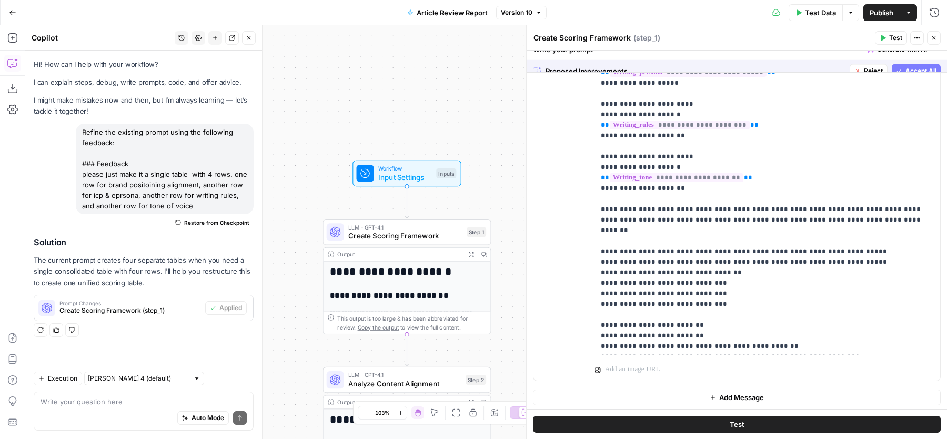
scroll to position [0, 0]
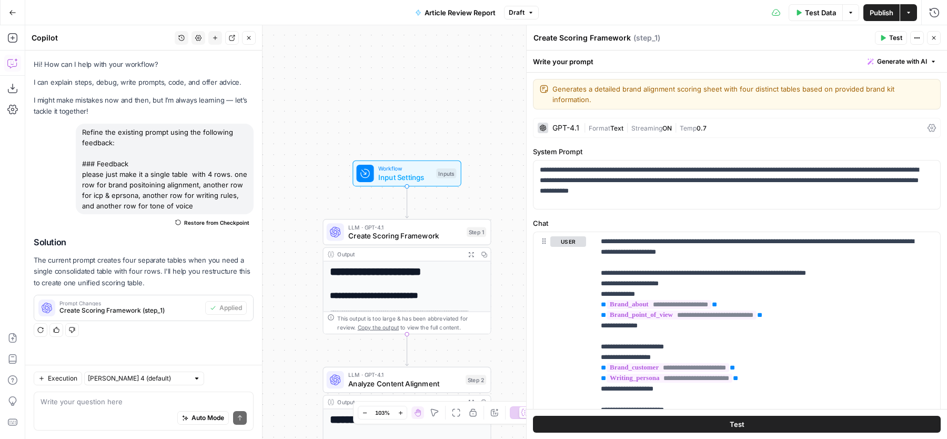
click at [934, 36] on icon "button" at bounding box center [934, 38] width 6 height 6
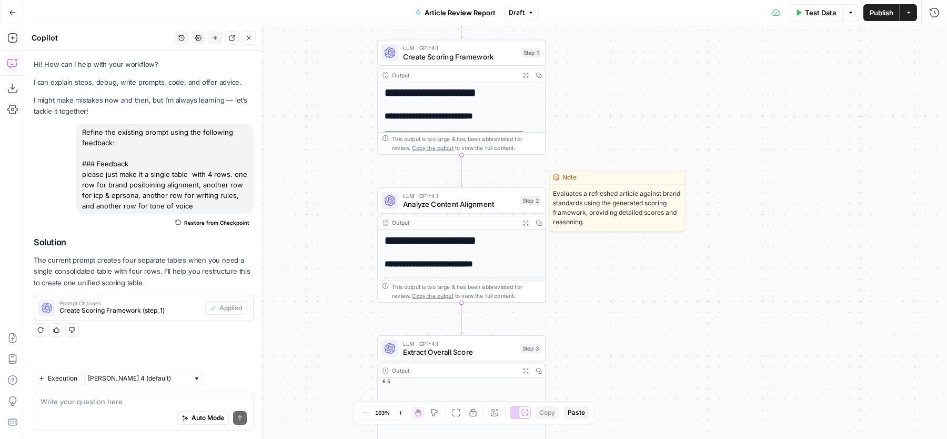
click at [497, 206] on span "Analyze Content Alignment" at bounding box center [459, 204] width 113 height 11
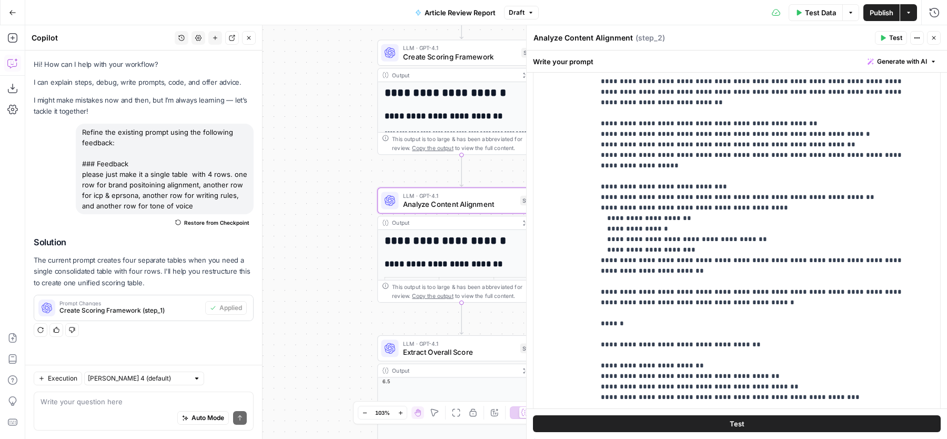
scroll to position [513, 0]
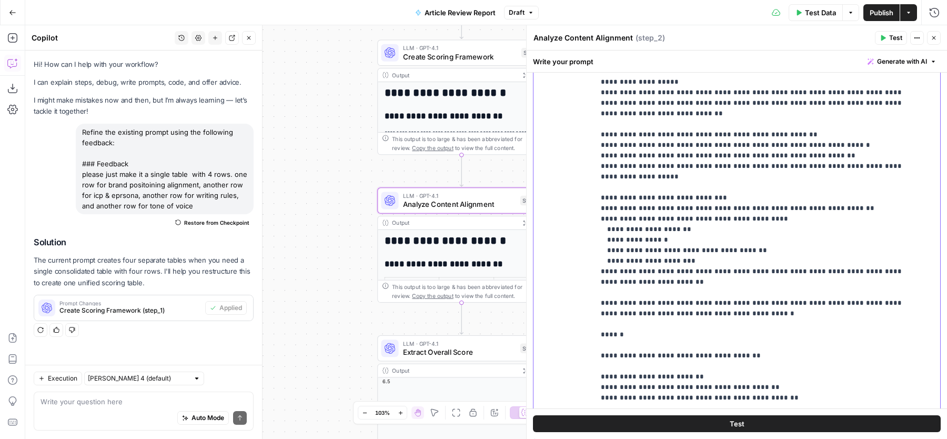
drag, startPoint x: 772, startPoint y: 225, endPoint x: 588, endPoint y: 211, distance: 184.8
click at [588, 211] on div "**********" at bounding box center [737, 202] width 407 height 454
drag, startPoint x: 671, startPoint y: 216, endPoint x: 583, endPoint y: 207, distance: 87.8
click at [583, 207] on div "**********" at bounding box center [737, 202] width 407 height 454
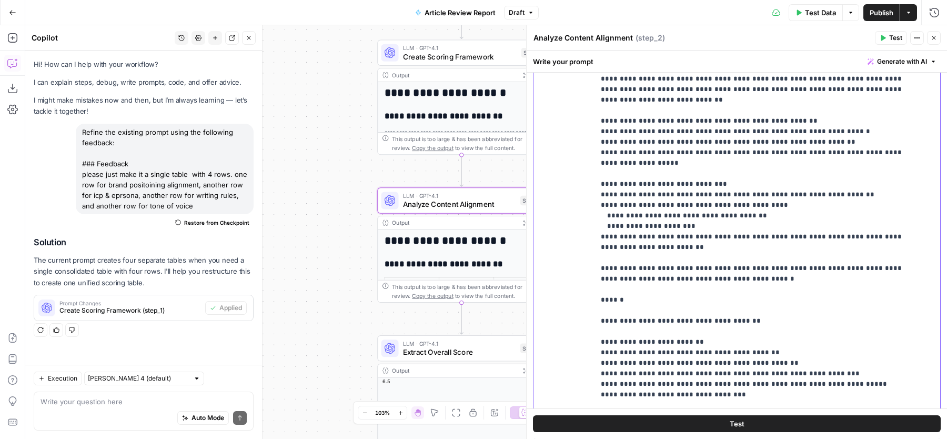
scroll to position [306, 0]
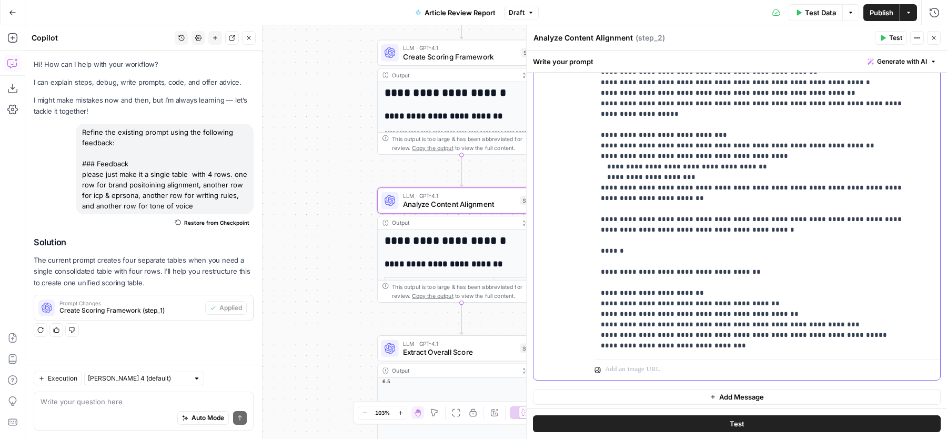
drag, startPoint x: 847, startPoint y: 314, endPoint x: 562, endPoint y: 311, distance: 285.3
click at [562, 311] on div "**********" at bounding box center [737, 153] width 407 height 454
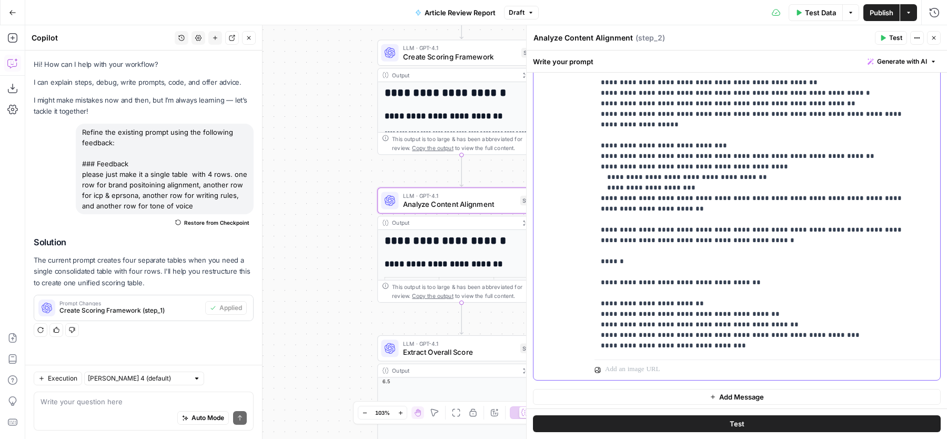
drag, startPoint x: 777, startPoint y: 292, endPoint x: 694, endPoint y: 289, distance: 83.7
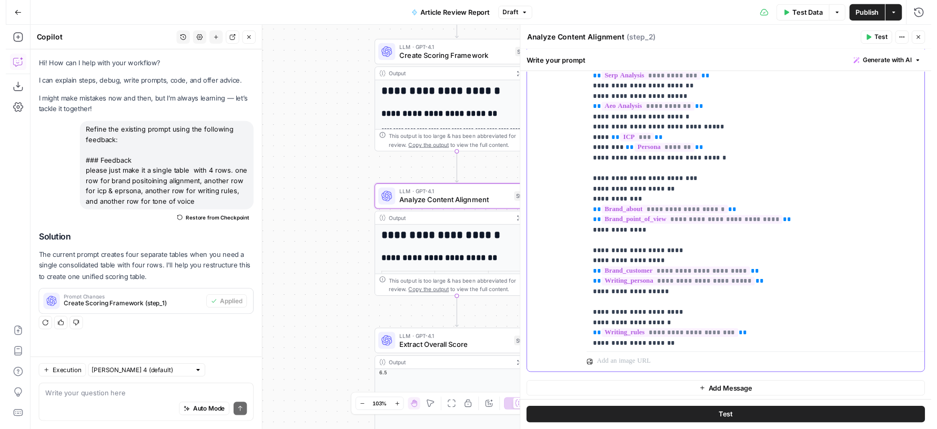
scroll to position [0, 0]
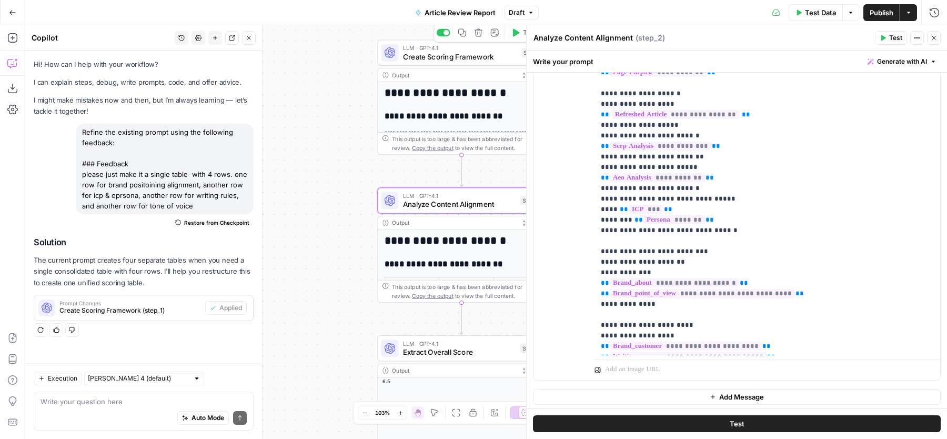
click at [519, 35] on icon "button" at bounding box center [515, 32] width 9 height 9
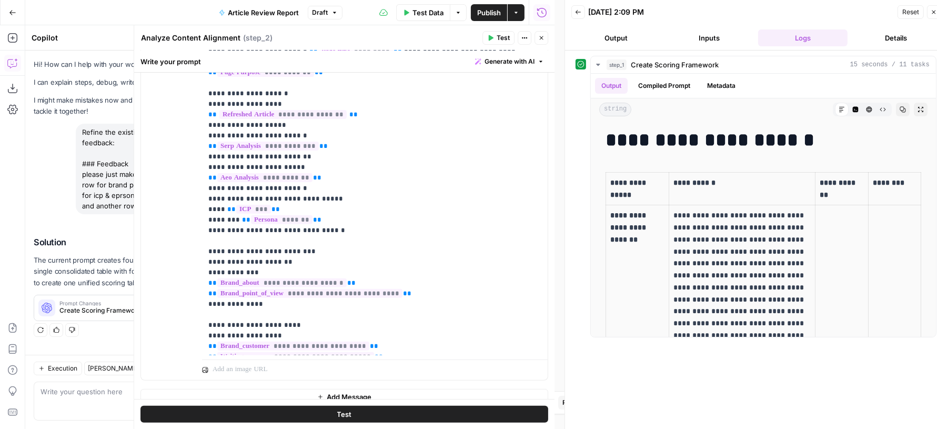
click at [543, 42] on button "Close" at bounding box center [542, 38] width 14 height 14
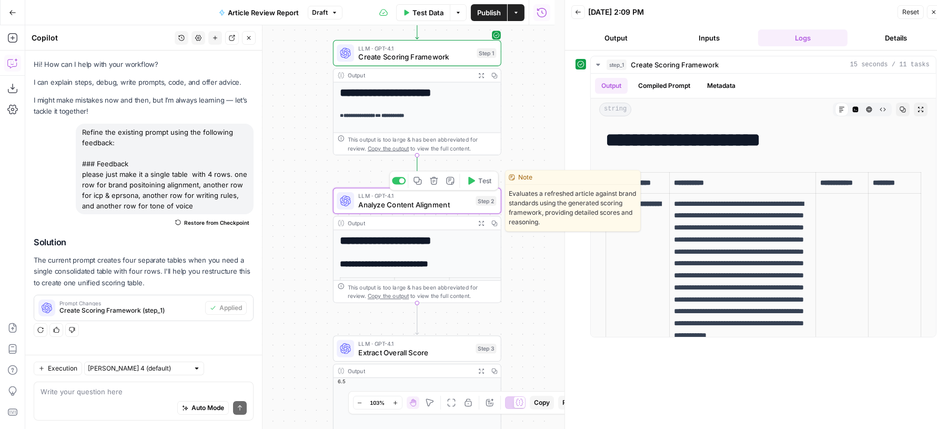
click at [483, 183] on span "Test" at bounding box center [485, 181] width 13 height 10
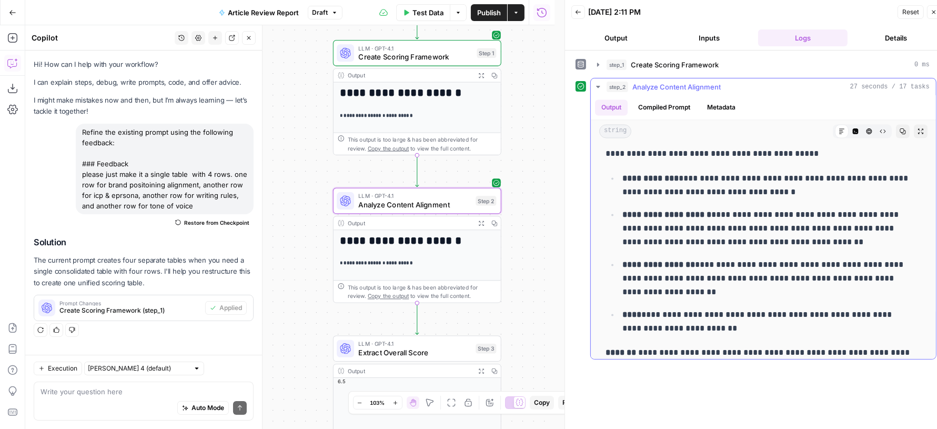
scroll to position [1912, 0]
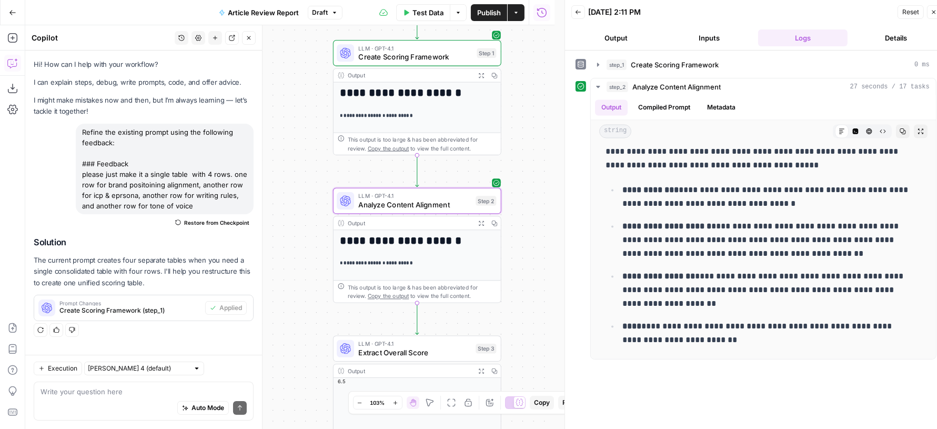
click at [482, 12] on span "Publish" at bounding box center [489, 12] width 24 height 11
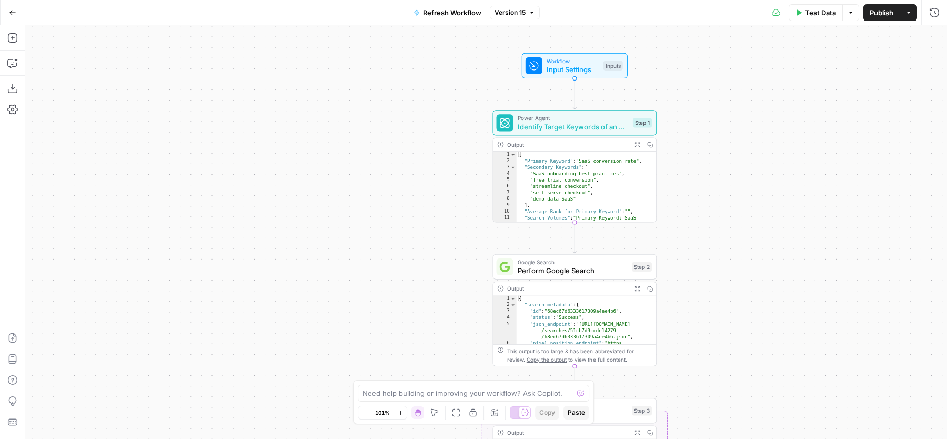
click at [571, 63] on span "Workflow" at bounding box center [573, 61] width 53 height 8
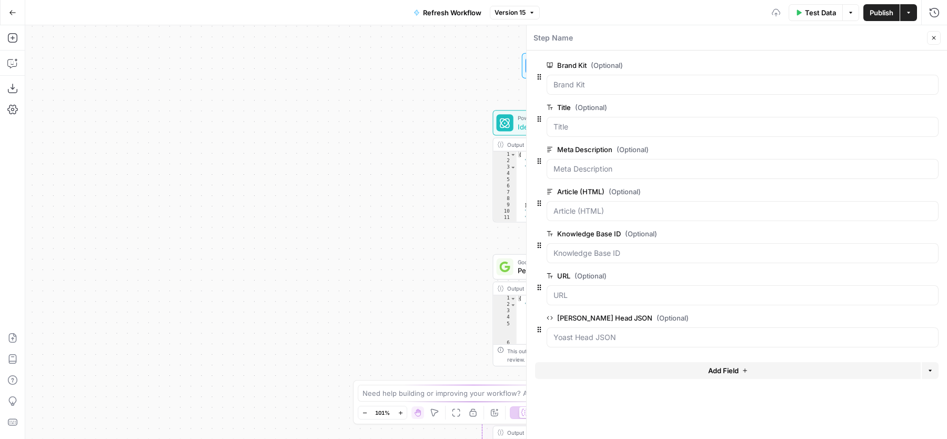
click at [639, 369] on button "Add Field" at bounding box center [728, 370] width 386 height 17
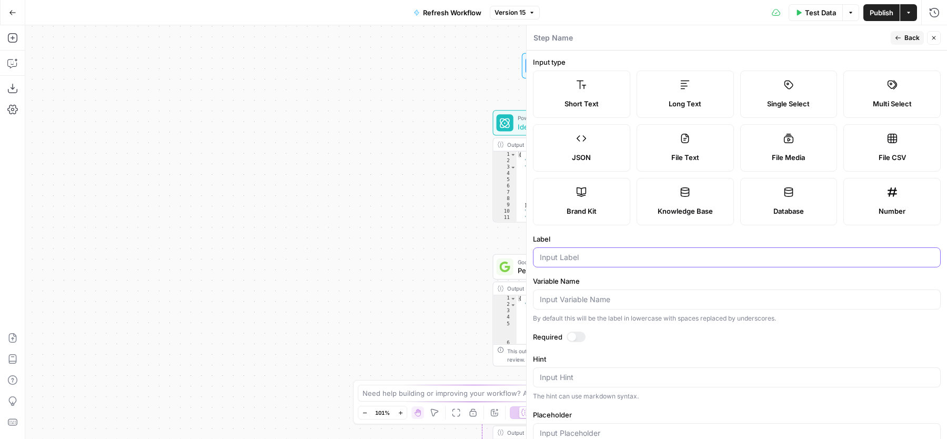
click at [575, 261] on input "Label" at bounding box center [737, 257] width 394 height 11
type input "ICP"
click at [899, 43] on button "Back" at bounding box center [907, 38] width 33 height 14
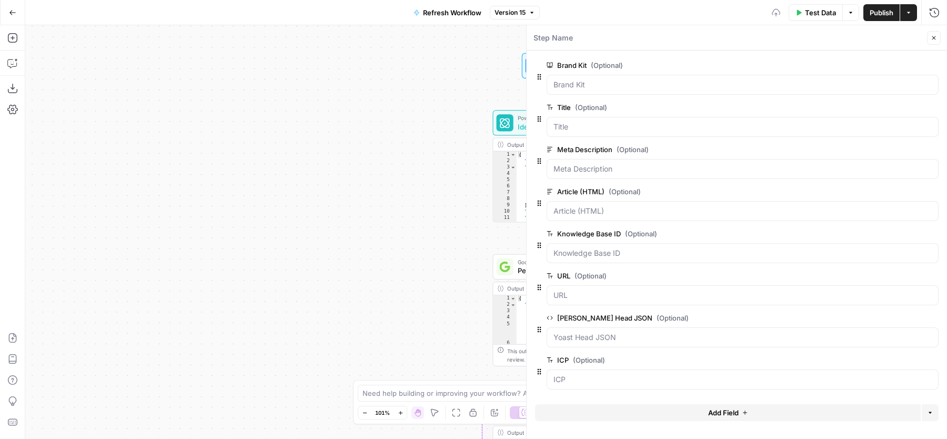
click at [575, 409] on button "Add Field" at bounding box center [728, 412] width 386 height 17
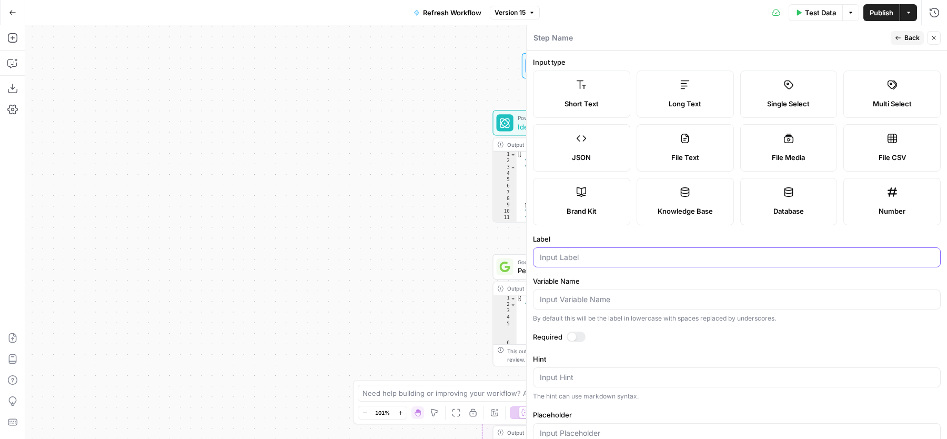
click at [612, 261] on input "Label" at bounding box center [737, 257] width 394 height 11
type input "Persona"
click at [934, 40] on icon "button" at bounding box center [934, 38] width 6 height 6
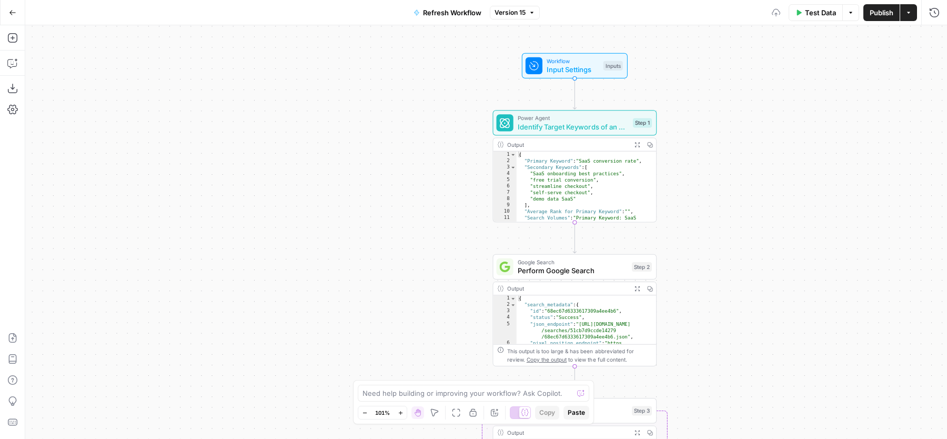
click at [813, 18] on button "Test Data" at bounding box center [816, 12] width 54 height 17
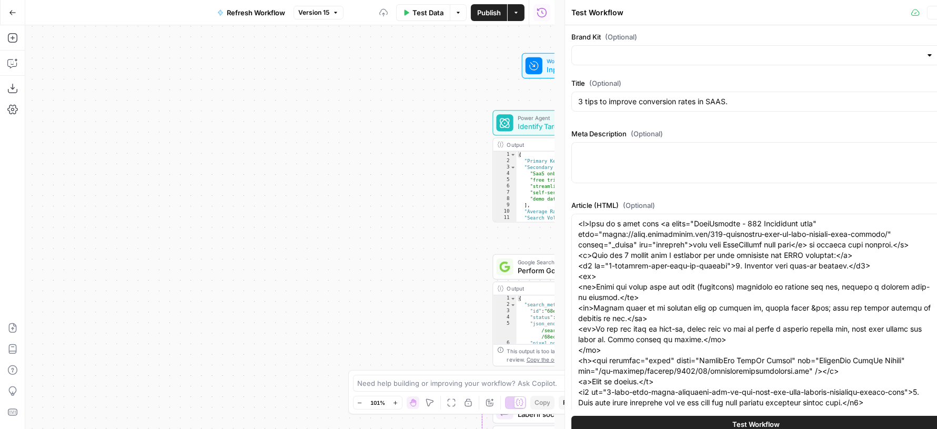
type input "Chargebee"
click at [935, 14] on icon "button" at bounding box center [934, 12] width 6 height 6
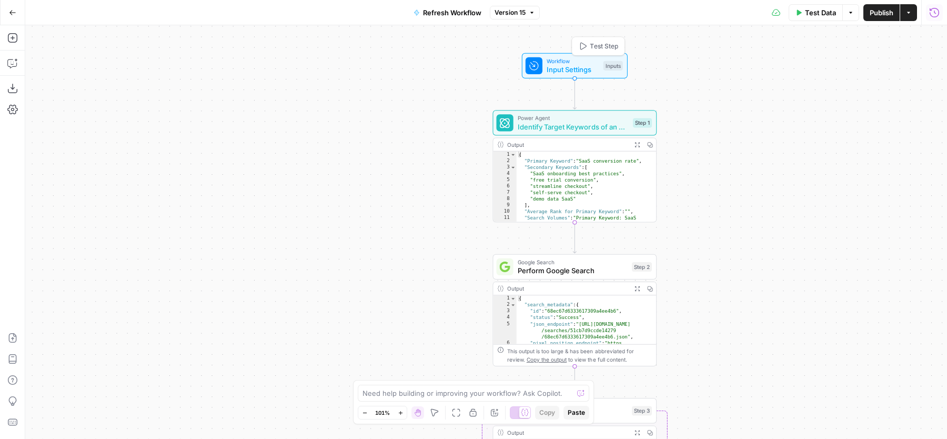
click at [604, 45] on span "Test Step" at bounding box center [604, 46] width 28 height 9
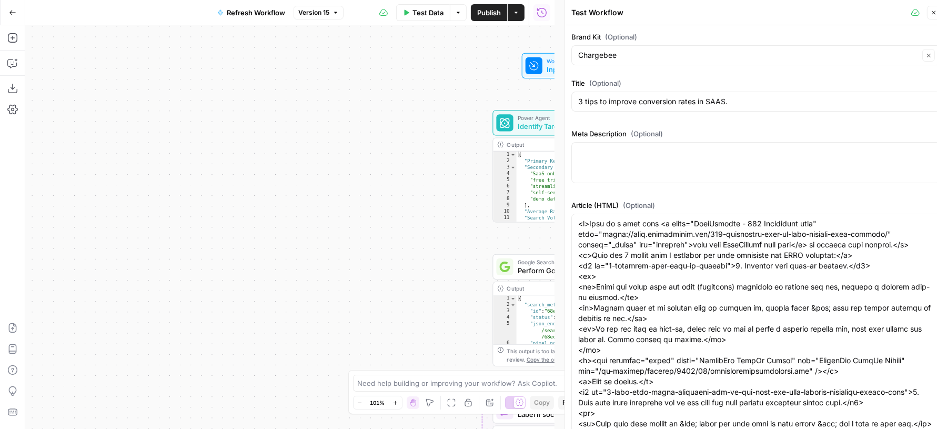
scroll to position [276, 0]
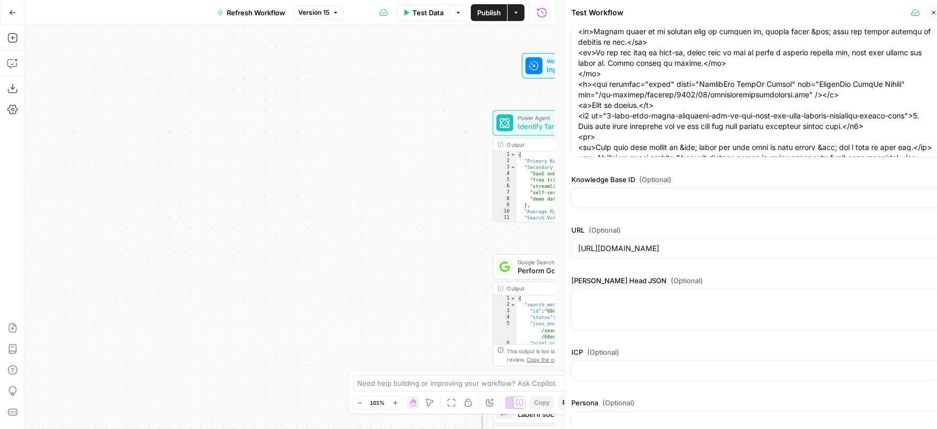
click at [610, 378] on div "ICP (Optional)" at bounding box center [756, 366] width 369 height 38
click at [600, 375] on div at bounding box center [756, 371] width 369 height 20
paste input "ICP #2: SaaS Scaleups with Growing Finance and Operations Teams"
type input "ICP #2: SaaS Scaleups with Growing Finance and Operations Teams"
click at [628, 417] on input "Persona (Optional)" at bounding box center [756, 421] width 356 height 11
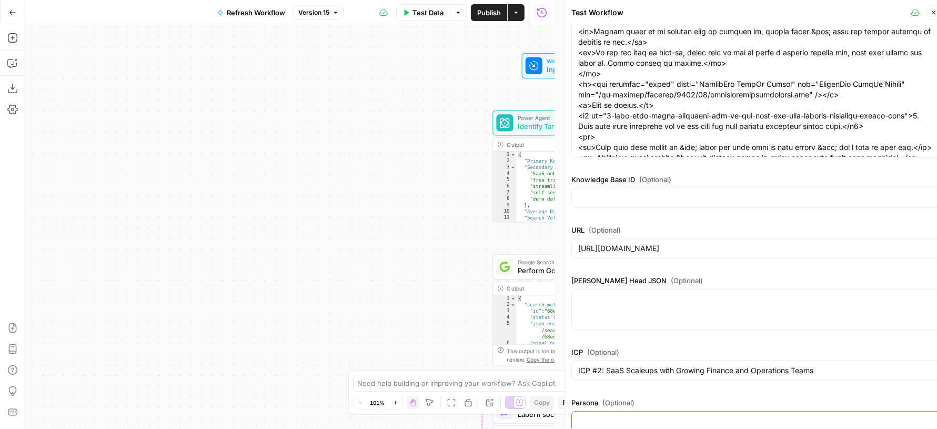
paste input "Finance Leaders (Controller or Finance Manager) - Responsible for financial pro…"
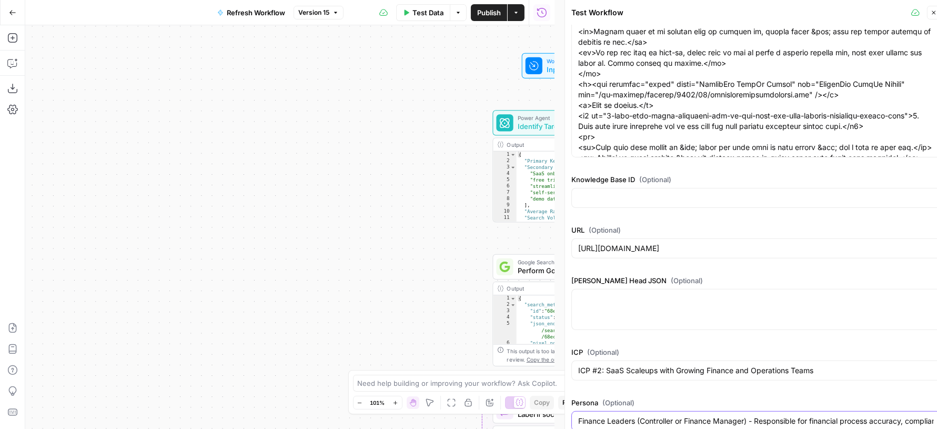
scroll to position [0, 148]
type input "Finance Leaders (Controller or Finance Manager) - Responsible for financial pro…"
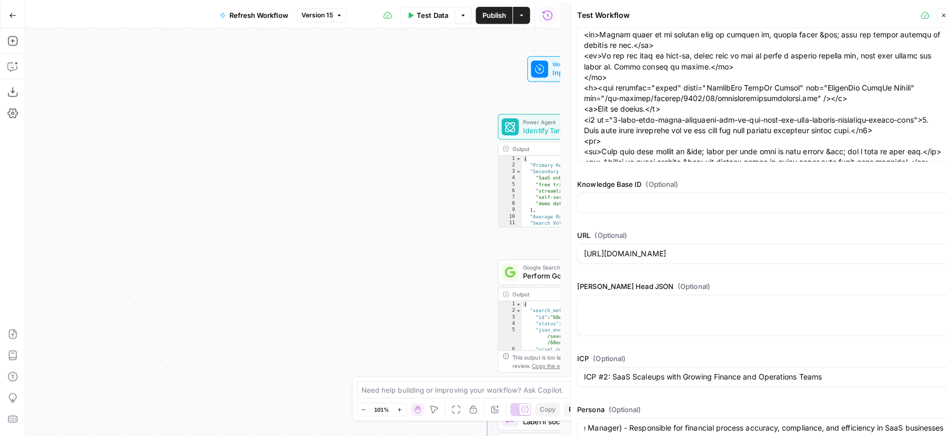
scroll to position [0, 0]
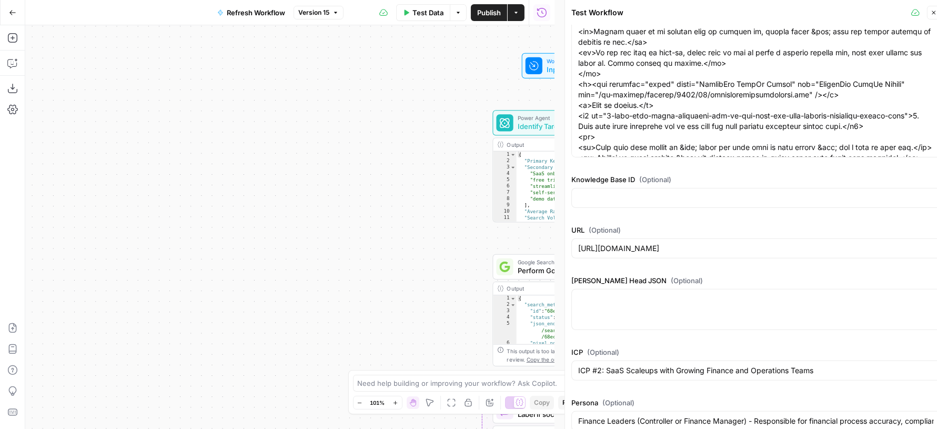
click at [933, 5] on header "Test Workflow Close" at bounding box center [756, 12] width 382 height 25
click at [935, 15] on icon "button" at bounding box center [934, 12] width 6 height 6
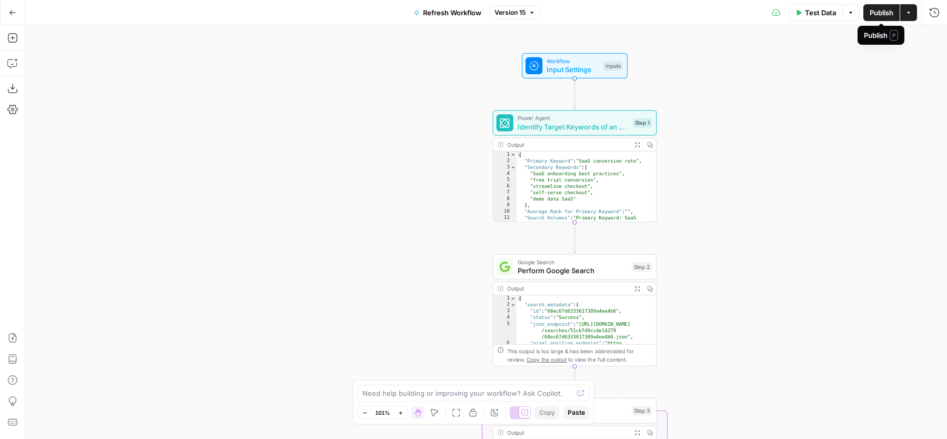
click at [871, 8] on span "Publish" at bounding box center [882, 12] width 24 height 11
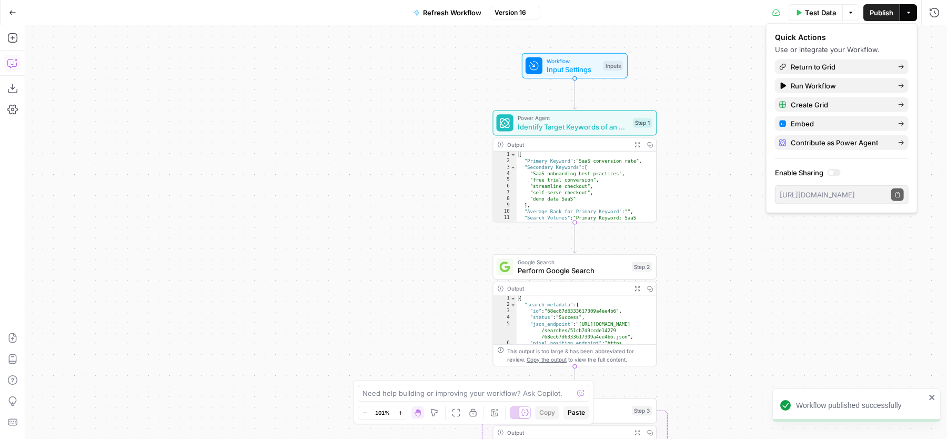
click at [15, 61] on icon "button" at bounding box center [12, 63] width 11 height 11
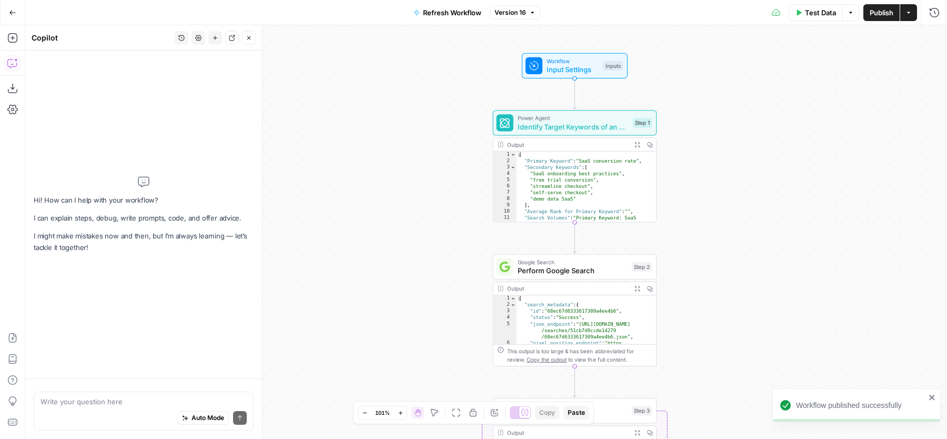
click at [115, 415] on div "Auto Mode Send" at bounding box center [144, 418] width 206 height 23
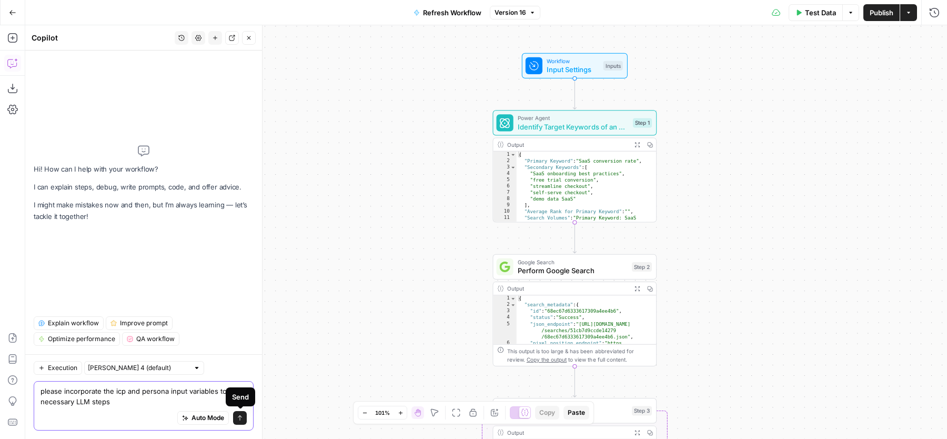
type textarea "please incorporate the icp and persona input variables to the necessary LLM ste…"
click at [244, 415] on button "Send" at bounding box center [240, 418] width 14 height 14
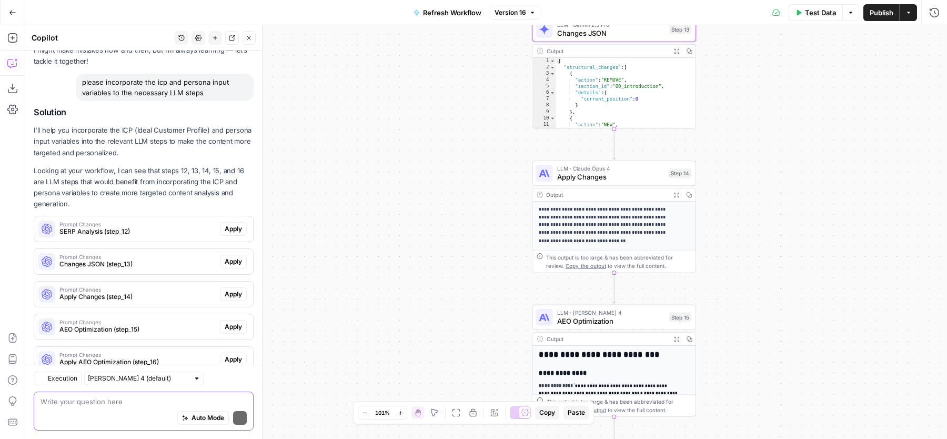
scroll to position [80, 0]
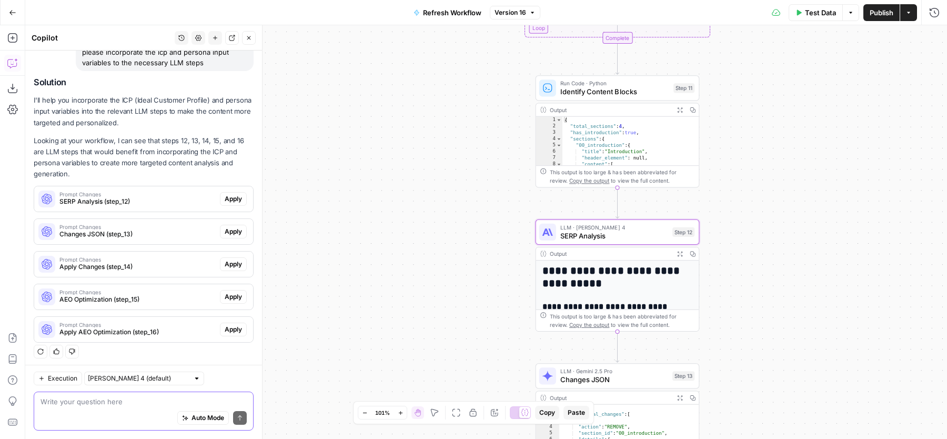
click at [225, 199] on span "Apply" at bounding box center [233, 198] width 17 height 9
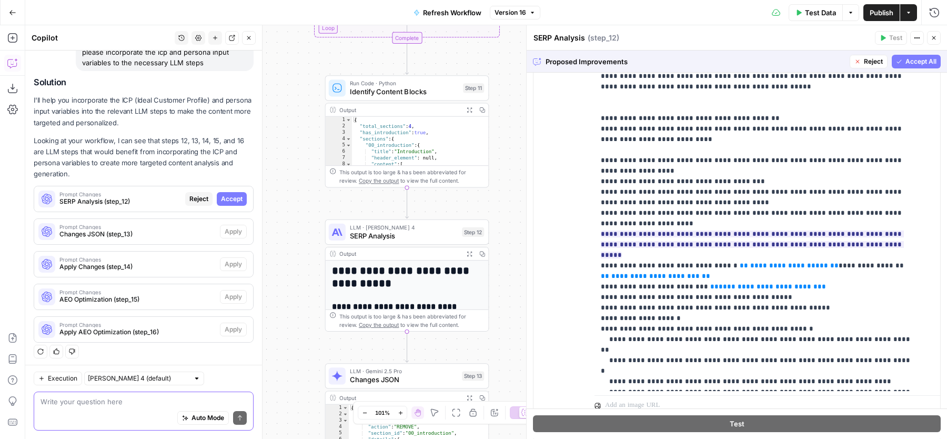
scroll to position [295, 0]
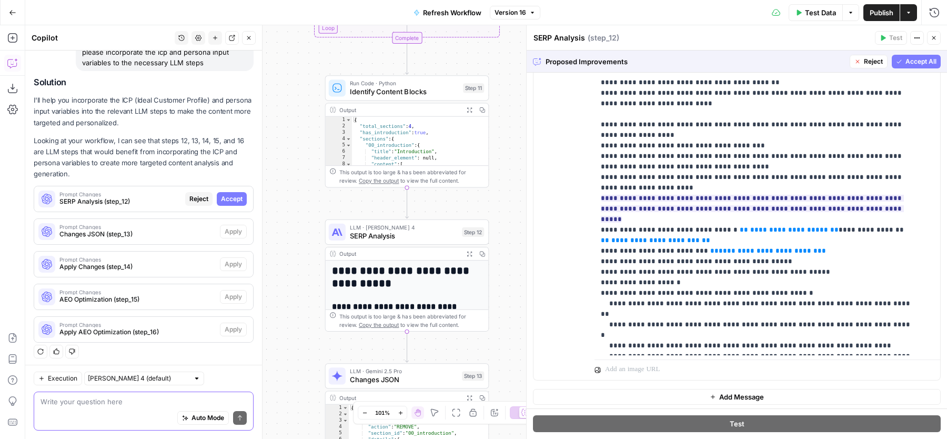
click at [913, 59] on span "Accept All" at bounding box center [921, 61] width 31 height 9
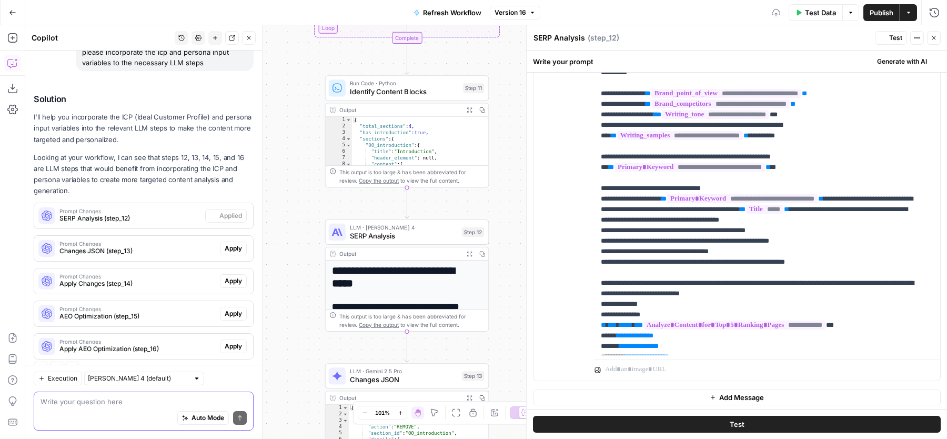
scroll to position [0, 0]
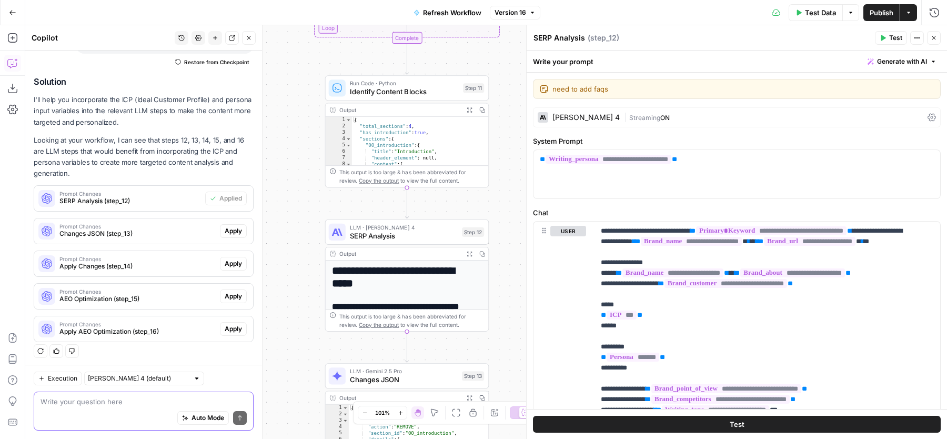
click at [937, 39] on icon "button" at bounding box center [934, 38] width 6 height 6
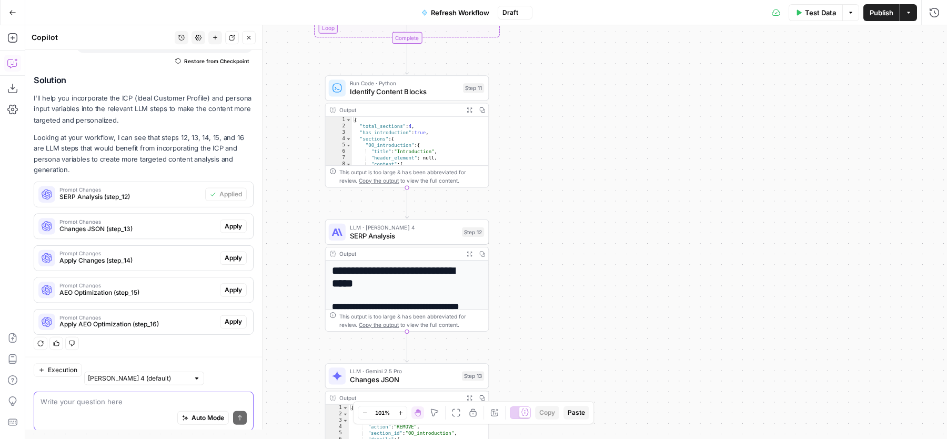
scroll to position [97, 0]
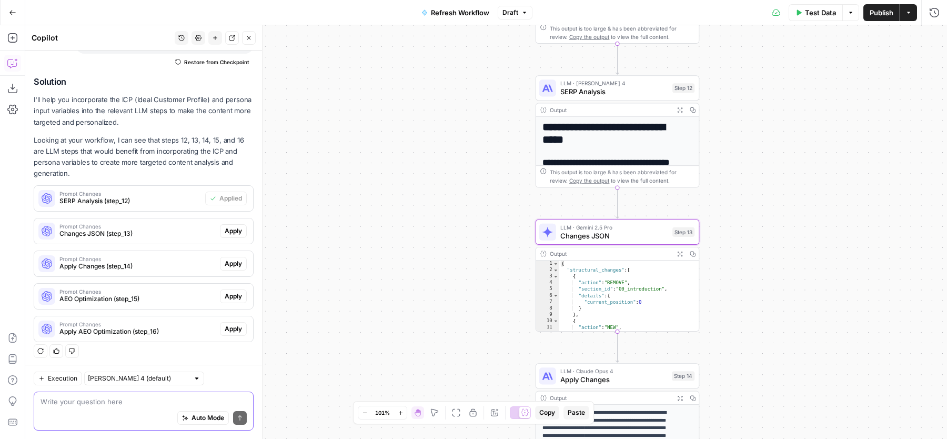
click at [226, 232] on span "Apply" at bounding box center [233, 230] width 17 height 9
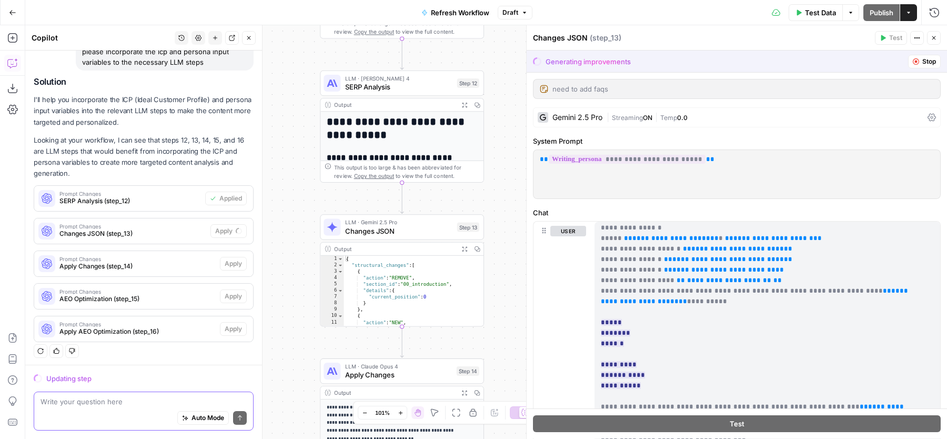
scroll to position [0, 0]
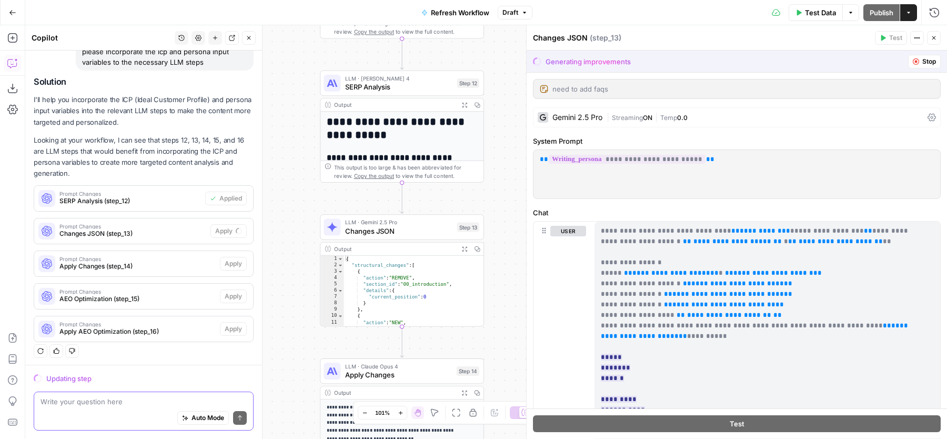
click at [712, 24] on div "Test Data Options Publish Actions Run History" at bounding box center [740, 12] width 415 height 25
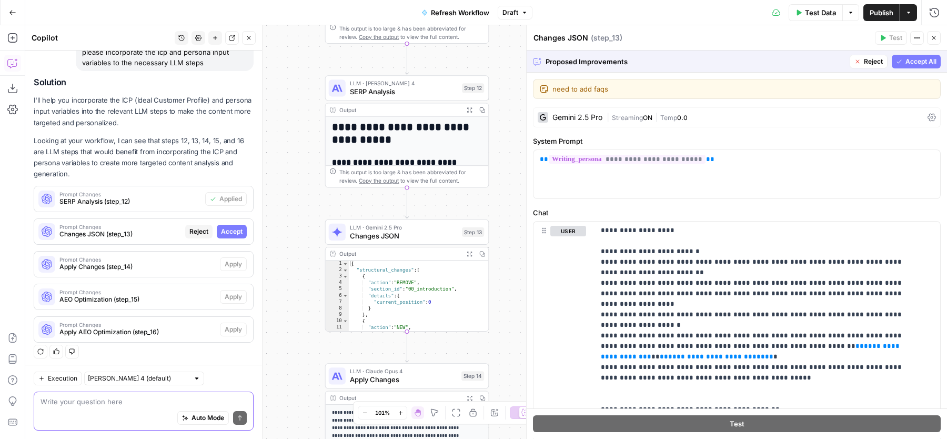
click at [906, 61] on span "Accept All" at bounding box center [921, 61] width 31 height 9
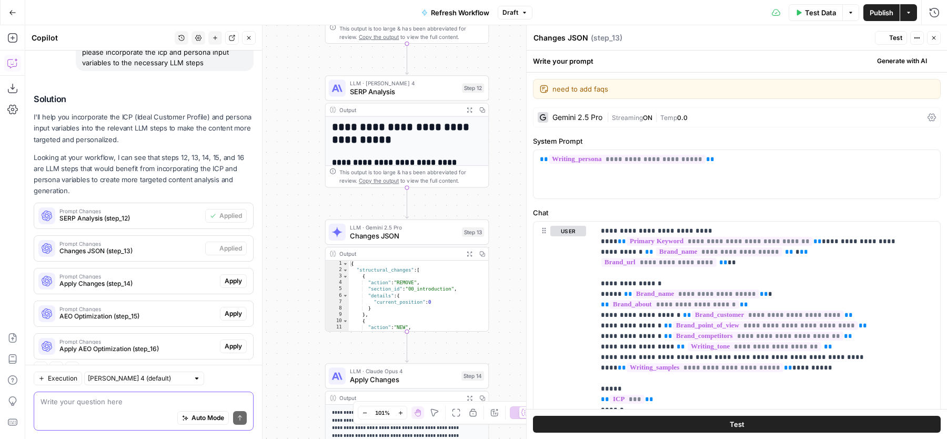
scroll to position [97, 0]
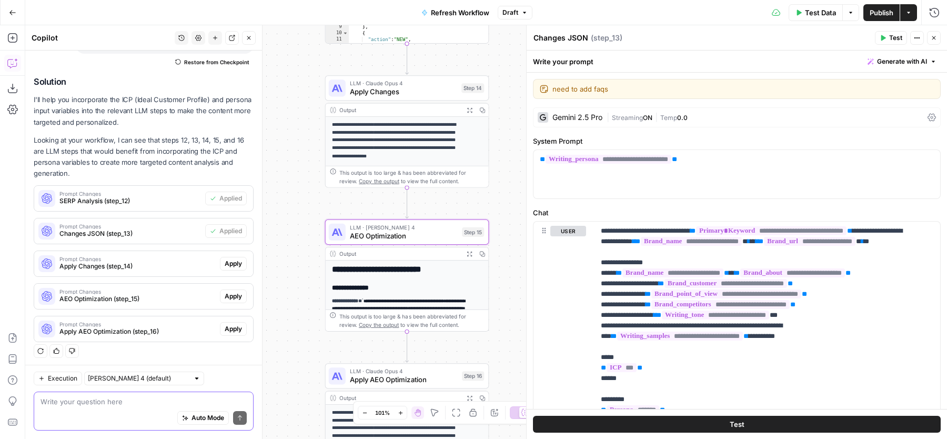
click at [225, 297] on span "Apply" at bounding box center [233, 296] width 17 height 9
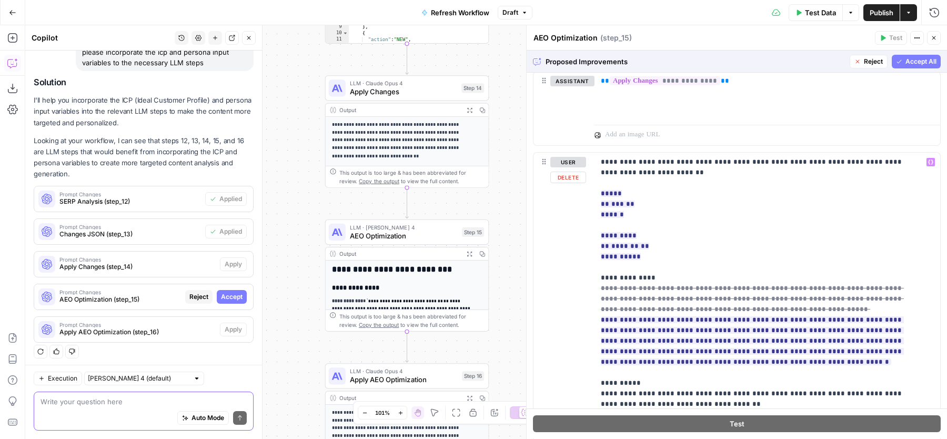
scroll to position [1378, 0]
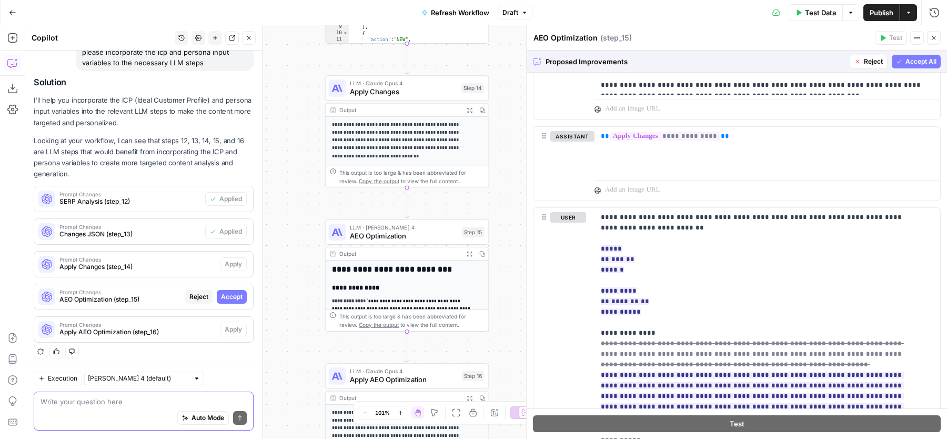
click at [913, 58] on span "Accept All" at bounding box center [921, 61] width 31 height 9
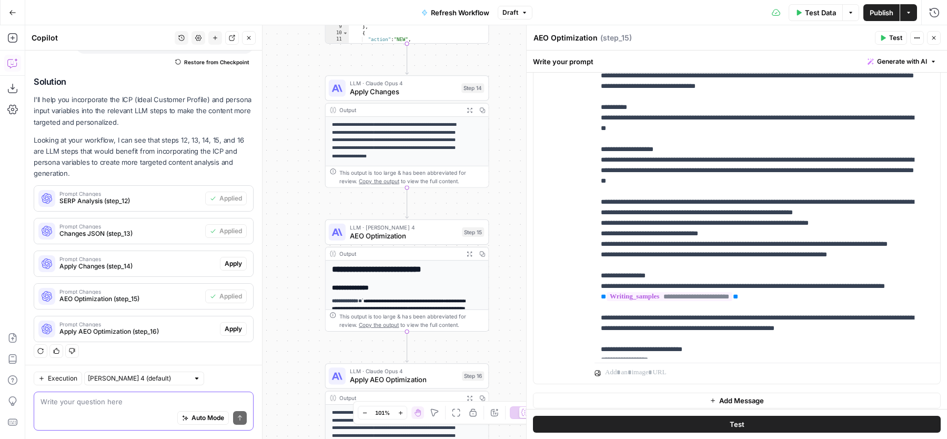
scroll to position [137, 0]
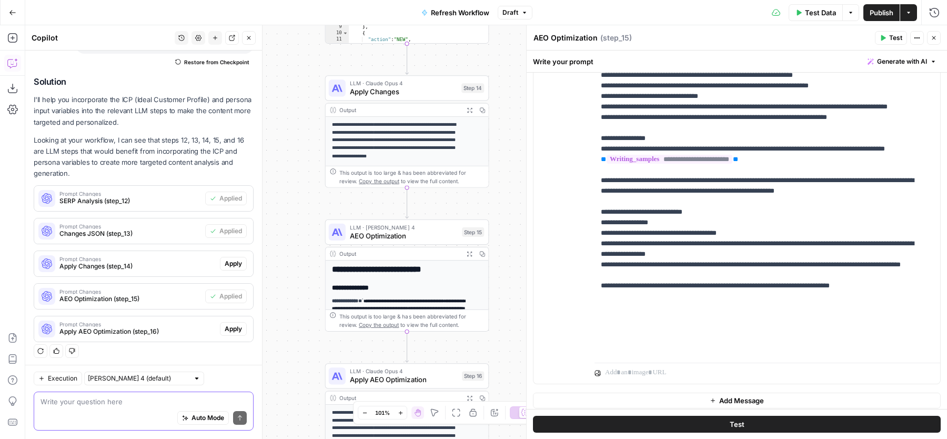
click at [936, 36] on icon "button" at bounding box center [934, 38] width 6 height 6
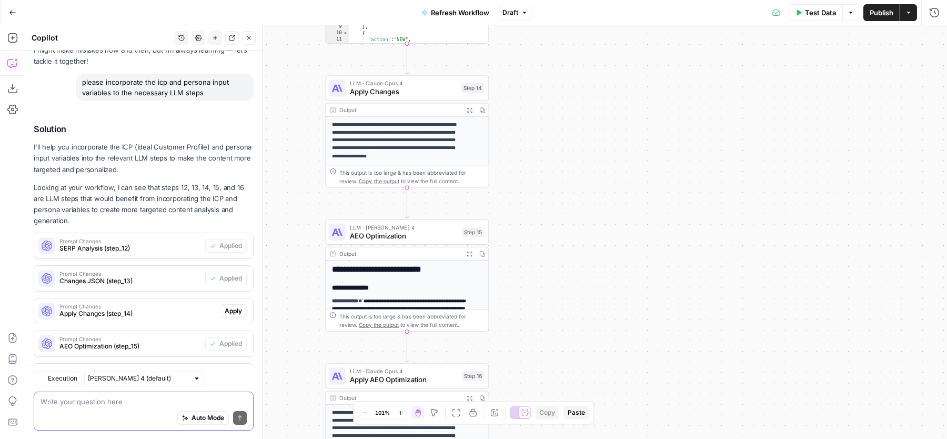
scroll to position [97, 0]
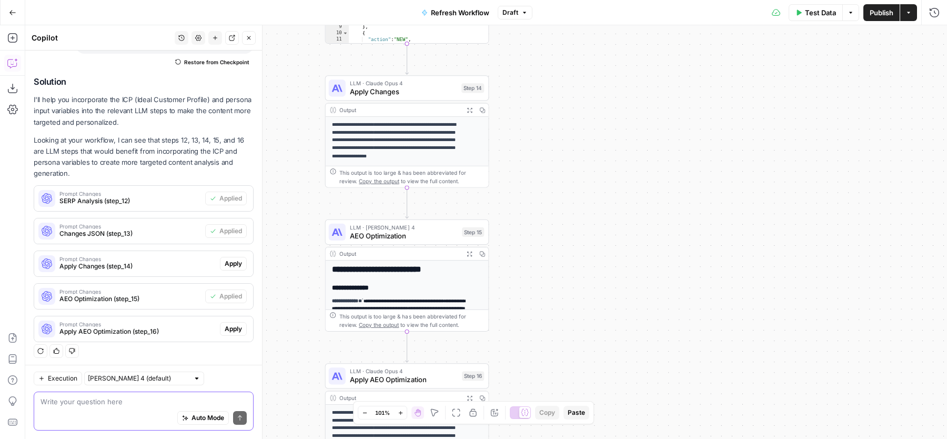
click at [252, 39] on icon "button" at bounding box center [249, 38] width 6 height 6
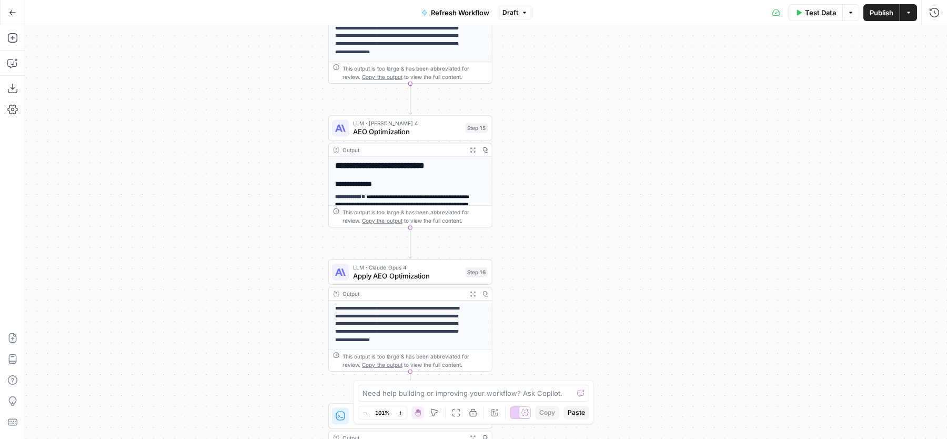
click at [878, 16] on span "Publish" at bounding box center [882, 12] width 24 height 11
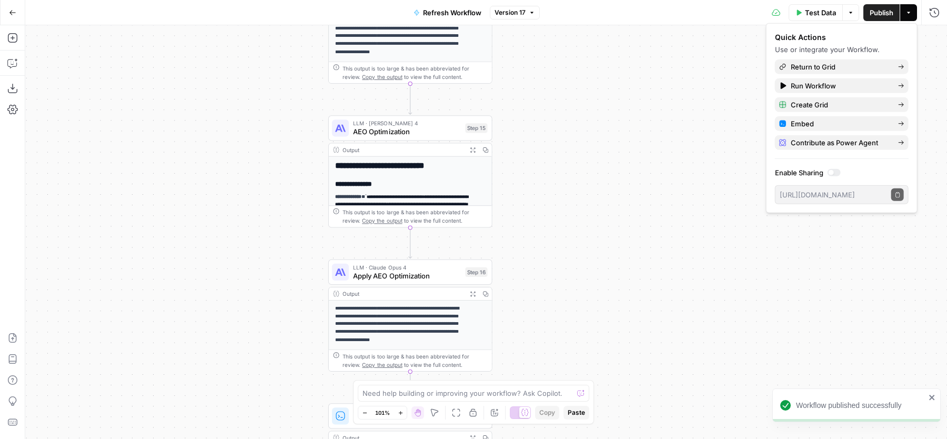
click at [519, 14] on span "Version 17" at bounding box center [510, 12] width 31 height 9
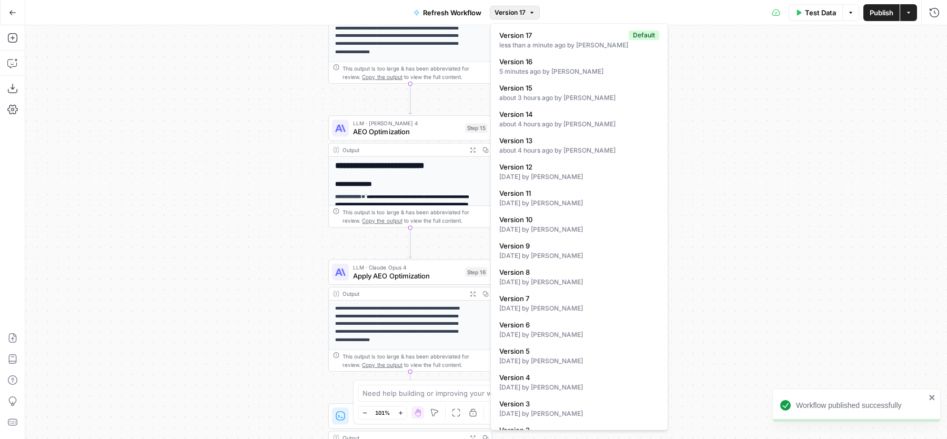
click at [519, 14] on span "Version 17" at bounding box center [510, 12] width 31 height 9
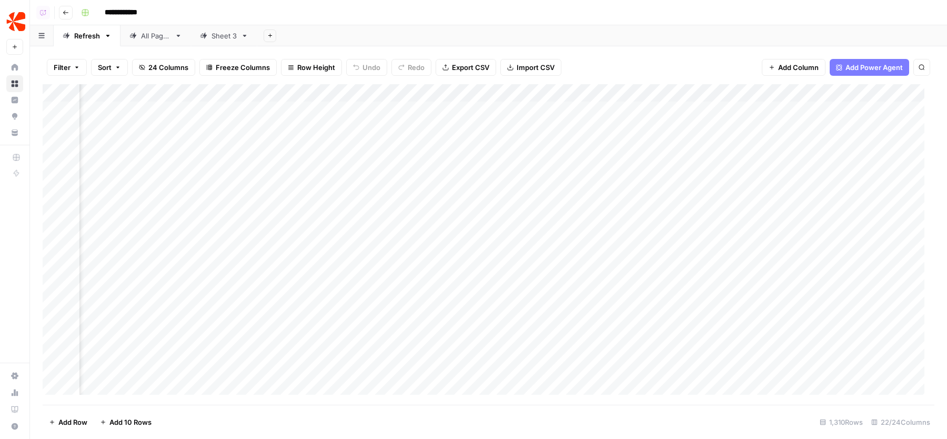
scroll to position [0, 1592]
click at [692, 112] on div "Add Column" at bounding box center [489, 244] width 892 height 321
click at [460, 108] on div "Add Column" at bounding box center [489, 244] width 892 height 321
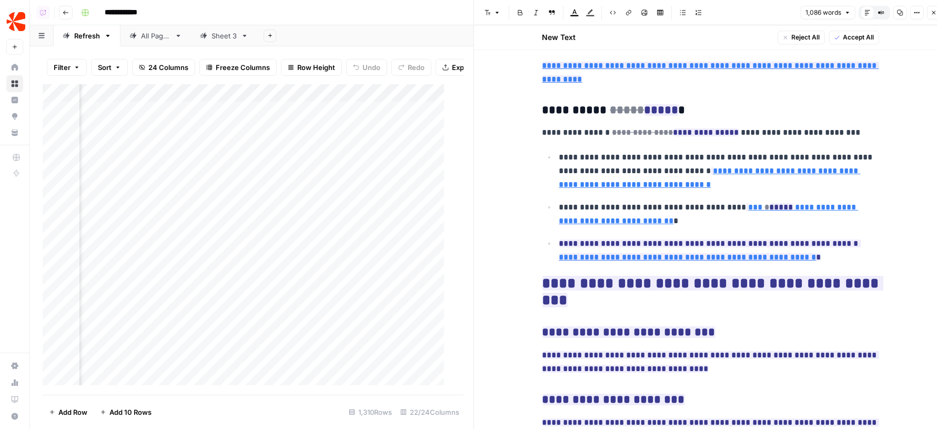
scroll to position [2161, 0]
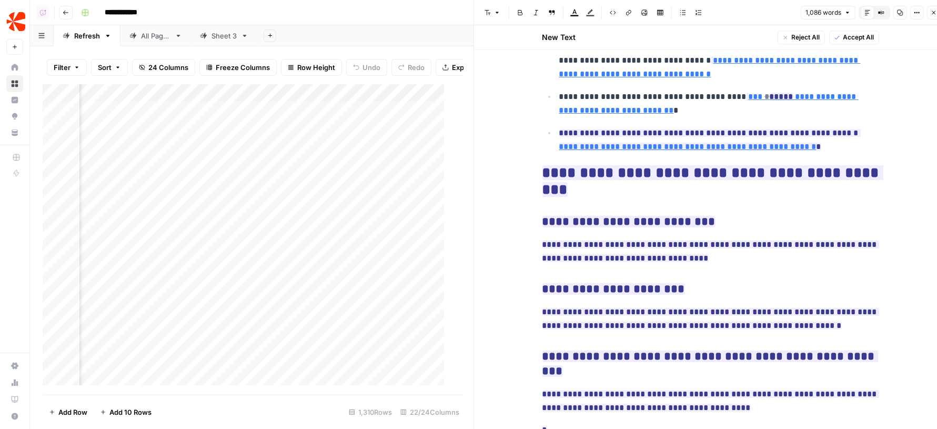
click at [930, 16] on button "Close" at bounding box center [934, 13] width 14 height 14
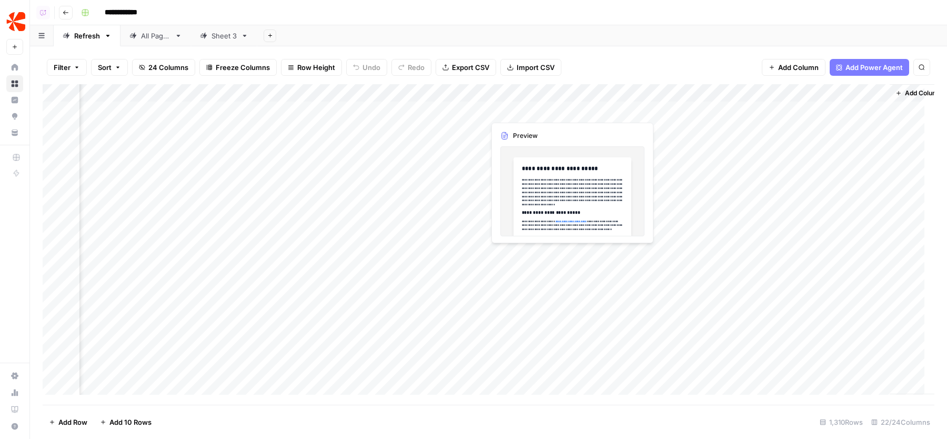
click at [574, 111] on div "Add Column" at bounding box center [489, 244] width 892 height 321
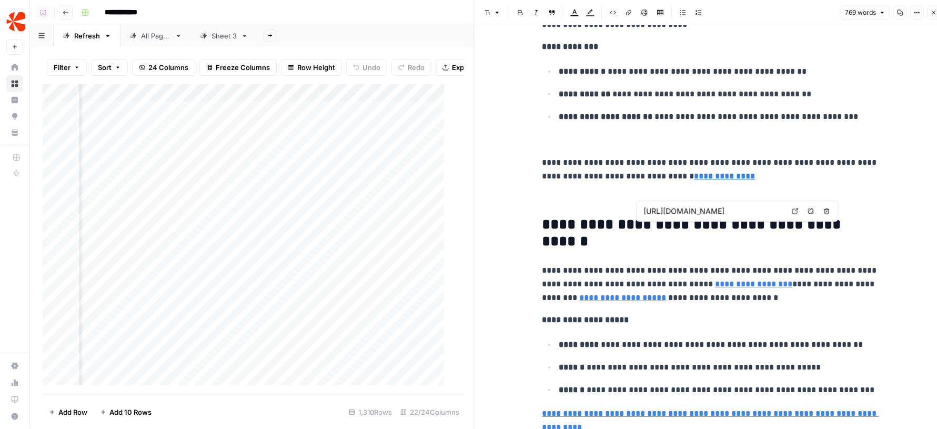
scroll to position [1637, 0]
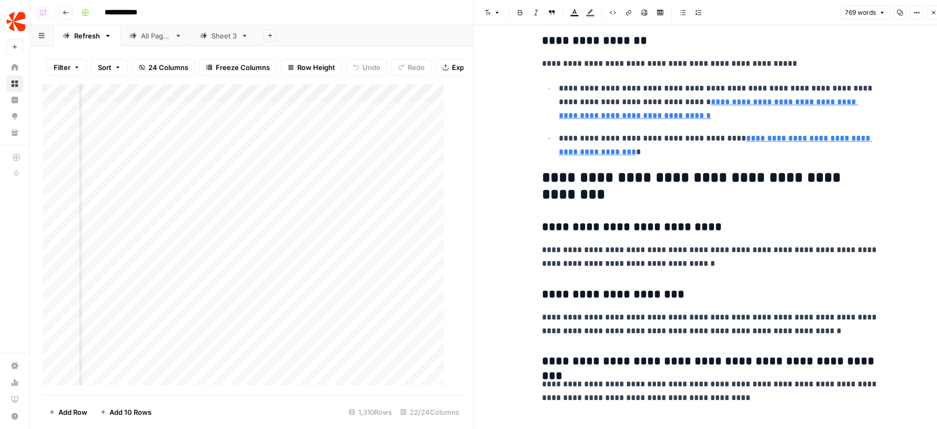
click at [932, 17] on button "Close" at bounding box center [934, 13] width 14 height 14
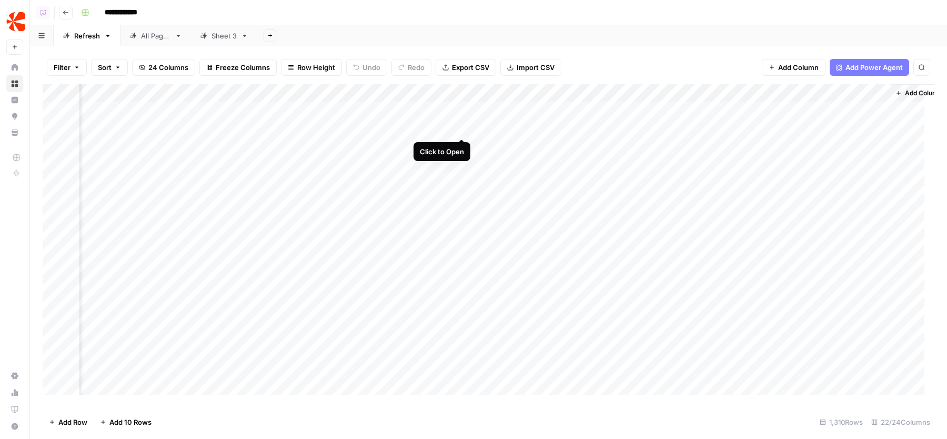
click at [462, 129] on div "Add Column" at bounding box center [489, 244] width 892 height 321
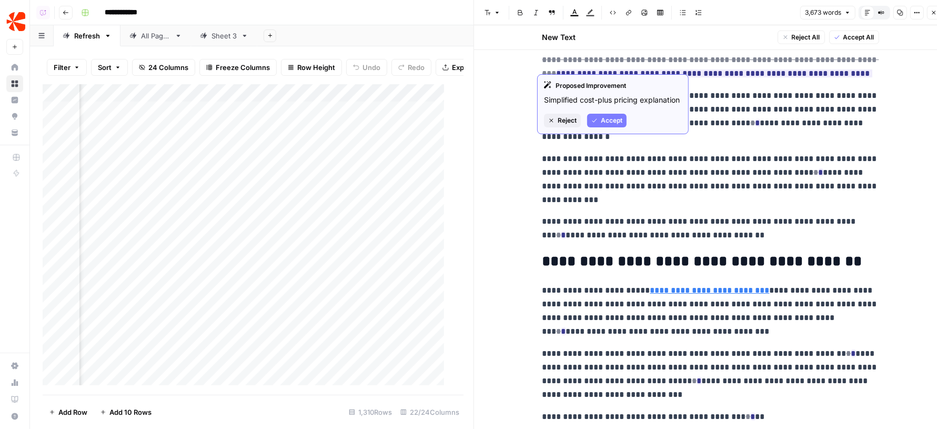
scroll to position [1581, 0]
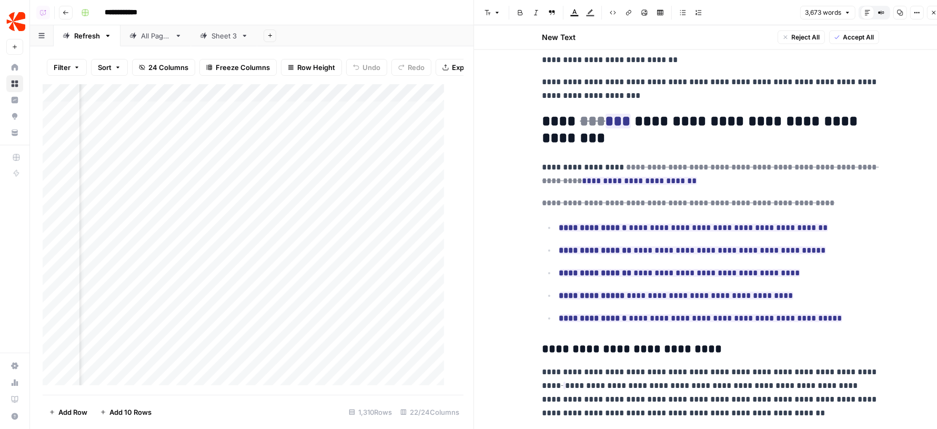
click at [937, 13] on span "Close" at bounding box center [937, 13] width 1 height 1
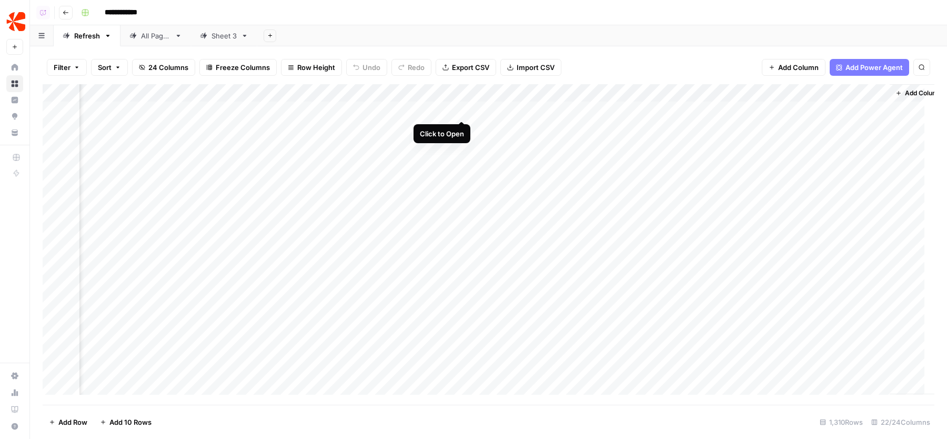
click at [465, 109] on div "Add Column" at bounding box center [489, 244] width 892 height 321
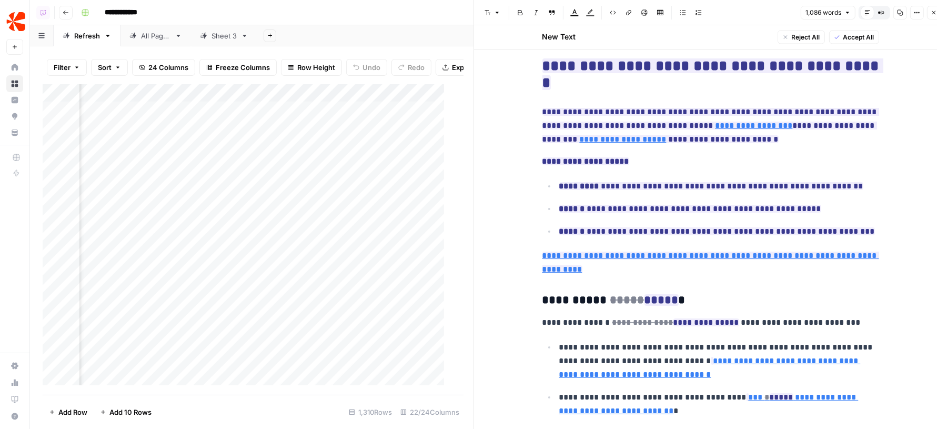
scroll to position [2161, 0]
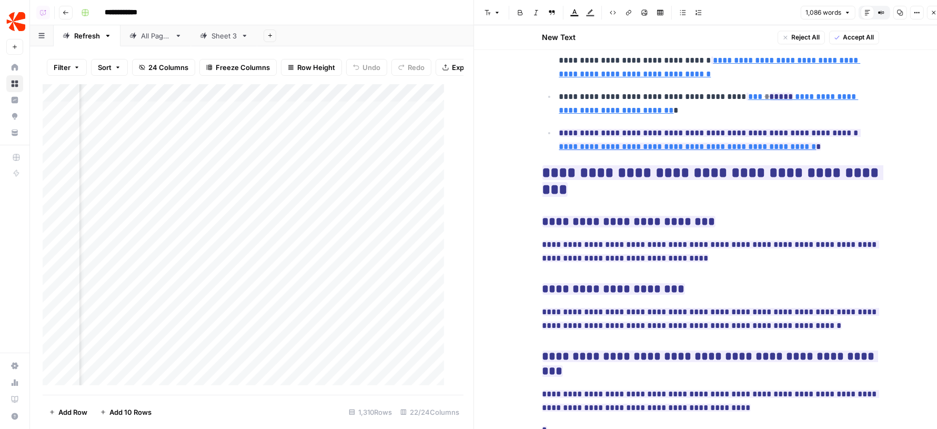
click at [934, 15] on icon "button" at bounding box center [934, 12] width 6 height 6
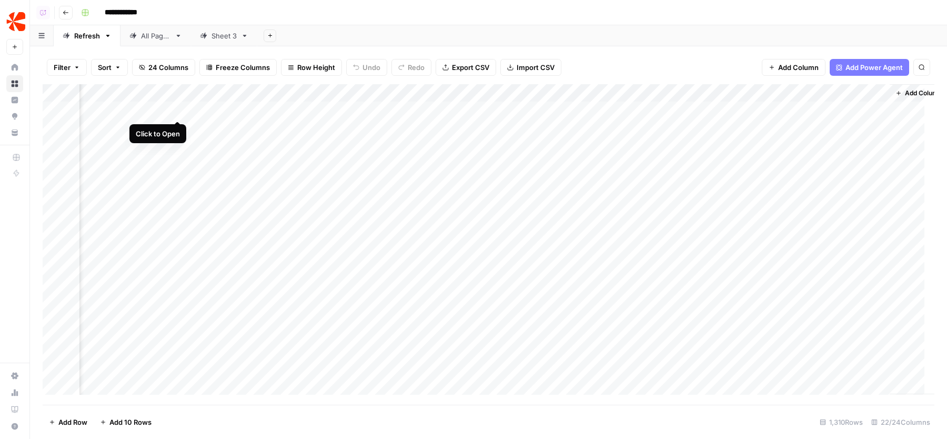
click at [179, 108] on div "Add Column" at bounding box center [489, 244] width 892 height 321
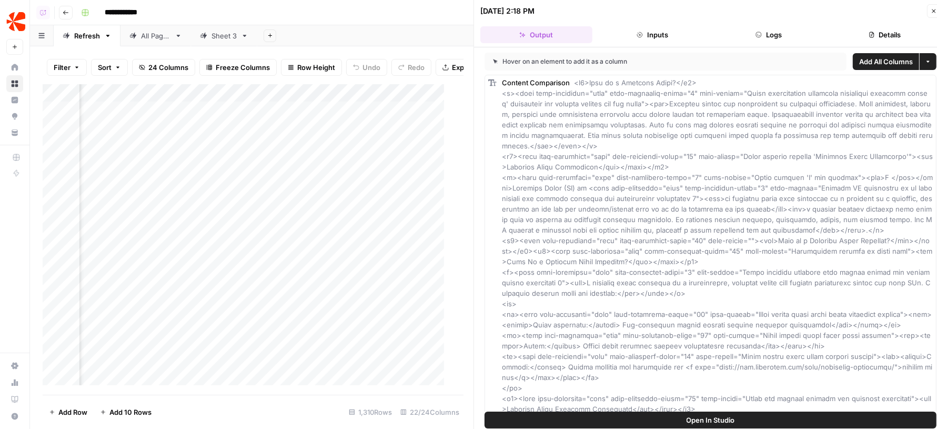
click at [865, 33] on button "Details" at bounding box center [885, 34] width 112 height 17
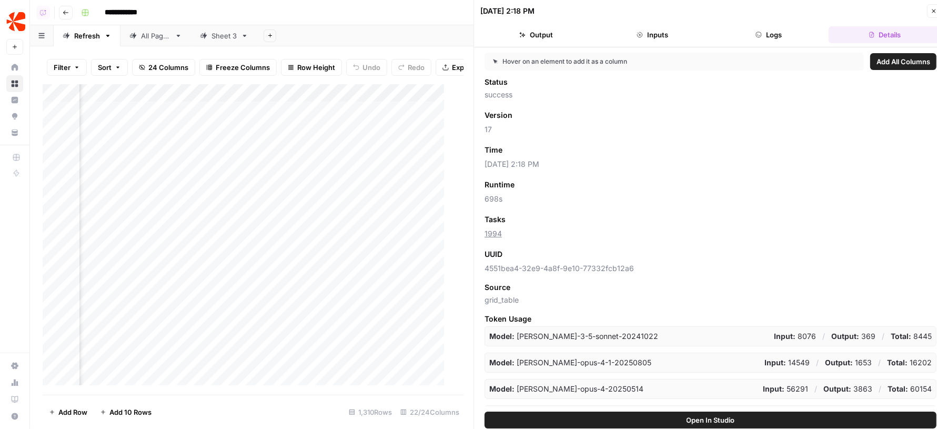
click at [931, 11] on icon "button" at bounding box center [934, 11] width 6 height 6
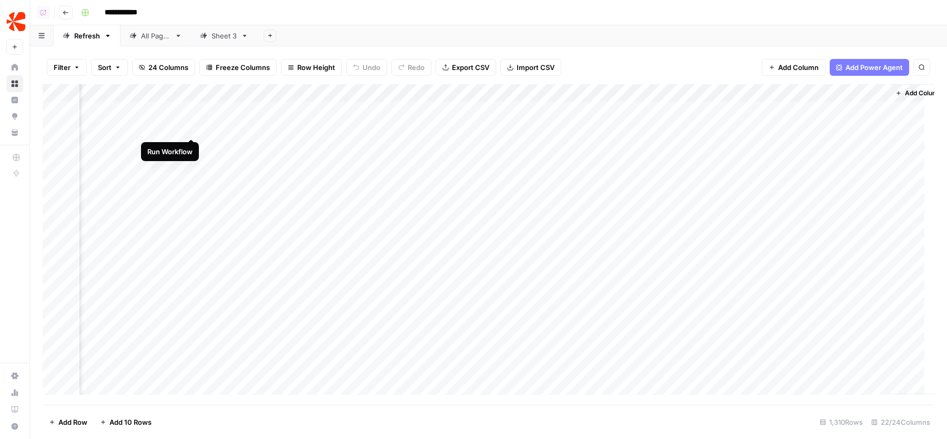
click at [192, 126] on div "Add Column" at bounding box center [489, 244] width 892 height 321
click at [191, 149] on div "Add Column" at bounding box center [489, 244] width 892 height 321
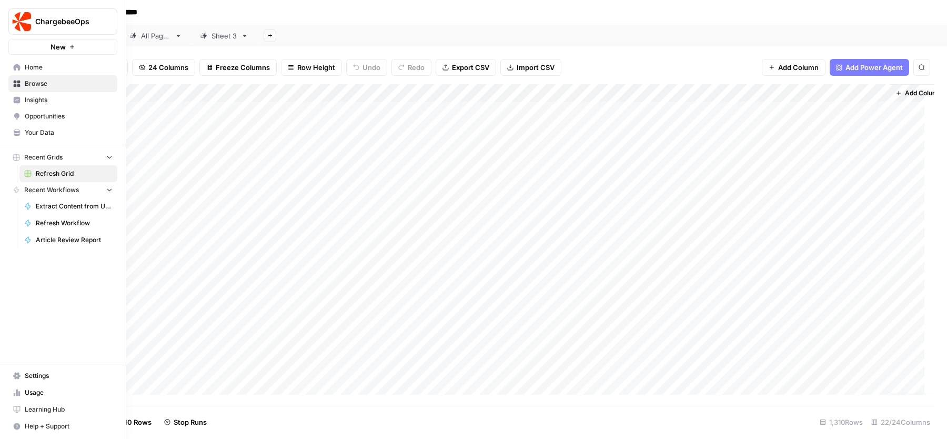
click at [57, 389] on span "Usage" at bounding box center [69, 392] width 88 height 9
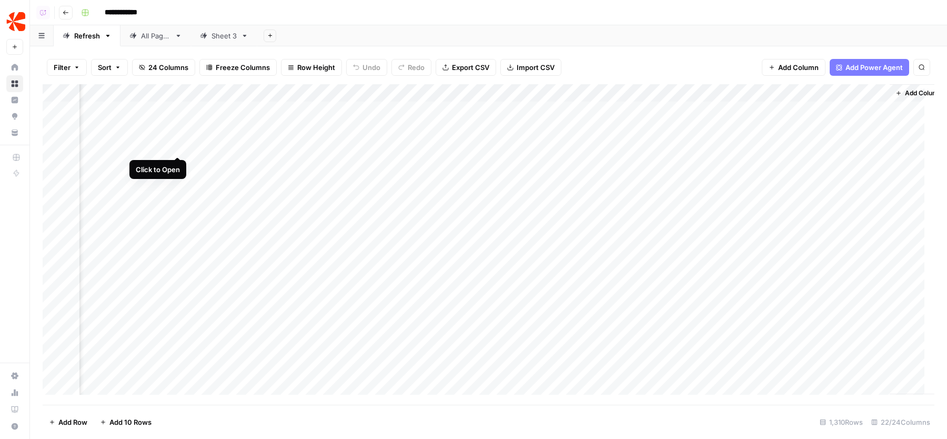
click at [181, 144] on div "Add Column" at bounding box center [489, 244] width 892 height 321
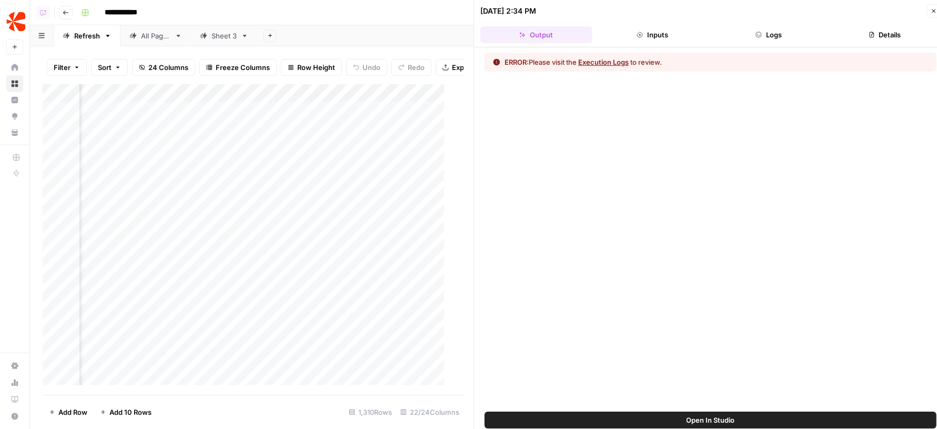
click at [774, 35] on button "Logs" at bounding box center [769, 34] width 112 height 17
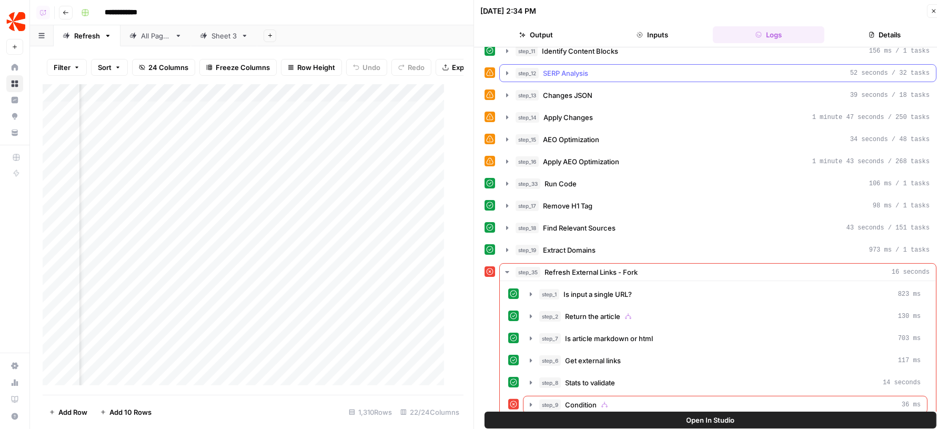
scroll to position [124, 0]
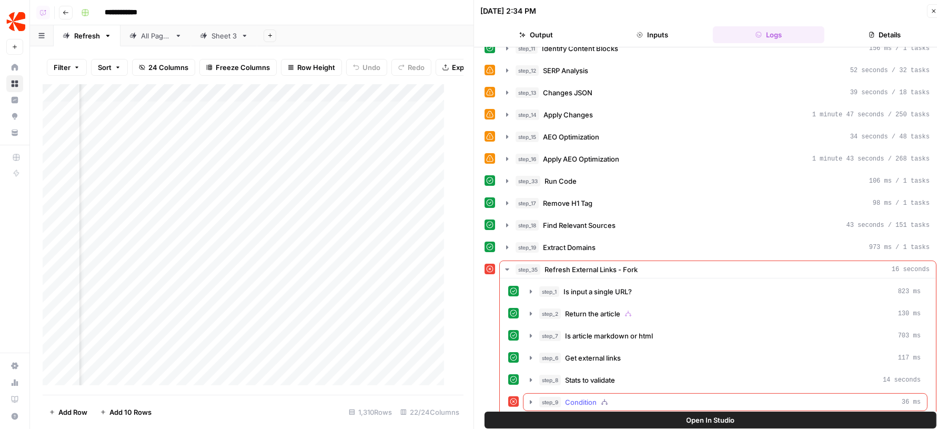
click at [633, 397] on div "step_9 Condition 36 ms" at bounding box center [731, 402] width 382 height 11
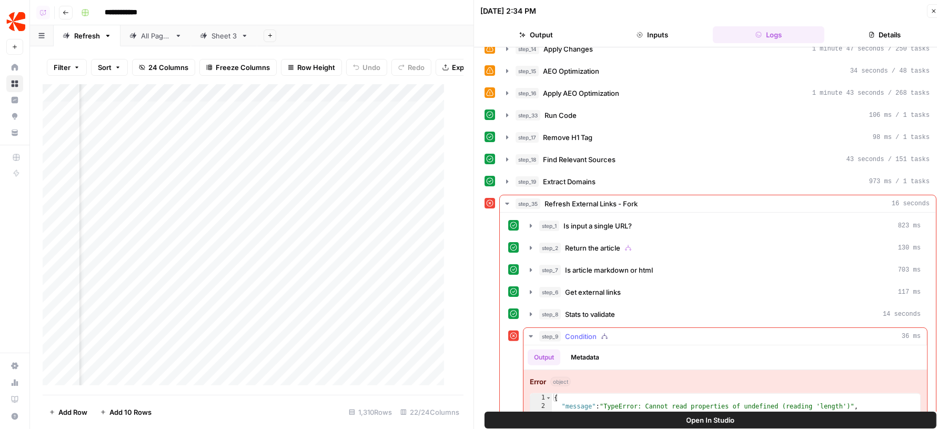
scroll to position [211, 0]
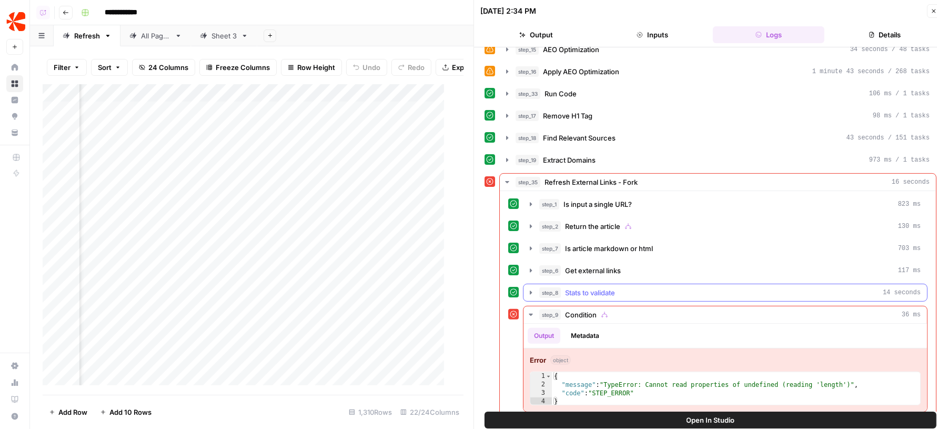
click at [613, 287] on span "Stats to validate" at bounding box center [590, 292] width 50 height 11
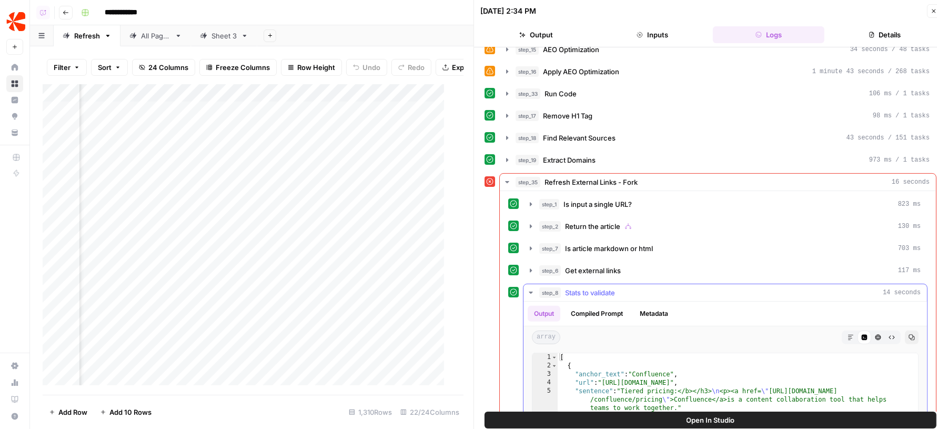
click at [613, 287] on span "Stats to validate" at bounding box center [590, 292] width 50 height 11
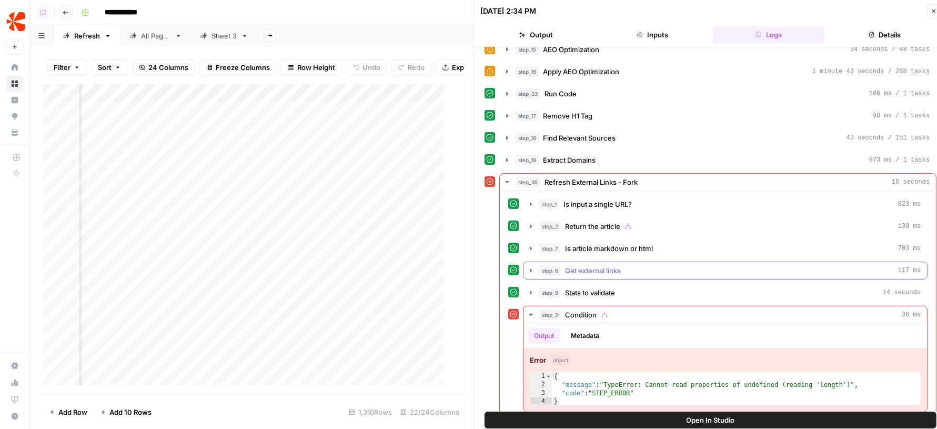
click at [615, 262] on button "step_6 Get external links 117 ms" at bounding box center [726, 270] width 404 height 17
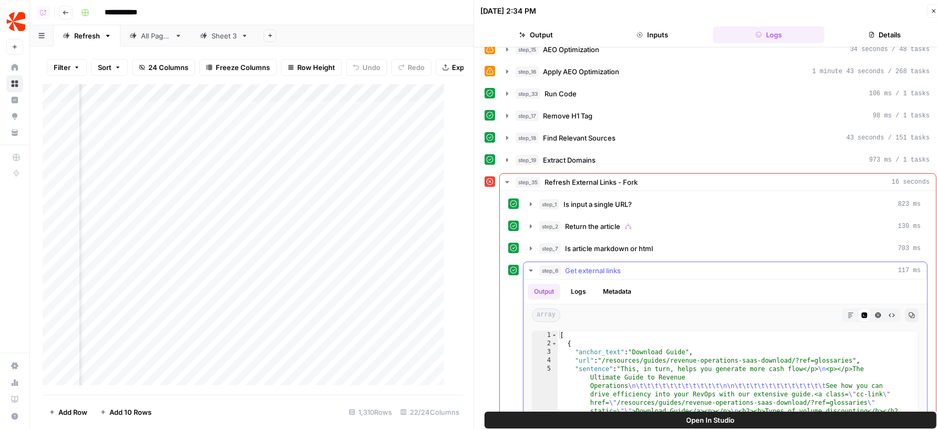
click at [615, 262] on button "step_6 Get external links 117 ms" at bounding box center [726, 270] width 404 height 17
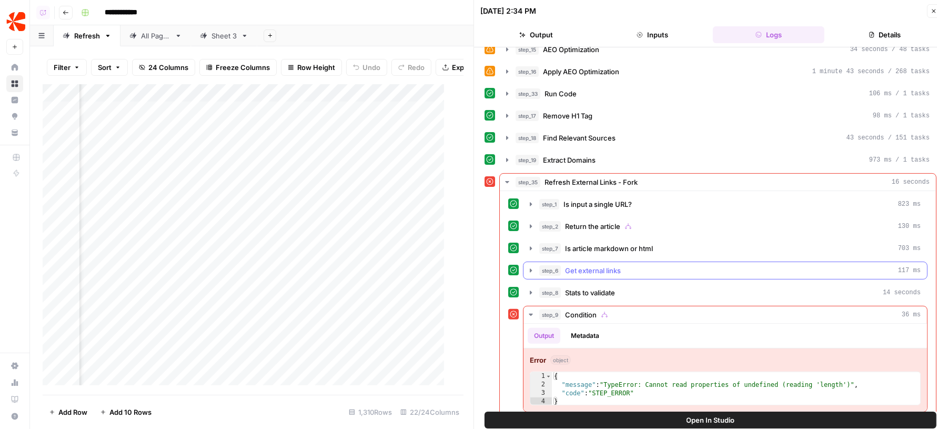
scroll to position [9, 0]
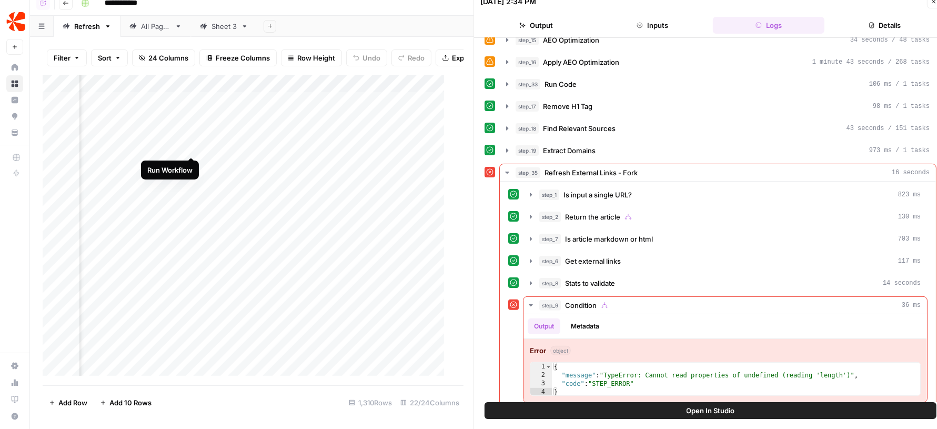
click at [191, 146] on div "Add Column" at bounding box center [249, 230] width 412 height 311
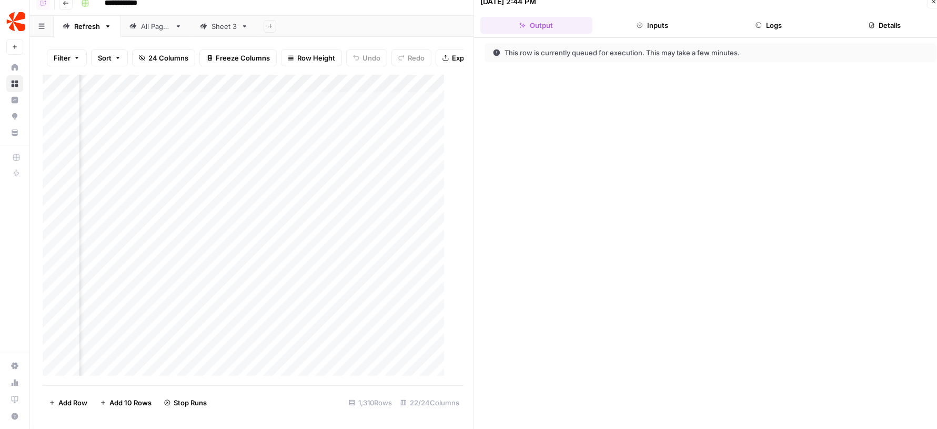
click at [933, 5] on button "Close" at bounding box center [934, 2] width 14 height 14
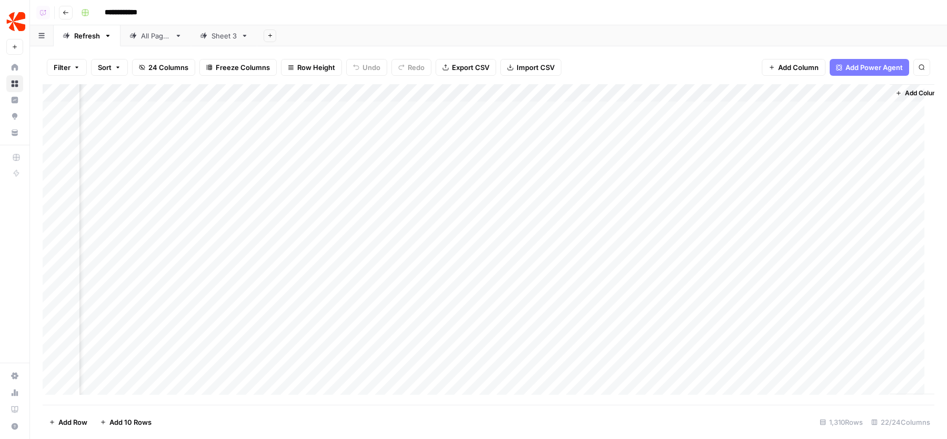
click at [661, 35] on div "Add Sheet" at bounding box center [602, 35] width 690 height 21
click at [691, 129] on div "Add Column" at bounding box center [489, 244] width 892 height 321
click at [692, 145] on div "Add Column" at bounding box center [489, 244] width 892 height 321
click at [189, 182] on div "Add Column" at bounding box center [489, 244] width 892 height 321
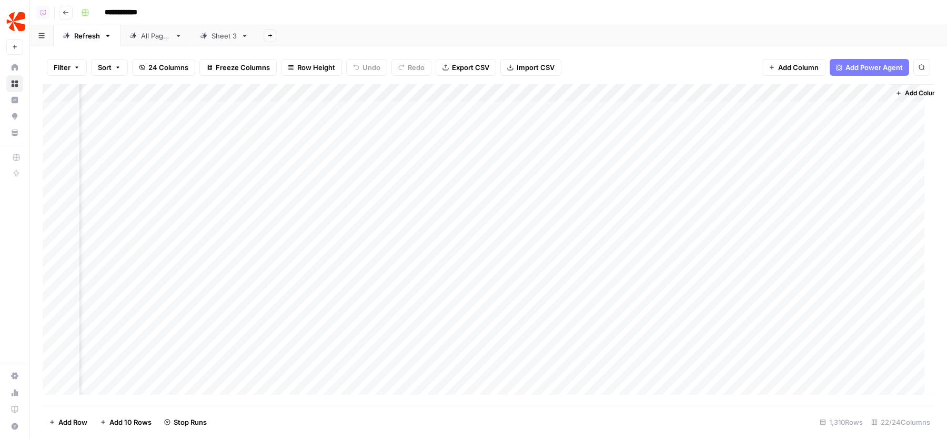
click at [691, 163] on div "Add Column" at bounding box center [489, 244] width 892 height 321
click at [784, 163] on div "Add Column" at bounding box center [489, 244] width 892 height 321
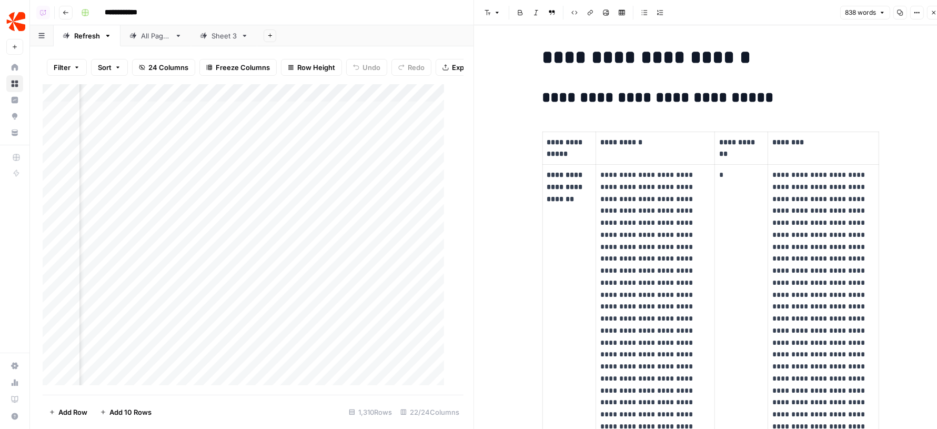
click at [933, 15] on icon "button" at bounding box center [934, 12] width 6 height 6
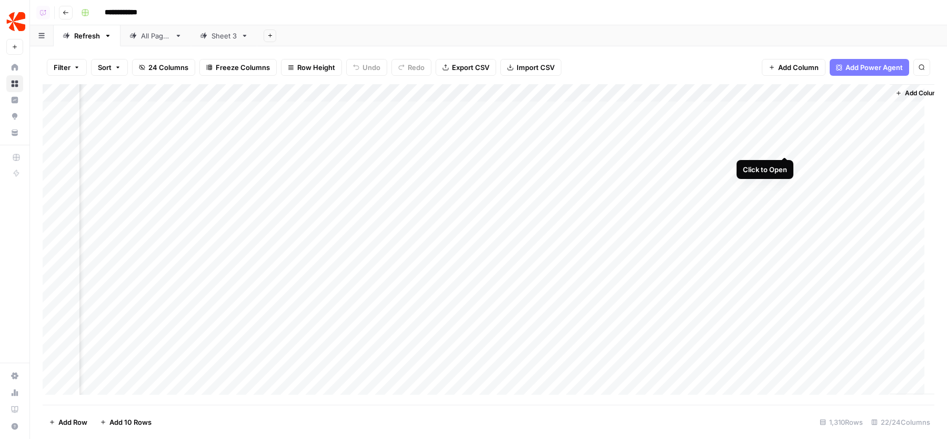
click at [788, 145] on div "Add Column" at bounding box center [489, 244] width 892 height 321
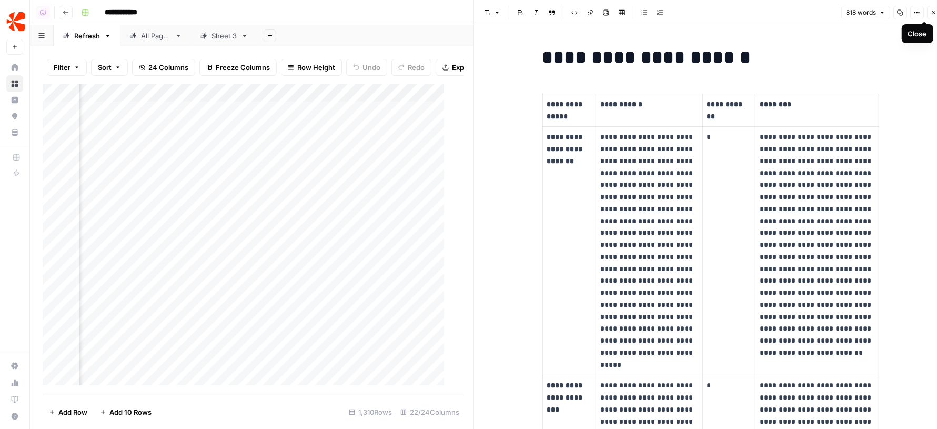
click at [936, 8] on button "Close" at bounding box center [934, 13] width 14 height 14
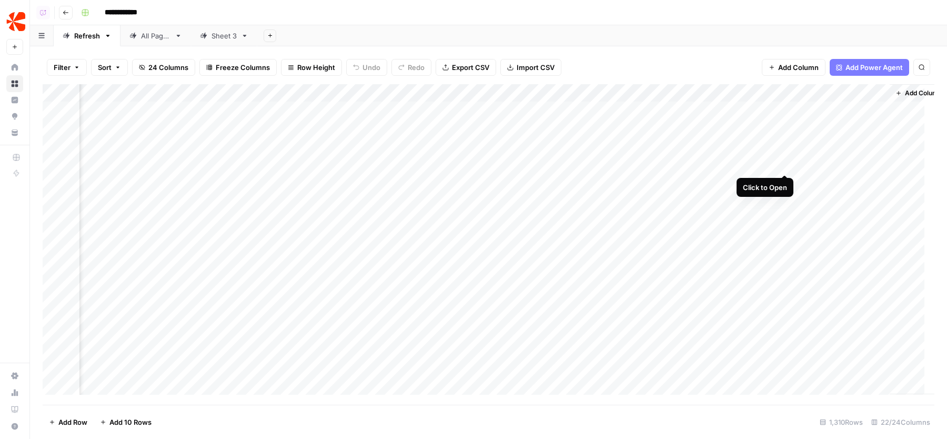
click at [789, 160] on div "Add Column" at bounding box center [489, 244] width 892 height 321
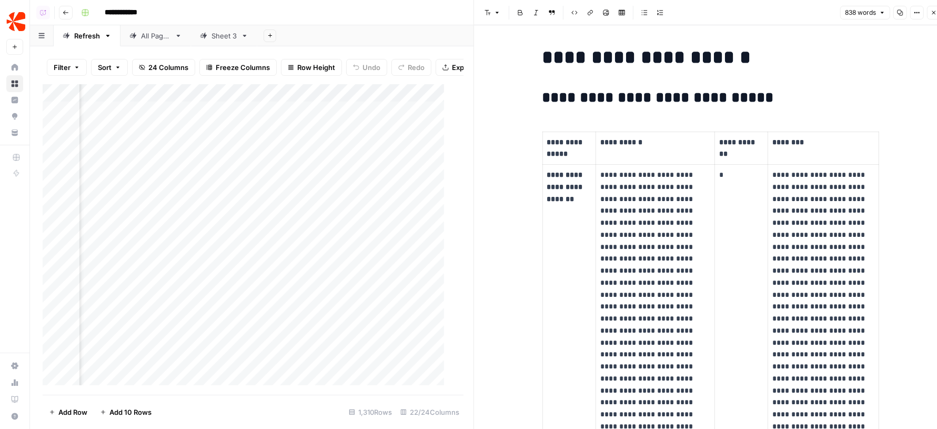
click at [932, 14] on icon "button" at bounding box center [934, 12] width 6 height 6
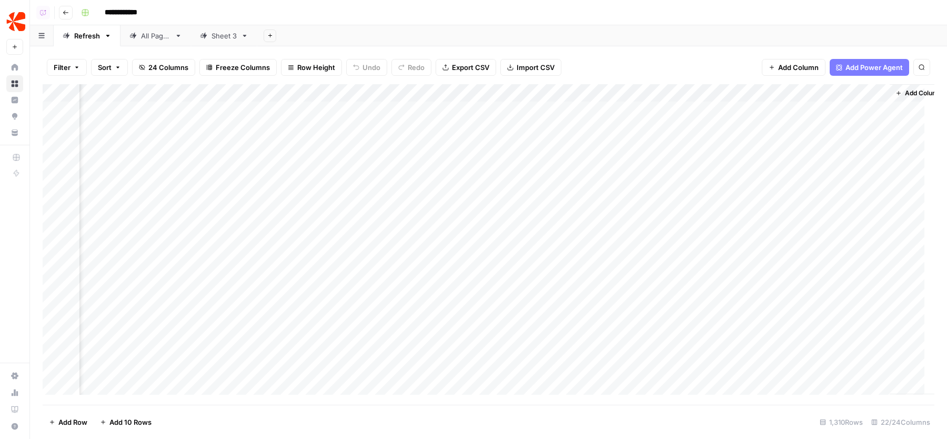
click at [650, 91] on div "Add Column" at bounding box center [489, 244] width 892 height 321
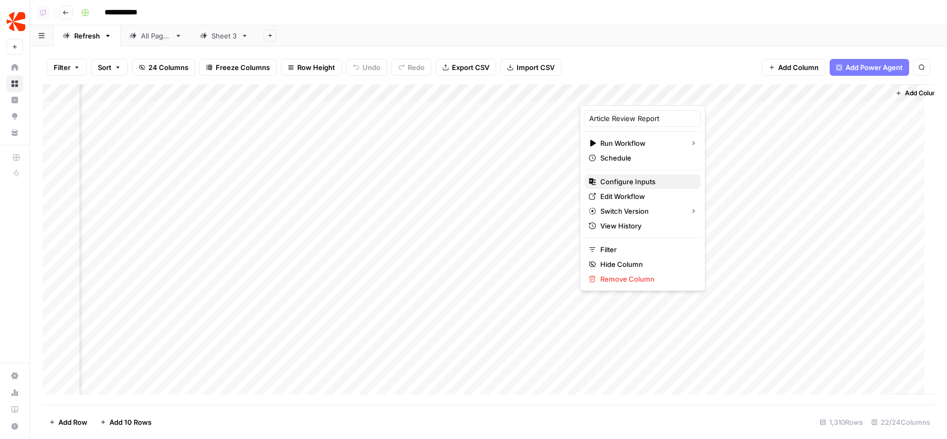
click at [622, 176] on span "Configure Inputs" at bounding box center [647, 181] width 92 height 11
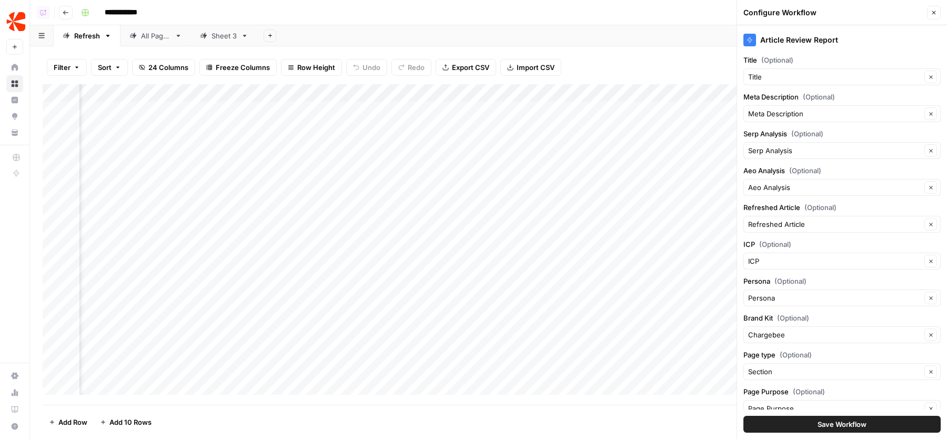
scroll to position [27, 0]
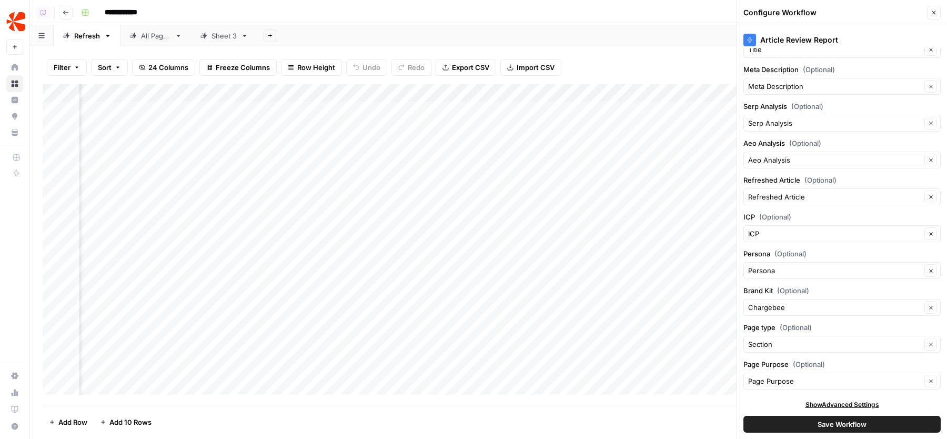
click at [934, 13] on icon "button" at bounding box center [934, 12] width 6 height 6
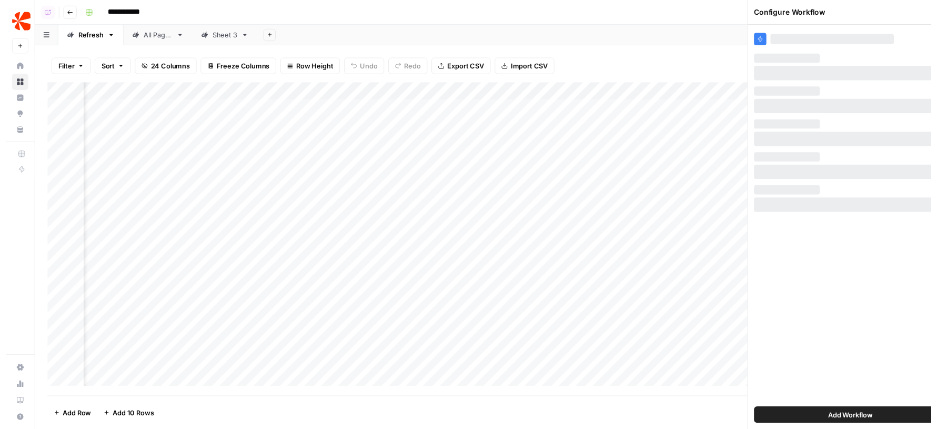
scroll to position [0, 0]
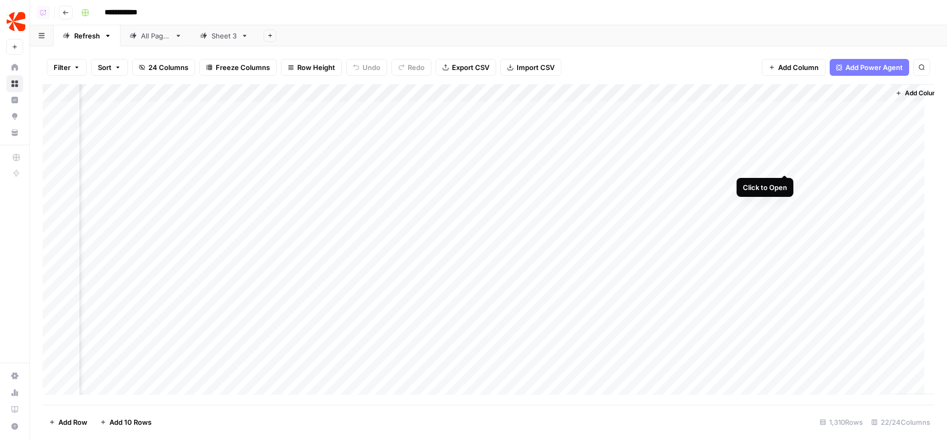
click at [786, 164] on div "Add Column" at bounding box center [489, 244] width 892 height 321
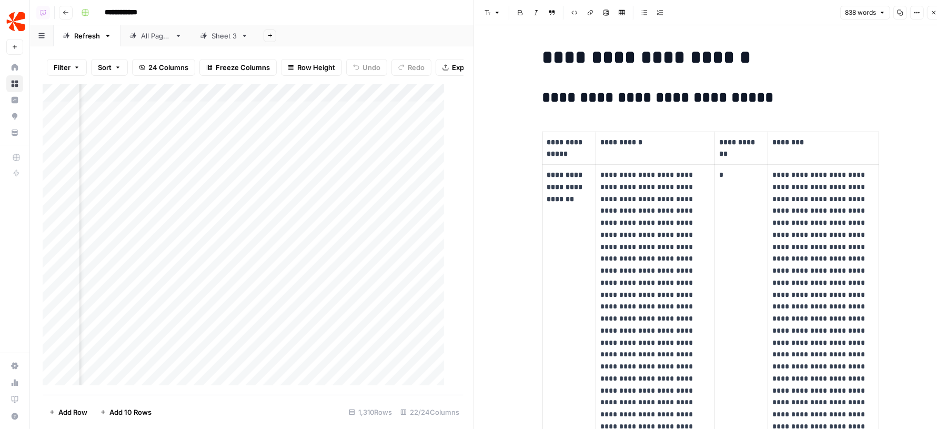
click at [932, 10] on icon "button" at bounding box center [934, 12] width 6 height 6
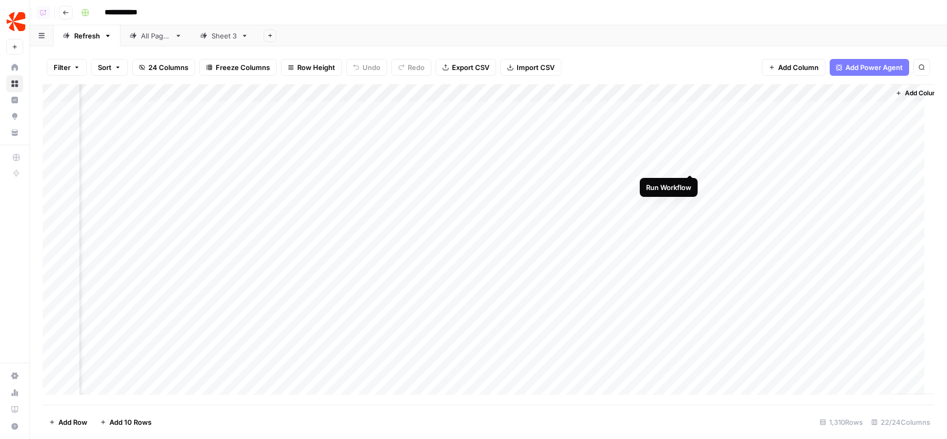
click at [692, 165] on div "Add Column" at bounding box center [489, 244] width 892 height 321
click at [646, 44] on div "Add Sheet" at bounding box center [602, 35] width 690 height 21
click at [676, 162] on div "Add Column" at bounding box center [489, 244] width 892 height 321
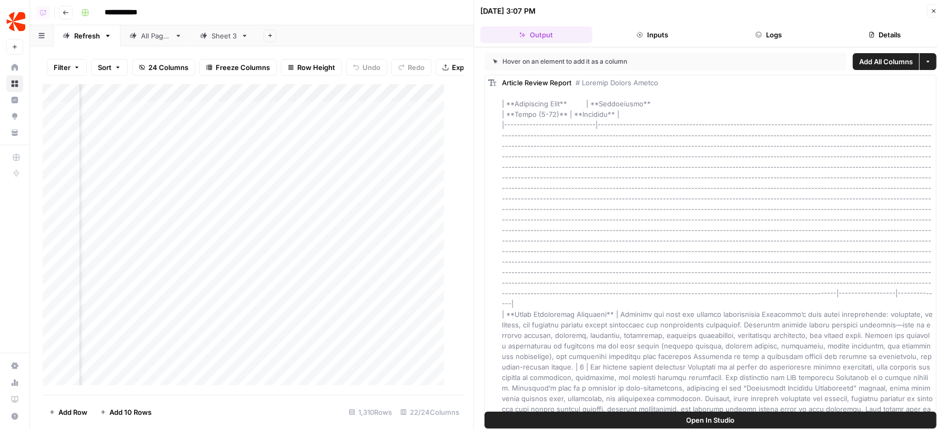
click at [615, 415] on button "Open In Studio" at bounding box center [711, 420] width 452 height 17
click at [930, 8] on button "Close" at bounding box center [934, 11] width 14 height 14
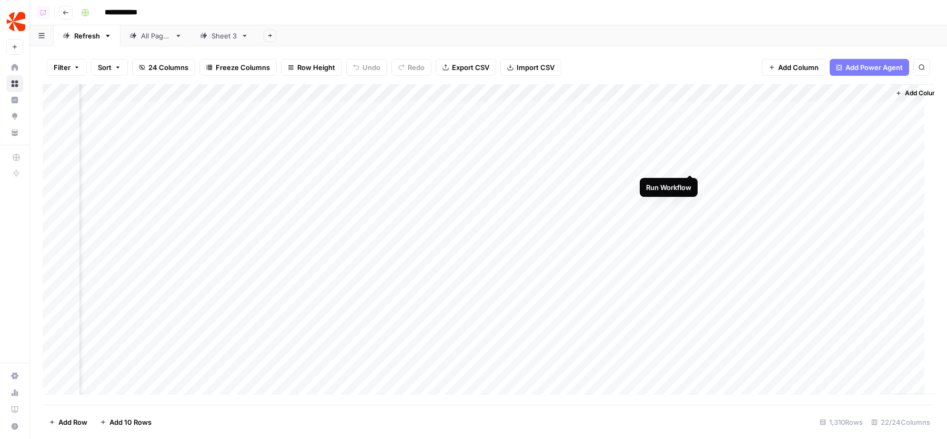
click at [692, 161] on div "Add Column" at bounding box center [489, 244] width 892 height 321
click at [693, 180] on div "Add Column" at bounding box center [489, 244] width 892 height 321
click at [787, 161] on div "Add Column" at bounding box center [489, 244] width 892 height 321
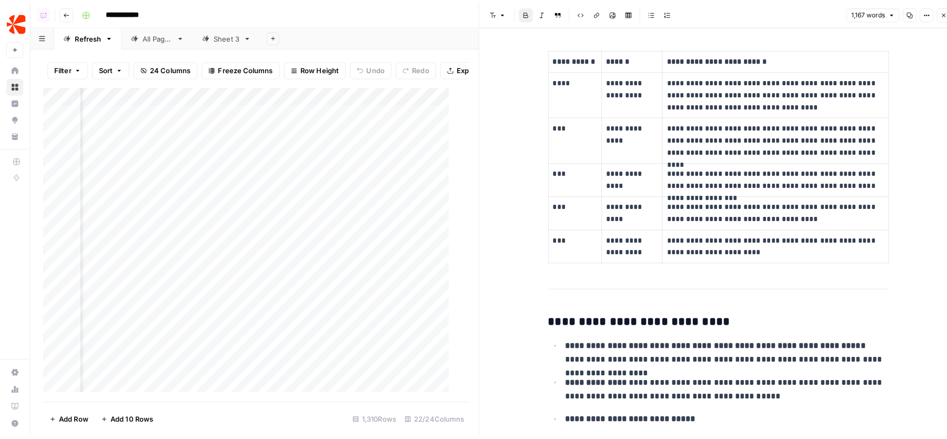
scroll to position [2149, 0]
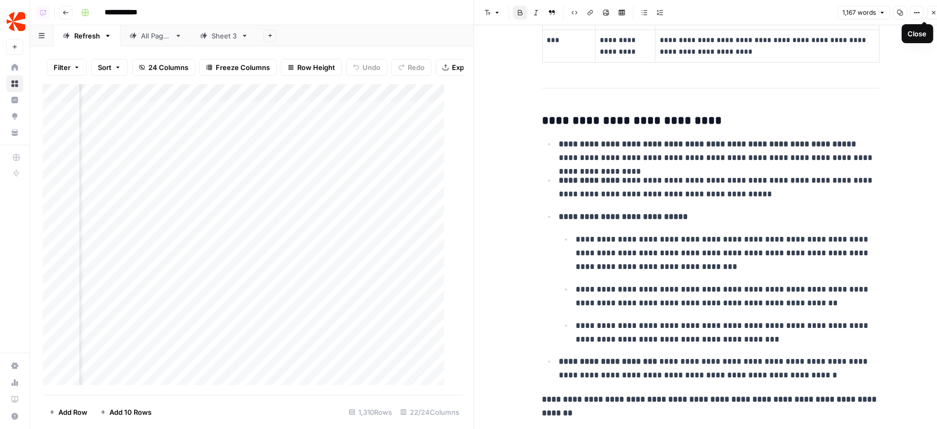
click at [932, 9] on button "Close" at bounding box center [934, 13] width 14 height 14
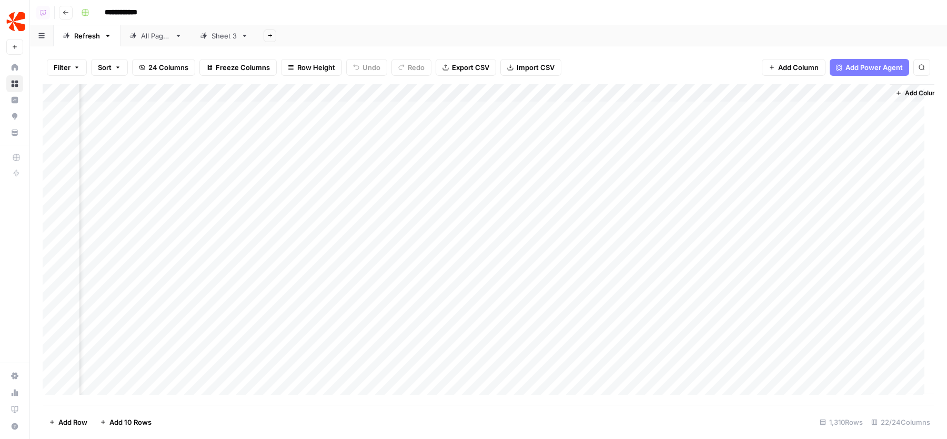
click at [696, 56] on div "Filter Sort 24 Columns Freeze Columns Row Height Undo Redo Export CSV Import CS…" at bounding box center [489, 68] width 892 height 34
click at [769, 106] on div "Add Column" at bounding box center [489, 244] width 892 height 321
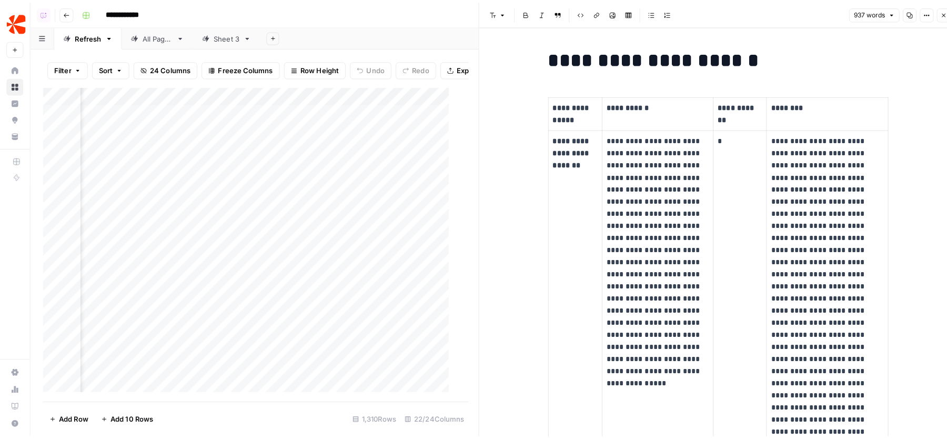
scroll to position [289, 0]
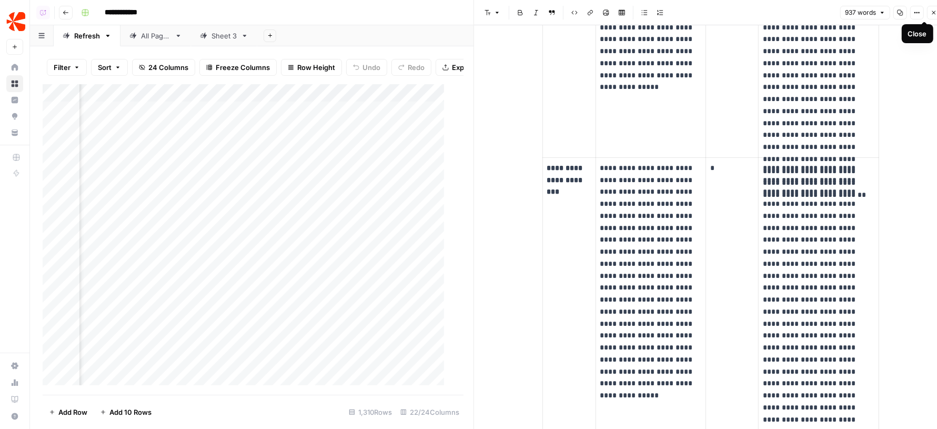
click at [936, 15] on icon "button" at bounding box center [934, 12] width 6 height 6
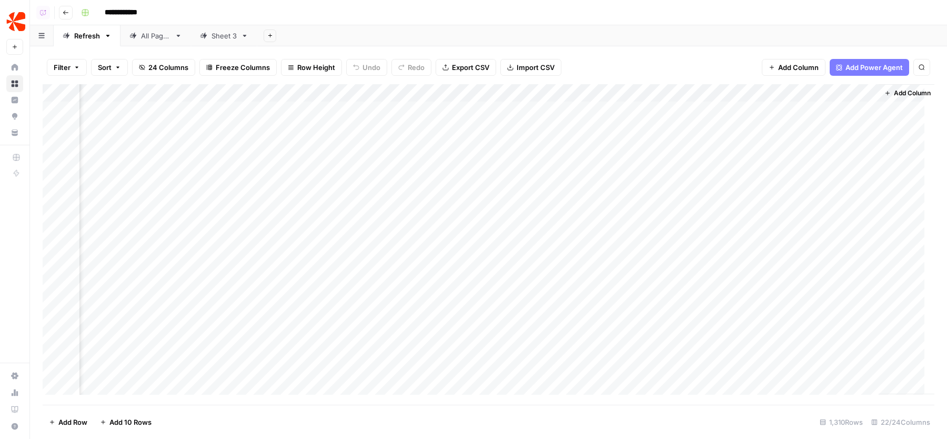
scroll to position [0, 1616]
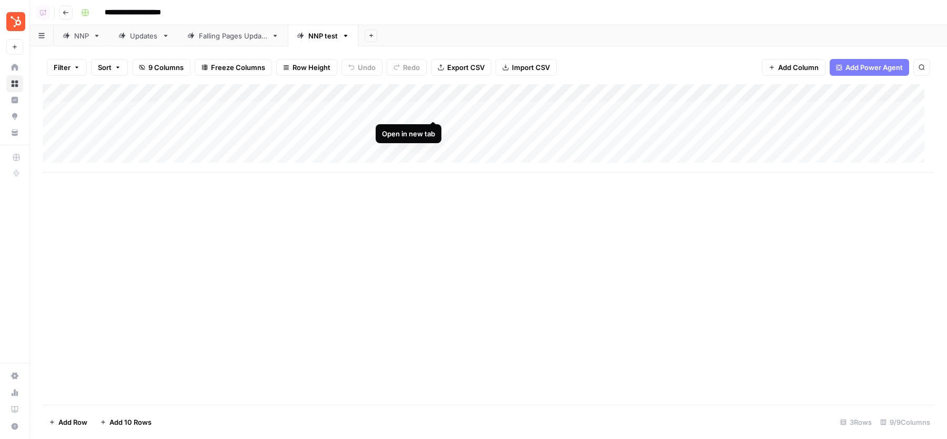
click at [432, 109] on div "Add Column" at bounding box center [489, 128] width 892 height 88
click at [725, 108] on div "Add Column" at bounding box center [489, 128] width 892 height 88
click at [433, 108] on div "Add Column" at bounding box center [489, 128] width 892 height 88
click at [725, 109] on div "Add Column" at bounding box center [489, 128] width 892 height 88
click at [606, 18] on div "**********" at bounding box center [507, 12] width 860 height 17
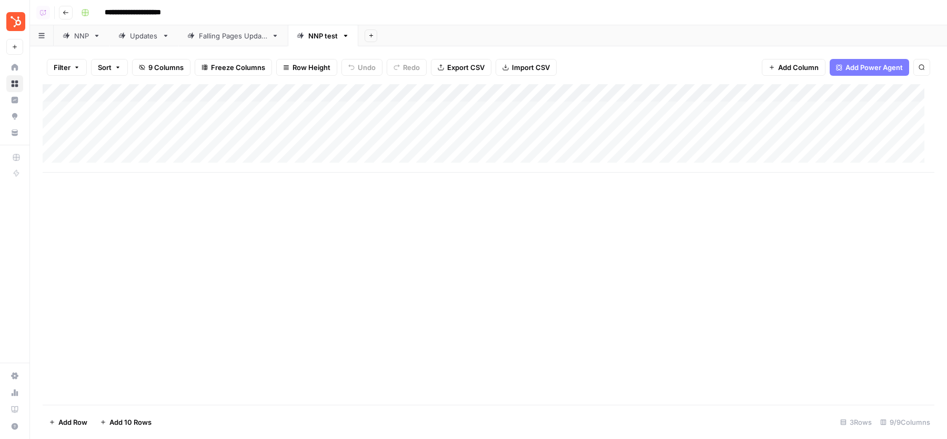
click at [132, 38] on div "Updates" at bounding box center [144, 36] width 28 height 11
click at [431, 164] on div "Add Column" at bounding box center [489, 146] width 892 height 124
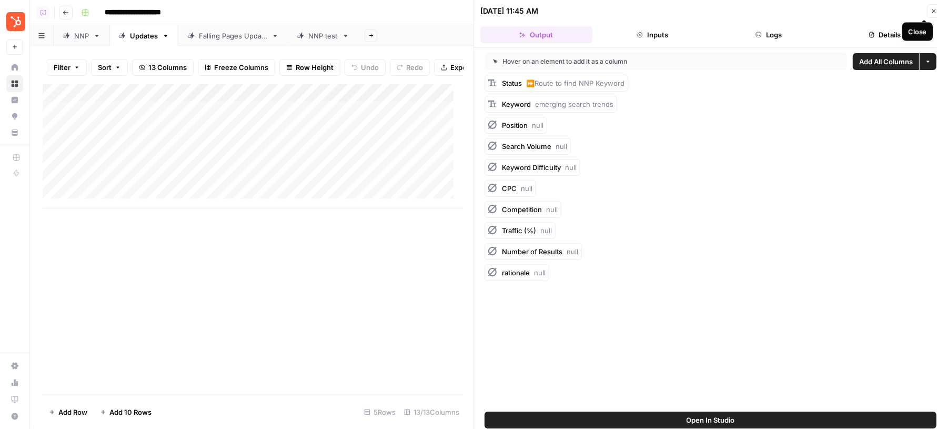
click at [933, 9] on icon "button" at bounding box center [934, 11] width 6 height 6
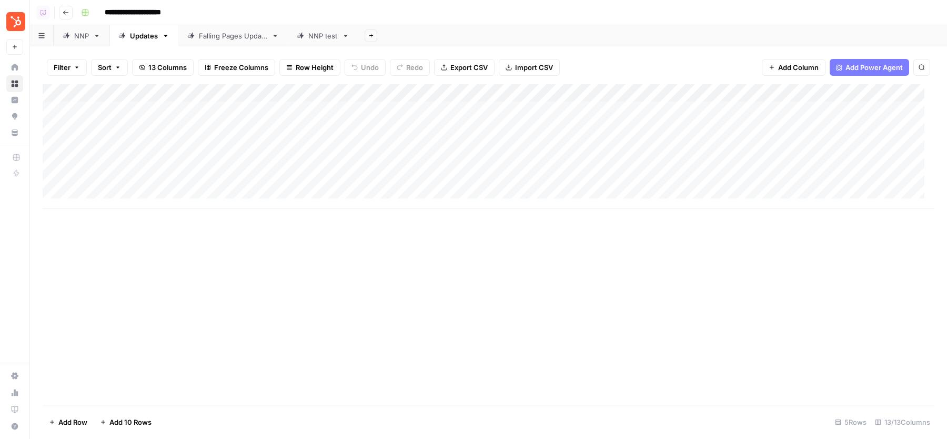
click at [442, 182] on div "Add Column" at bounding box center [489, 146] width 892 height 124
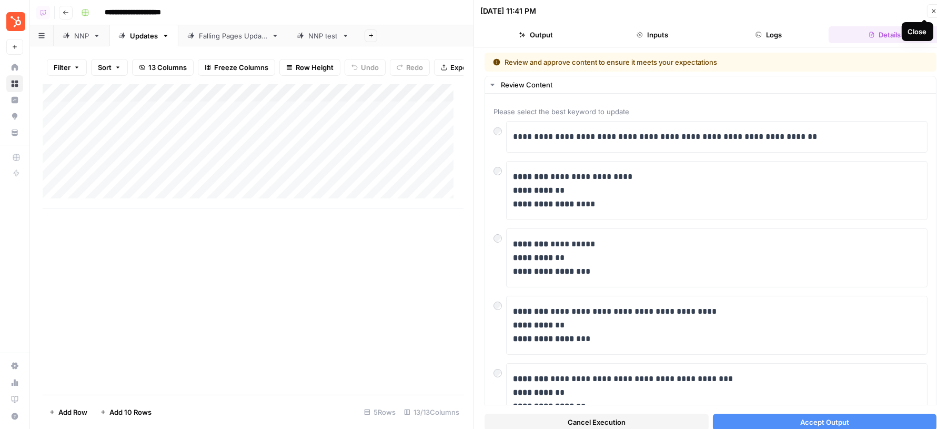
click at [934, 9] on icon "button" at bounding box center [934, 11] width 6 height 6
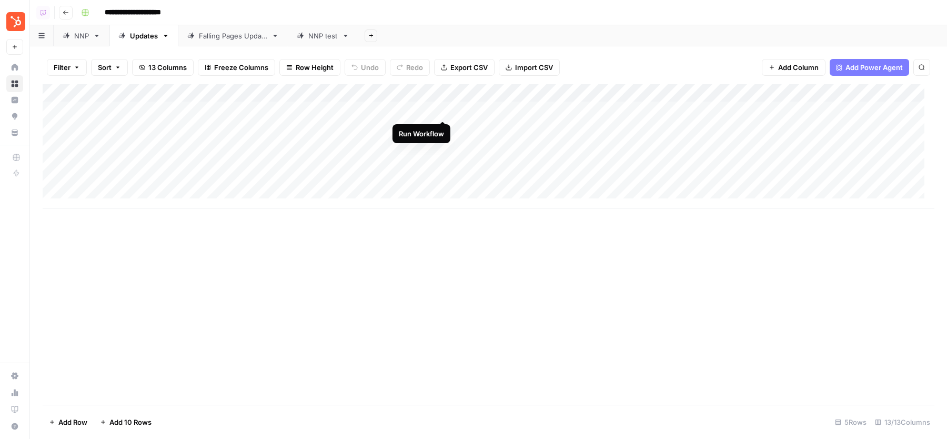
click at [443, 111] on div "Add Column" at bounding box center [489, 146] width 892 height 124
drag, startPoint x: 48, startPoint y: 182, endPoint x: 48, endPoint y: 118, distance: 63.2
click at [47, 116] on div "Add Column" at bounding box center [489, 146] width 892 height 124
click at [594, 46] on div "Add Sheet" at bounding box center [652, 35] width 589 height 21
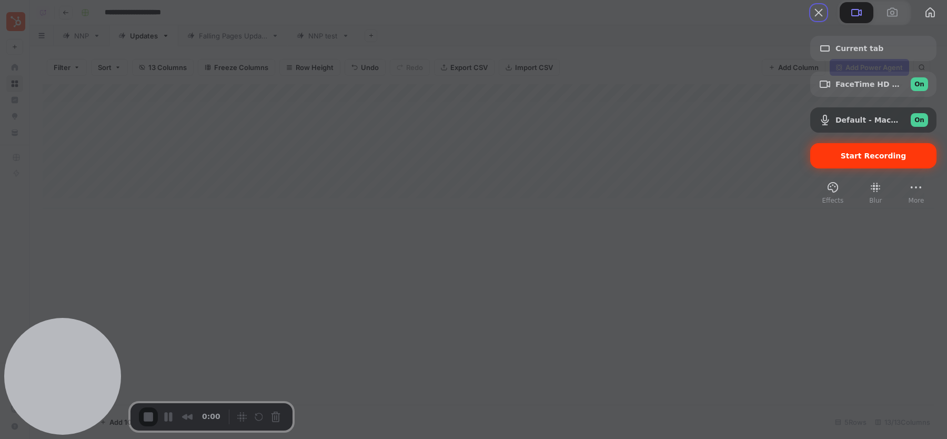
click at [844, 160] on span "Start Recording" at bounding box center [874, 156] width 66 height 8
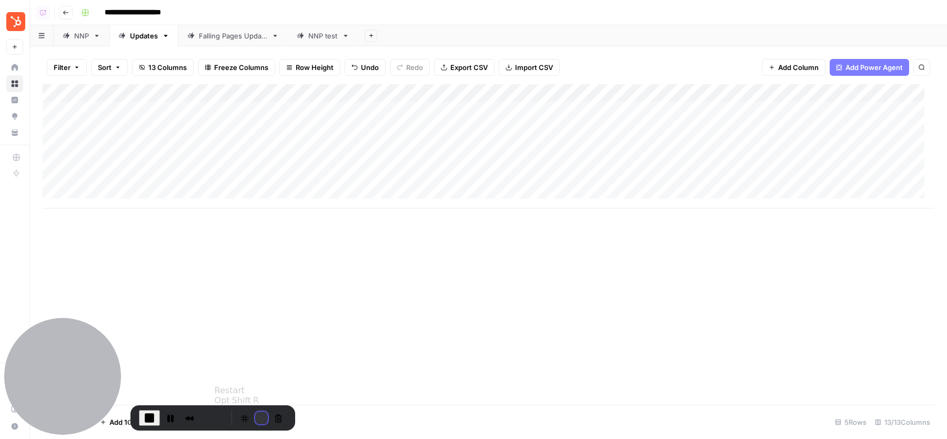
click at [257, 414] on button "Restart Recording" at bounding box center [261, 418] width 13 height 13
click at [443, 109] on div "Add Column" at bounding box center [489, 146] width 892 height 124
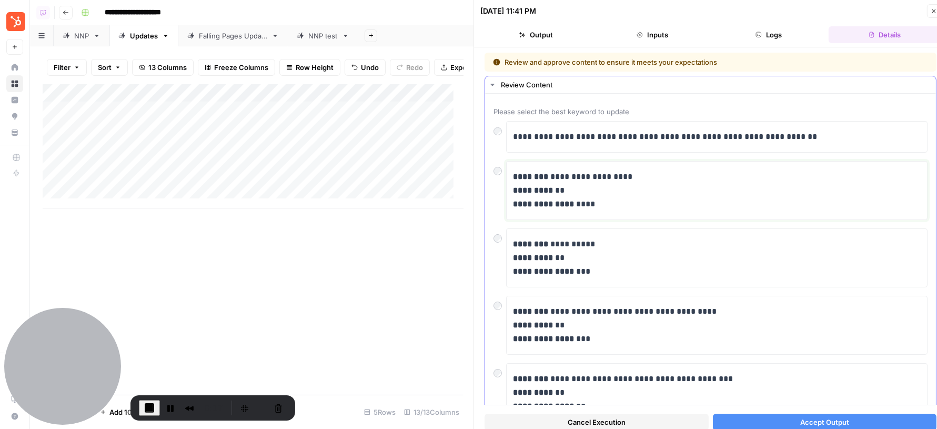
click at [572, 184] on p "**********" at bounding box center [712, 190] width 399 height 41
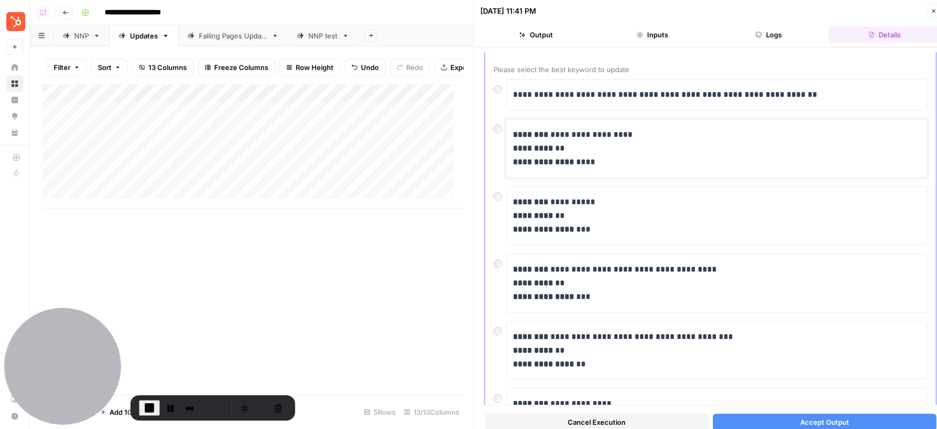
scroll to position [43, 0]
click at [567, 207] on p "**********" at bounding box center [712, 214] width 399 height 41
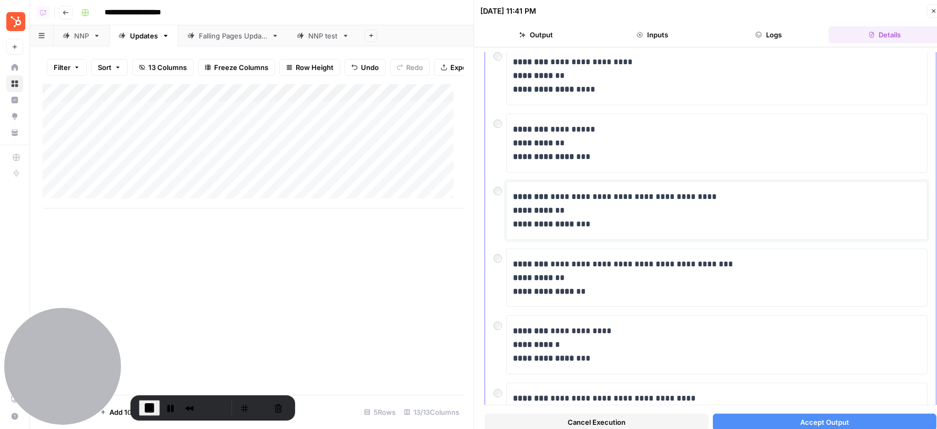
click at [556, 208] on p "**********" at bounding box center [712, 210] width 399 height 41
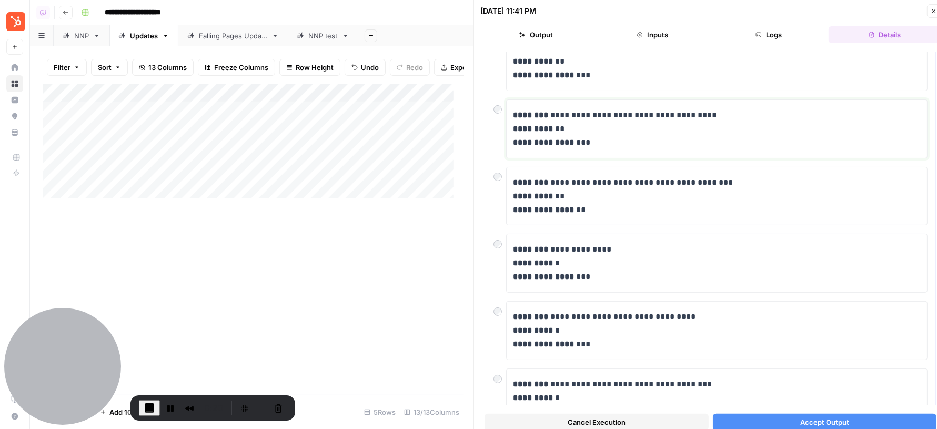
scroll to position [228, 0]
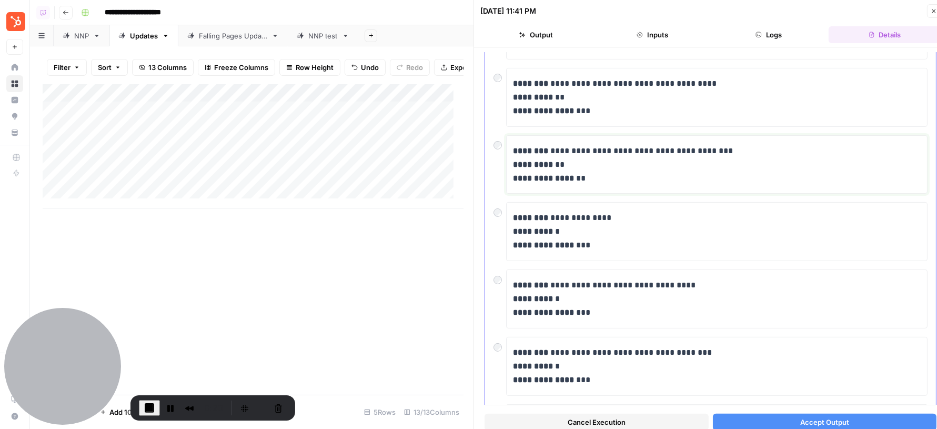
click at [603, 171] on p "**********" at bounding box center [712, 164] width 399 height 41
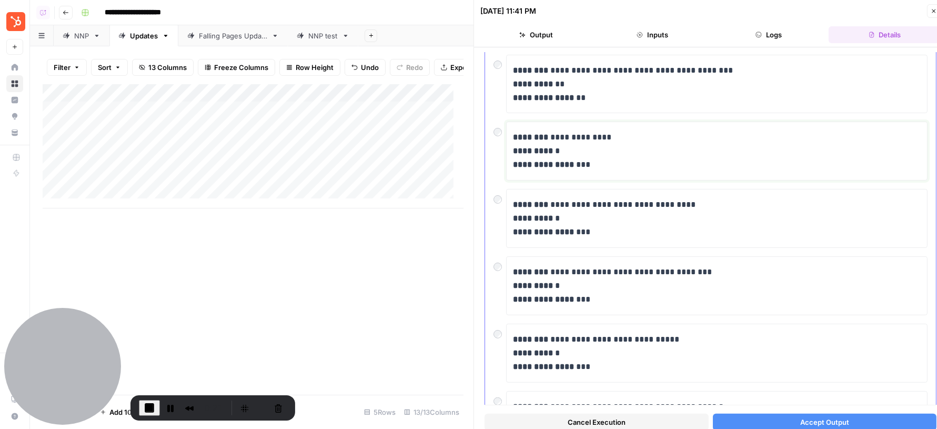
click at [575, 146] on p "**********" at bounding box center [712, 151] width 399 height 41
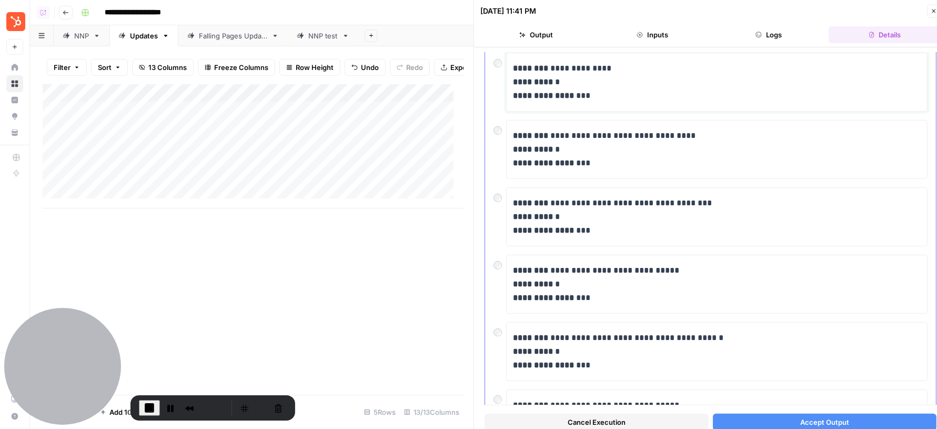
scroll to position [381, 0]
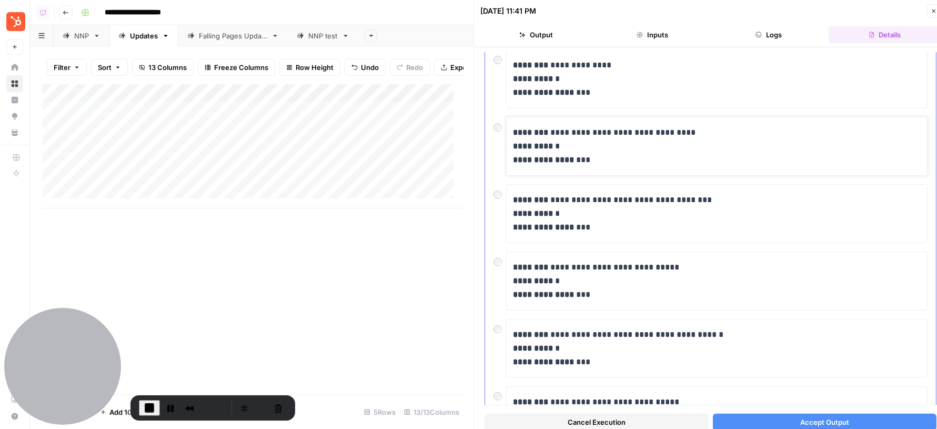
click at [572, 160] on strong "**********" at bounding box center [543, 160] width 61 height 8
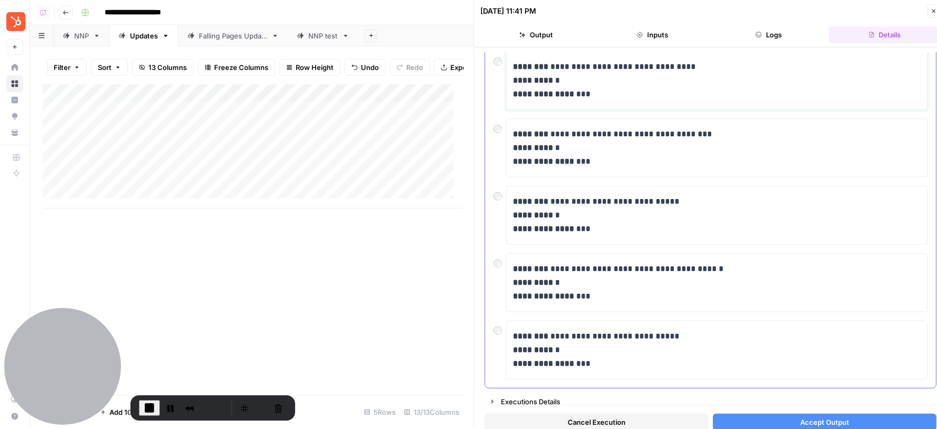
scroll to position [0, 0]
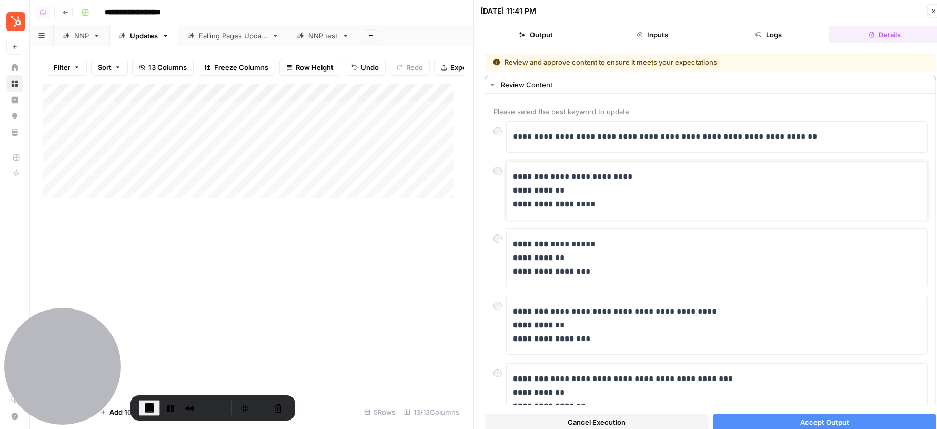
click at [558, 201] on strong "**********" at bounding box center [543, 204] width 61 height 8
click at [580, 237] on p "**********" at bounding box center [712, 257] width 399 height 41
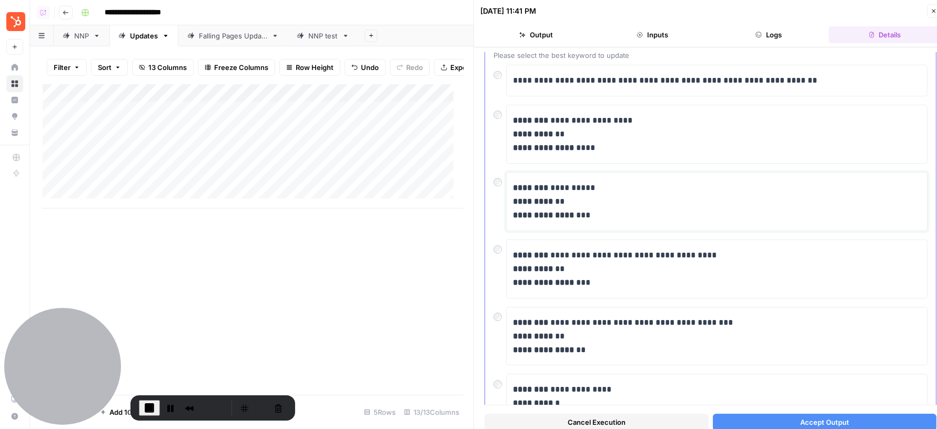
scroll to position [124, 0]
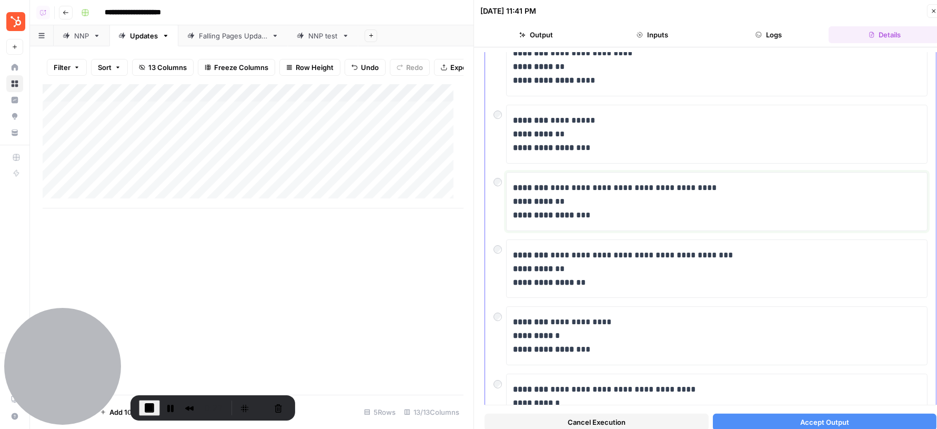
click at [577, 199] on p "**********" at bounding box center [712, 201] width 399 height 41
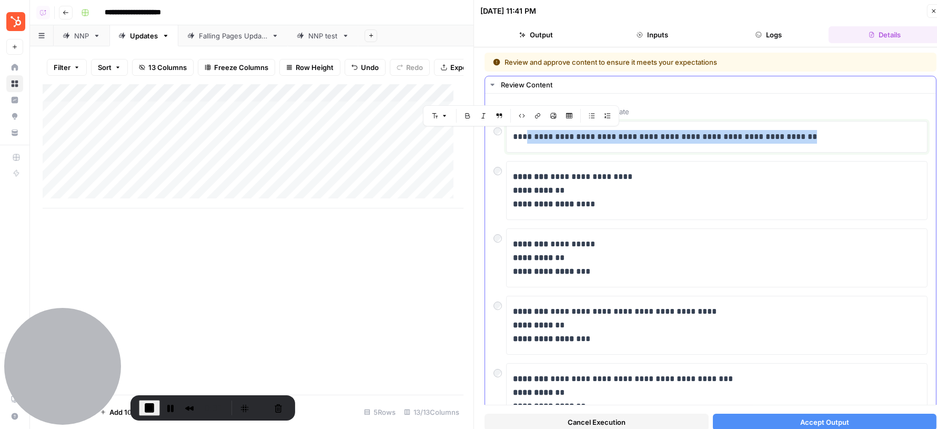
drag, startPoint x: 527, startPoint y: 138, endPoint x: 804, endPoint y: 133, distance: 277.4
click at [804, 132] on p "**********" at bounding box center [712, 137] width 399 height 14
click at [804, 133] on p "**********" at bounding box center [712, 137] width 399 height 14
drag, startPoint x: 548, startPoint y: 141, endPoint x: 740, endPoint y: 141, distance: 191.6
click at [740, 142] on p "**********" at bounding box center [712, 137] width 399 height 14
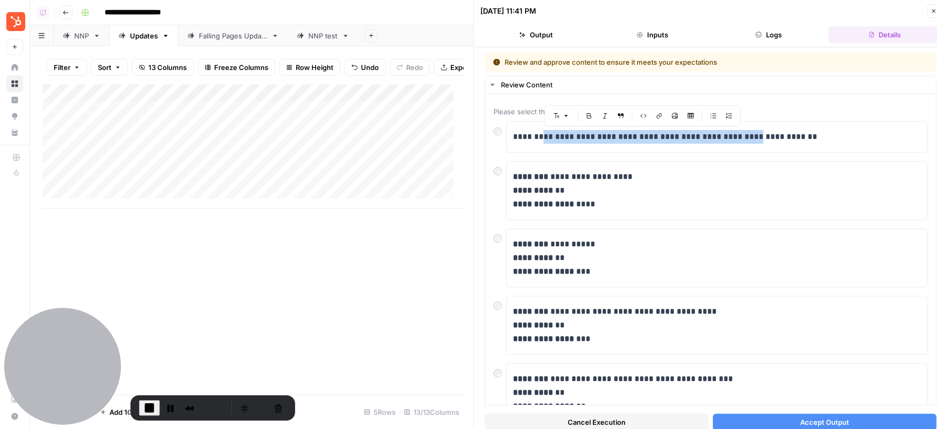
click at [762, 419] on button "Accept Output" at bounding box center [825, 422] width 224 height 17
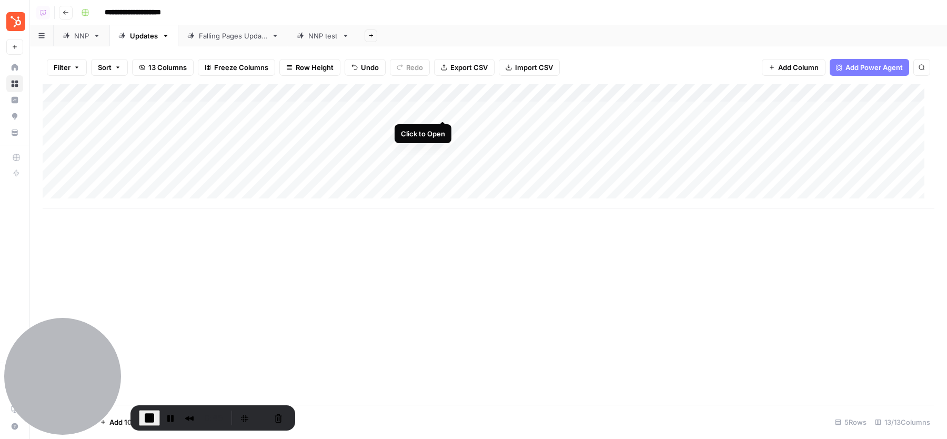
click at [444, 111] on div "Add Column" at bounding box center [489, 146] width 892 height 124
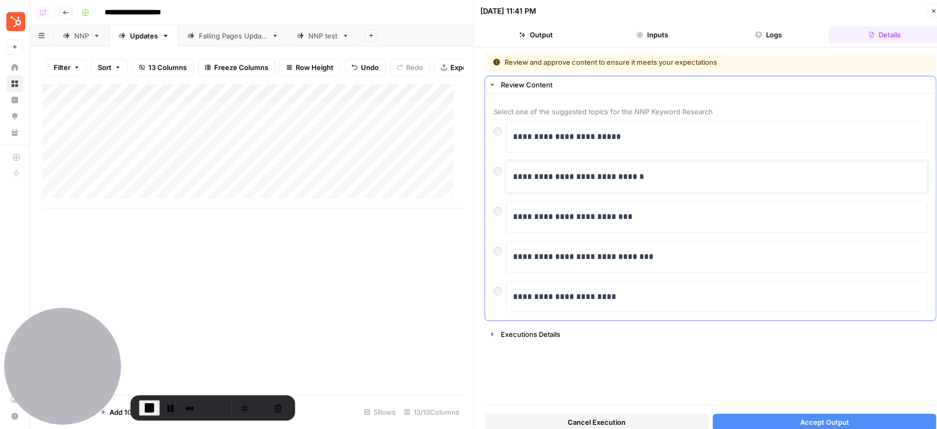
click at [600, 171] on p "**********" at bounding box center [717, 177] width 409 height 14
click at [932, 11] on icon "button" at bounding box center [934, 11] width 6 height 6
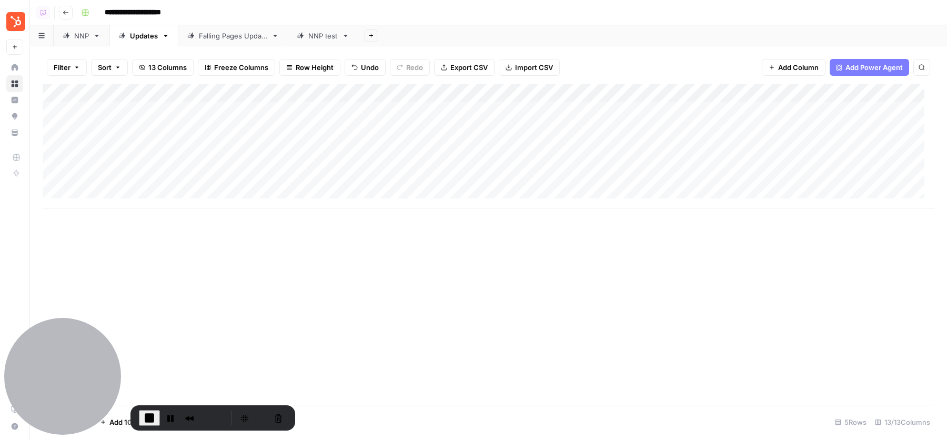
click at [443, 128] on div "Add Column" at bounding box center [489, 146] width 892 height 124
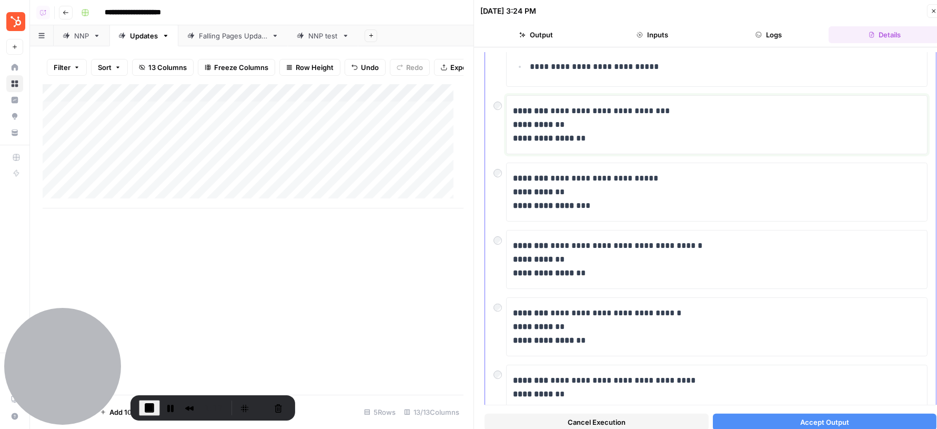
click at [620, 118] on p "**********" at bounding box center [712, 124] width 399 height 41
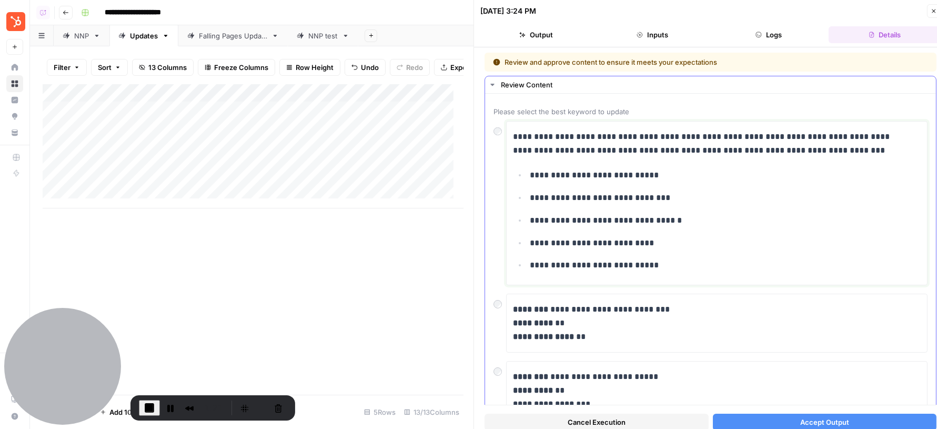
click at [547, 138] on p "**********" at bounding box center [712, 143] width 399 height 27
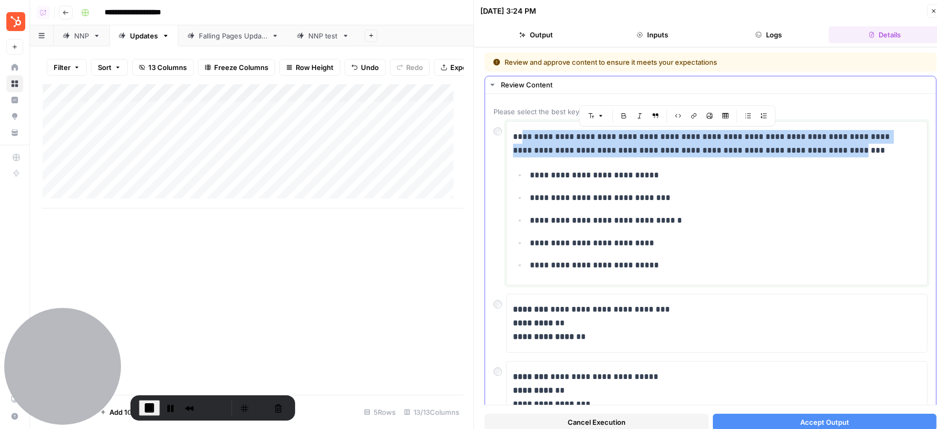
drag, startPoint x: 526, startPoint y: 138, endPoint x: 830, endPoint y: 148, distance: 304.4
click at [830, 148] on p "**********" at bounding box center [712, 143] width 399 height 27
click at [861, 148] on p "**********" at bounding box center [712, 143] width 399 height 27
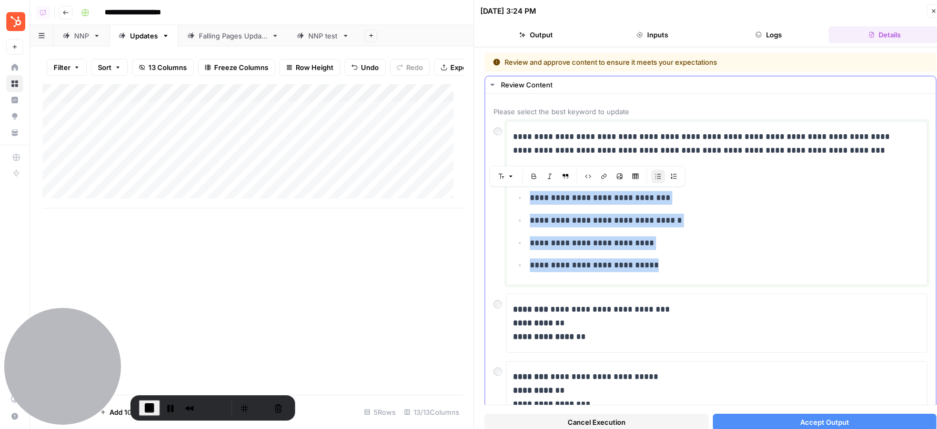
drag, startPoint x: 665, startPoint y: 262, endPoint x: 532, endPoint y: 181, distance: 155.9
click at [527, 174] on ul "**********" at bounding box center [717, 220] width 408 height 104
click at [592, 202] on p "**********" at bounding box center [721, 198] width 382 height 14
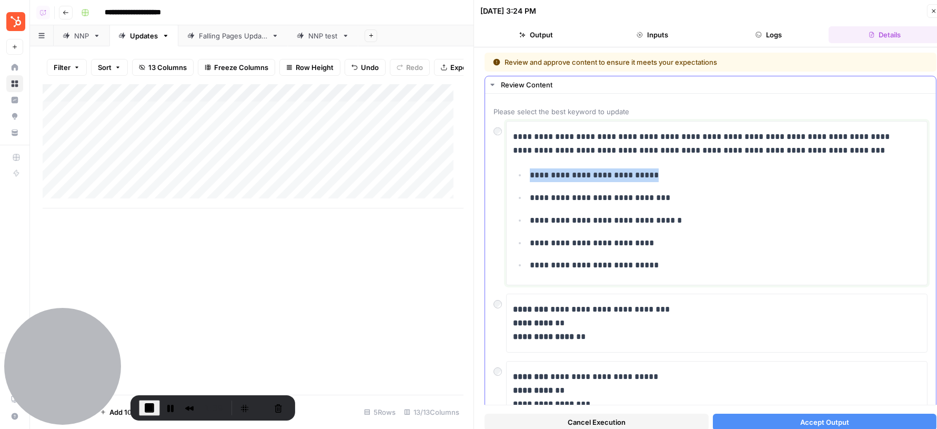
drag, startPoint x: 530, startPoint y: 175, endPoint x: 660, endPoint y: 175, distance: 129.5
click at [660, 175] on p "**********" at bounding box center [721, 175] width 382 height 14
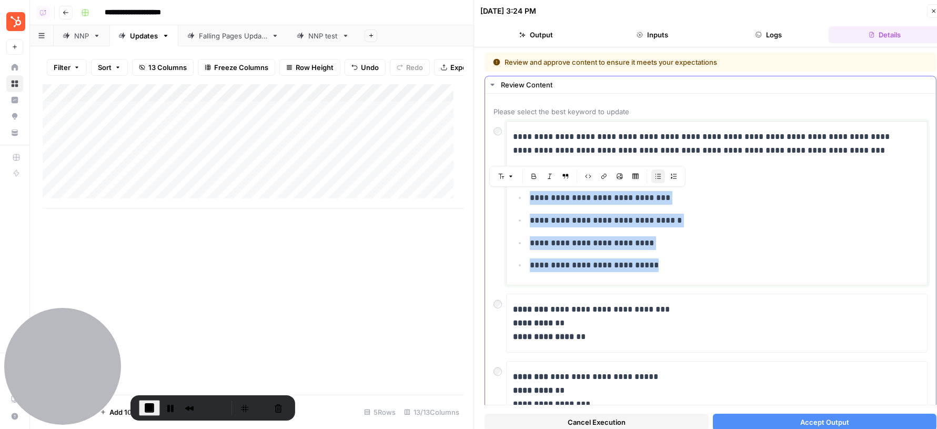
drag, startPoint x: 656, startPoint y: 264, endPoint x: 526, endPoint y: 199, distance: 145.0
click at [526, 199] on ul "**********" at bounding box center [717, 220] width 408 height 104
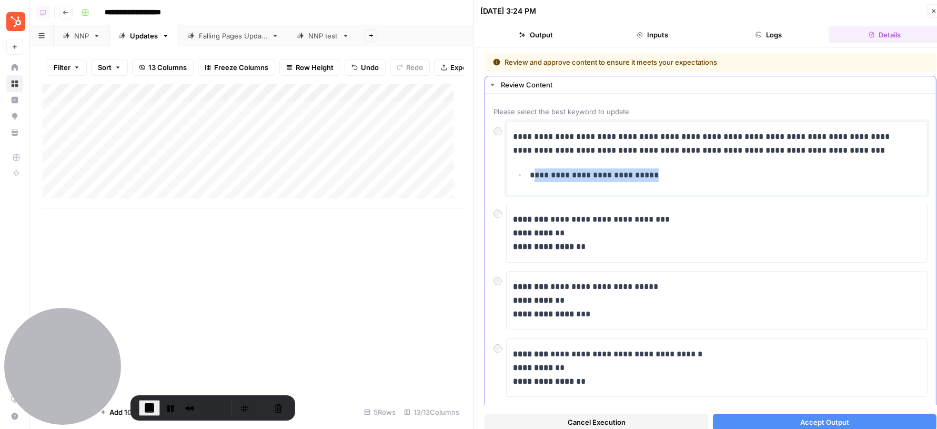
drag, startPoint x: 532, startPoint y: 177, endPoint x: 637, endPoint y: 177, distance: 104.7
click at [637, 177] on p "**********" at bounding box center [721, 175] width 382 height 14
click at [684, 174] on p "**********" at bounding box center [721, 175] width 382 height 14
click at [802, 422] on span "Accept Output" at bounding box center [825, 422] width 49 height 11
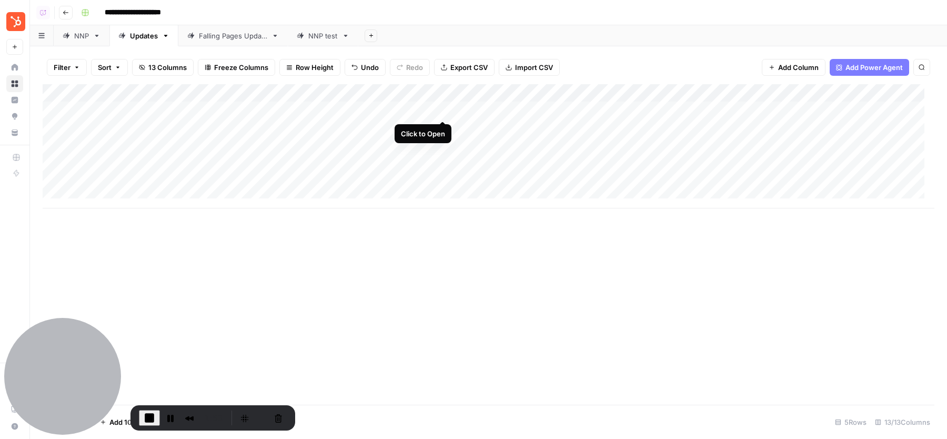
click at [443, 111] on div "Add Column" at bounding box center [489, 146] width 892 height 124
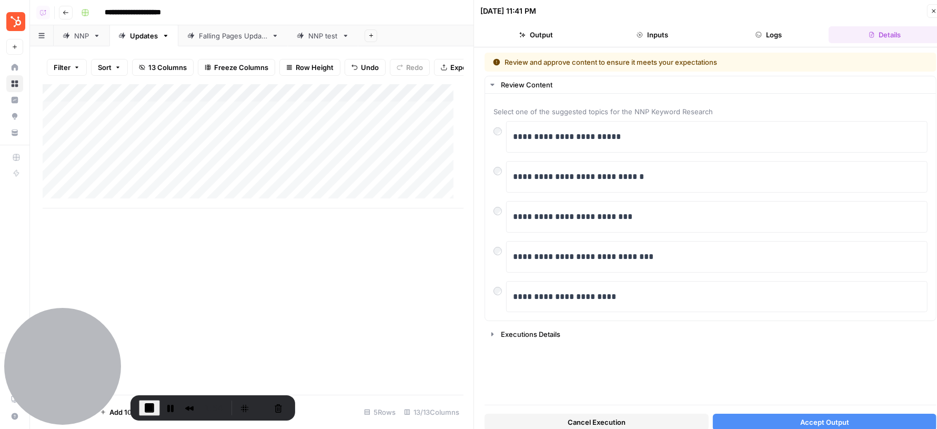
click at [785, 419] on button "Accept Output" at bounding box center [825, 422] width 224 height 17
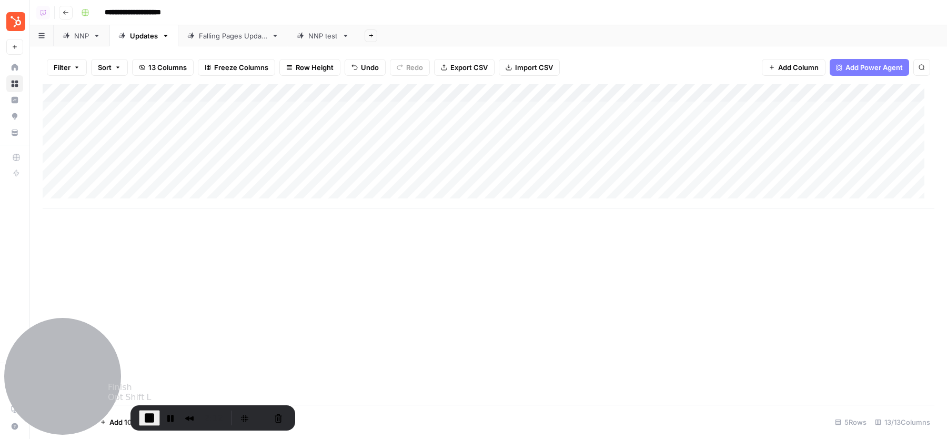
click at [149, 412] on span "End Recording" at bounding box center [149, 418] width 13 height 13
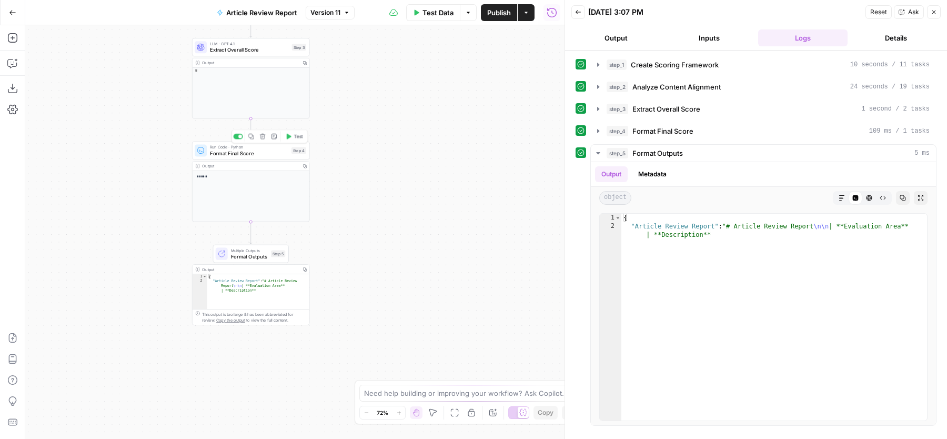
click at [238, 151] on span "Format Final Score" at bounding box center [249, 152] width 78 height 7
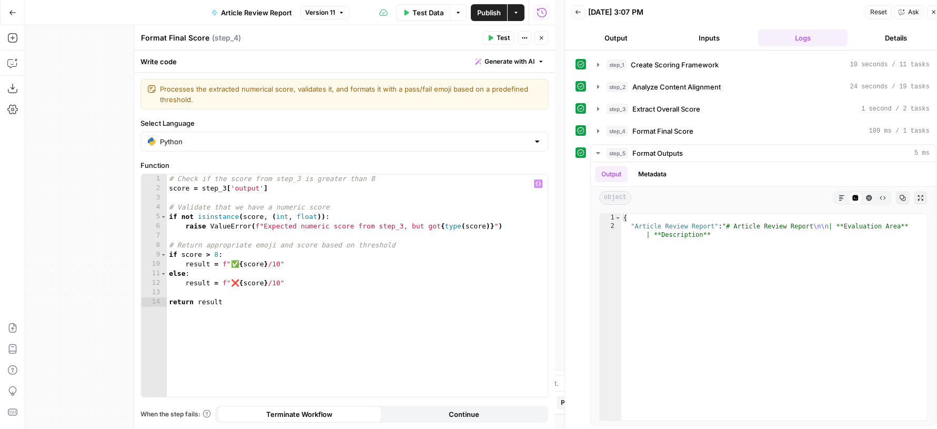
click at [209, 254] on div "# Check if the score from step_3 is greater than 8 score = step_3 [ 'output' ] …" at bounding box center [358, 295] width 382 height 243
type textarea "**********"
click at [499, 34] on span "Test" at bounding box center [503, 37] width 13 height 9
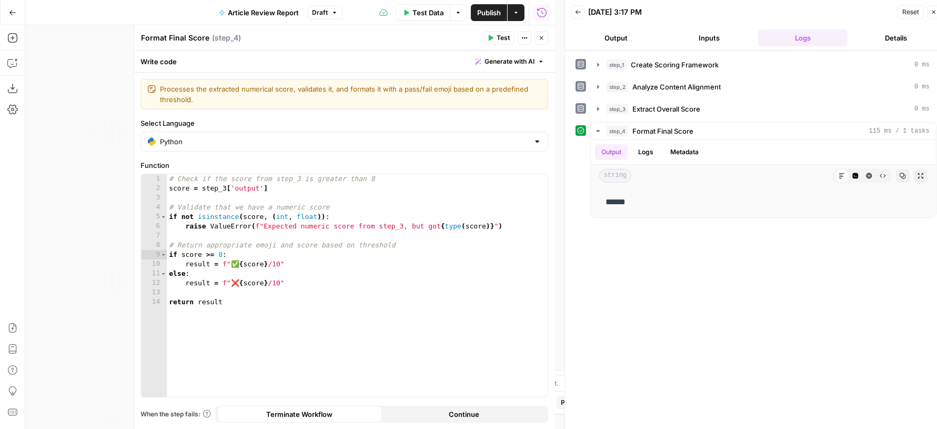
click at [545, 34] on button "Close" at bounding box center [542, 38] width 14 height 14
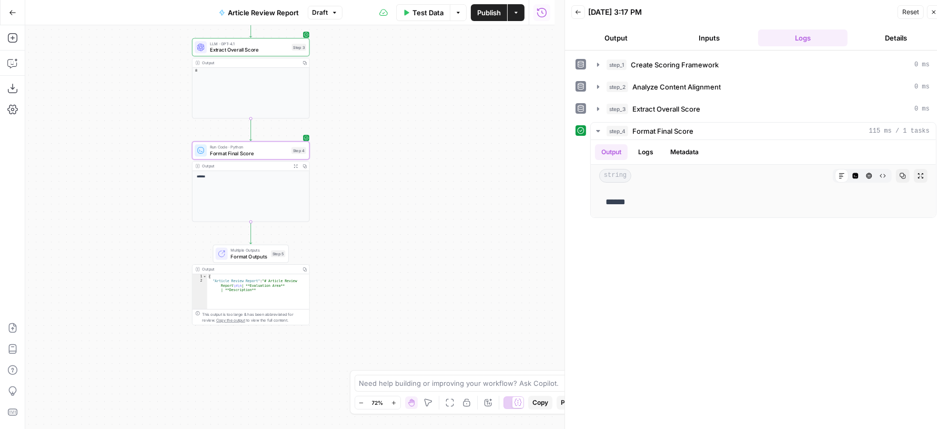
click at [483, 7] on span "Publish" at bounding box center [489, 12] width 24 height 11
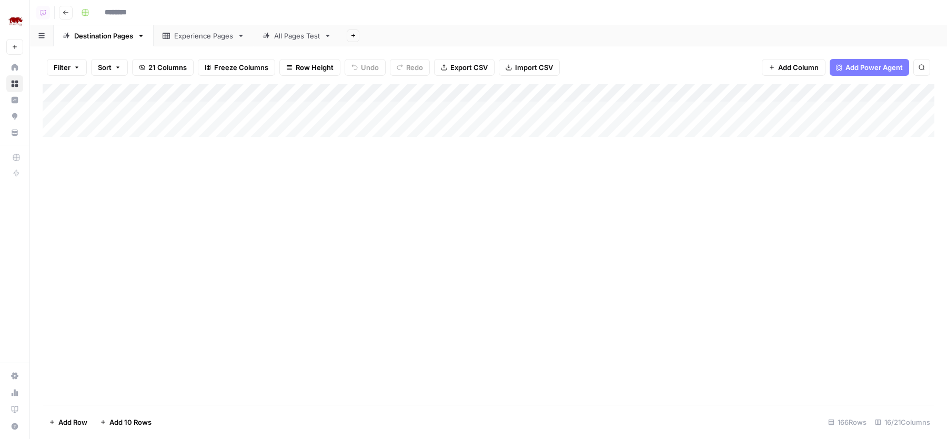
type input "**********"
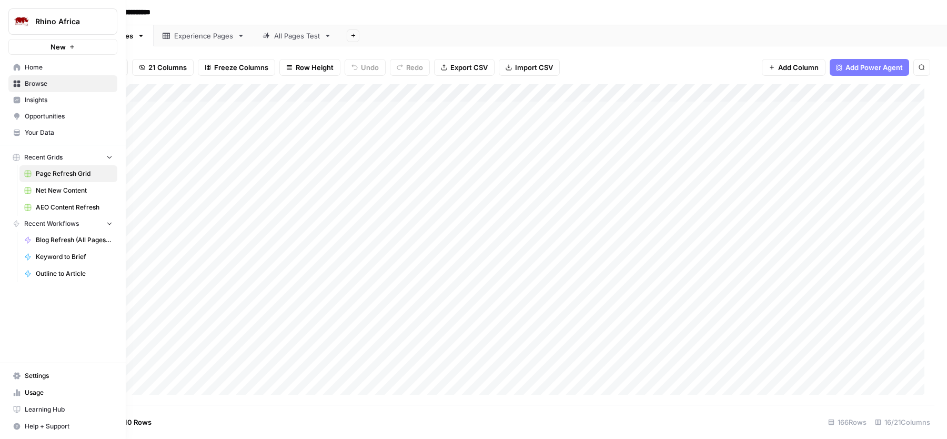
click at [53, 188] on span "Net New Content" at bounding box center [74, 190] width 77 height 9
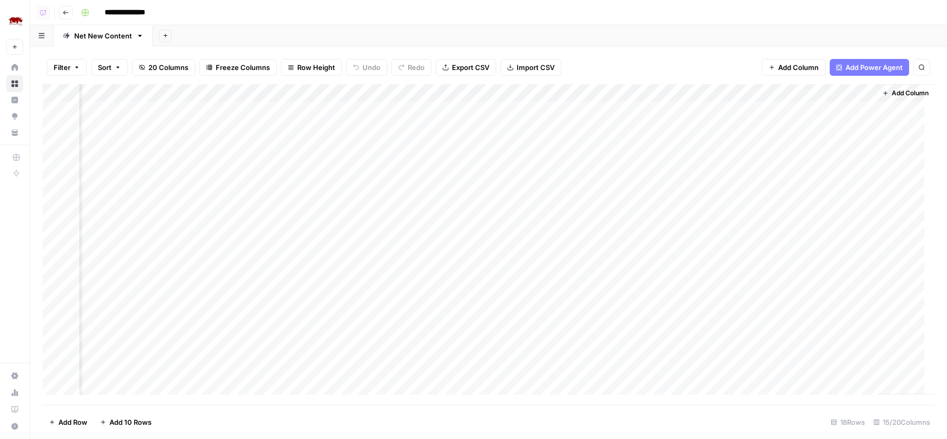
scroll to position [0, 849]
click at [299, 93] on div "Add Column" at bounding box center [489, 244] width 892 height 321
click at [414, 39] on div "Add Sheet" at bounding box center [550, 35] width 795 height 21
click at [349, 108] on div "Add Column" at bounding box center [489, 244] width 892 height 321
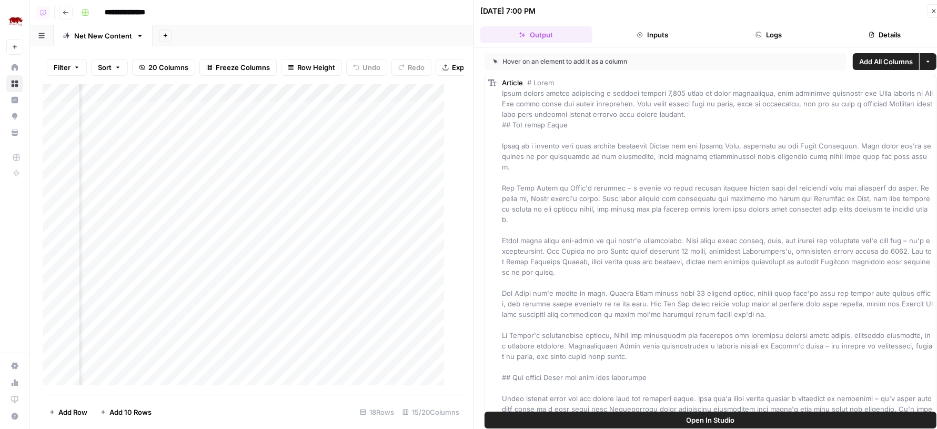
click at [621, 414] on button "Open In Studio" at bounding box center [711, 420] width 452 height 17
click at [931, 11] on icon "button" at bounding box center [934, 11] width 6 height 6
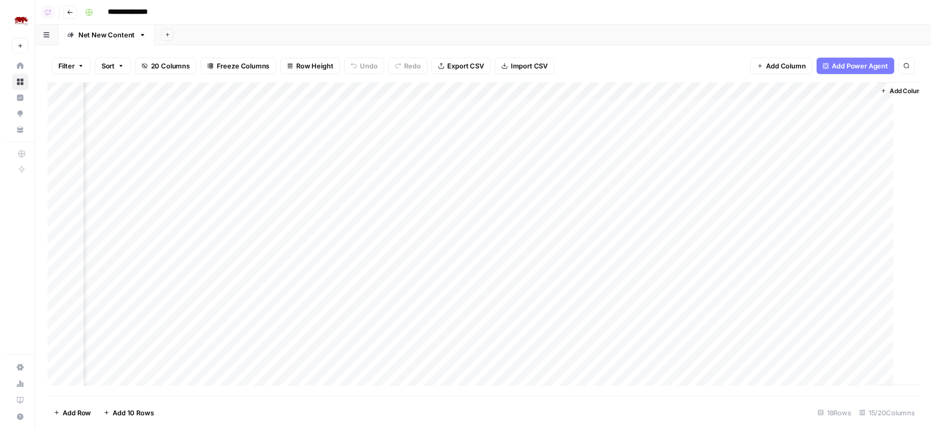
scroll to position [0, 837]
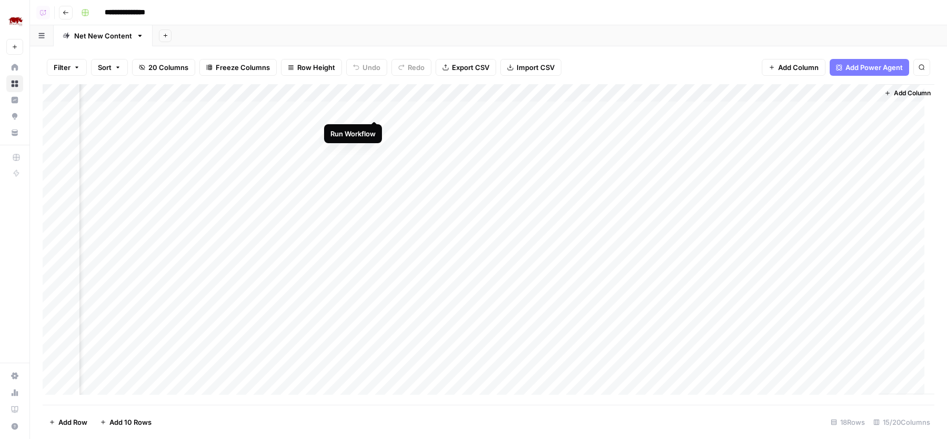
click at [374, 109] on div "Add Column" at bounding box center [489, 244] width 892 height 321
click at [463, 14] on div "**********" at bounding box center [507, 12] width 860 height 17
click at [468, 109] on div "Add Column" at bounding box center [489, 244] width 892 height 321
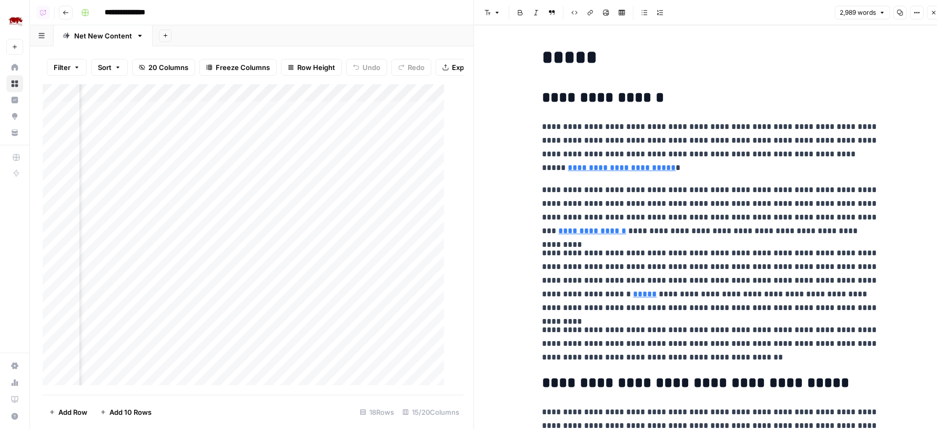
click at [630, 142] on p "**********" at bounding box center [711, 147] width 337 height 55
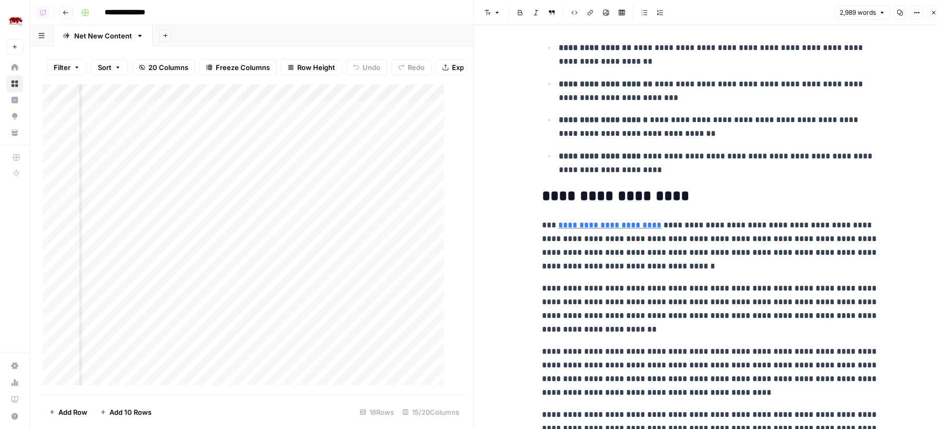
scroll to position [812, 0]
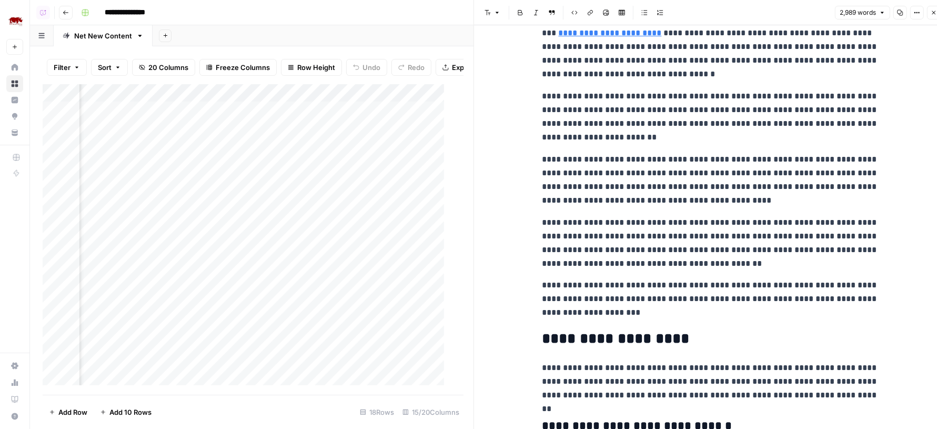
click at [630, 142] on p "**********" at bounding box center [711, 116] width 337 height 55
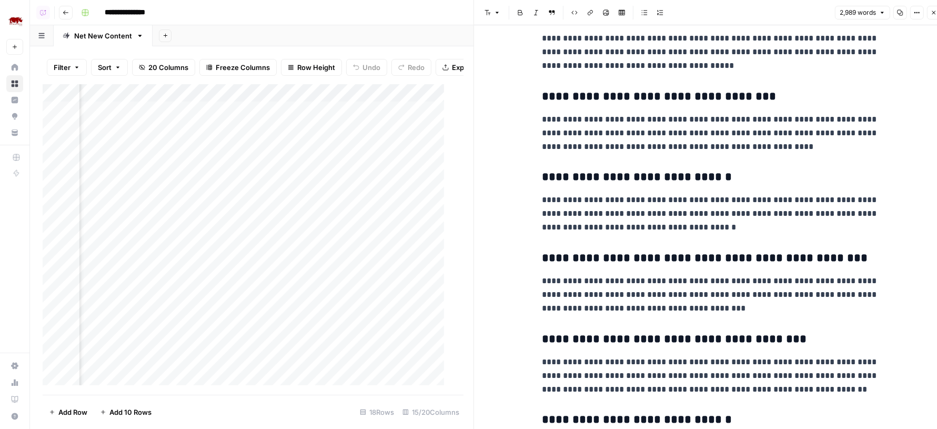
scroll to position [3403, 0]
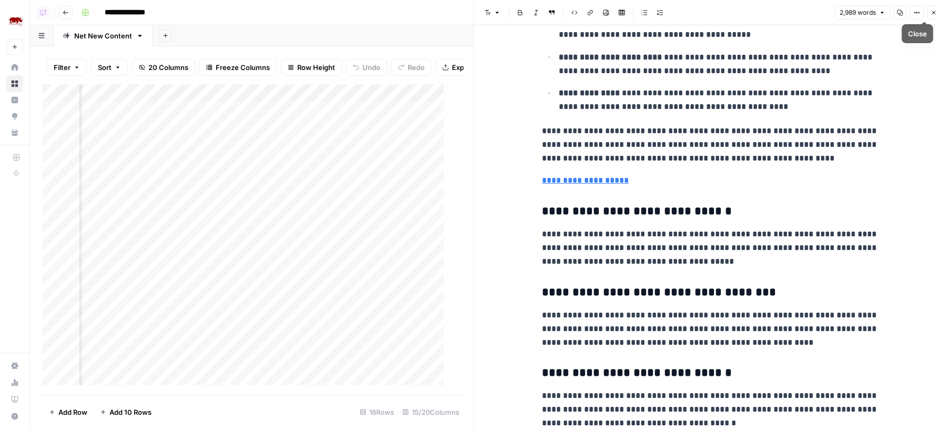
click at [929, 15] on button "Close" at bounding box center [934, 13] width 14 height 14
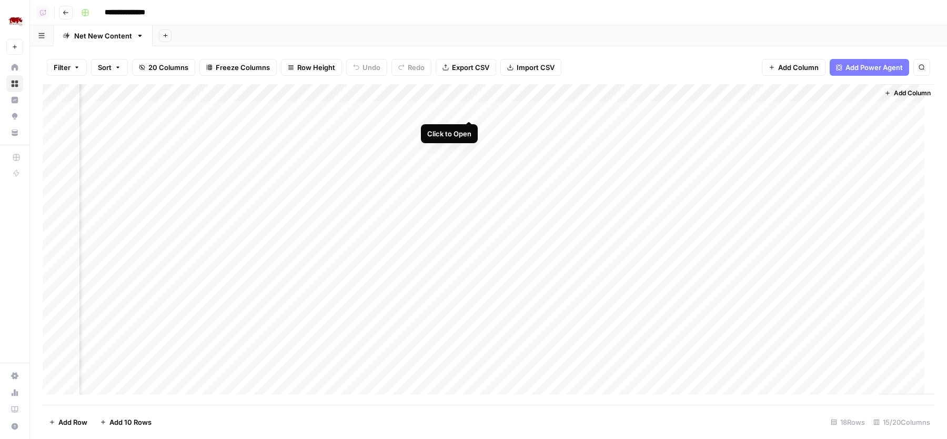
click at [469, 112] on div "Add Column" at bounding box center [489, 244] width 892 height 321
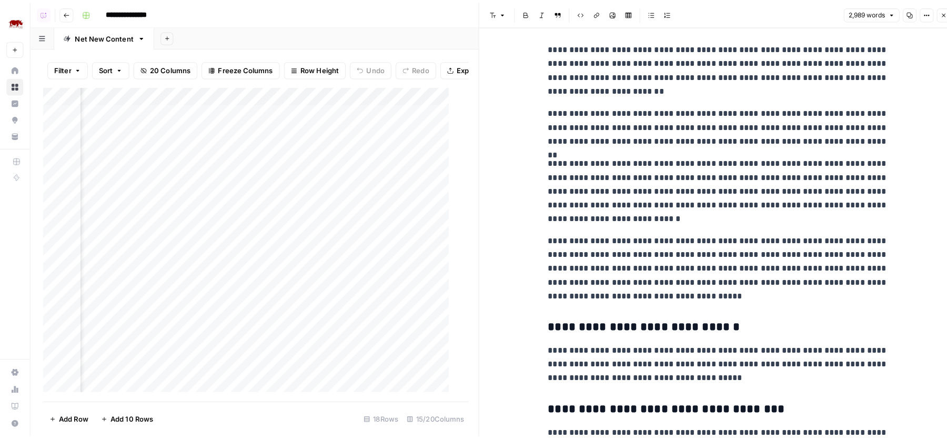
scroll to position [3851, 0]
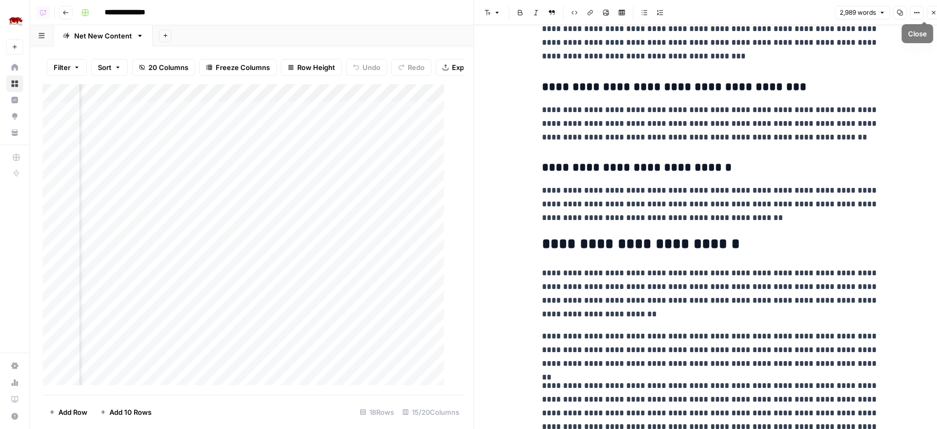
click at [932, 8] on button "Close" at bounding box center [934, 13] width 14 height 14
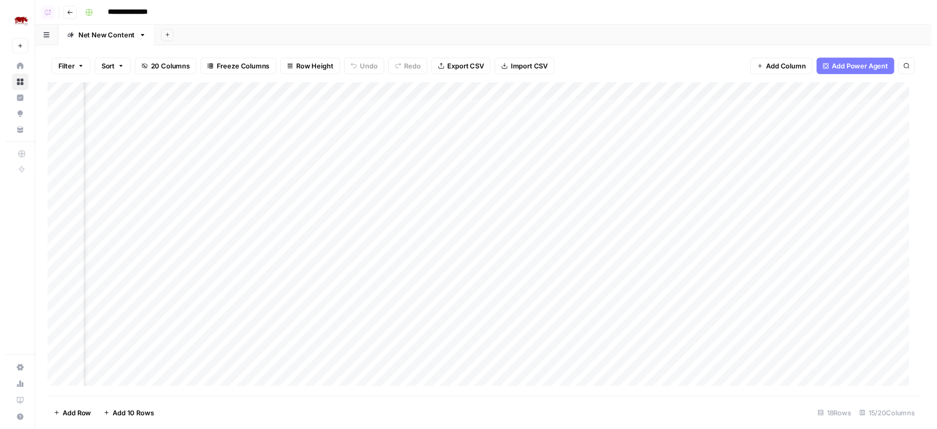
scroll to position [0, 849]
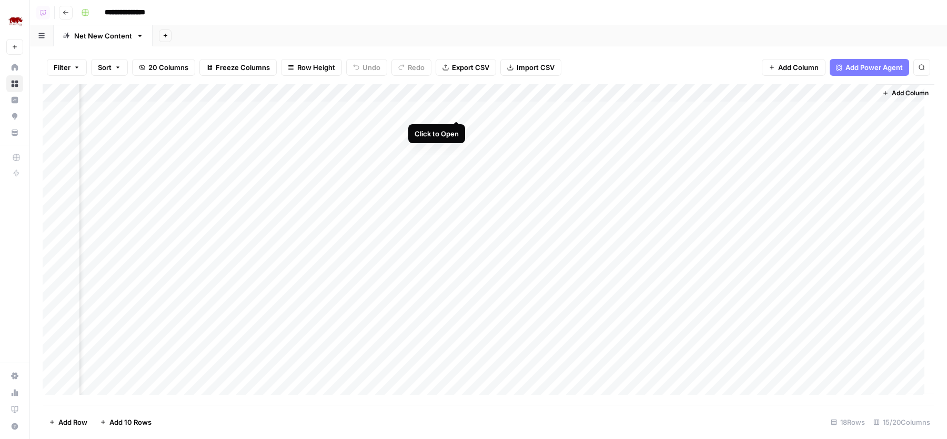
click at [457, 110] on div "Add Column" at bounding box center [489, 244] width 892 height 321
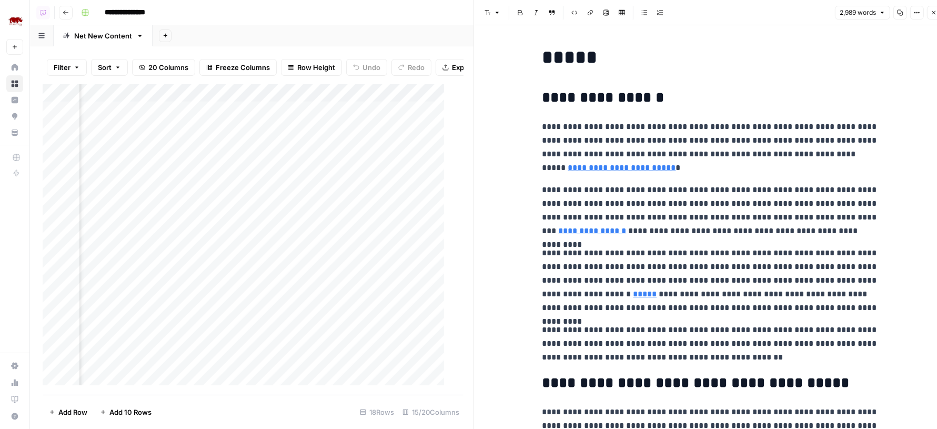
click at [934, 10] on icon "button" at bounding box center [934, 12] width 6 height 6
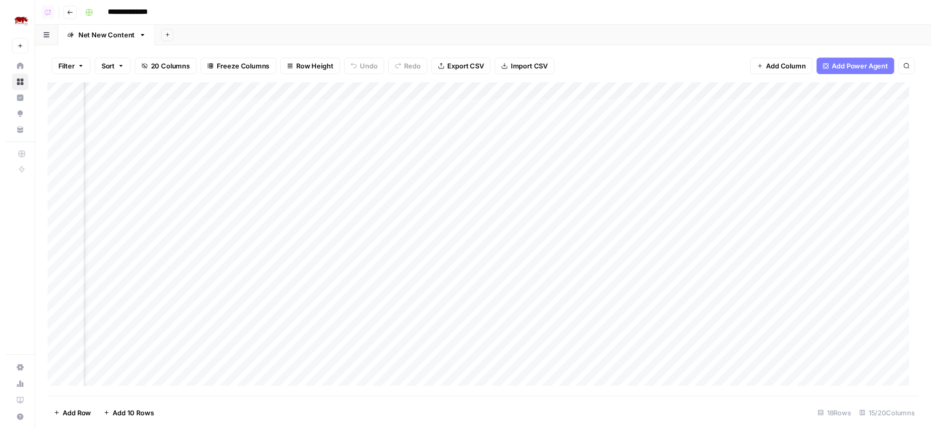
scroll to position [0, 849]
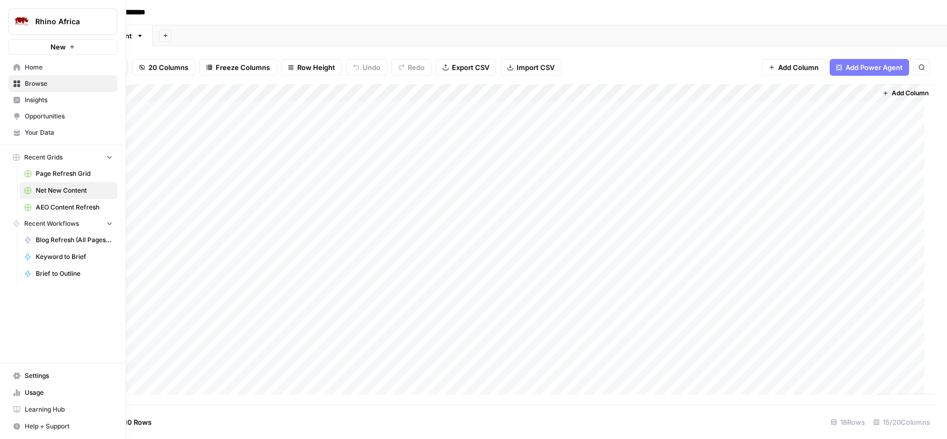
click at [42, 135] on span "Your Data" at bounding box center [69, 132] width 88 height 9
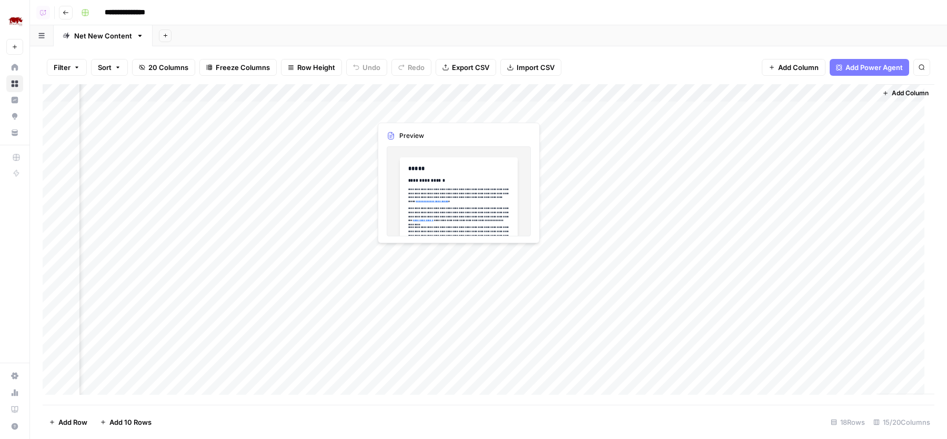
click at [458, 111] on div "Add Column" at bounding box center [489, 244] width 892 height 321
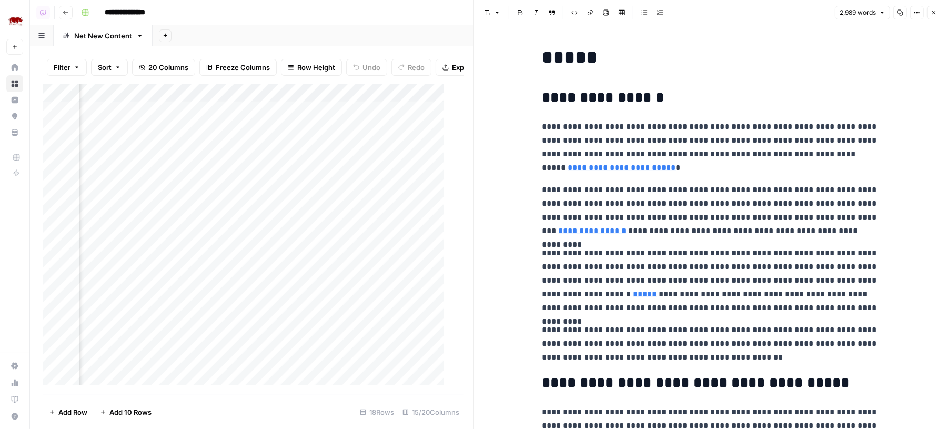
click at [697, 187] on p "**********" at bounding box center [711, 210] width 337 height 55
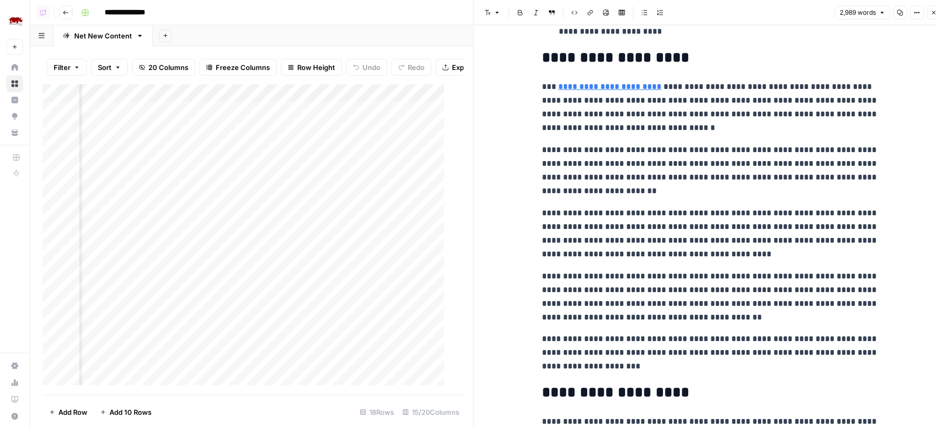
scroll to position [788, 0]
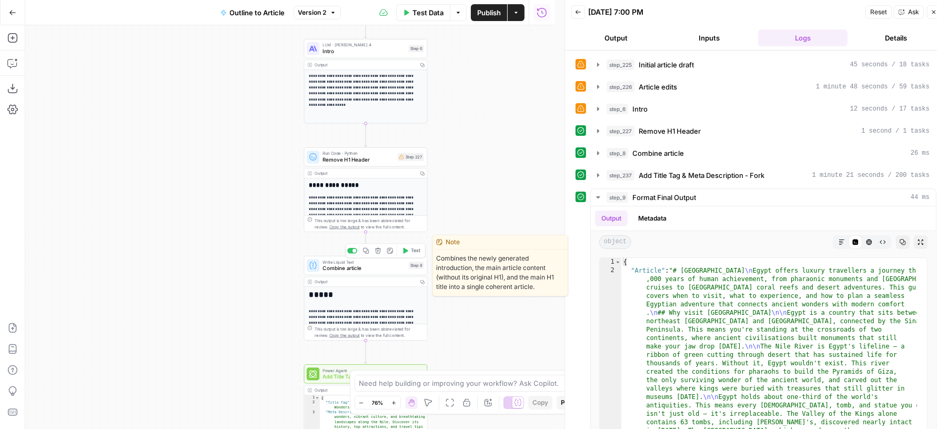
click at [333, 269] on span "Combine article" at bounding box center [364, 268] width 83 height 8
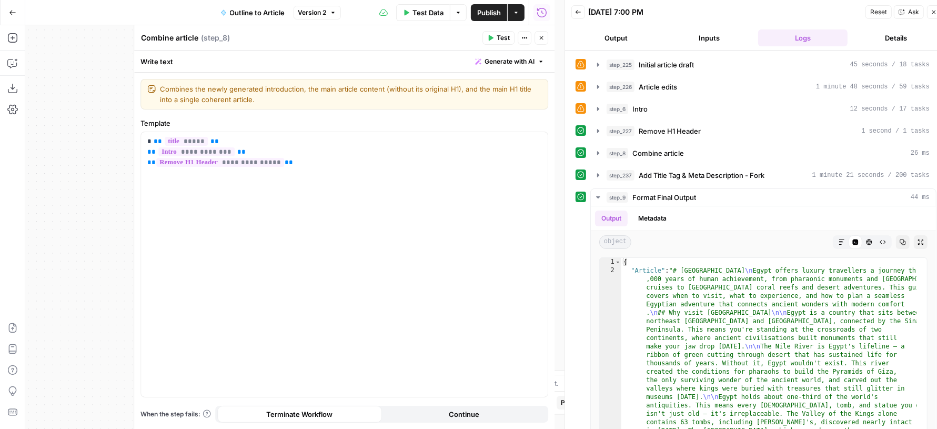
click at [547, 38] on button "Close" at bounding box center [542, 38] width 14 height 14
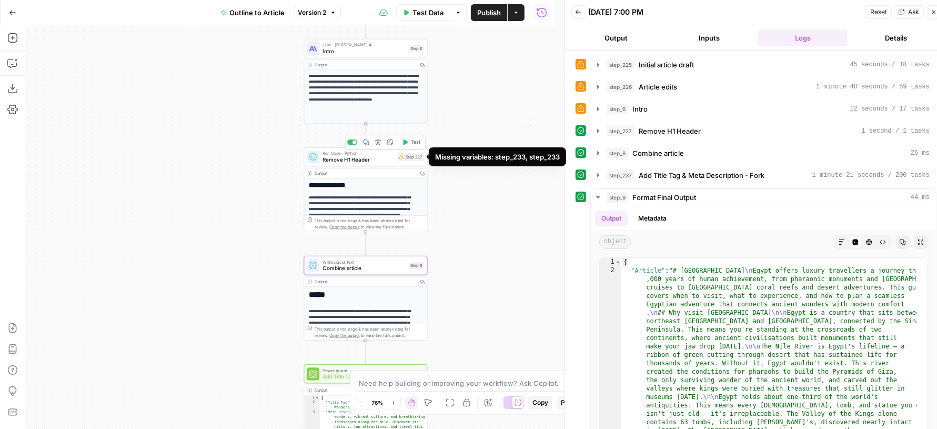
click at [407, 158] on div "Step 227" at bounding box center [411, 157] width 26 height 8
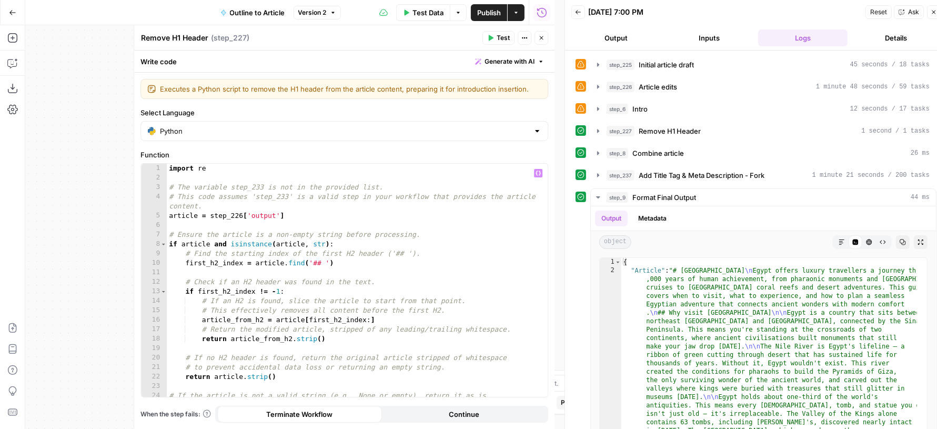
click at [317, 196] on div "import re # The variable step_233 is not in the provided list. # This code assu…" at bounding box center [353, 290] width 372 height 253
click at [488, 240] on div "import re # The variable step_233 is not in the provided list. # This code assu…" at bounding box center [353, 290] width 372 height 253
type textarea "**********"
type input "***"
click at [358, 188] on span "+" at bounding box center [360, 186] width 11 height 11
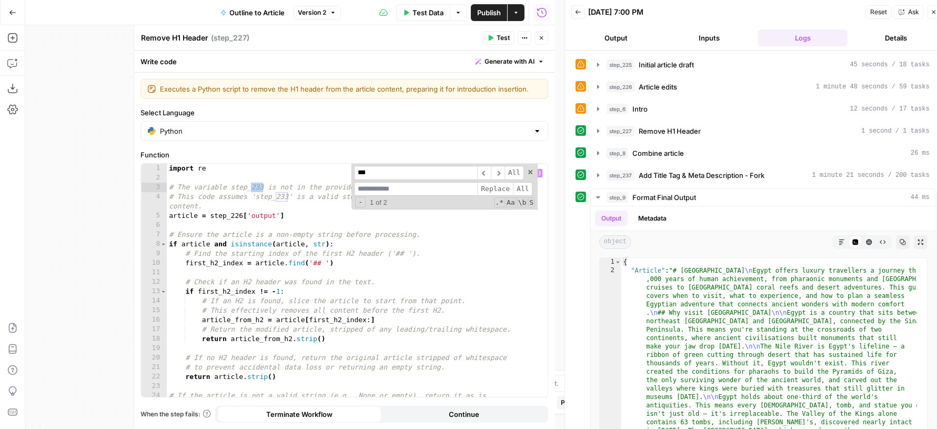
click at [387, 188] on input at bounding box center [415, 189] width 123 height 14
type input "***"
click at [523, 183] on span "All" at bounding box center [522, 189] width 19 height 14
click at [537, 42] on button "Close" at bounding box center [542, 38] width 14 height 14
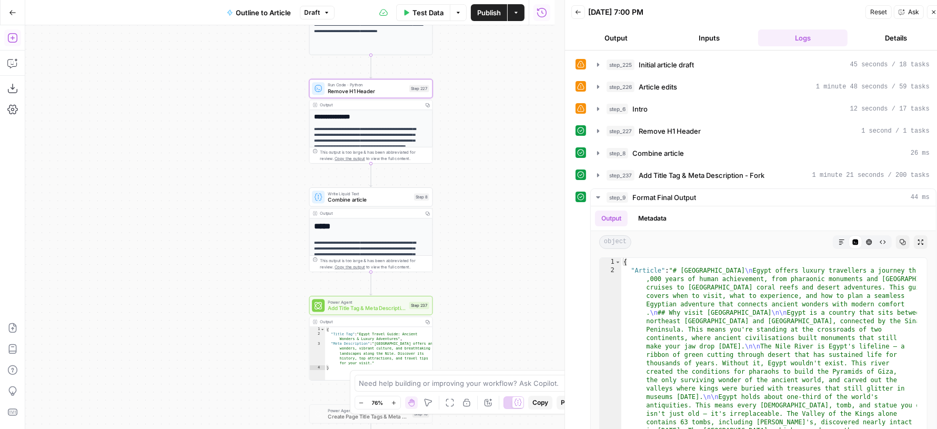
click at [13, 37] on icon "button" at bounding box center [12, 38] width 11 height 11
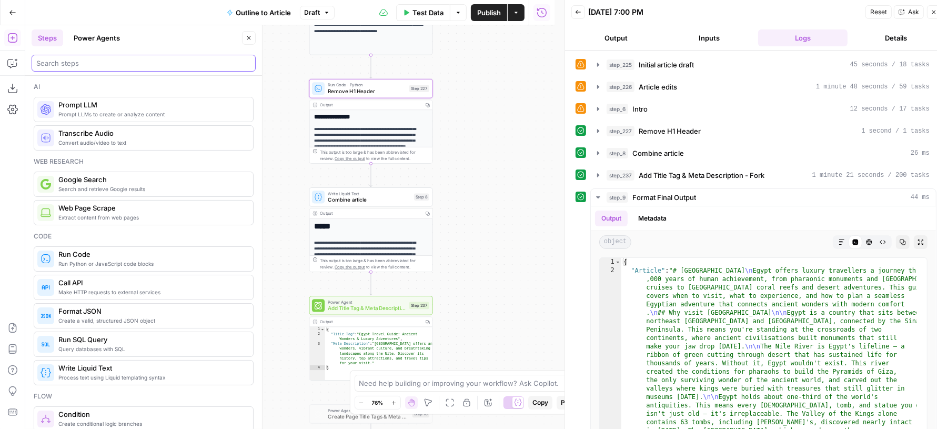
click at [80, 60] on input "search" at bounding box center [143, 63] width 215 height 11
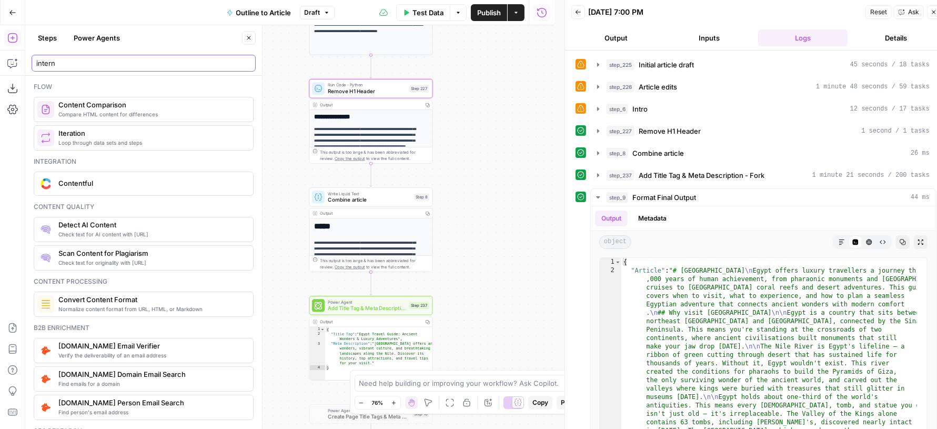
type input "intern"
click at [933, 10] on icon "button" at bounding box center [934, 12] width 6 height 6
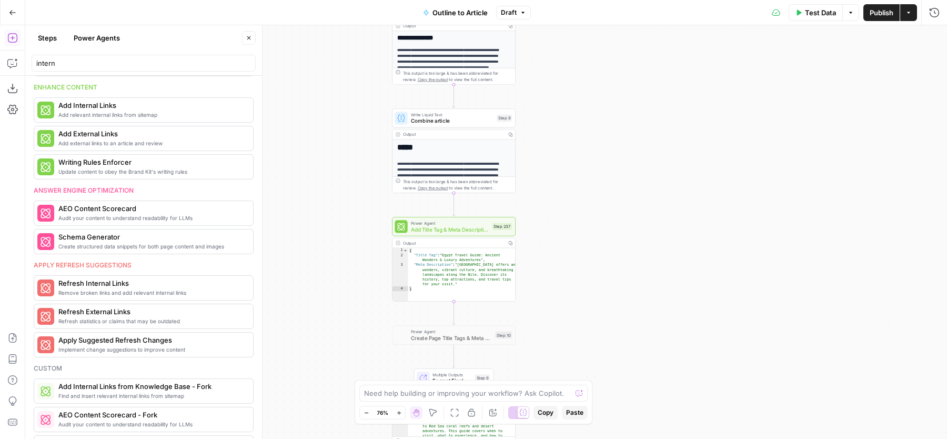
scroll to position [778, 0]
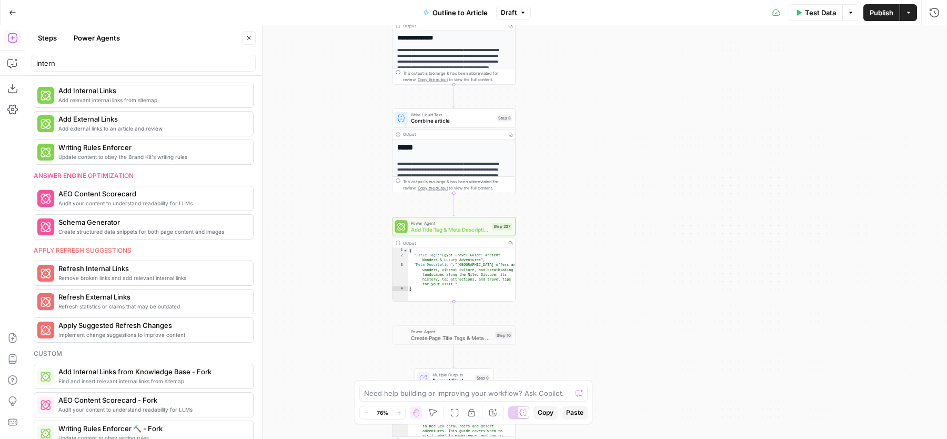
click at [103, 35] on button "Power Agents" at bounding box center [96, 37] width 59 height 17
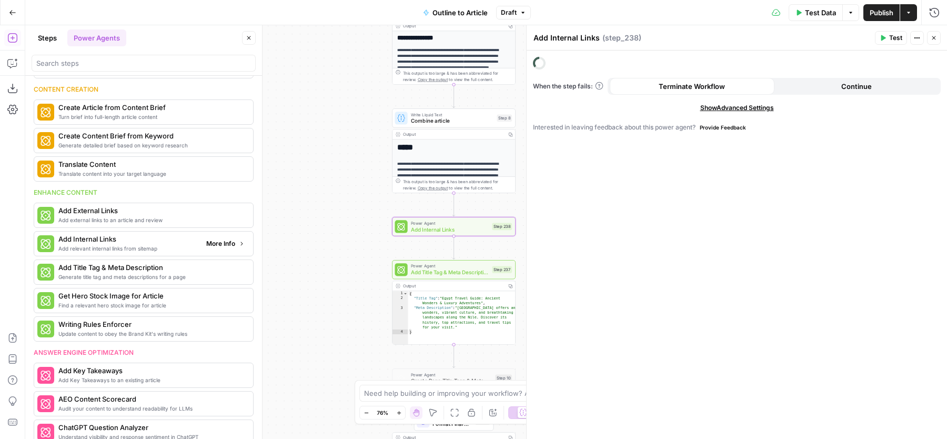
scroll to position [158, 0]
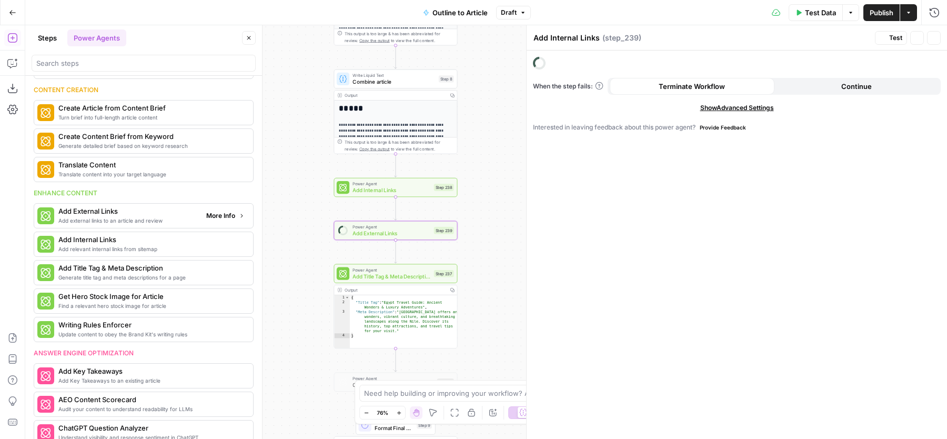
type textarea "Add External Links"
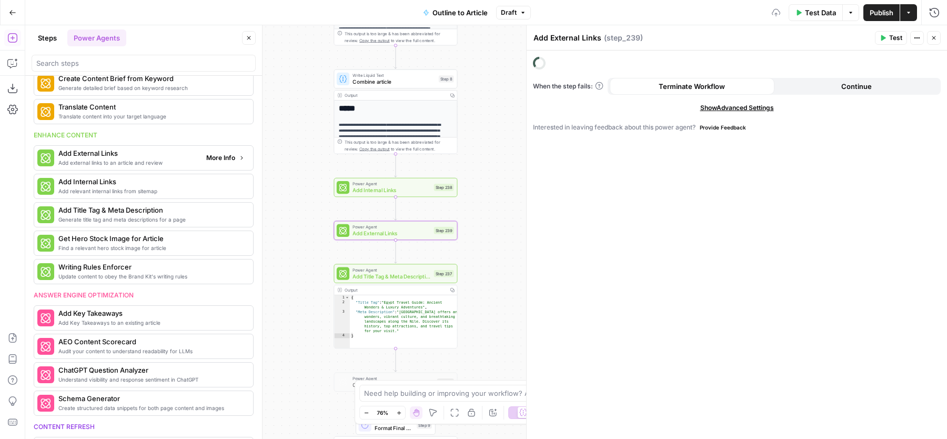
scroll to position [101, 0]
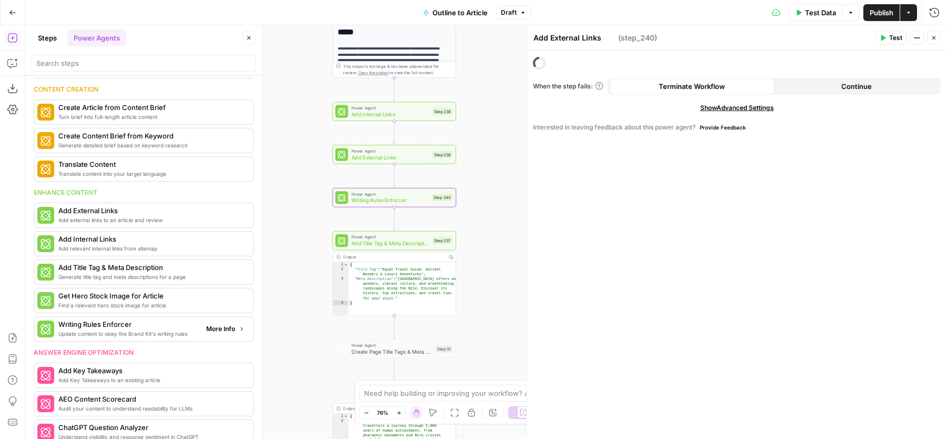
type textarea "Writing Rules Enforcer"
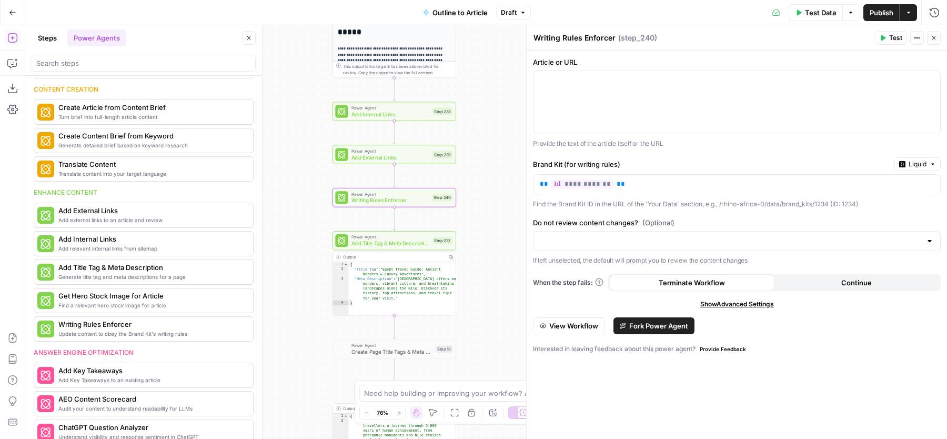
click at [253, 41] on button "Close" at bounding box center [249, 38] width 14 height 14
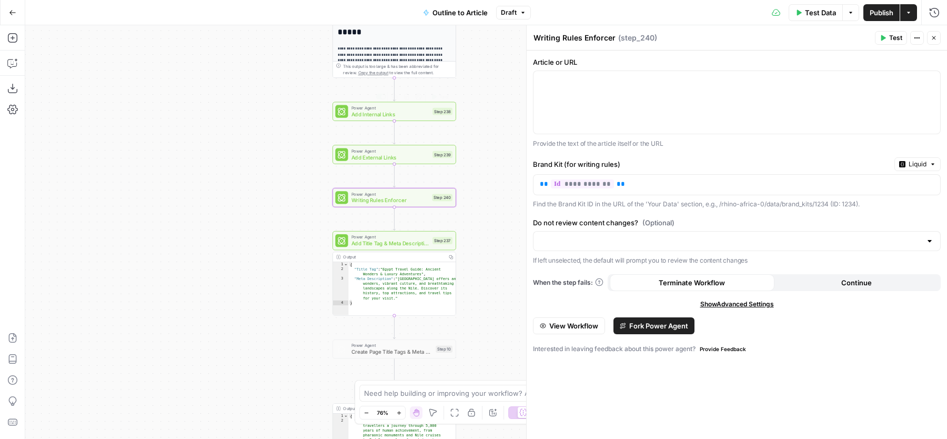
click at [361, 112] on span "Add Internal Links" at bounding box center [391, 114] width 78 height 8
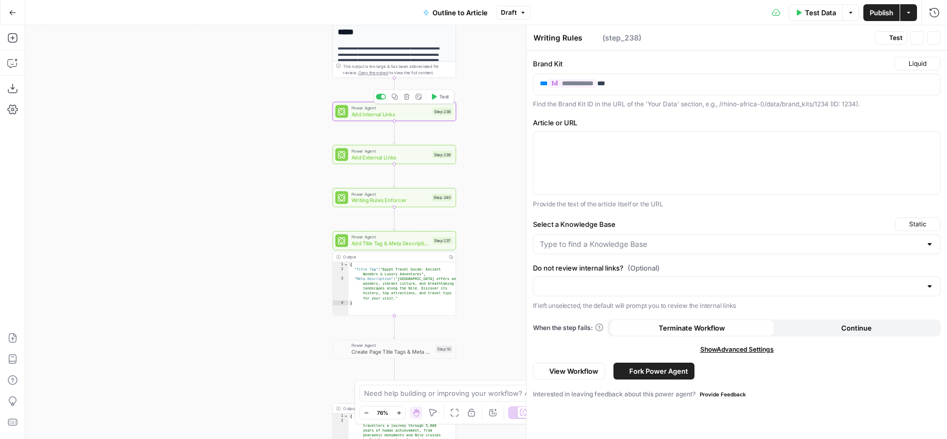
type textarea "Add Internal Links"
click at [637, 163] on div at bounding box center [737, 163] width 407 height 63
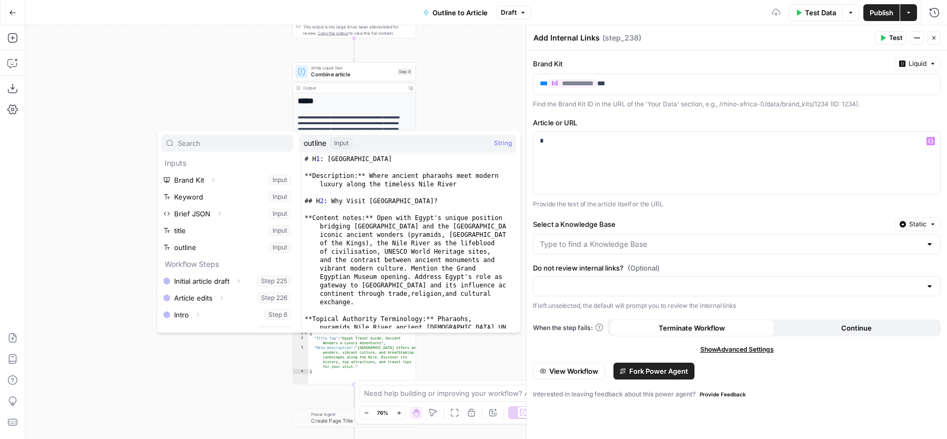
scroll to position [28, 0]
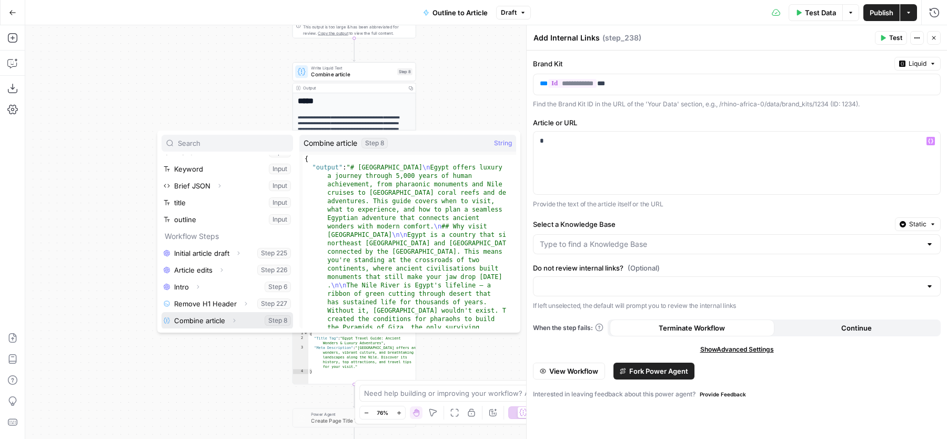
click at [232, 317] on icon "button" at bounding box center [234, 320] width 6 height 6
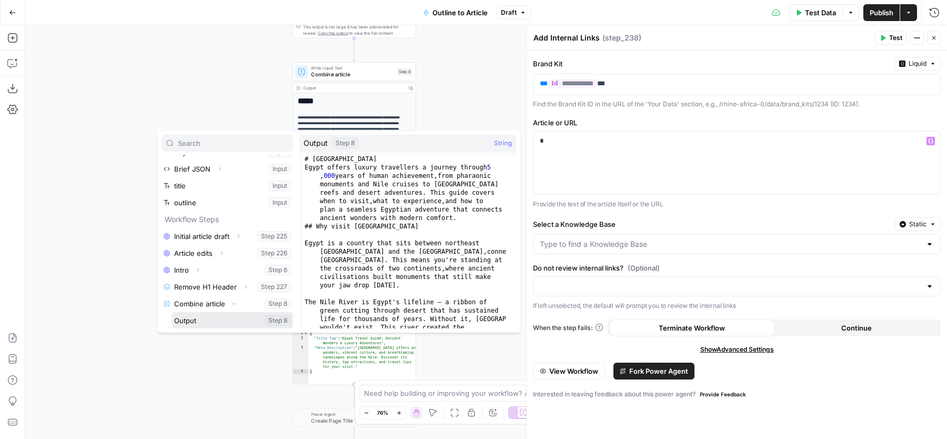
click at [217, 316] on button "Select variable Output" at bounding box center [232, 320] width 121 height 17
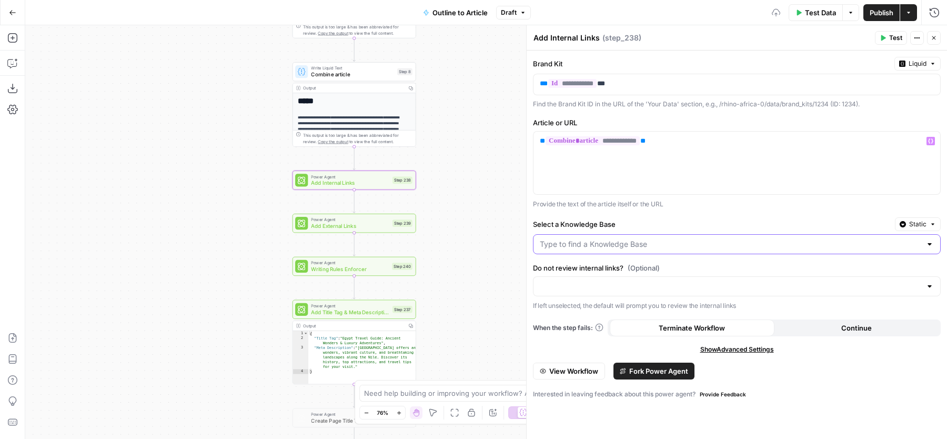
click at [595, 243] on input "Select a Knowledge Base" at bounding box center [731, 244] width 382 height 11
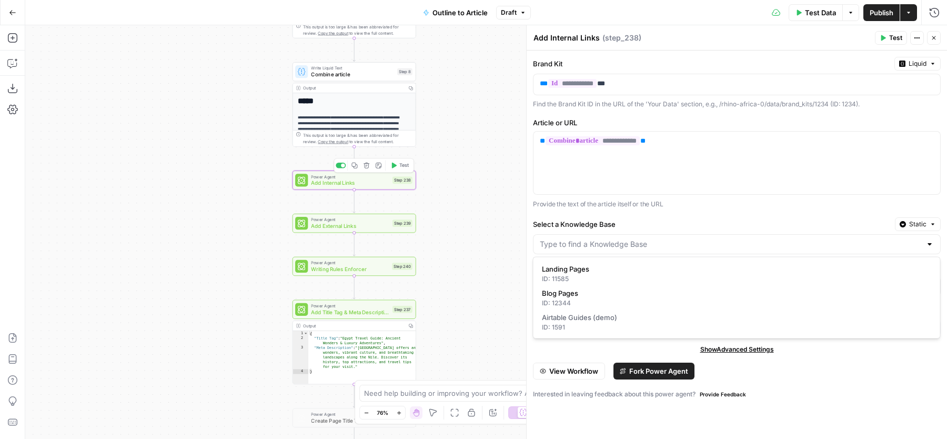
click at [342, 166] on div at bounding box center [343, 165] width 4 height 4
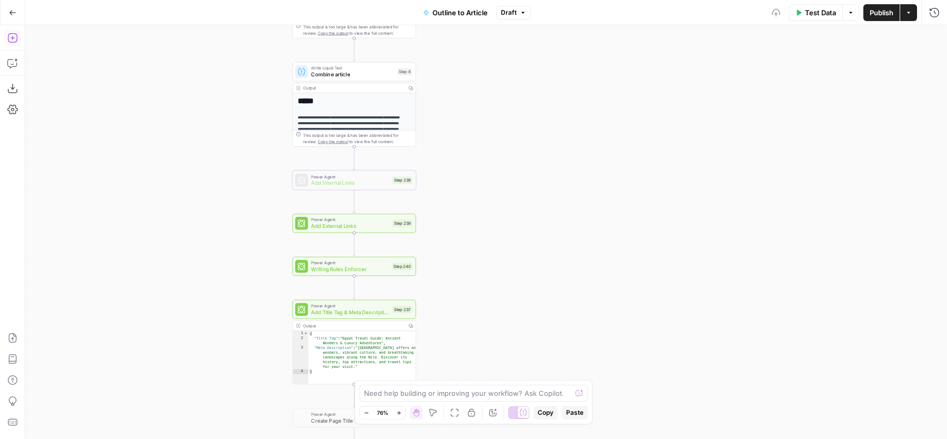
drag, startPoint x: 18, startPoint y: 43, endPoint x: 12, endPoint y: 34, distance: 10.5
click at [12, 34] on icon "button" at bounding box center [12, 38] width 11 height 11
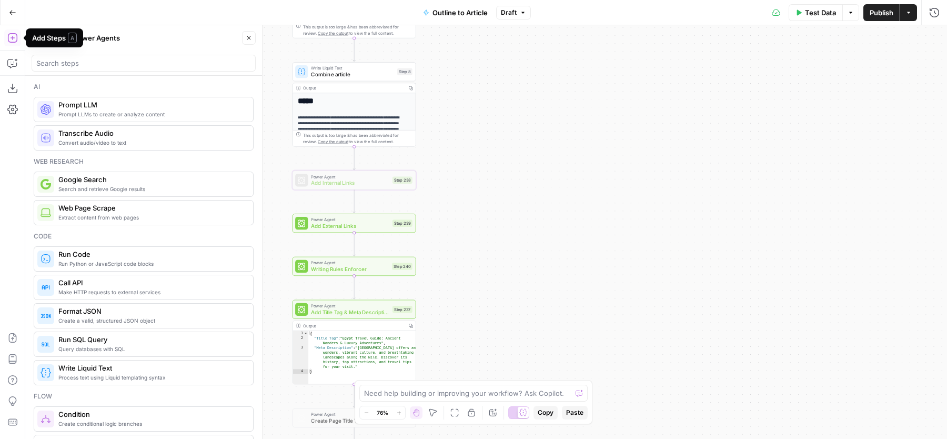
click at [109, 39] on button "Power Agents" at bounding box center [96, 37] width 59 height 17
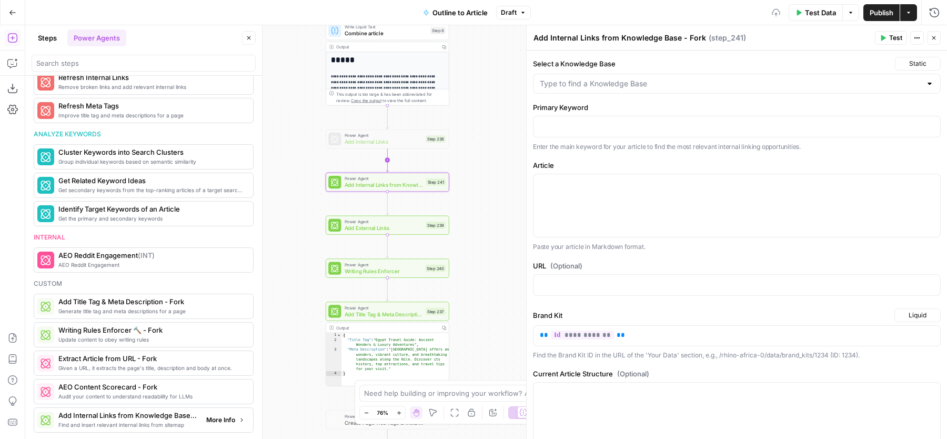
scroll to position [672, 0]
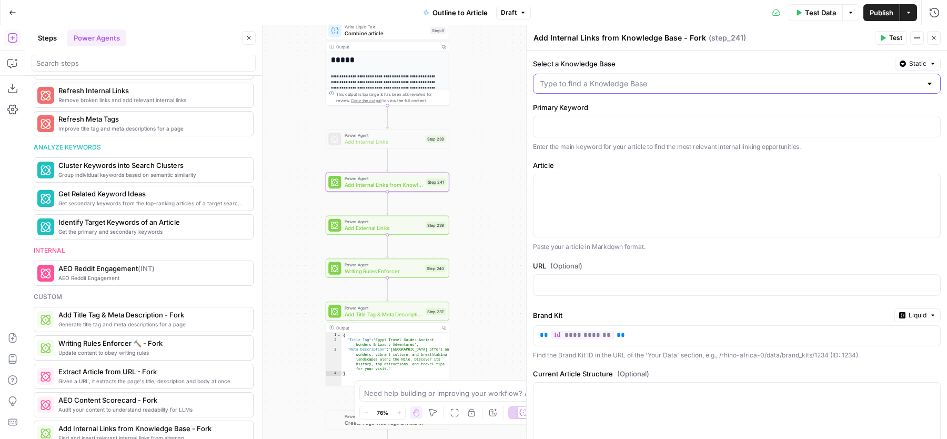
click at [631, 87] on input "Select a Knowledge Base" at bounding box center [731, 83] width 382 height 11
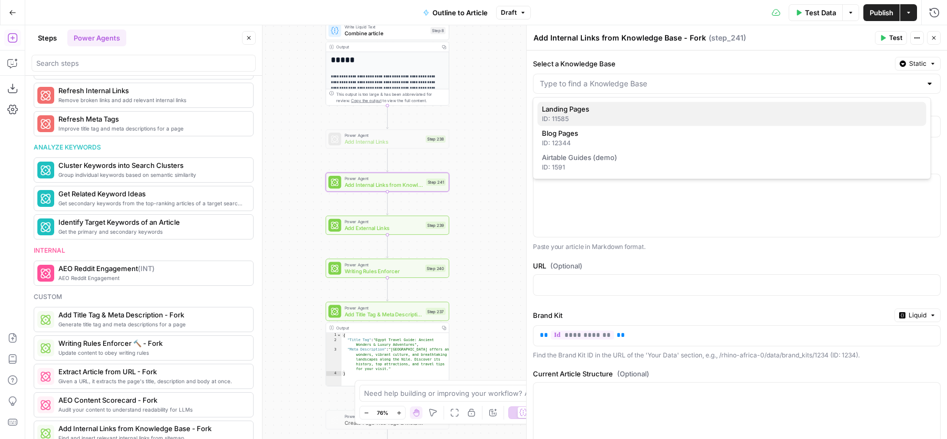
click at [605, 110] on span "Landing Pages" at bounding box center [730, 109] width 376 height 11
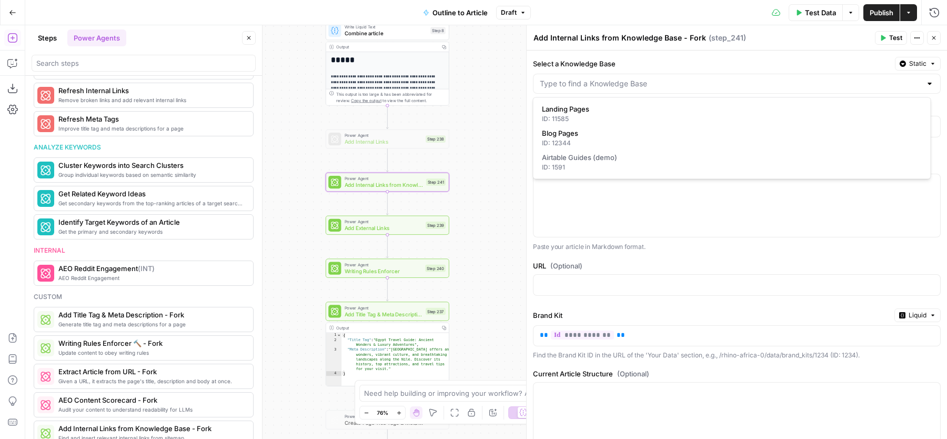
type input "Landing Pages"
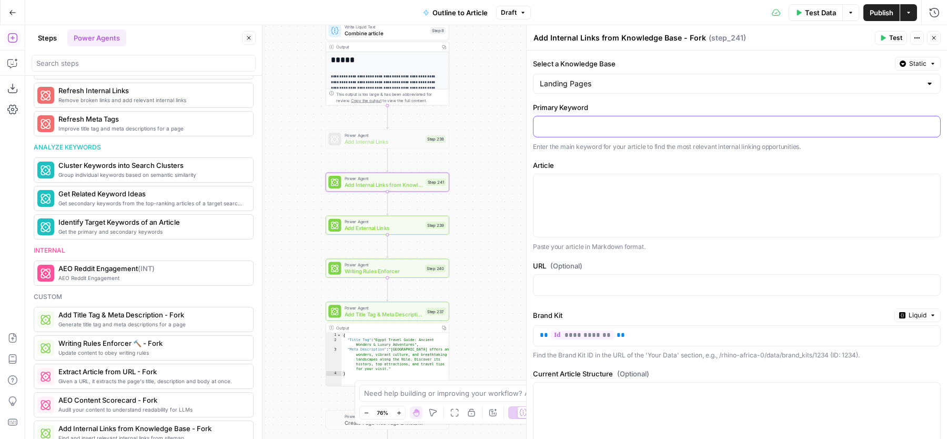
click at [591, 117] on div at bounding box center [737, 126] width 407 height 21
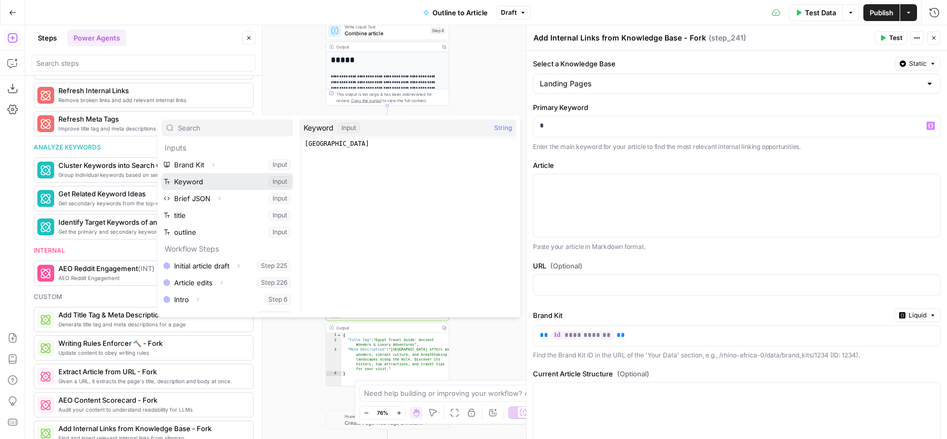
click at [224, 185] on button "Select variable Keyword" at bounding box center [228, 181] width 132 height 17
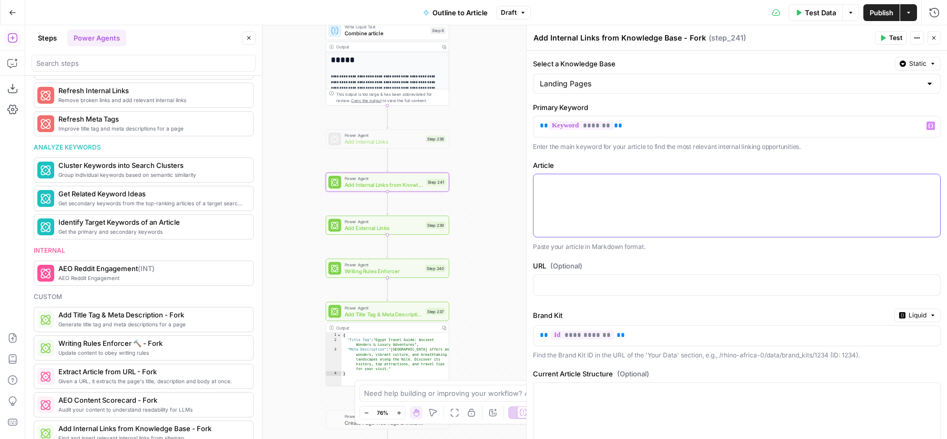
click at [623, 211] on div at bounding box center [737, 205] width 407 height 63
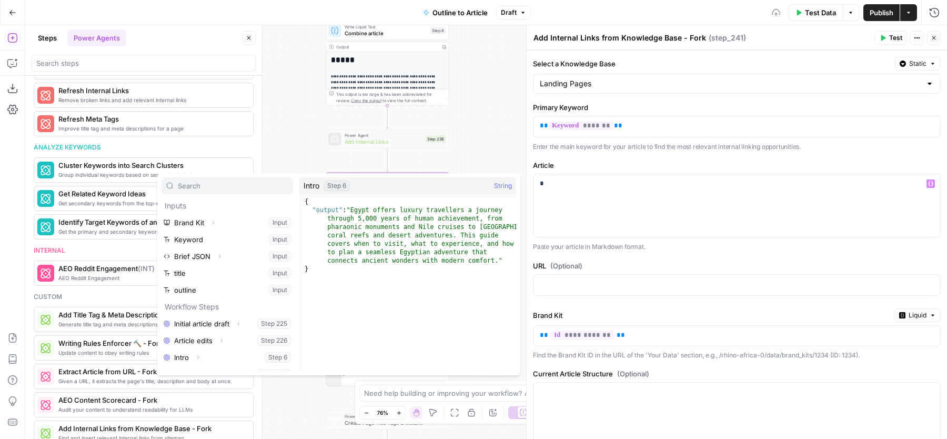
scroll to position [28, 0]
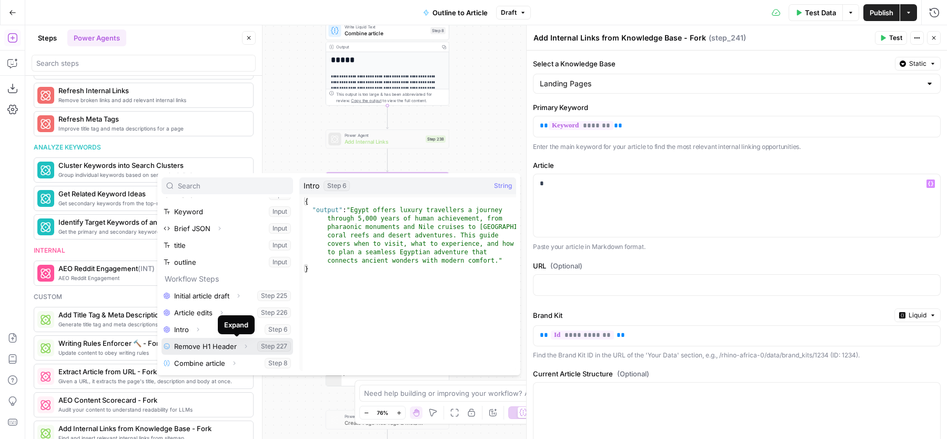
click at [243, 345] on icon "button" at bounding box center [246, 346] width 6 height 6
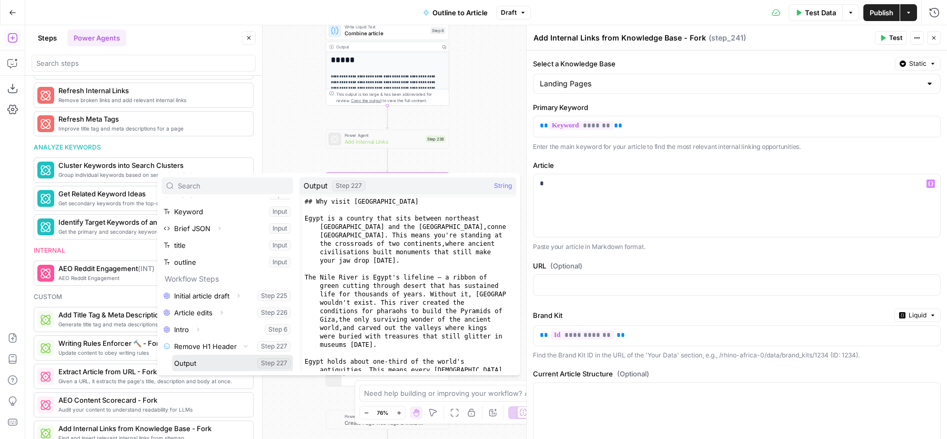
click at [217, 363] on button "Select variable Output" at bounding box center [232, 363] width 121 height 17
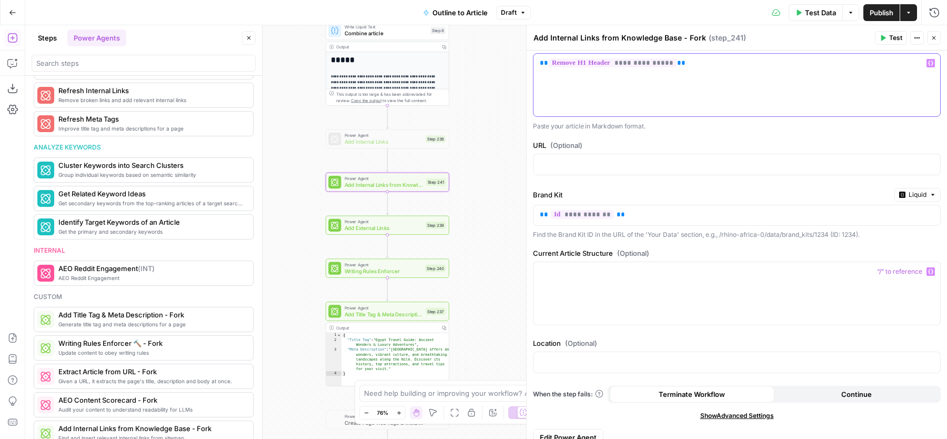
scroll to position [129, 0]
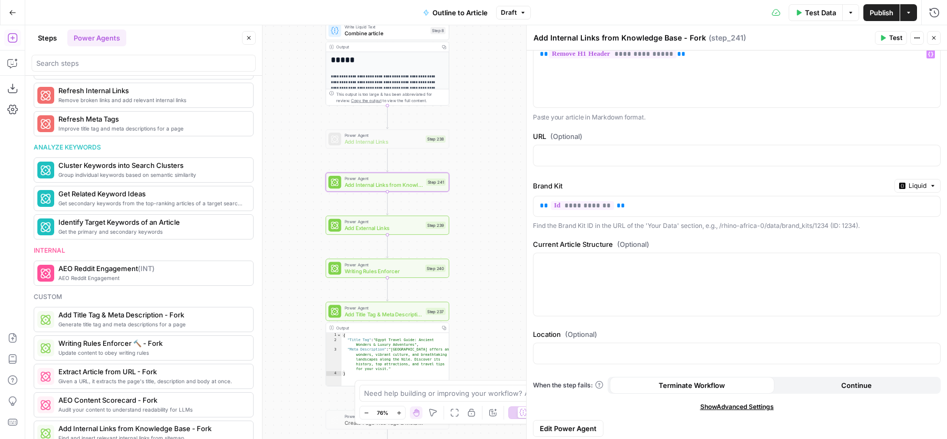
click at [254, 34] on button "Close" at bounding box center [249, 38] width 14 height 14
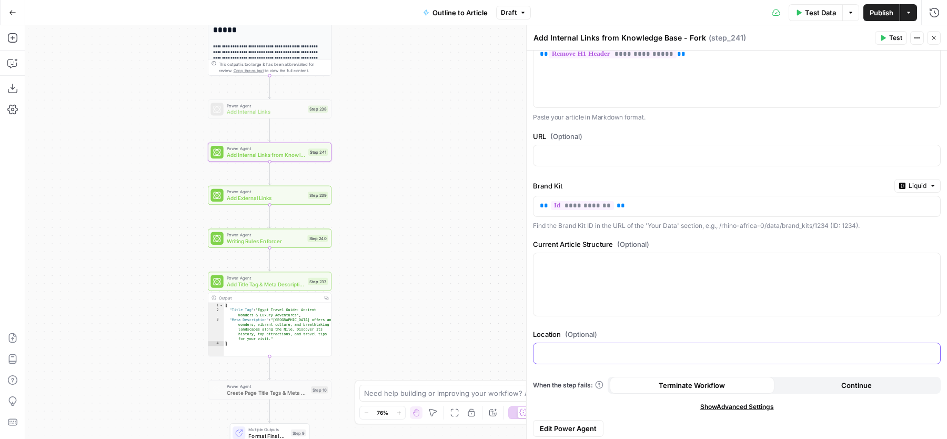
click at [596, 352] on p at bounding box center [737, 352] width 394 height 11
click at [586, 423] on span "Edit Power Agent" at bounding box center [568, 428] width 57 height 11
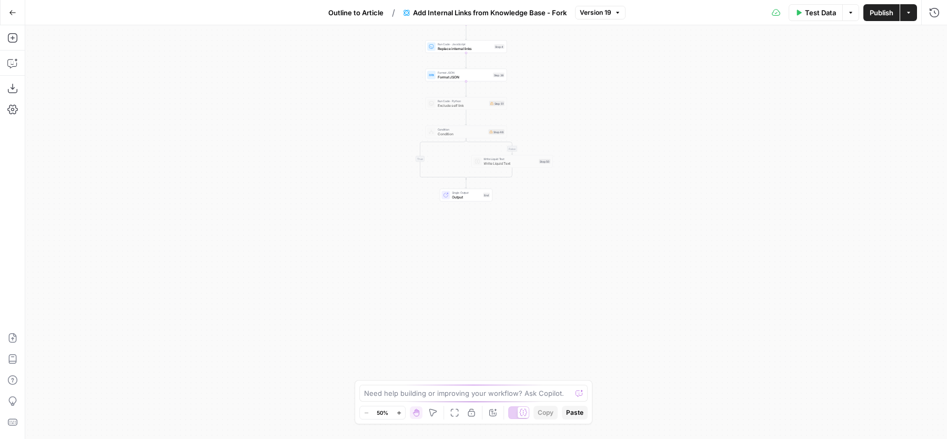
click at [333, 15] on span "Outline to Article" at bounding box center [355, 12] width 55 height 11
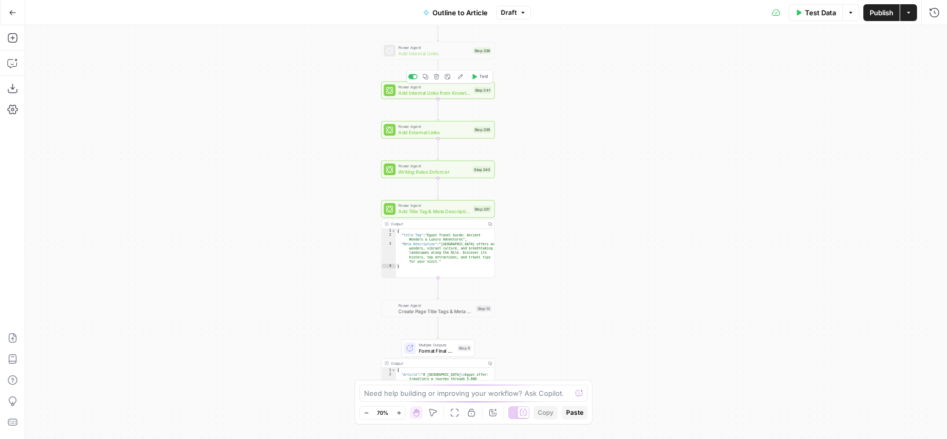
click at [413, 88] on span "Power Agent" at bounding box center [434, 87] width 72 height 6
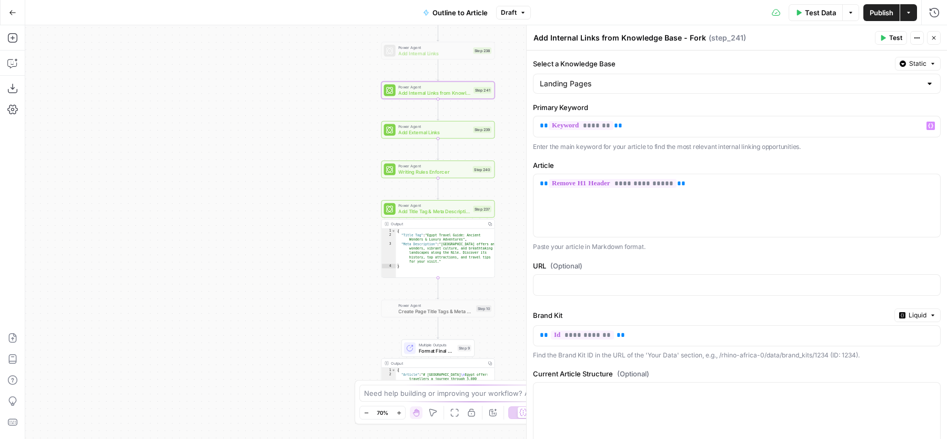
scroll to position [129, 0]
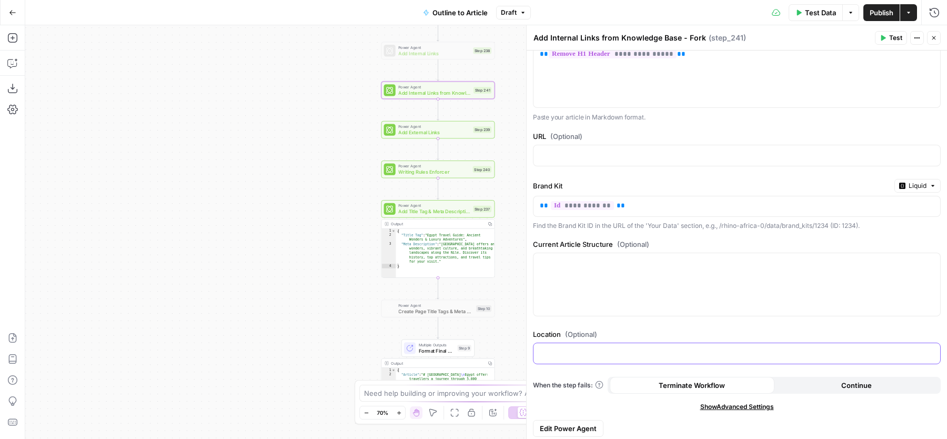
click at [568, 354] on p at bounding box center [737, 352] width 394 height 11
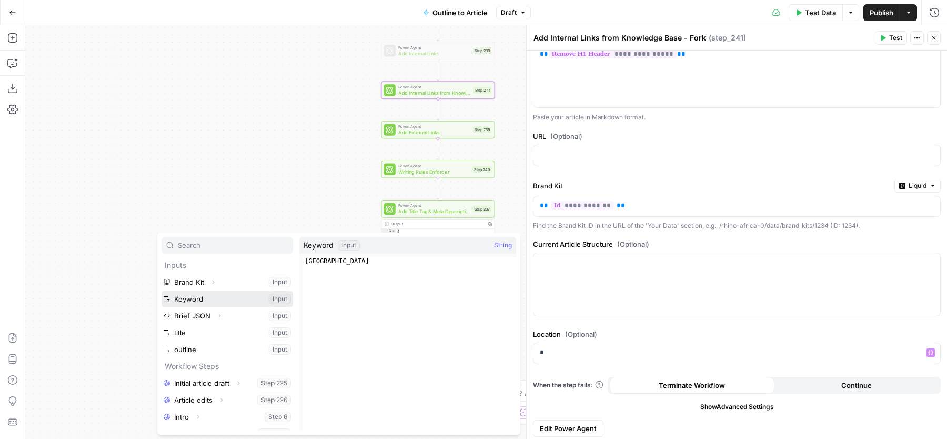
click at [215, 297] on button "Select variable Keyword" at bounding box center [228, 299] width 132 height 17
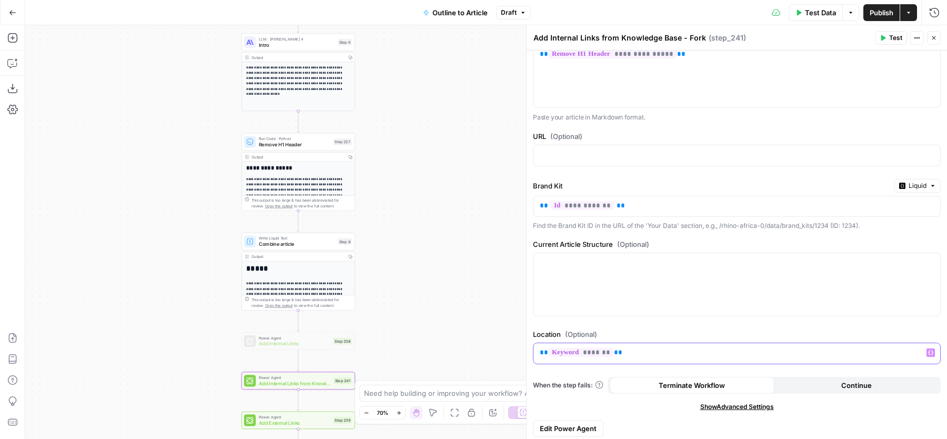
scroll to position [0, 0]
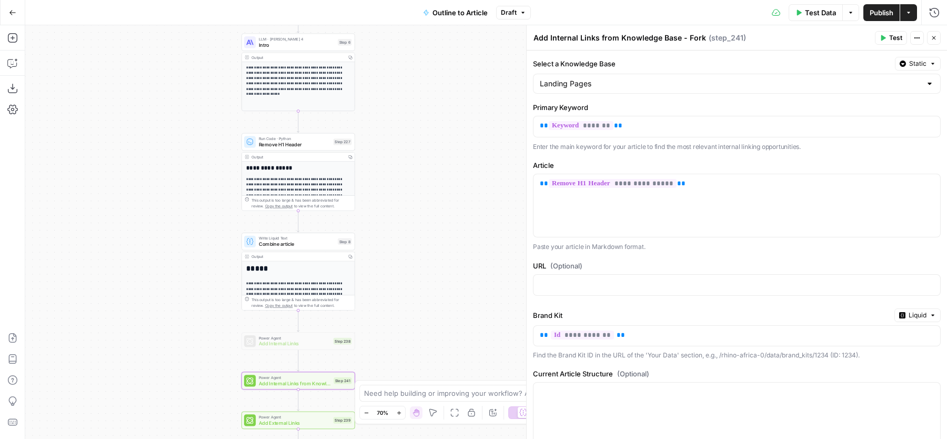
click at [934, 37] on icon "button" at bounding box center [934, 38] width 6 height 6
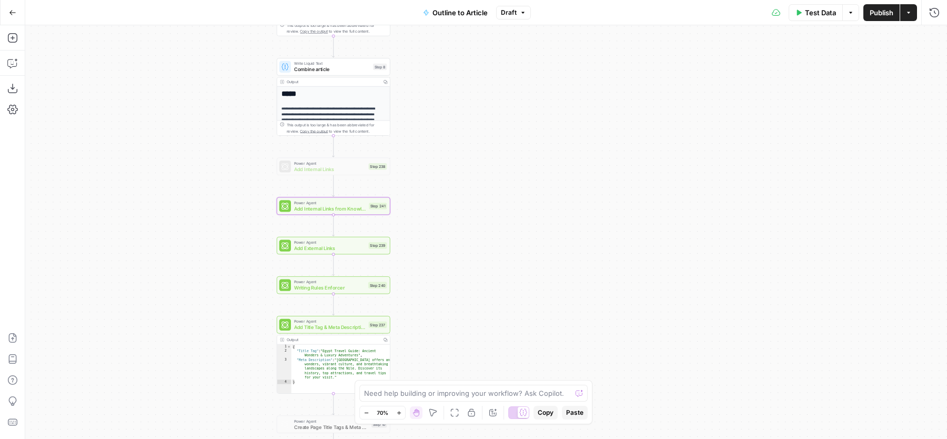
click at [296, 247] on span "Add External Links" at bounding box center [330, 247] width 72 height 7
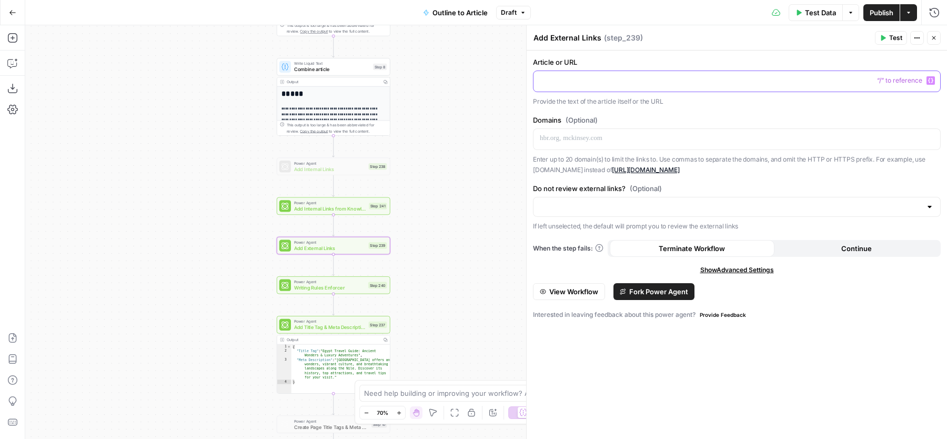
click at [561, 82] on p at bounding box center [737, 80] width 394 height 11
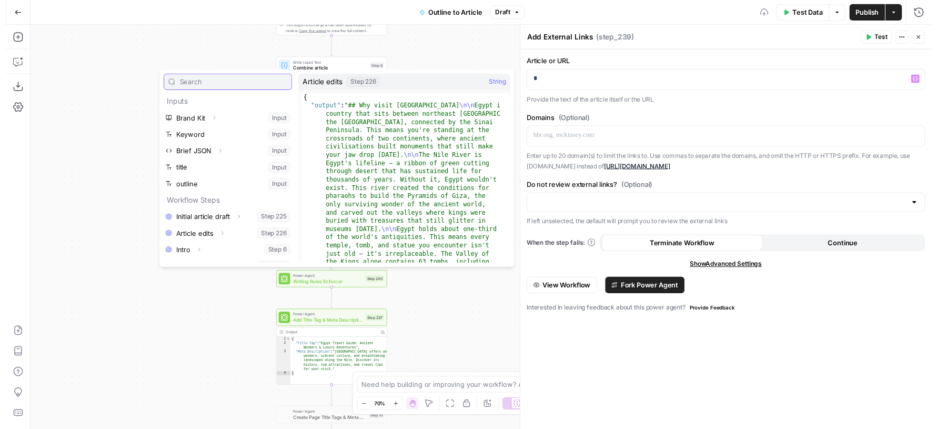
scroll to position [45, 0]
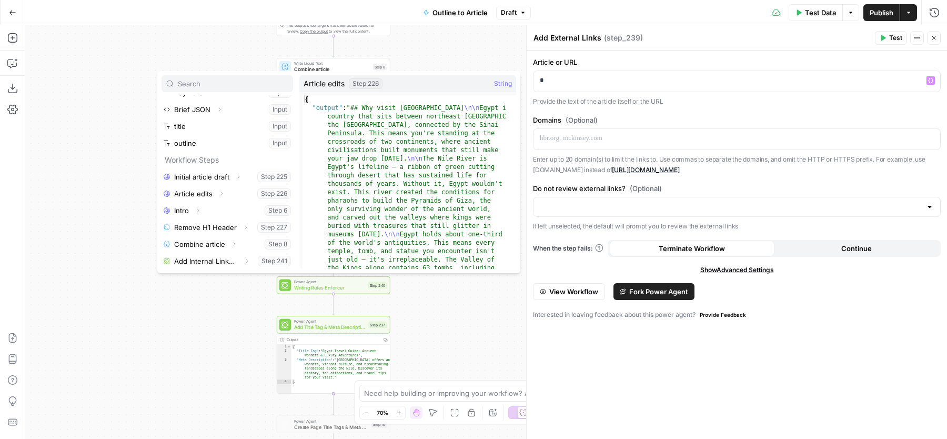
click at [126, 287] on div "**********" at bounding box center [486, 232] width 922 height 414
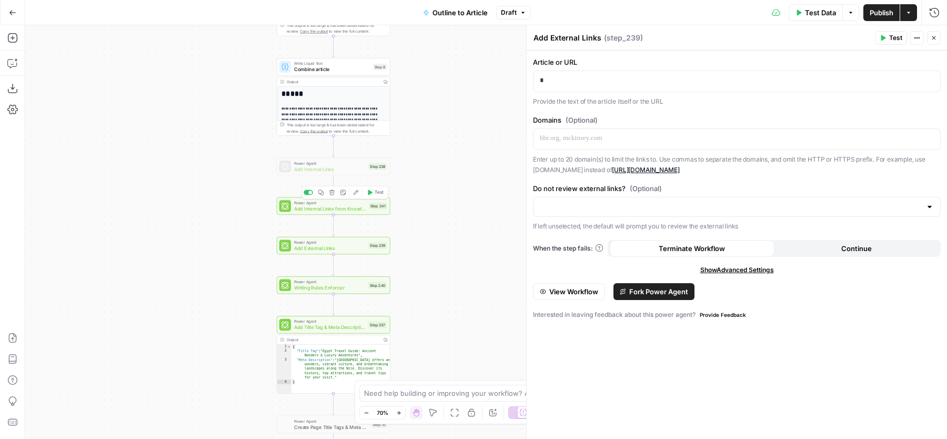
click at [376, 192] on span "Test" at bounding box center [379, 192] width 9 height 7
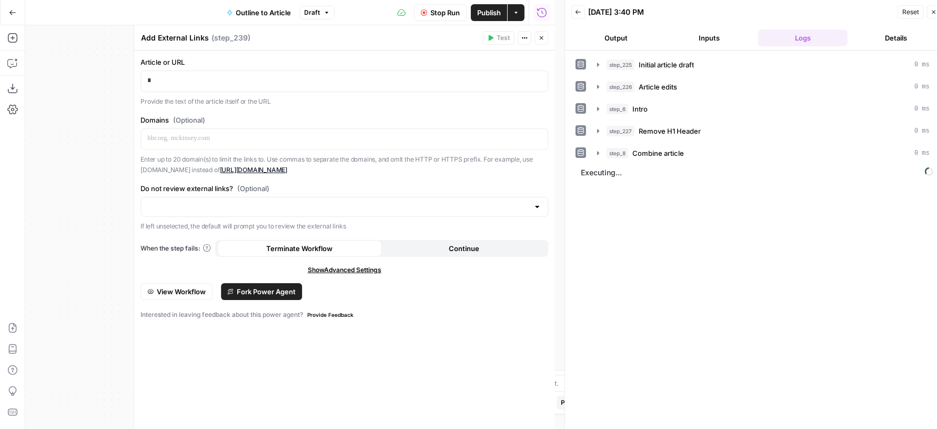
click at [547, 38] on button "Close" at bounding box center [542, 38] width 14 height 14
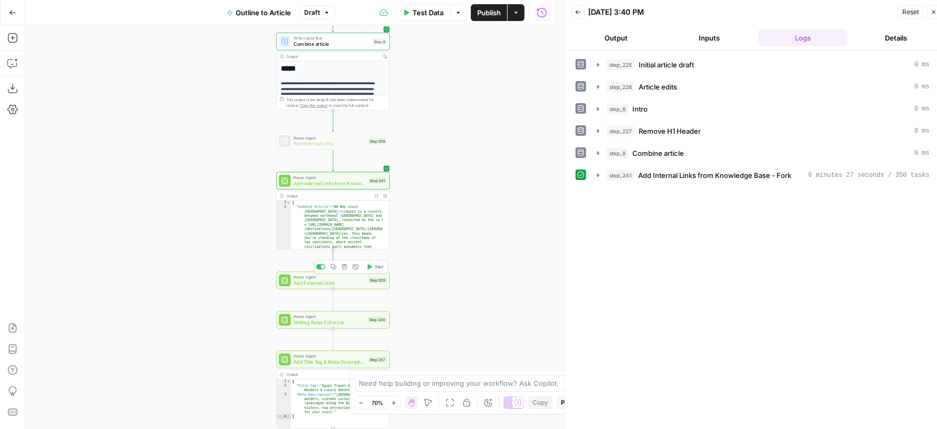
click at [308, 279] on span "Add External Links" at bounding box center [330, 282] width 72 height 7
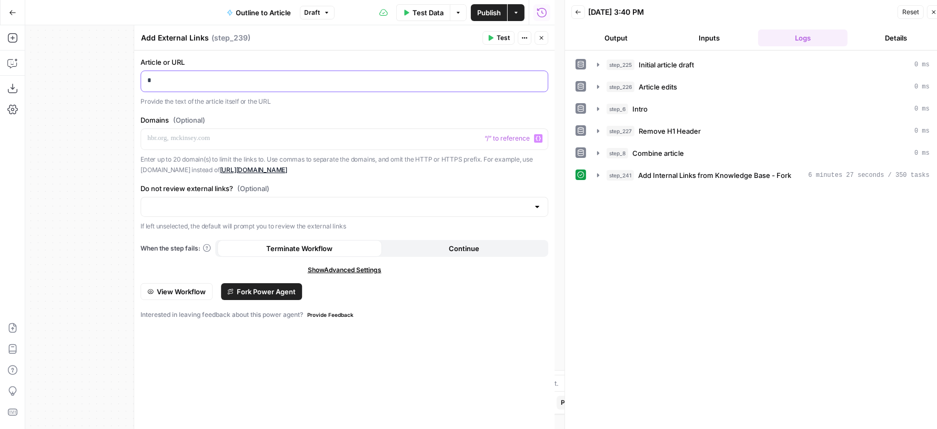
click at [217, 87] on div "*" at bounding box center [344, 81] width 407 height 21
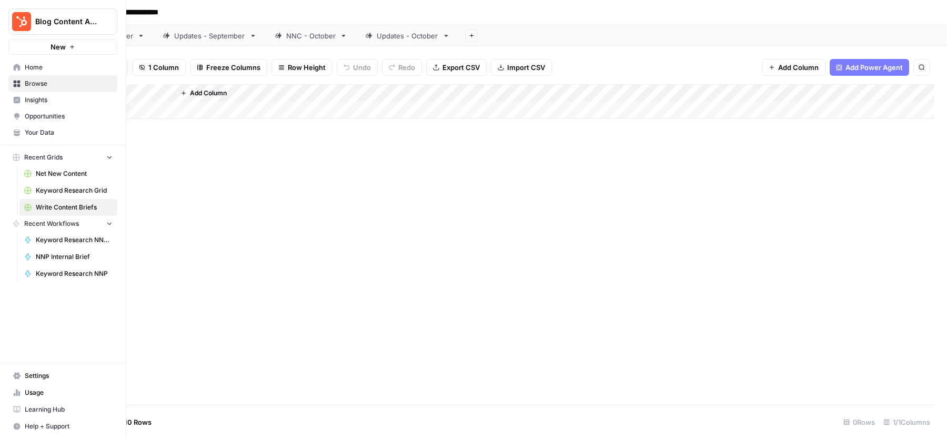
click at [24, 22] on img "Workspace: Blog Content Action Plan" at bounding box center [21, 21] width 19 height 19
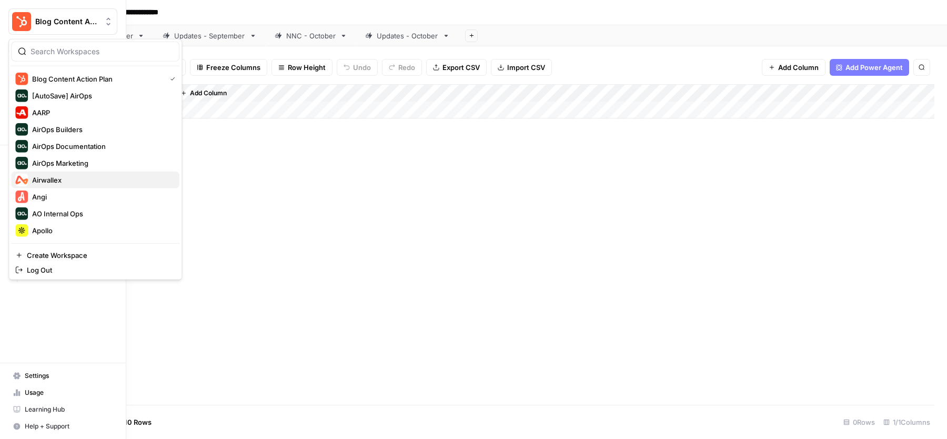
click at [52, 179] on span "Airwallex" at bounding box center [101, 180] width 139 height 11
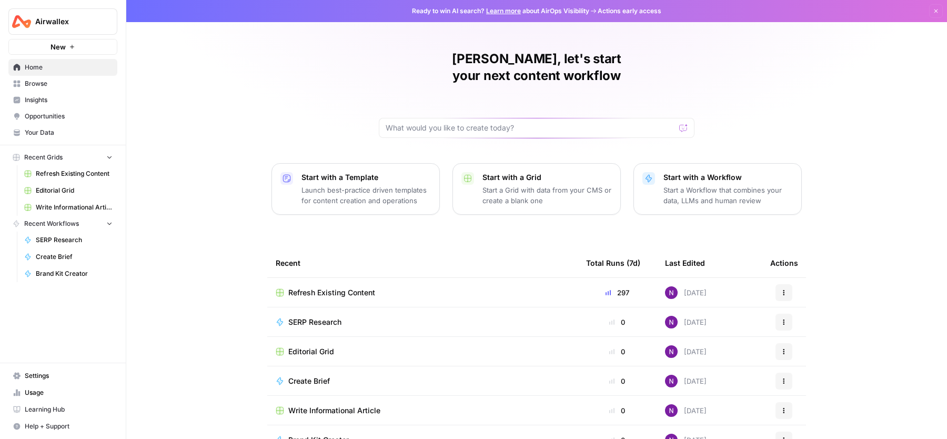
click at [145, 142] on div "[PERSON_NAME], let's start your next content workflow Start with a Template Lau…" at bounding box center [536, 250] width 821 height 501
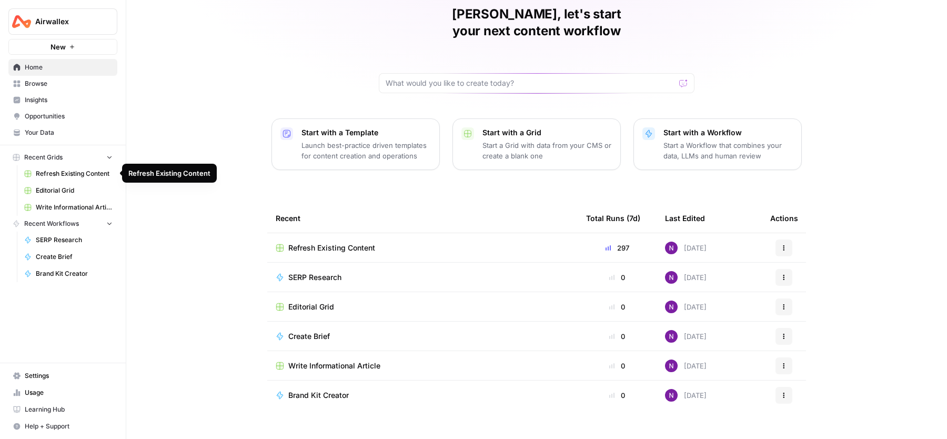
click at [61, 176] on span "Refresh Existing Content" at bounding box center [74, 173] width 77 height 9
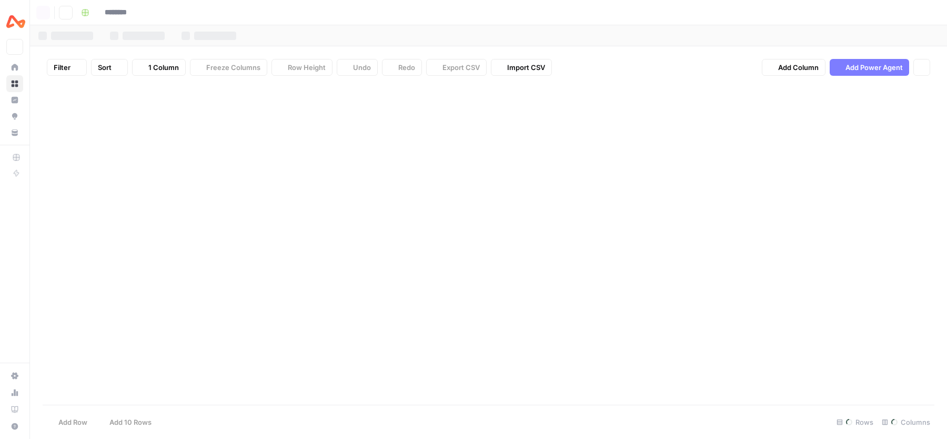
type input "**********"
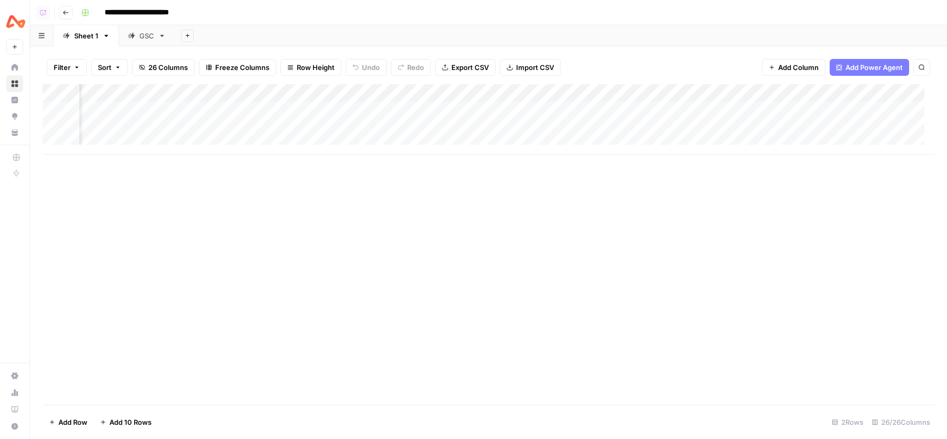
scroll to position [0, 705]
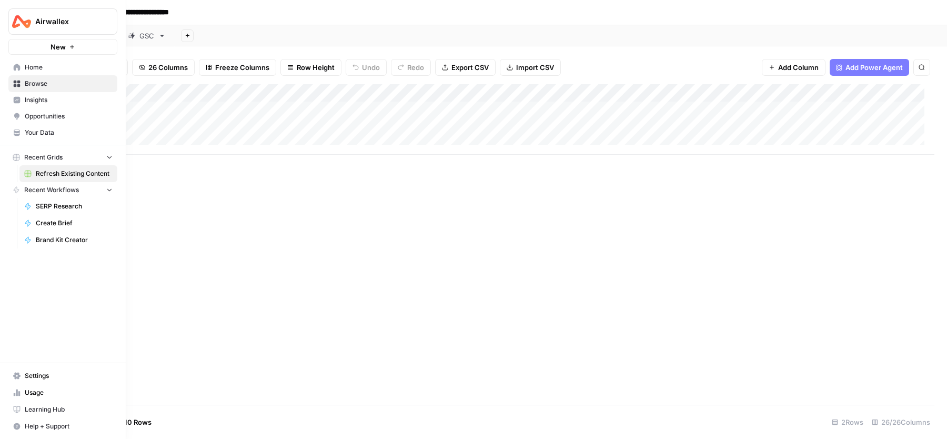
click at [46, 68] on span "Home" at bounding box center [69, 67] width 88 height 9
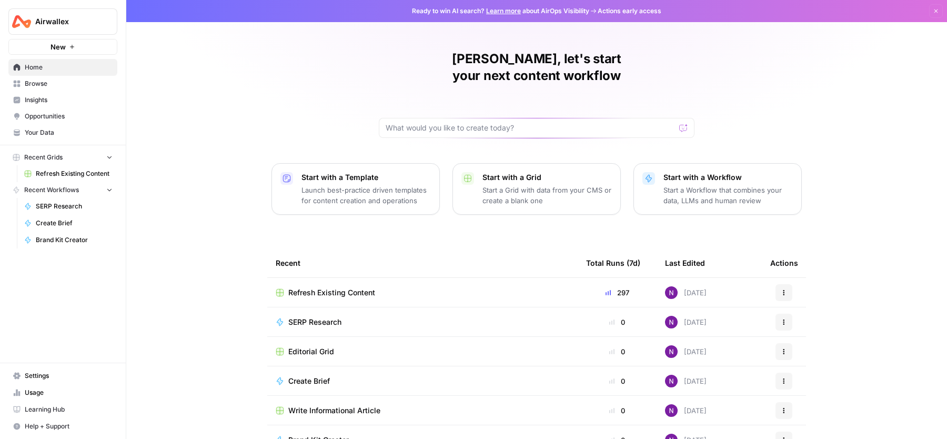
scroll to position [45, 0]
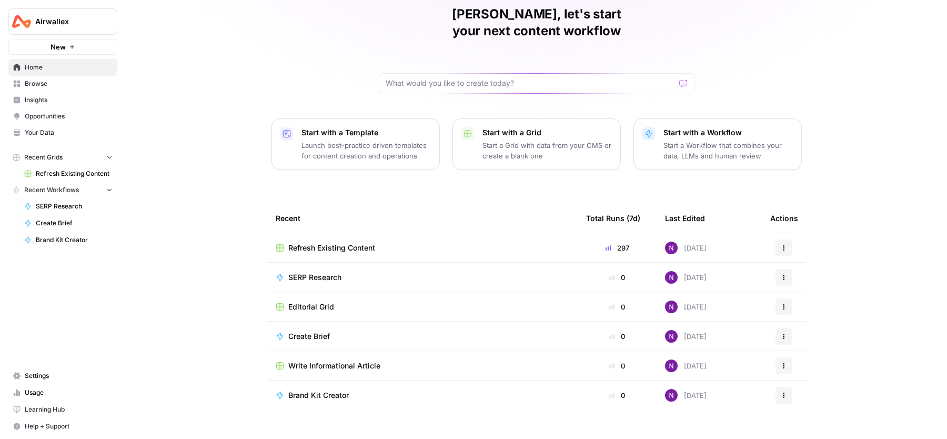
click at [93, 47] on button "New" at bounding box center [62, 47] width 109 height 16
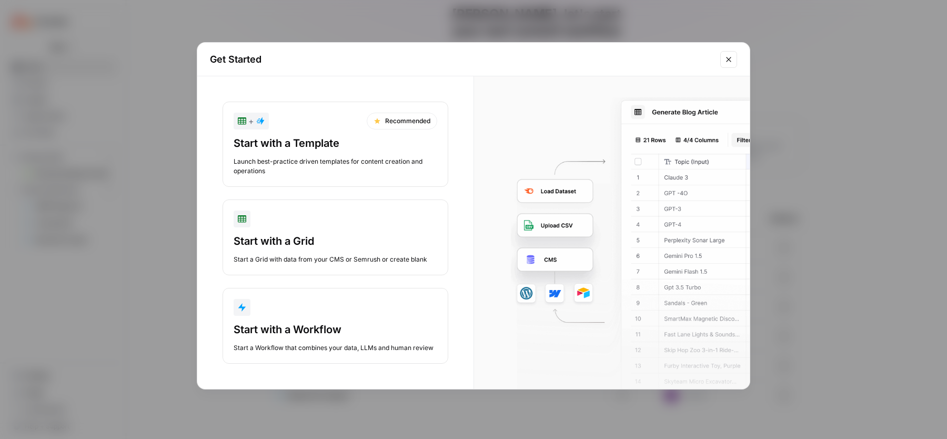
click at [324, 229] on button "Start with a Grid Start a Grid with data from your CMS or Semrush or create bla…" at bounding box center [336, 237] width 226 height 76
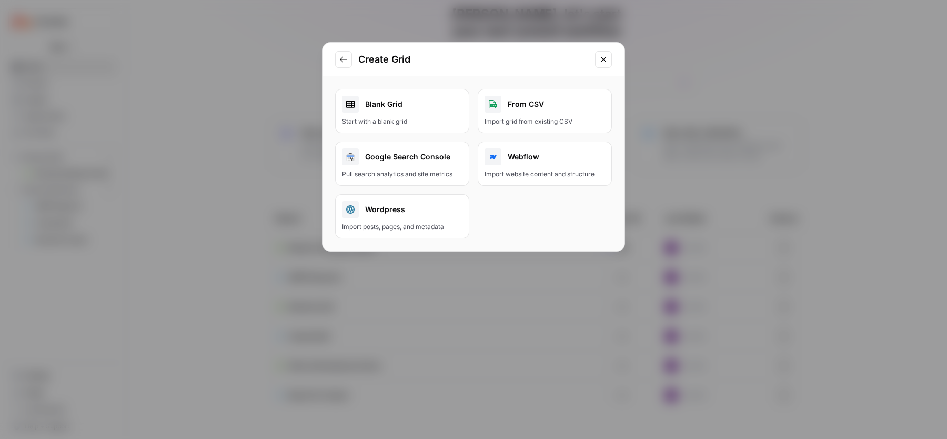
click at [375, 122] on div "Start with a blank grid" at bounding box center [402, 121] width 121 height 9
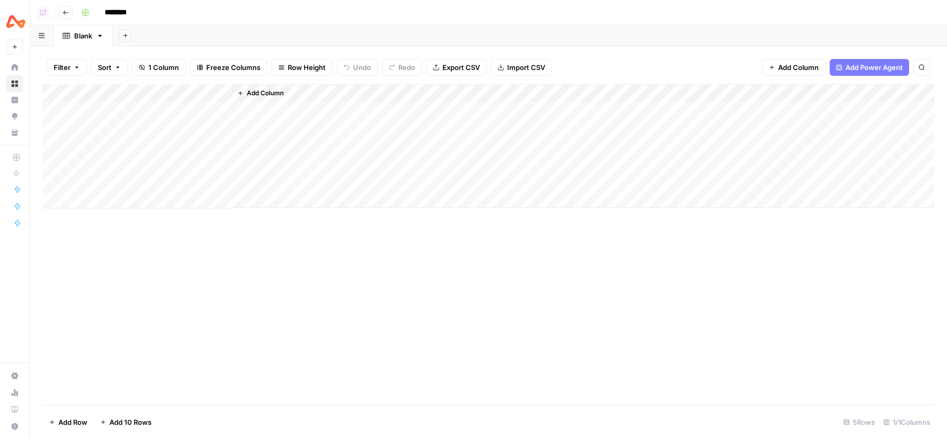
click at [128, 12] on input "********" at bounding box center [129, 12] width 59 height 17
type input "**********"
click at [252, 22] on header "**********" at bounding box center [488, 12] width 917 height 25
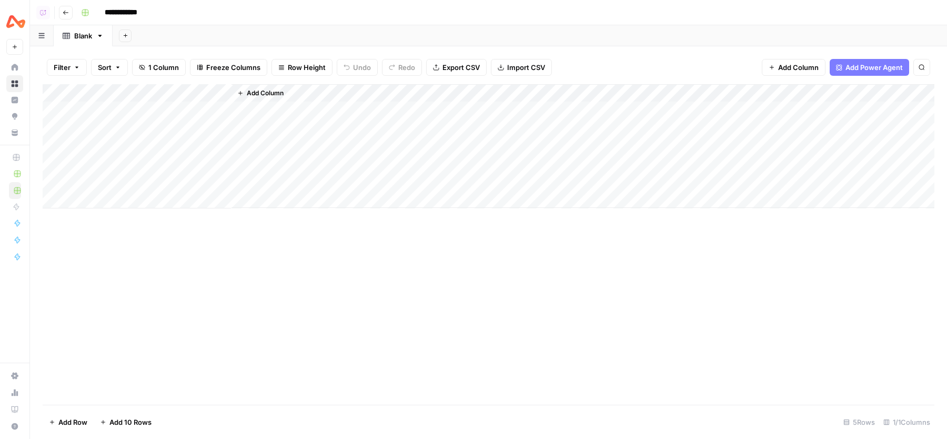
click at [130, 106] on div "Add Column" at bounding box center [489, 146] width 892 height 124
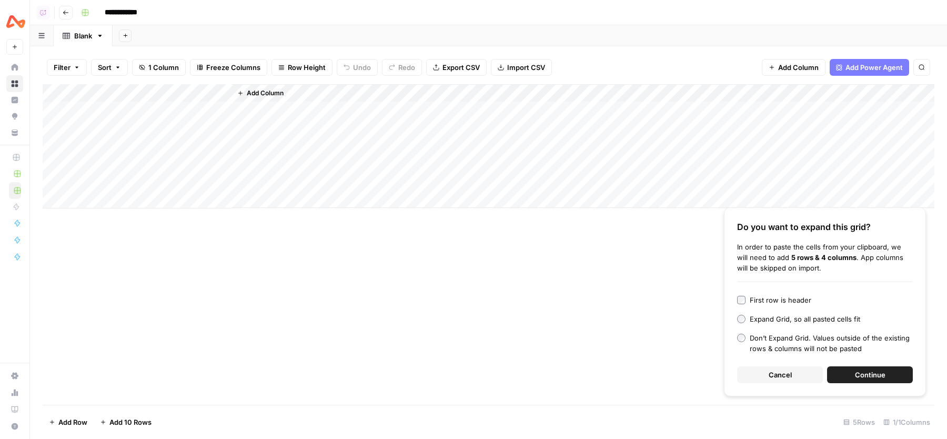
click at [795, 377] on button "Cancel" at bounding box center [780, 374] width 86 height 17
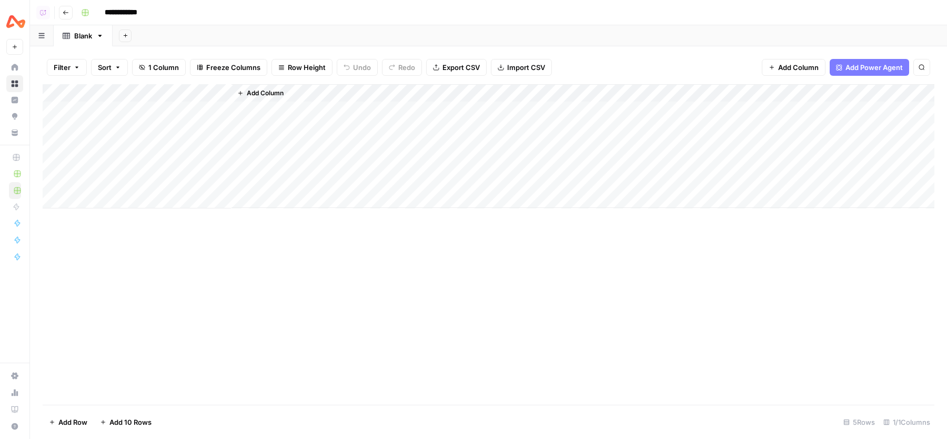
click at [481, 267] on div "Add Column" at bounding box center [489, 244] width 892 height 321
click at [254, 107] on div "Add Column" at bounding box center [583, 146] width 703 height 124
click at [198, 168] on div "Add Column" at bounding box center [489, 146] width 892 height 124
click at [178, 114] on div "Add Column" at bounding box center [489, 146] width 892 height 124
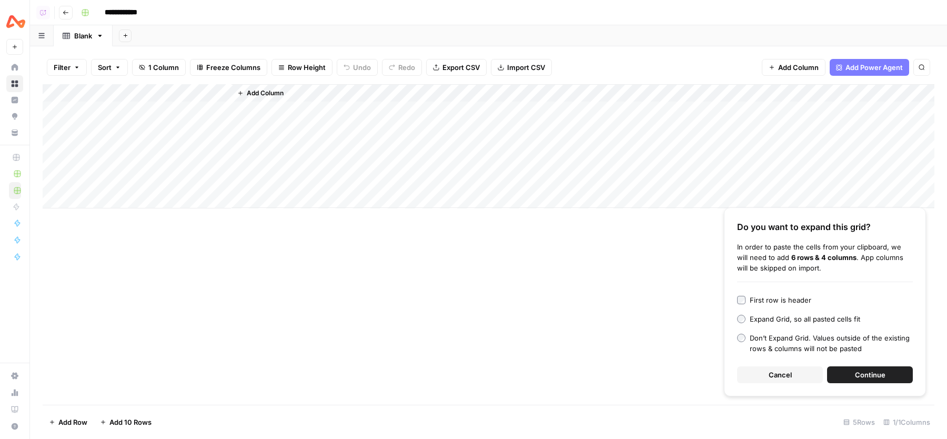
click at [846, 373] on button "Continue" at bounding box center [870, 374] width 86 height 17
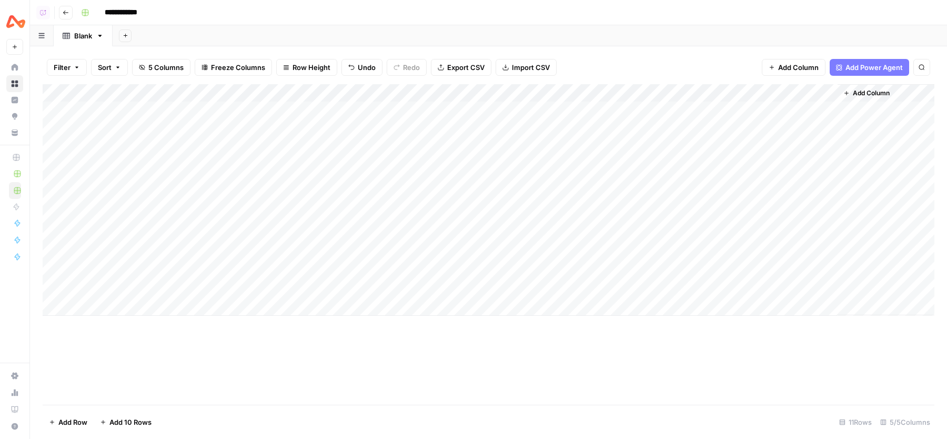
click at [214, 88] on div "Add Column" at bounding box center [489, 200] width 892 height 232
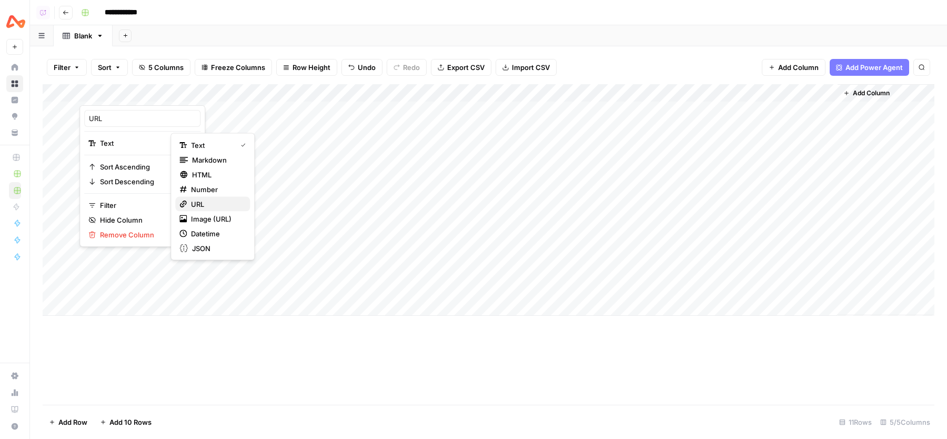
click at [216, 197] on button "URL" at bounding box center [212, 204] width 75 height 15
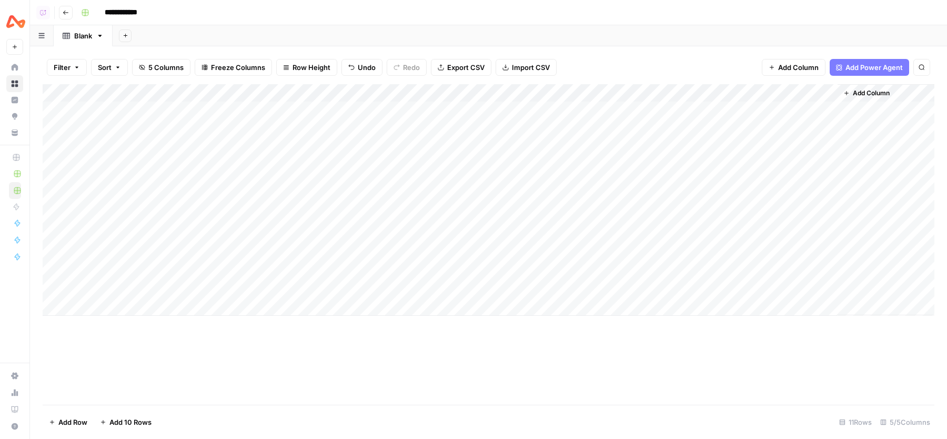
click at [876, 93] on span "Add Column" at bounding box center [871, 92] width 37 height 9
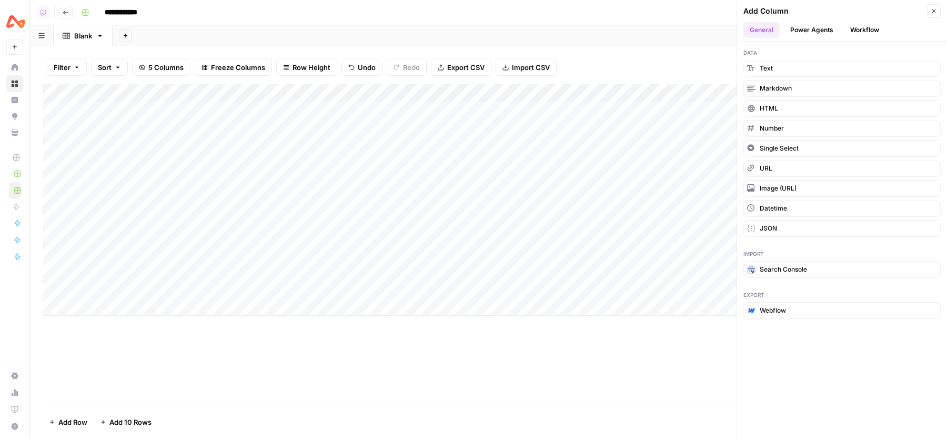
click at [873, 36] on button "Workflow" at bounding box center [865, 30] width 42 height 16
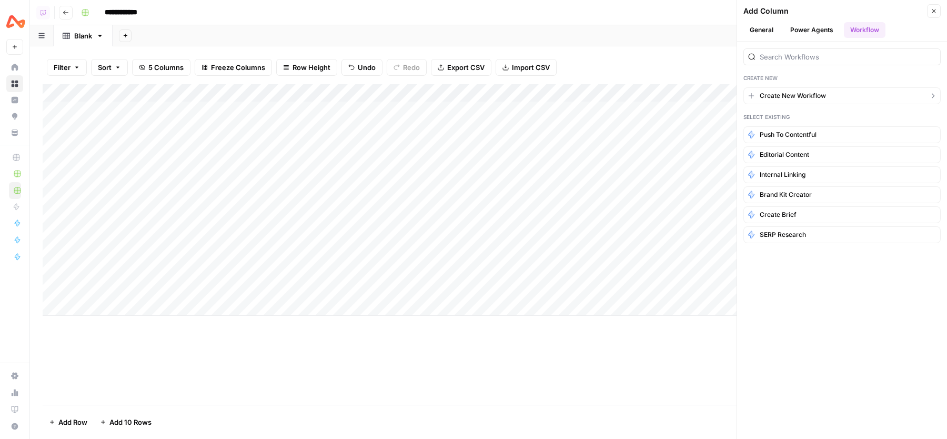
click at [804, 91] on span "Create New Workflow" at bounding box center [793, 95] width 66 height 9
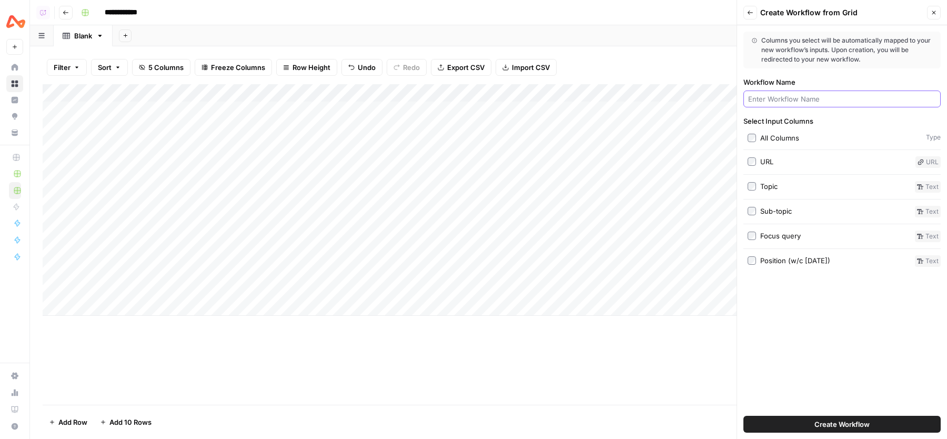
click at [804, 96] on input "Workflow Name" at bounding box center [842, 99] width 188 height 11
type input "Extract Page"
click at [777, 156] on label "URL" at bounding box center [830, 162] width 164 height 12
click at [821, 419] on span "Create Workflow" at bounding box center [842, 424] width 55 height 11
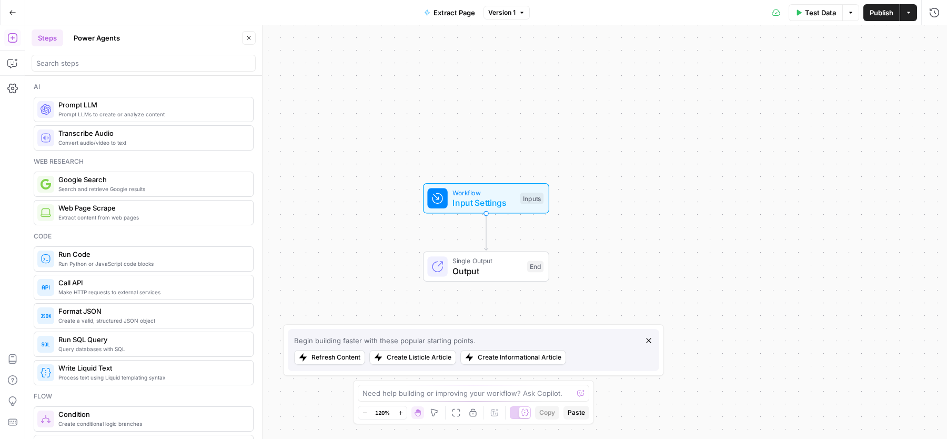
click at [910, 16] on button "Actions" at bounding box center [909, 12] width 17 height 17
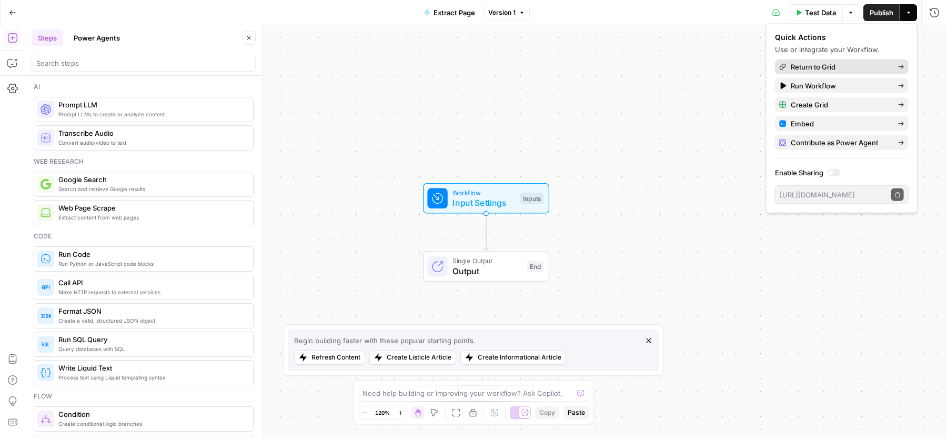
click at [837, 68] on span "Return to Grid" at bounding box center [840, 67] width 99 height 11
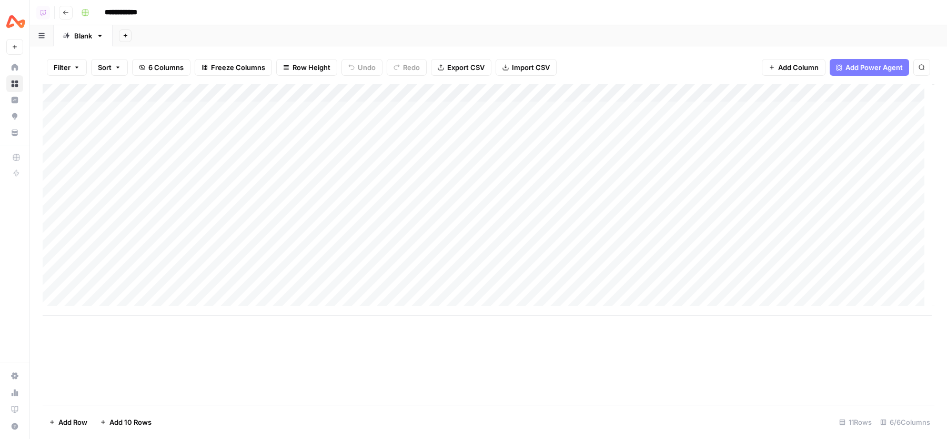
scroll to position [0, 66]
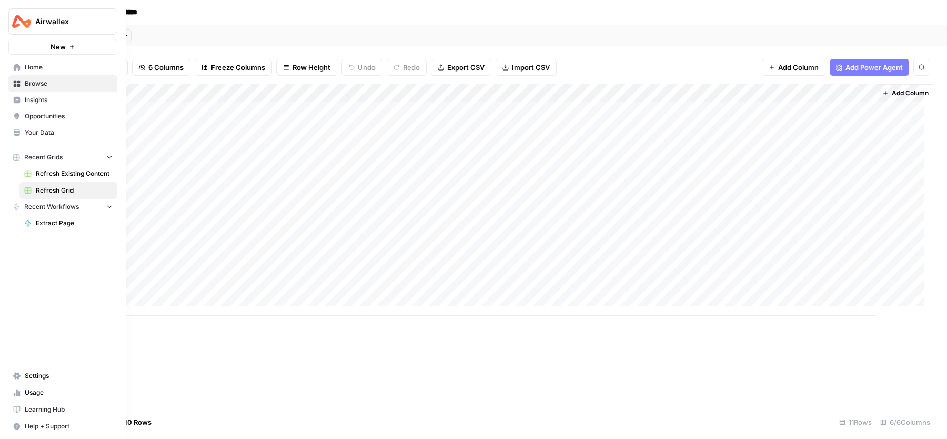
click at [66, 377] on span "Settings" at bounding box center [69, 375] width 88 height 9
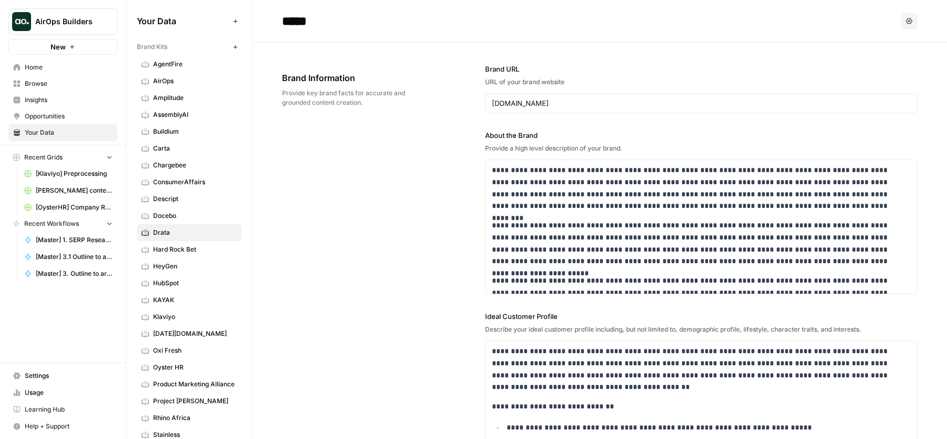
click at [53, 70] on span "Home" at bounding box center [69, 67] width 88 height 9
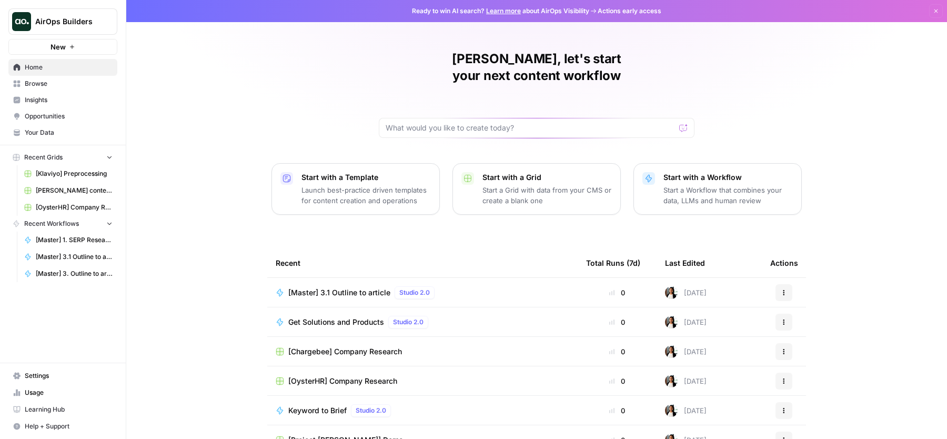
click at [63, 82] on span "Browse" at bounding box center [69, 83] width 88 height 9
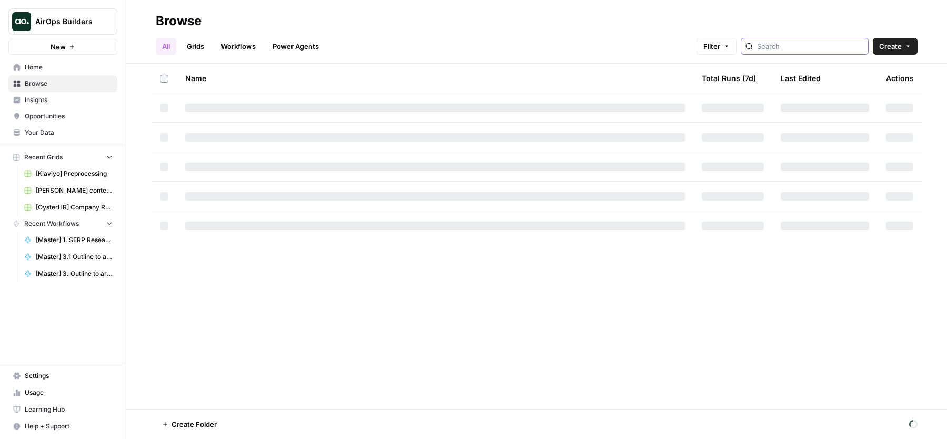
click at [814, 48] on input "search" at bounding box center [810, 46] width 107 height 11
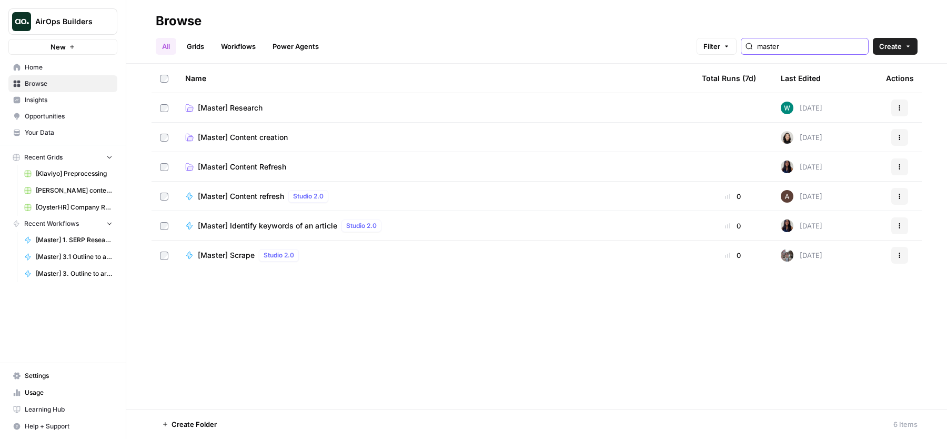
type input "master"
click at [255, 167] on span "[Master] Content Refresh" at bounding box center [242, 167] width 88 height 11
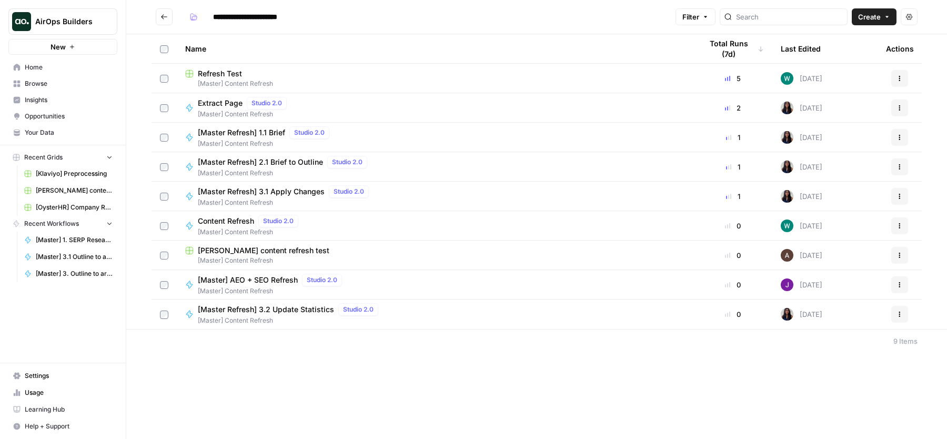
click at [227, 104] on span "Extract Page" at bounding box center [220, 103] width 45 height 11
click at [259, 280] on span "[Master] AEO + SEO Refresh" at bounding box center [248, 280] width 100 height 11
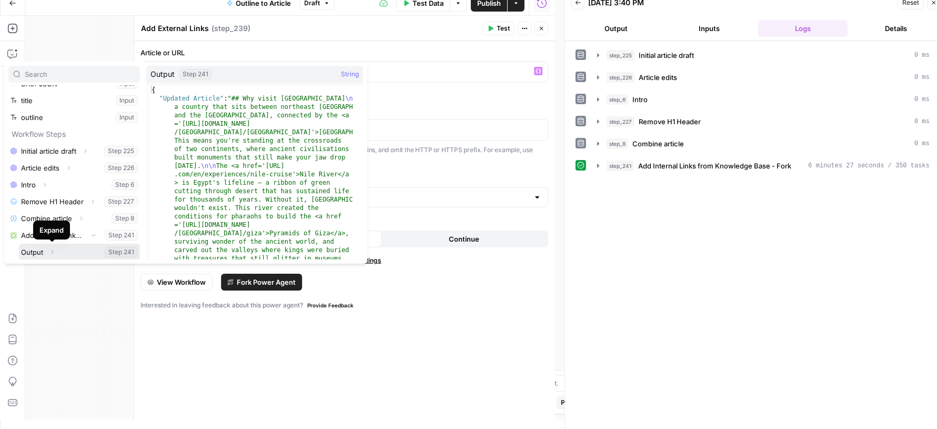
click at [51, 251] on icon "button" at bounding box center [52, 252] width 6 height 6
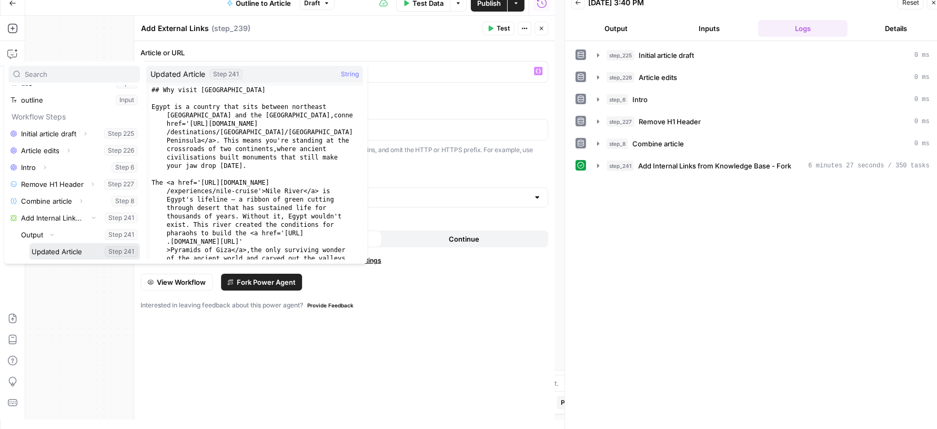
click at [76, 256] on button "Select variable Updated Article" at bounding box center [84, 251] width 111 height 17
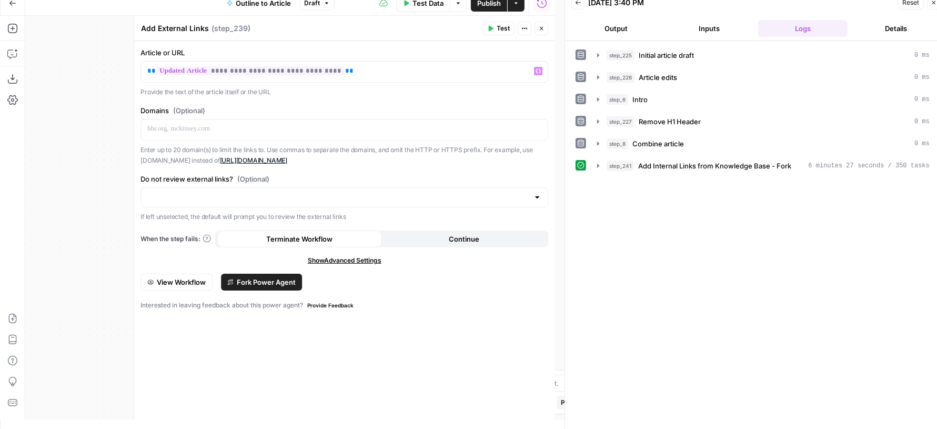
click at [277, 188] on div at bounding box center [345, 197] width 408 height 20
click at [244, 233] on span "Do not review external links" at bounding box center [342, 237] width 386 height 11
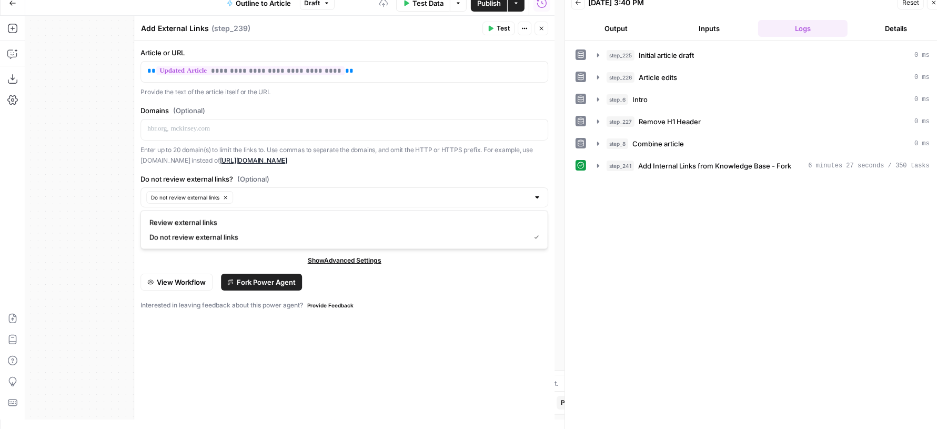
click at [348, 171] on div "**********" at bounding box center [344, 230] width 421 height 378
click at [502, 27] on span "Test" at bounding box center [503, 28] width 13 height 9
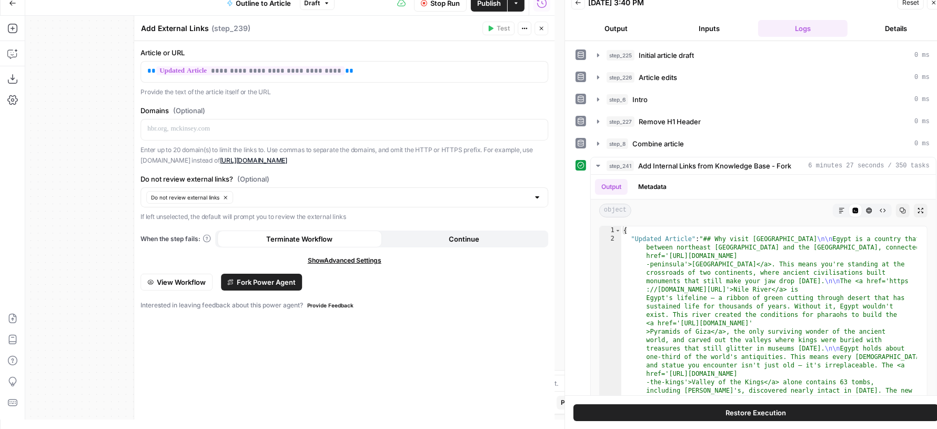
click at [540, 30] on icon "button" at bounding box center [541, 28] width 6 height 6
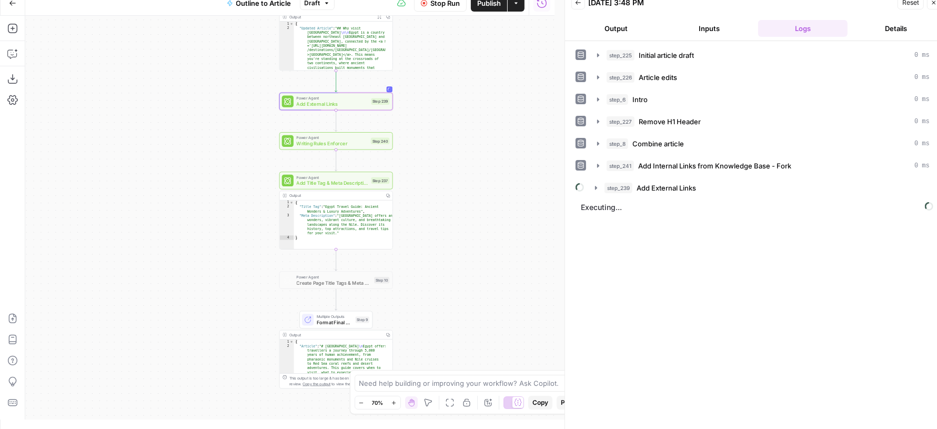
click at [185, 2] on div "Go Back Outline to Article Draft Stop Run Publish Actions Run History" at bounding box center [277, 3] width 555 height 25
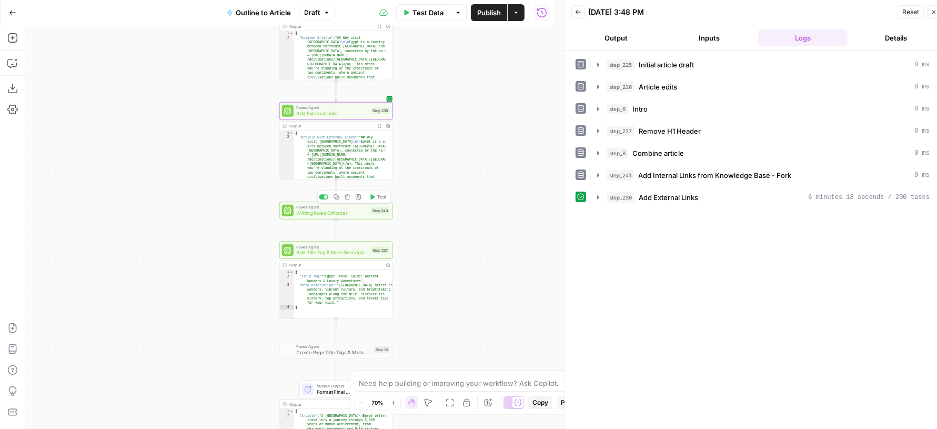
click at [314, 214] on span "Writing Rules Enforcer" at bounding box center [333, 212] width 72 height 7
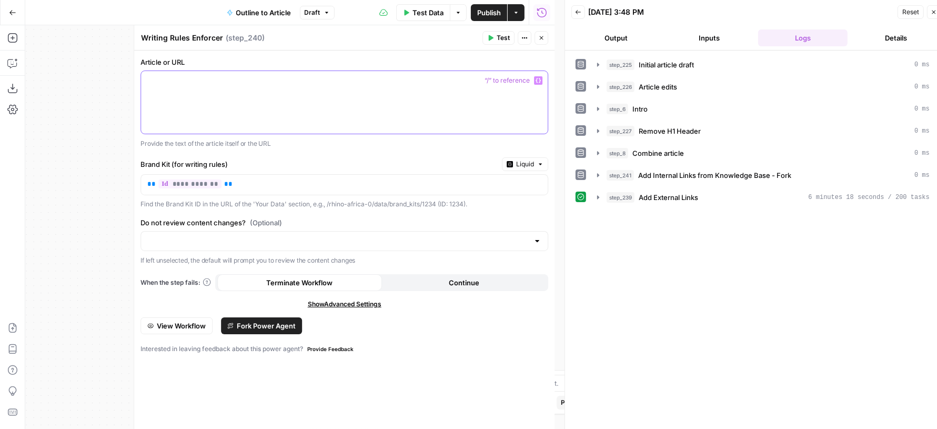
click at [282, 122] on div at bounding box center [344, 102] width 407 height 63
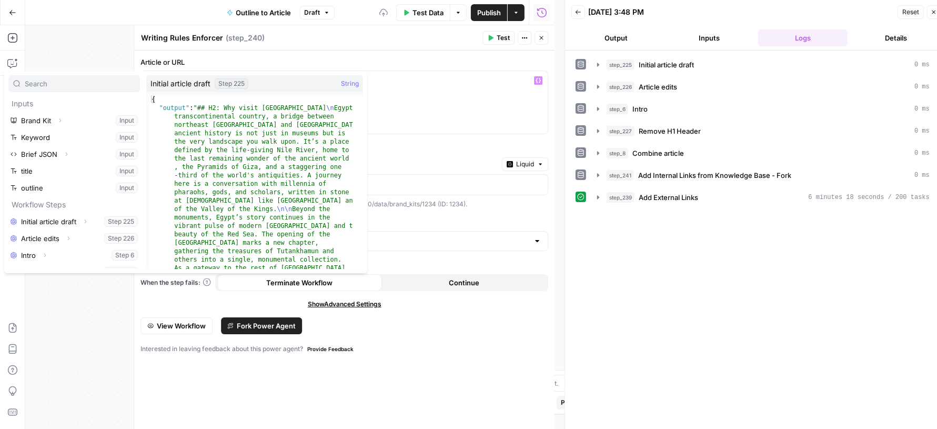
scroll to position [61, 0]
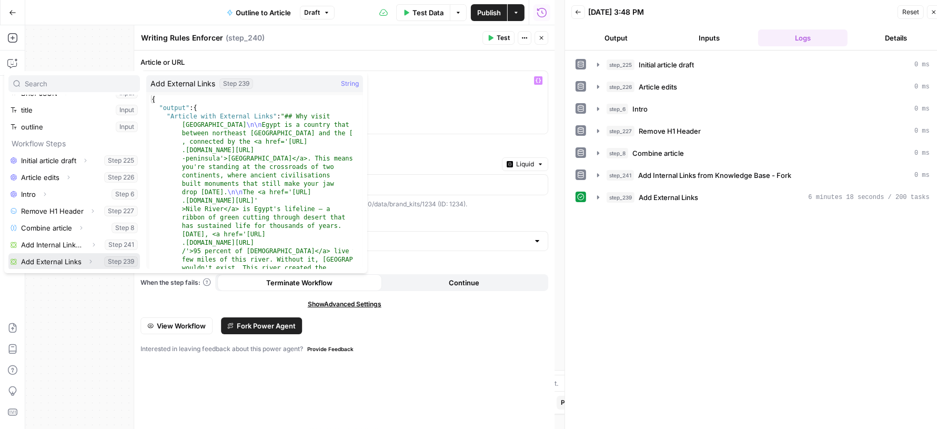
click at [87, 260] on icon "button" at bounding box center [90, 261] width 6 height 6
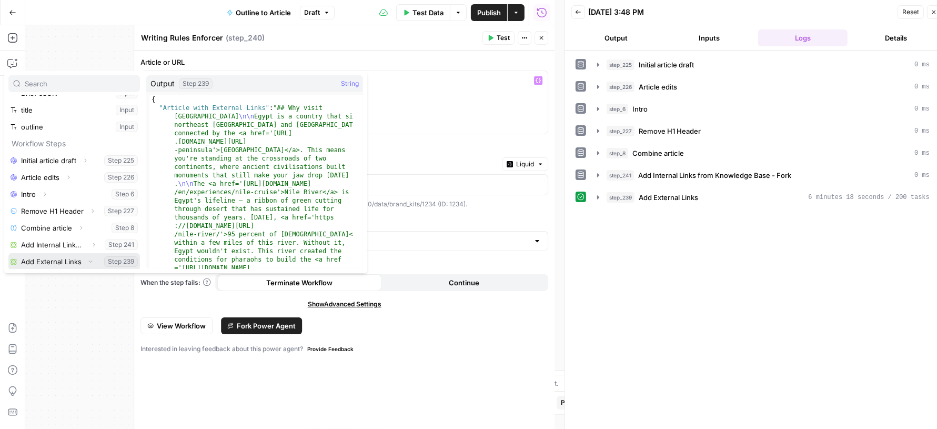
scroll to position [78, 0]
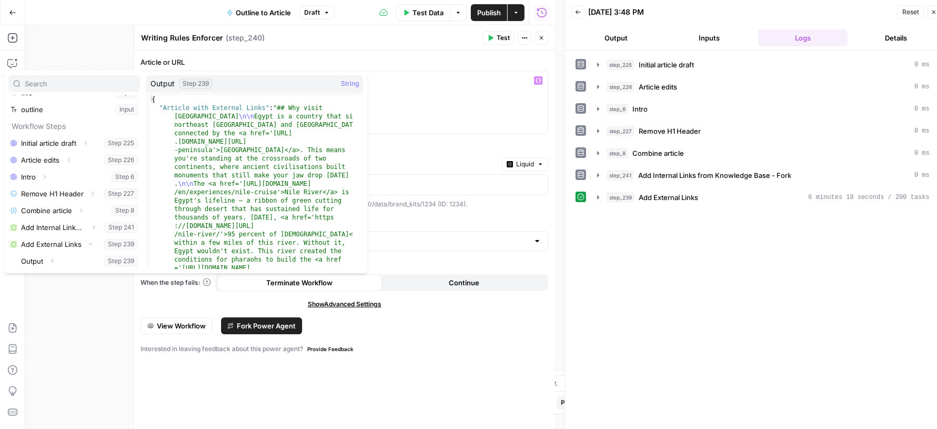
click at [51, 258] on icon "button" at bounding box center [52, 261] width 6 height 6
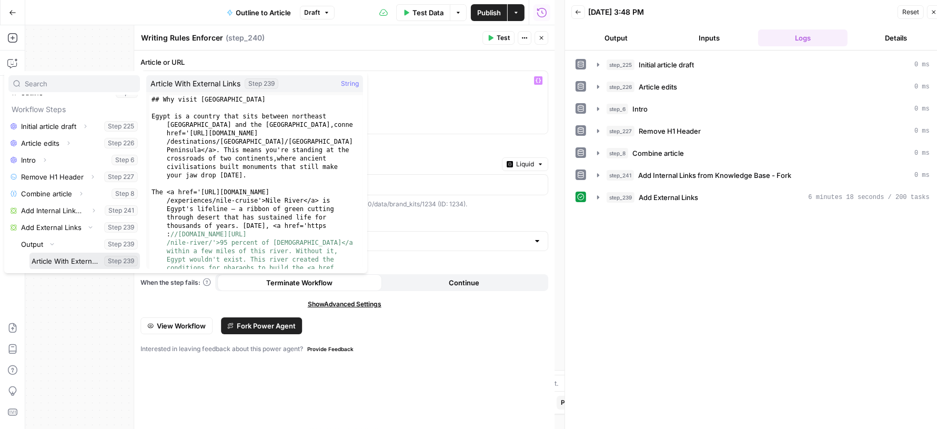
click at [66, 255] on button "Select variable Article With External Links" at bounding box center [84, 261] width 111 height 17
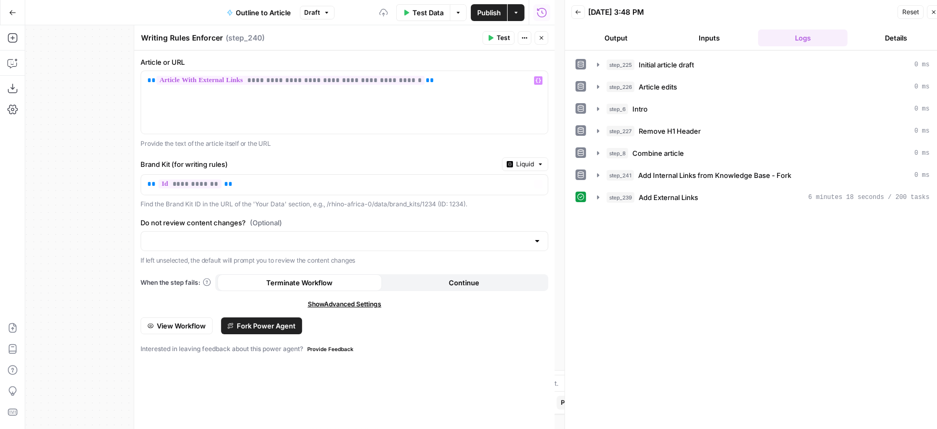
click at [275, 248] on div at bounding box center [345, 241] width 408 height 20
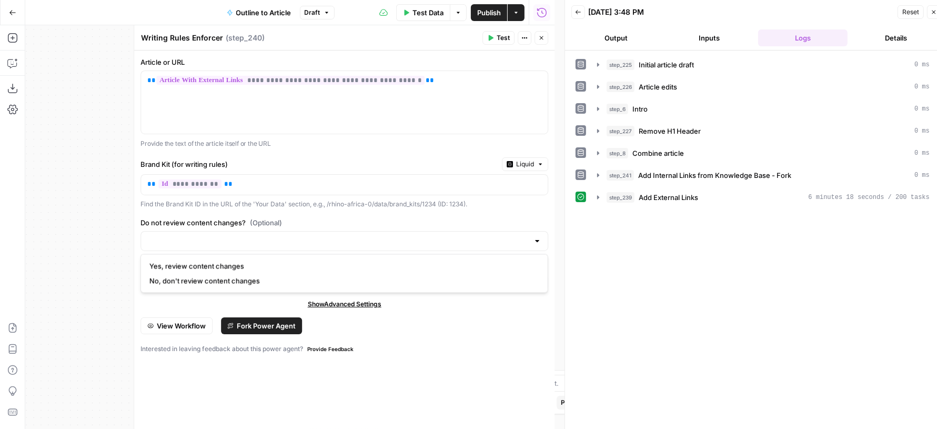
click at [248, 281] on span "No, don't review content changes" at bounding box center [342, 281] width 386 height 11
type input "No, don't review content changes"
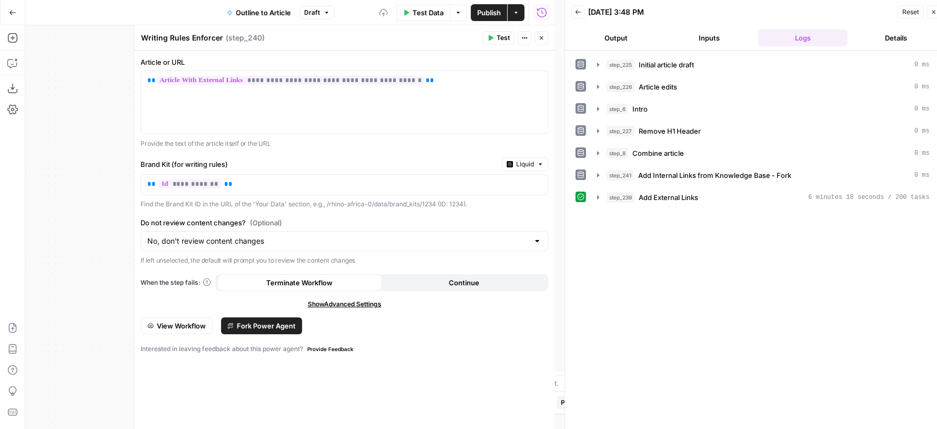
click at [497, 41] on button "Test" at bounding box center [499, 38] width 32 height 14
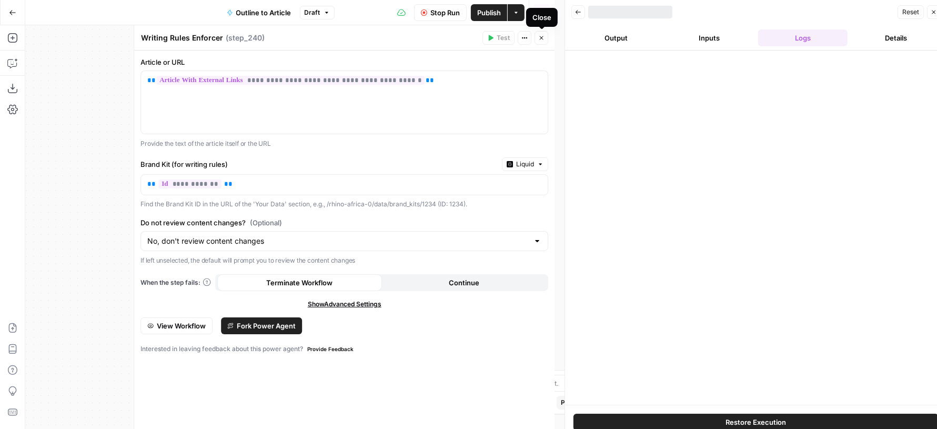
click at [544, 38] on span "Close" at bounding box center [544, 38] width 1 height 1
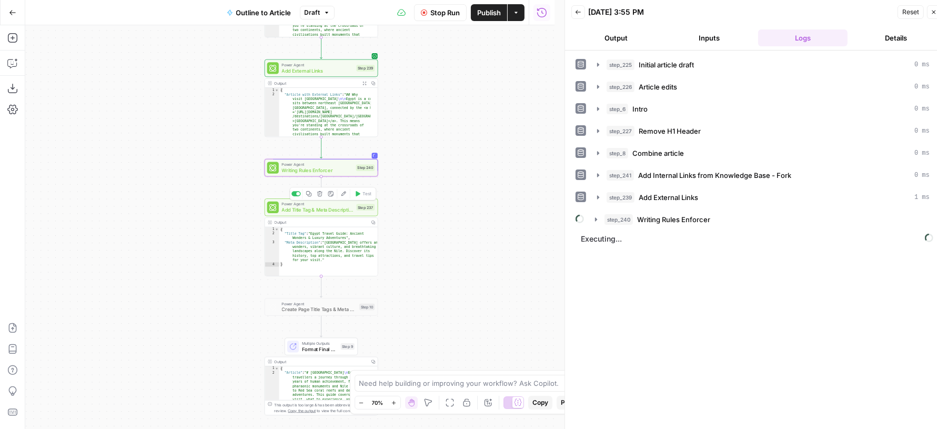
click at [287, 209] on span "Add Title Tag & Meta Description - Fork" at bounding box center [318, 209] width 72 height 7
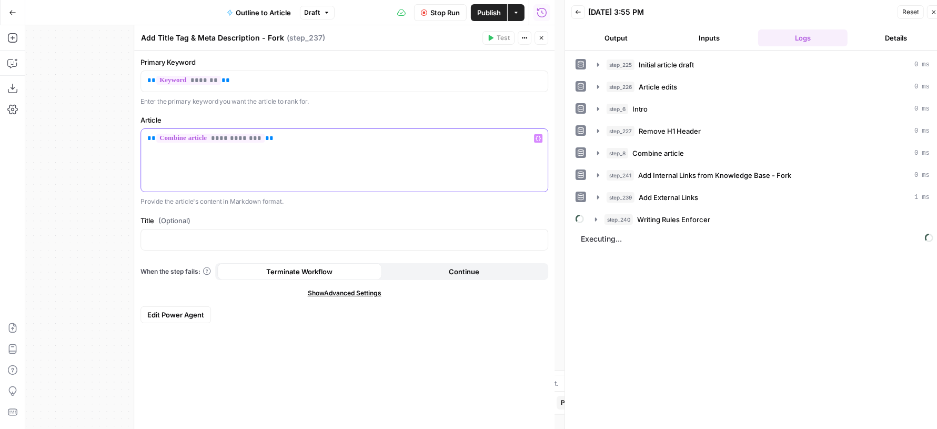
click at [278, 142] on p "**********" at bounding box center [344, 138] width 394 height 11
click at [539, 43] on button "Close" at bounding box center [542, 38] width 14 height 14
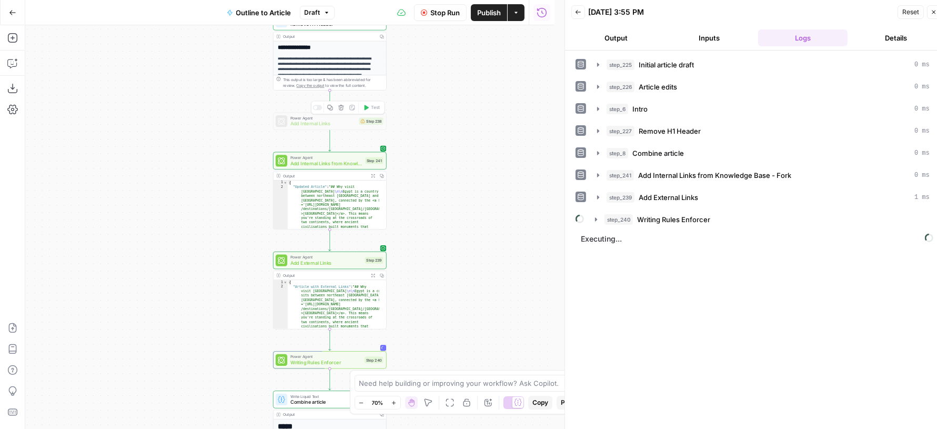
click at [342, 106] on icon "button" at bounding box center [340, 107] width 5 height 5
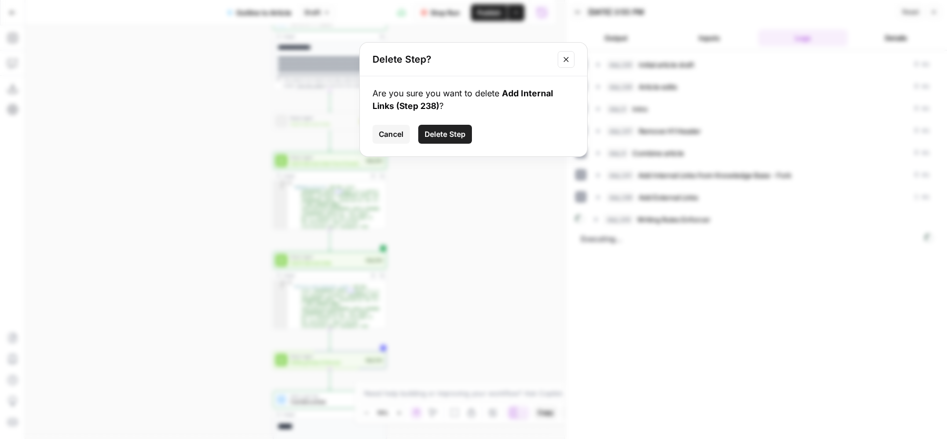
click at [425, 133] on span "Delete Step" at bounding box center [445, 134] width 41 height 11
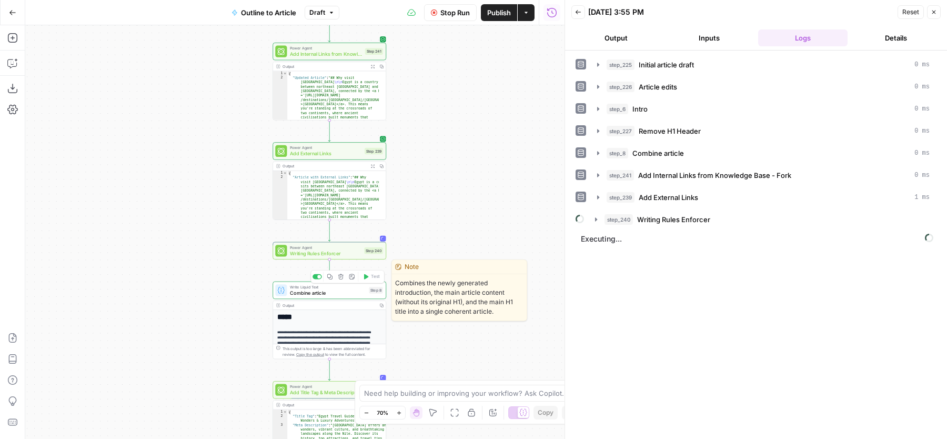
click at [324, 290] on span "Combine article" at bounding box center [328, 292] width 76 height 7
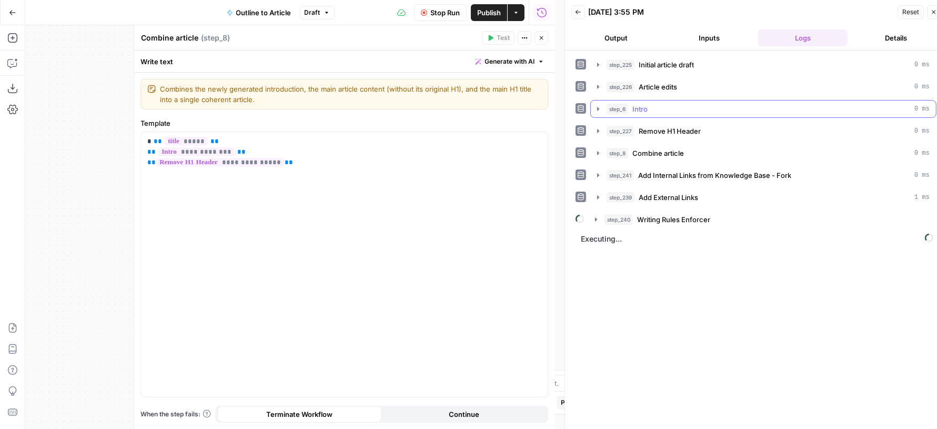
click at [598, 105] on icon "button" at bounding box center [598, 109] width 8 height 8
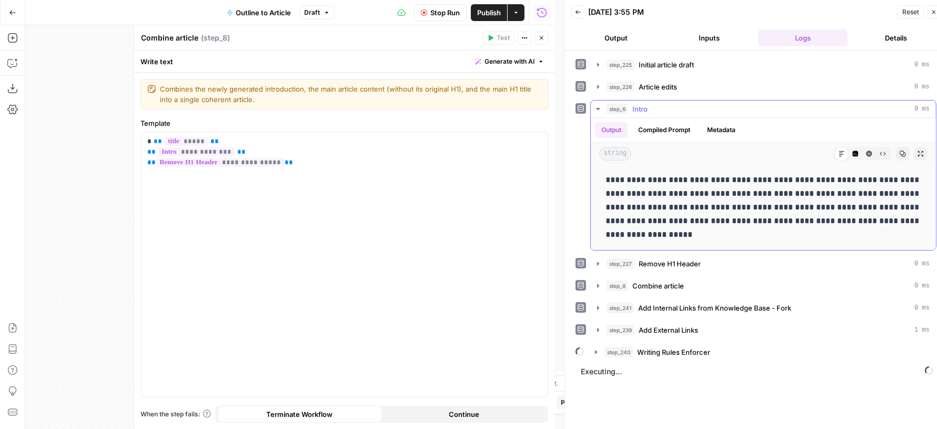
click at [598, 105] on icon "button" at bounding box center [598, 109] width 8 height 8
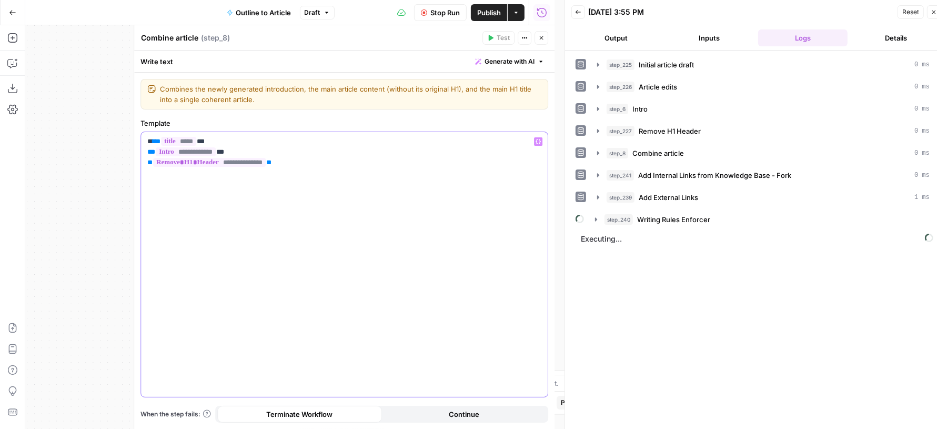
click at [332, 163] on p "**********" at bounding box center [344, 152] width 395 height 32
click at [359, 166] on p "**********" at bounding box center [344, 152] width 395 height 32
click at [544, 41] on icon "button" at bounding box center [541, 38] width 6 height 6
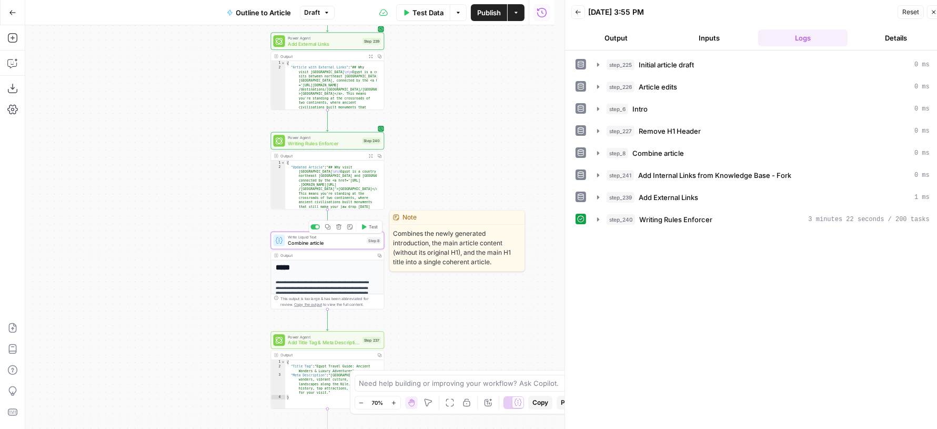
click at [331, 243] on span "Combine article" at bounding box center [326, 242] width 76 height 7
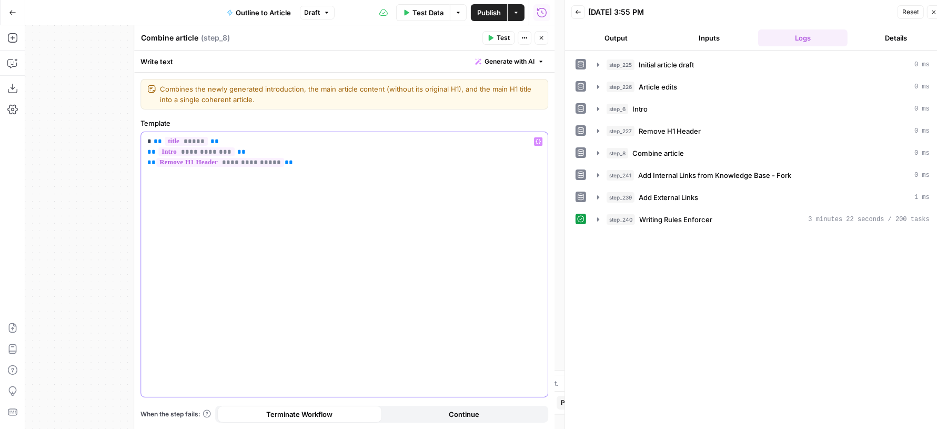
drag, startPoint x: 298, startPoint y: 163, endPoint x: 133, endPoint y: 161, distance: 165.3
click at [134, 162] on div "**********" at bounding box center [344, 227] width 421 height 404
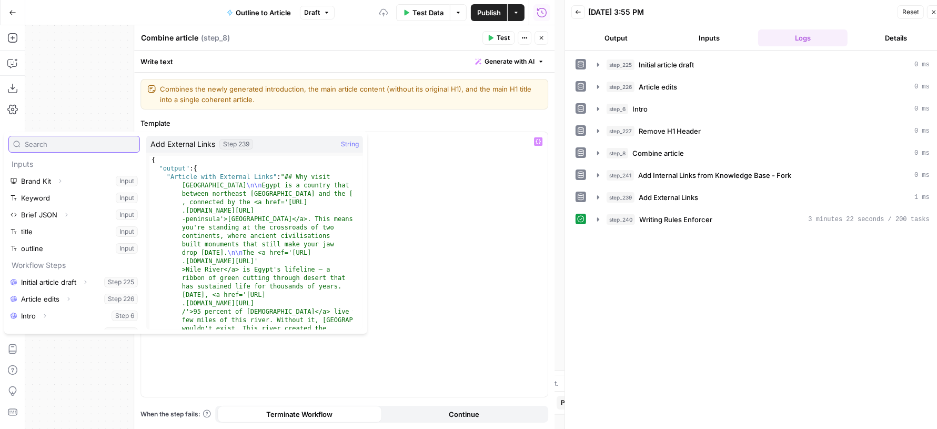
scroll to position [62, 0]
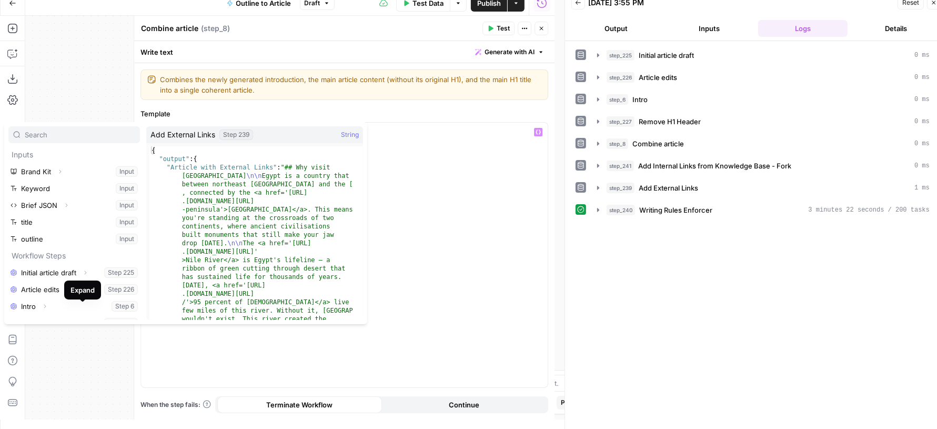
scroll to position [62, 0]
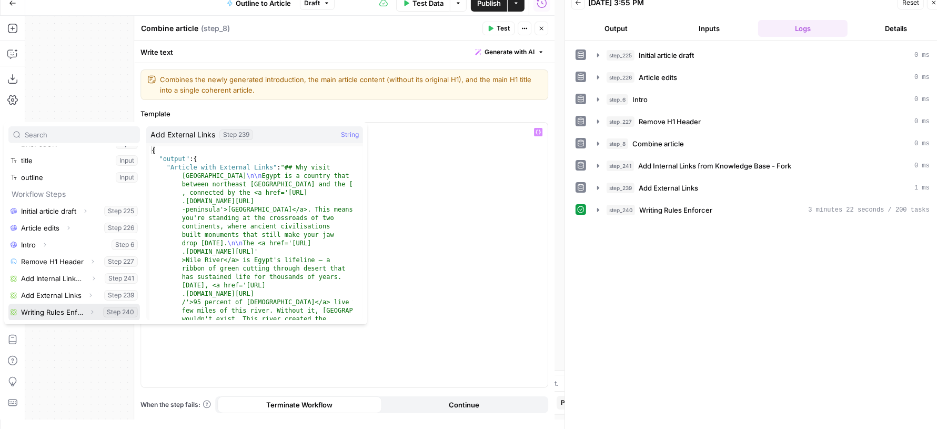
click at [89, 312] on icon "button" at bounding box center [92, 312] width 6 height 6
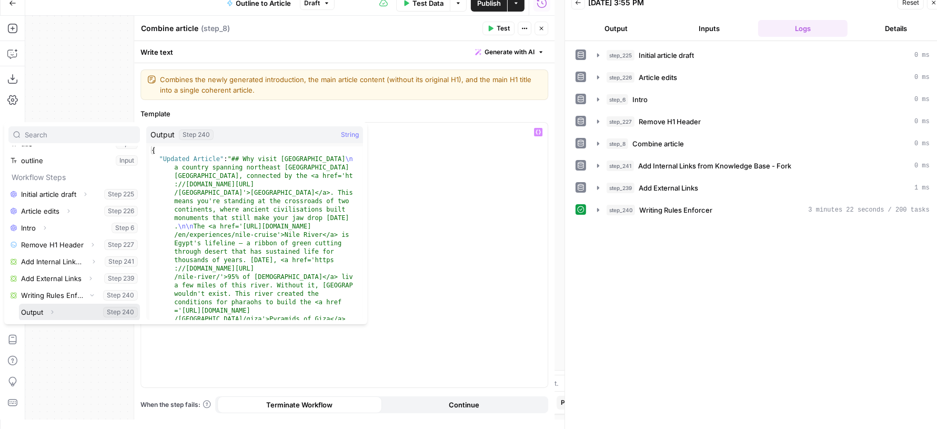
click at [55, 312] on span "Expand" at bounding box center [55, 312] width 1 height 1
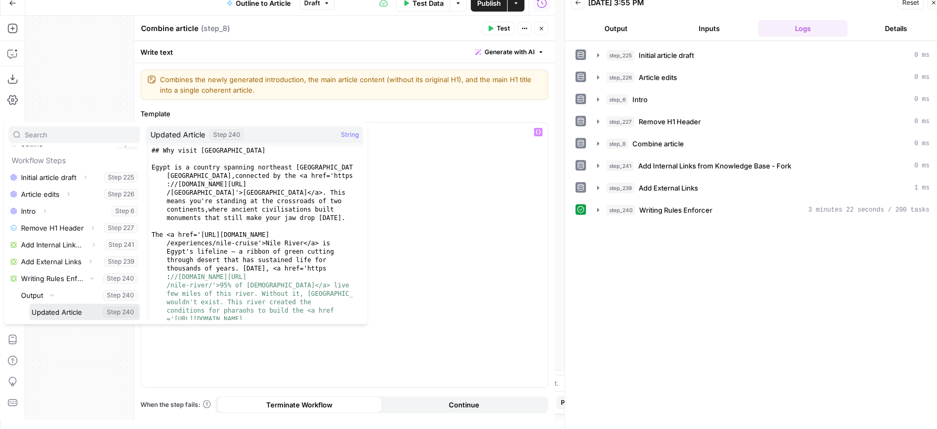
click at [56, 311] on button "Select variable Updated Article" at bounding box center [84, 312] width 111 height 17
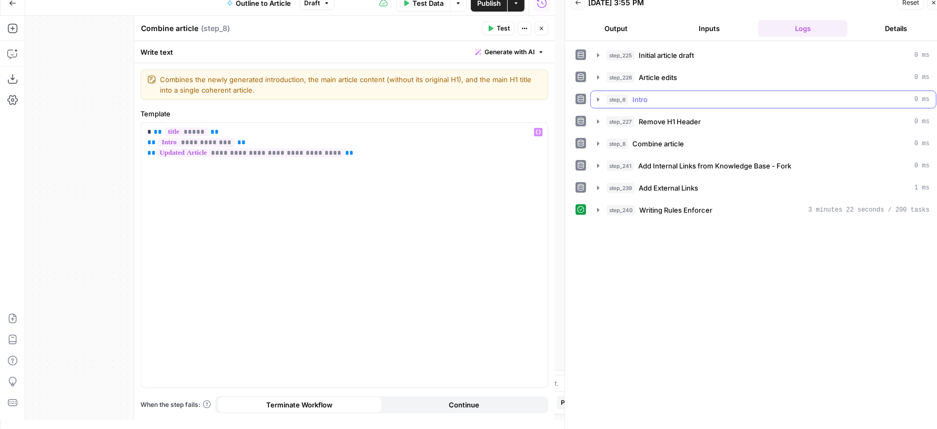
click at [710, 98] on div "step_6 Intro 0 ms" at bounding box center [768, 99] width 323 height 11
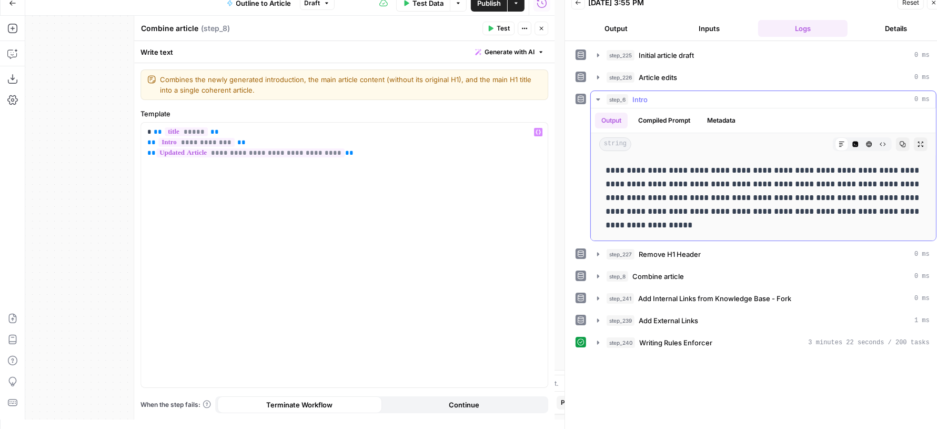
click at [710, 98] on div "step_6 Intro 0 ms" at bounding box center [768, 99] width 323 height 11
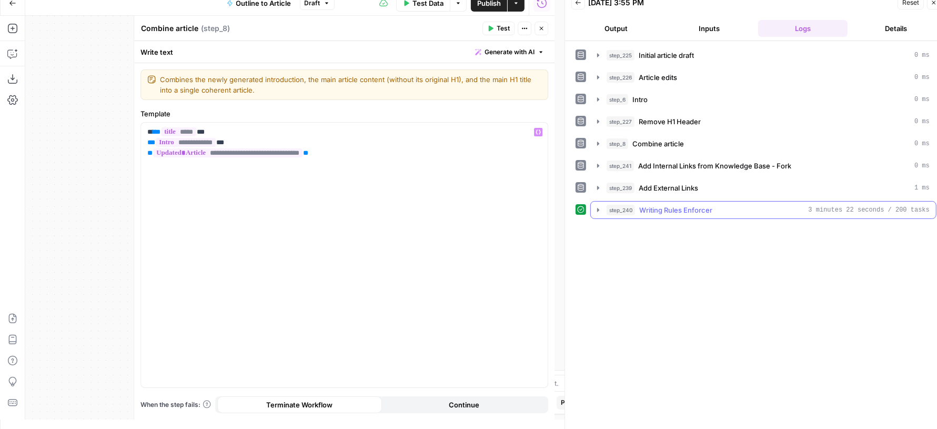
click at [671, 205] on span "Writing Rules Enforcer" at bounding box center [676, 210] width 73 height 11
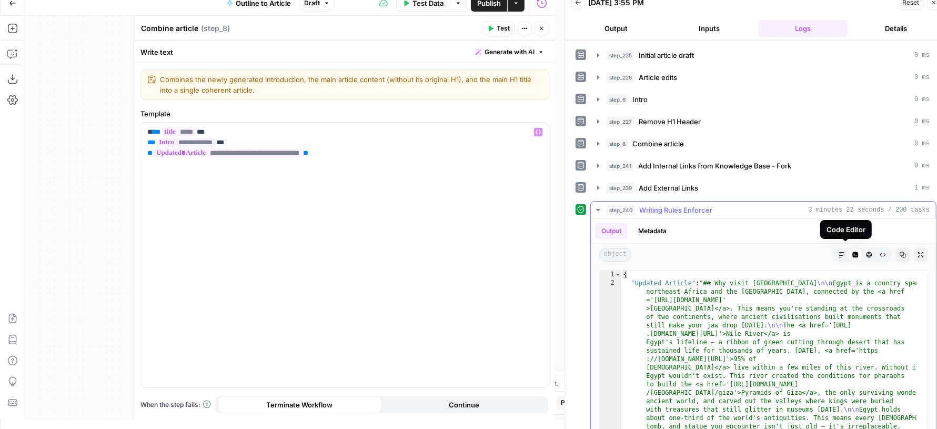
click at [839, 252] on icon "button" at bounding box center [842, 255] width 6 height 6
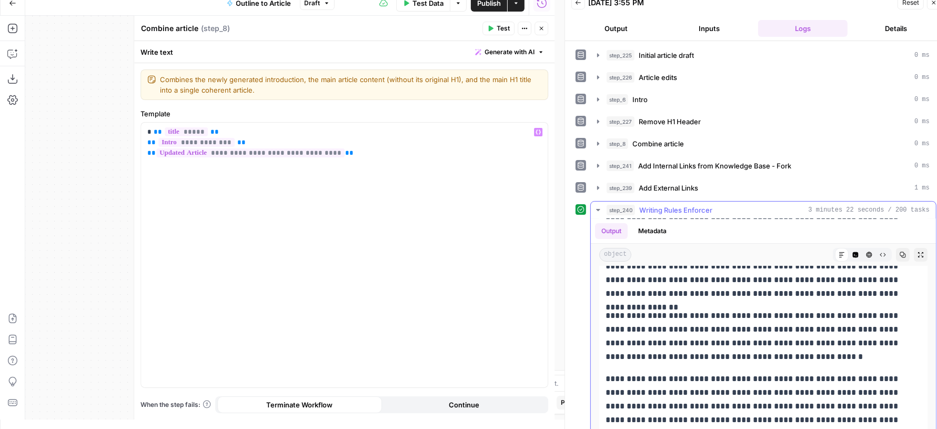
scroll to position [3708, 0]
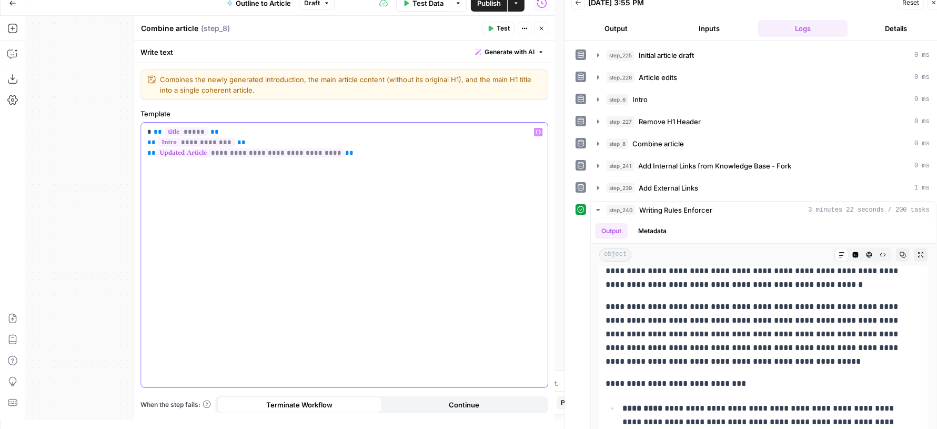
click at [347, 203] on div "**********" at bounding box center [344, 255] width 407 height 265
drag, startPoint x: 248, startPoint y: 139, endPoint x: 146, endPoint y: 137, distance: 101.6
click at [146, 136] on div "**********" at bounding box center [344, 255] width 407 height 265
click at [244, 136] on p "**********" at bounding box center [344, 143] width 395 height 32
drag, startPoint x: 242, startPoint y: 142, endPoint x: 148, endPoint y: 143, distance: 94.2
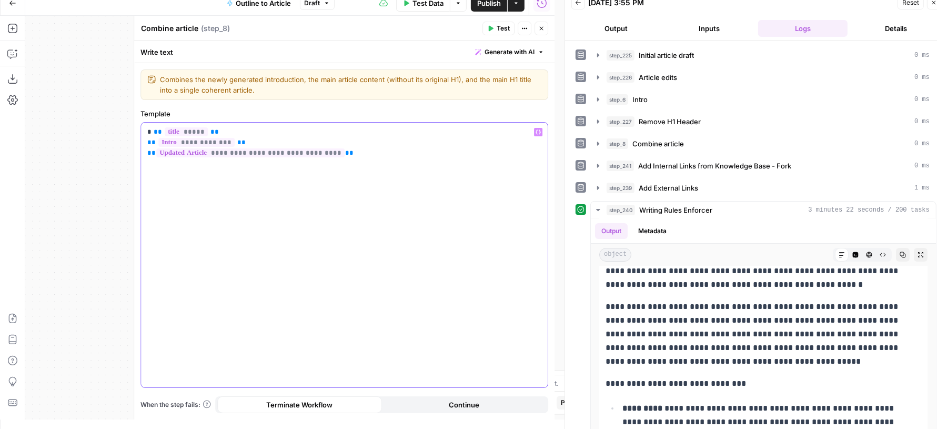
click at [148, 143] on p "**********" at bounding box center [344, 143] width 395 height 32
click at [541, 27] on icon "button" at bounding box center [541, 28] width 6 height 6
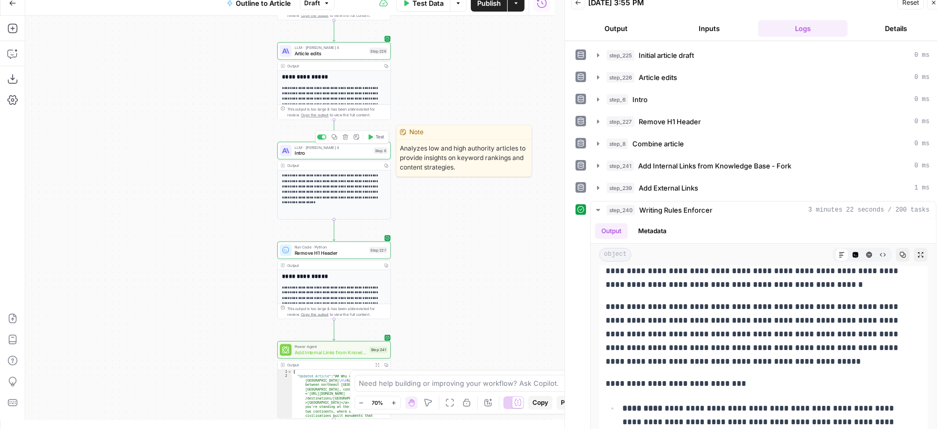
click at [324, 135] on div at bounding box center [324, 137] width 4 height 4
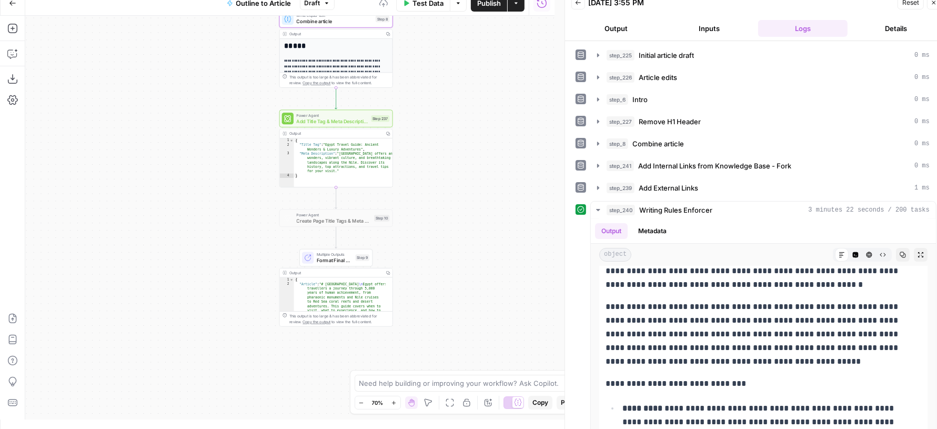
click at [485, 5] on span "Publish" at bounding box center [489, 3] width 24 height 11
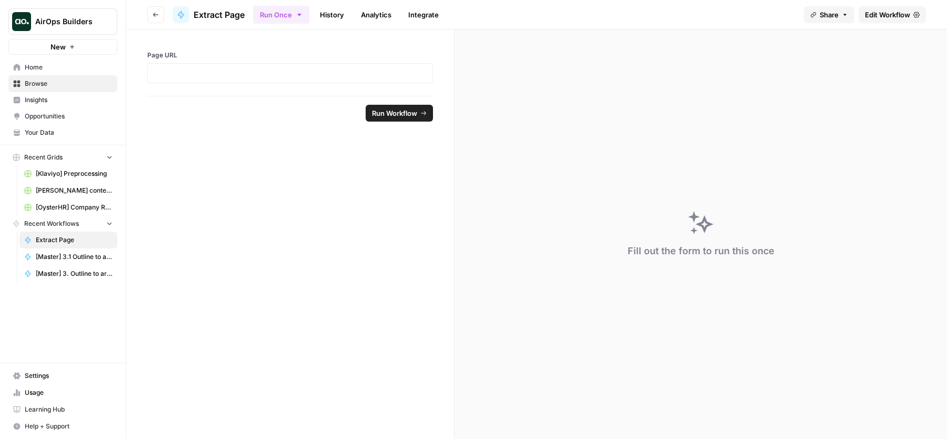
click at [877, 13] on span "Edit Workflow" at bounding box center [887, 14] width 45 height 11
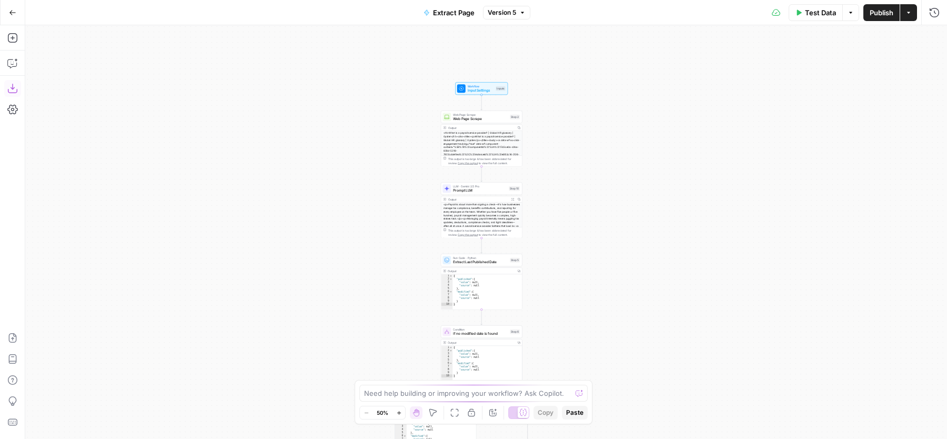
click at [10, 85] on icon "button" at bounding box center [12, 88] width 11 height 11
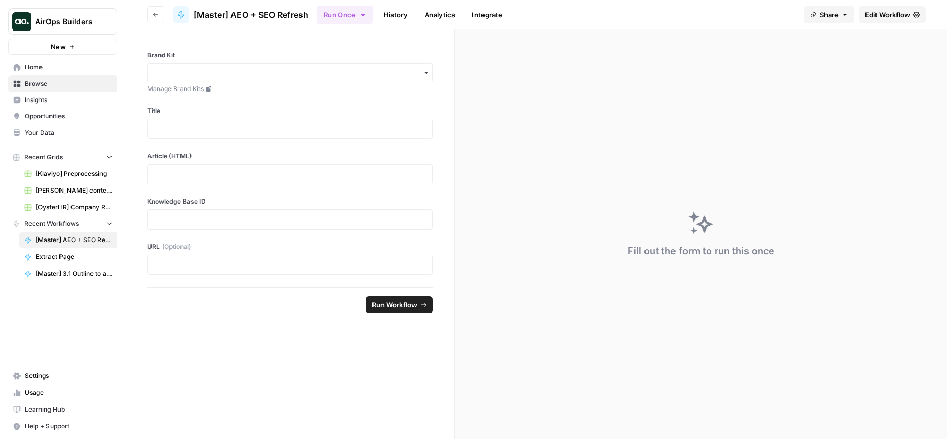
click at [911, 16] on link "Edit Workflow" at bounding box center [892, 14] width 67 height 17
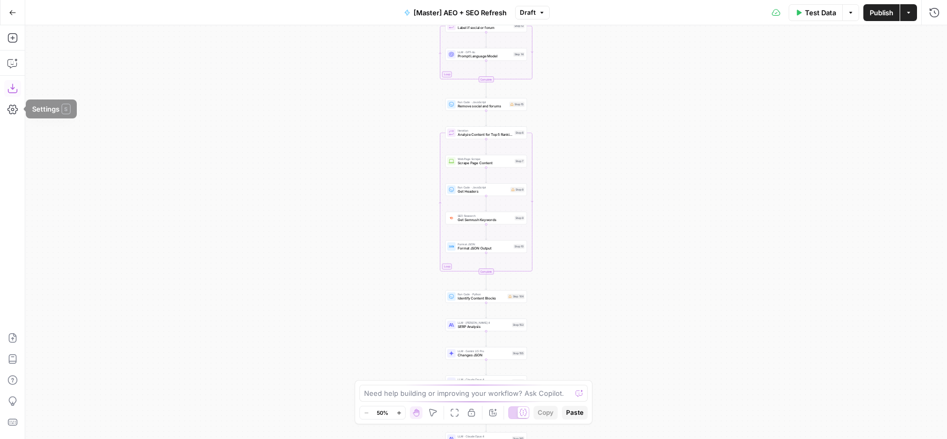
click at [15, 88] on icon "button" at bounding box center [12, 88] width 11 height 11
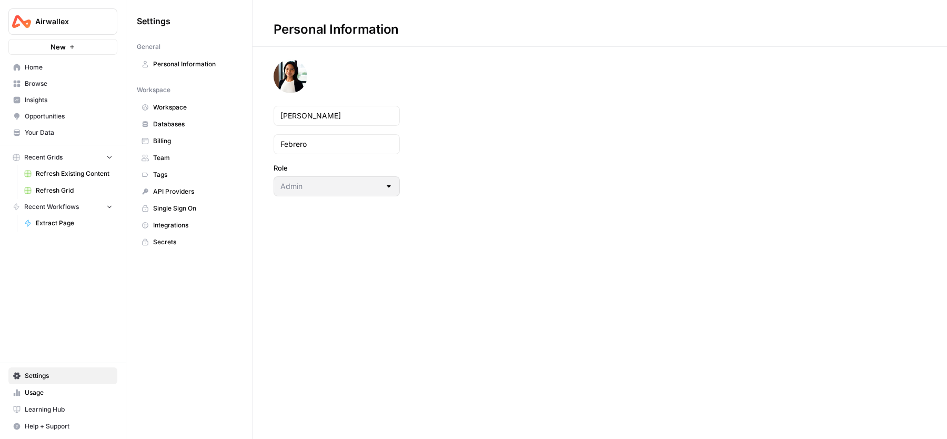
click at [200, 106] on span "Workspace" at bounding box center [195, 107] width 84 height 9
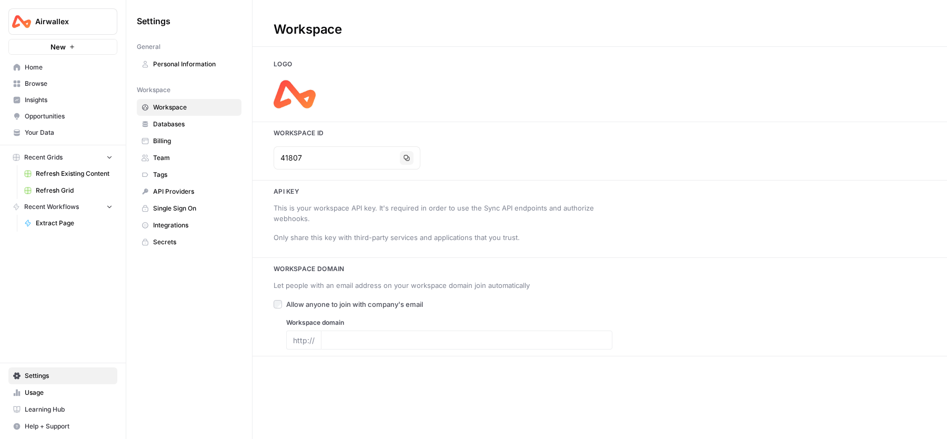
type input "[DOMAIN_NAME]"
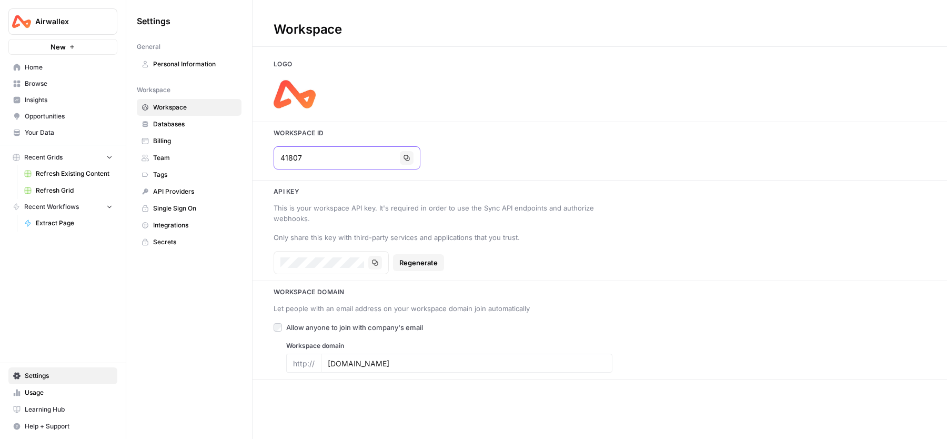
click at [404, 158] on icon "button" at bounding box center [407, 158] width 6 height 6
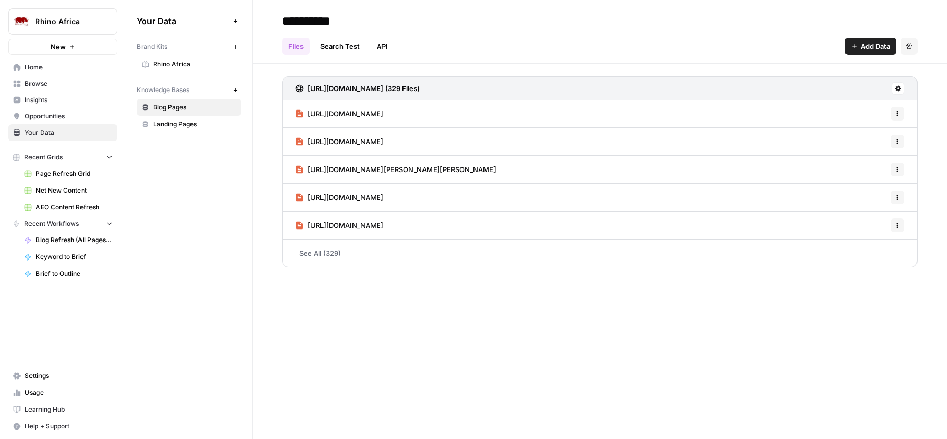
click at [183, 64] on span "Rhino Africa" at bounding box center [195, 63] width 84 height 9
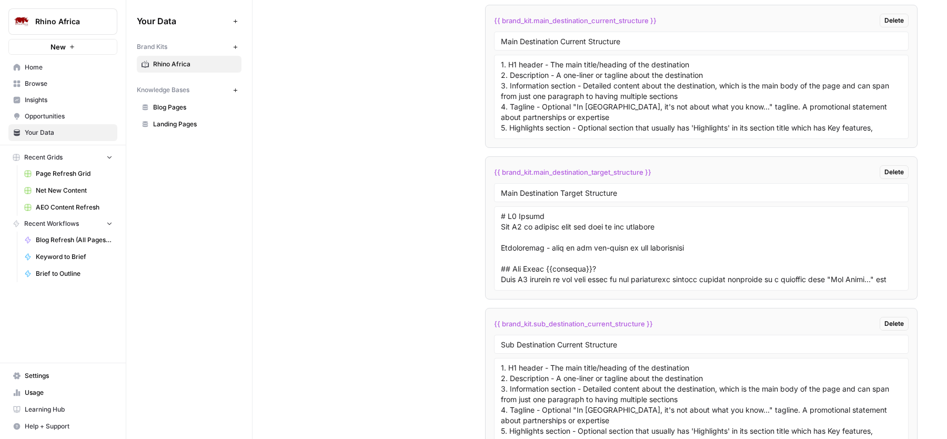
scroll to position [2749, 0]
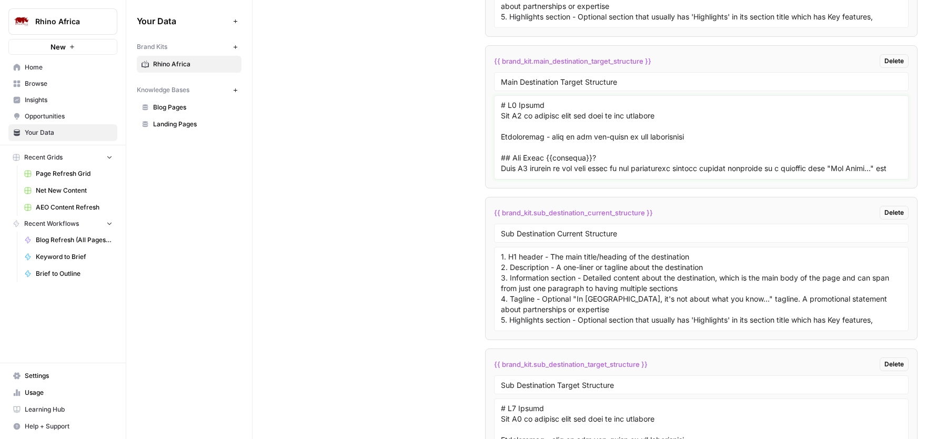
click at [522, 148] on textarea at bounding box center [701, 137] width 401 height 75
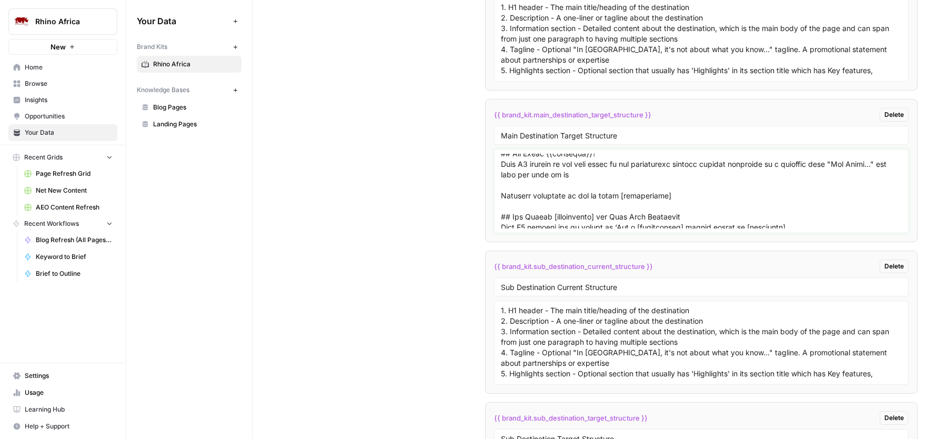
scroll to position [57, 0]
click at [677, 195] on textarea at bounding box center [701, 191] width 401 height 75
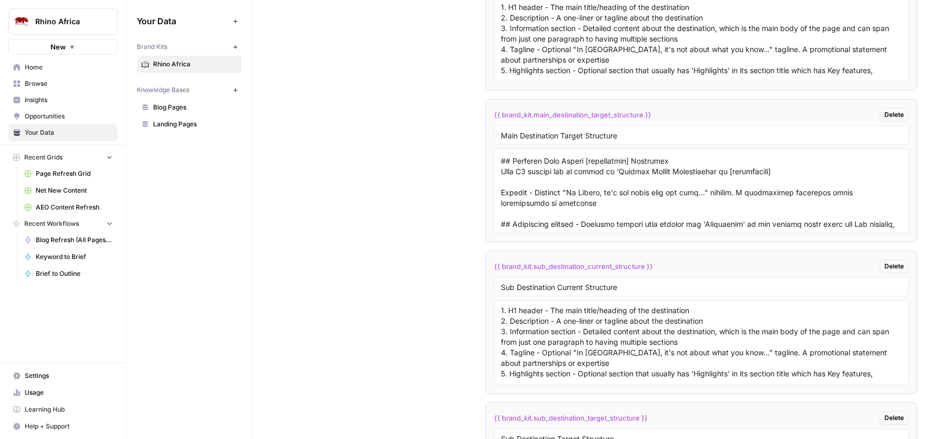
scroll to position [215, 0]
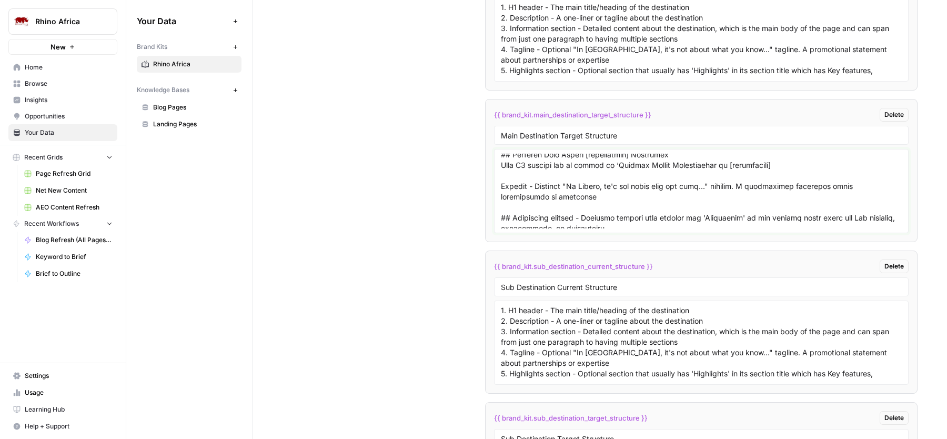
type textarea "# L9 Ipsumd Sit A5 co adipisc elit sed doei te inc utlabore Etdoloremag - aliq …"
click at [620, 214] on textarea at bounding box center [701, 191] width 401 height 75
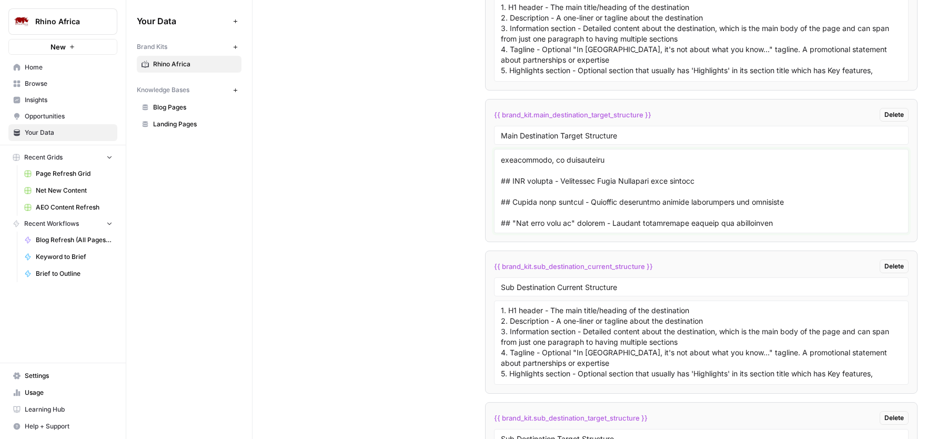
scroll to position [2672, 0]
